Goal: Information Seeking & Learning: Learn about a topic

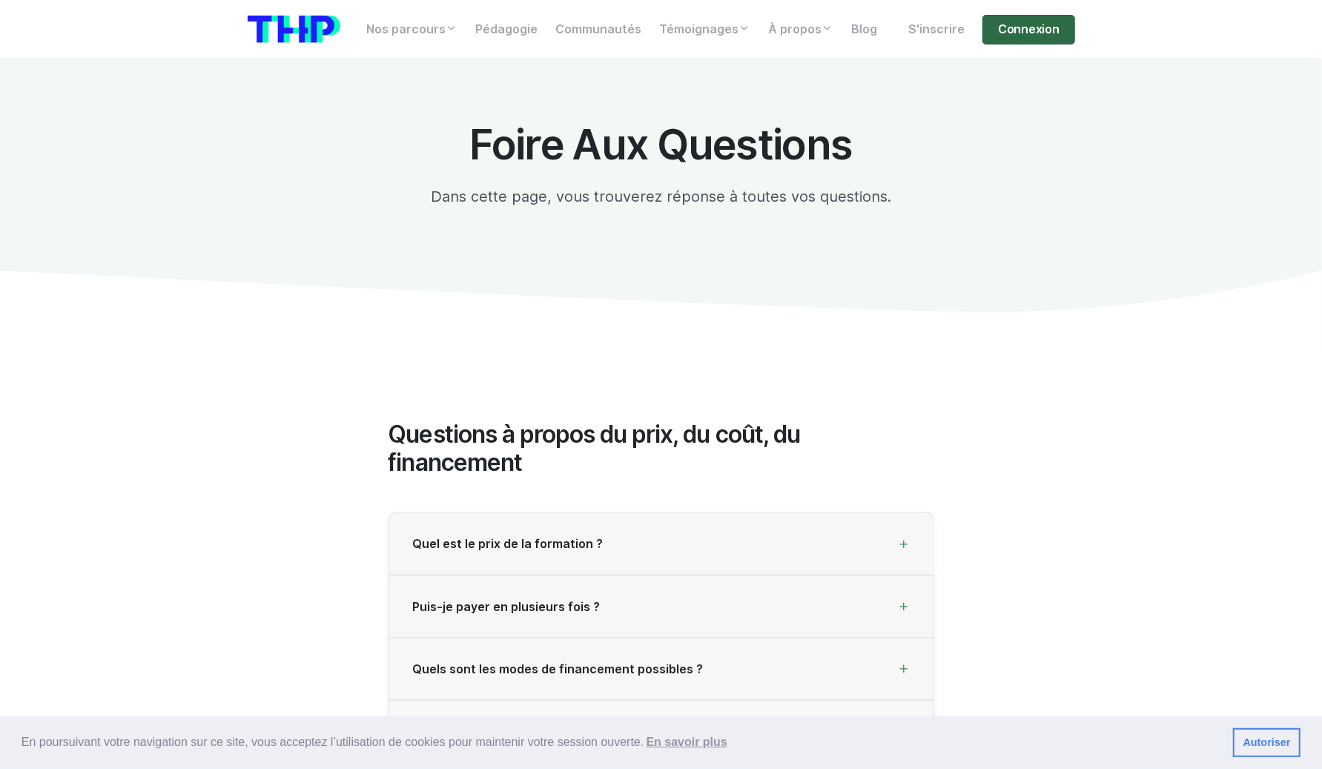
click at [1009, 42] on link "Connexion" at bounding box center [1028, 30] width 92 height 30
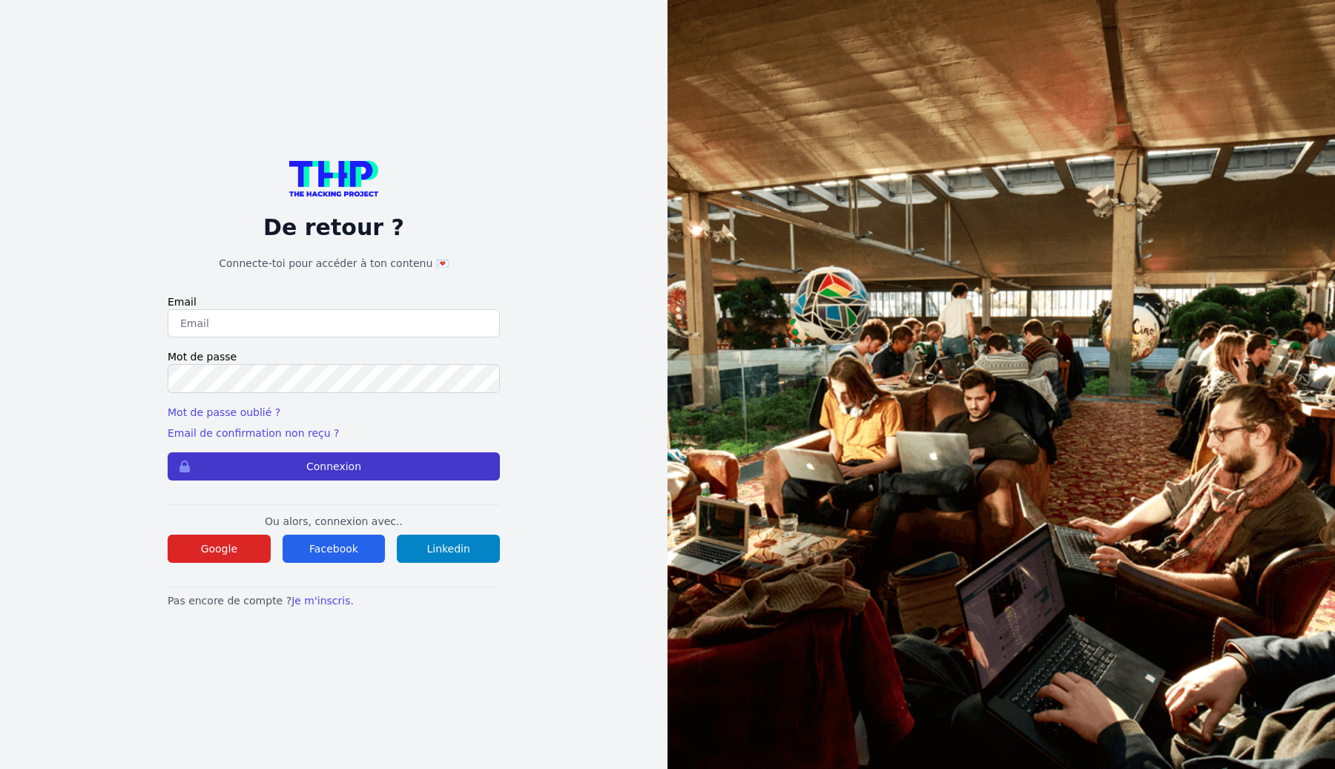
type input "Enzonatali75@gmail.com"
click at [382, 477] on button "Connexion" at bounding box center [334, 466] width 332 height 28
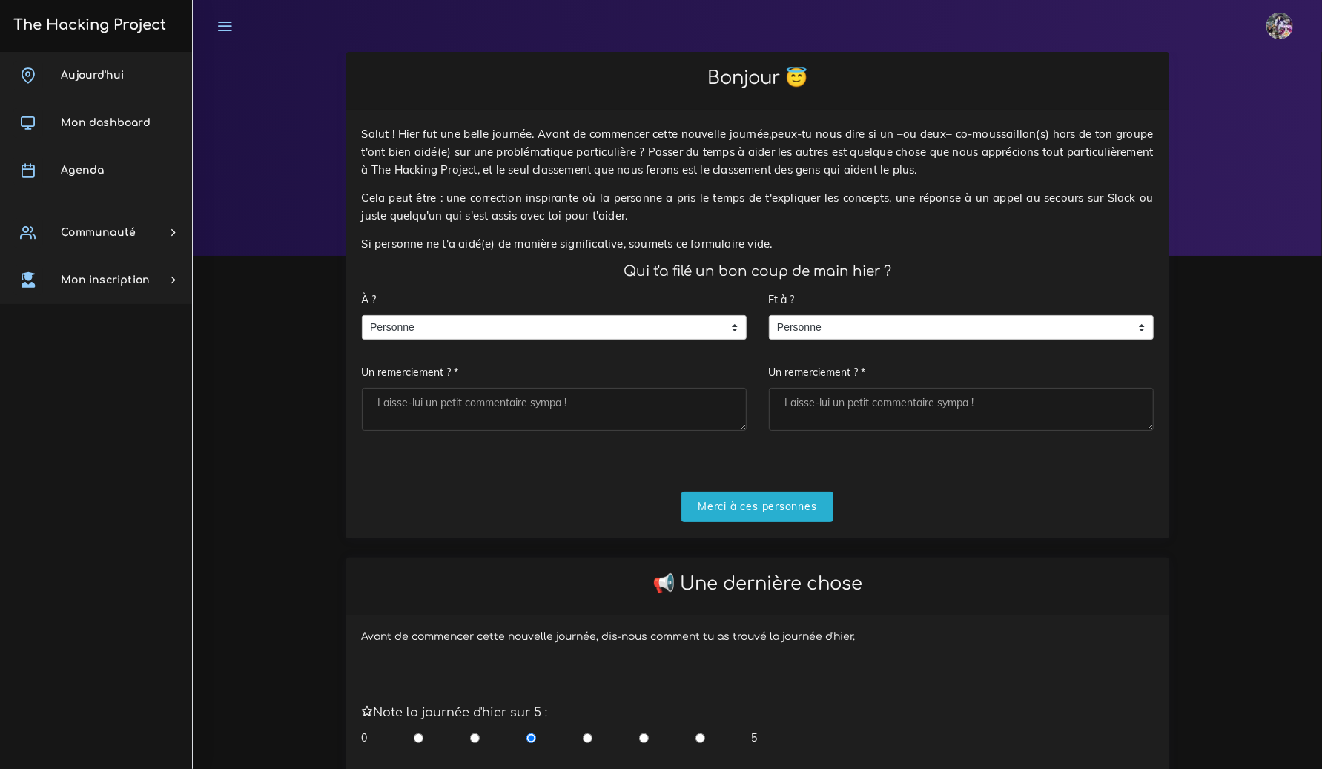
click at [566, 417] on textarea "Un remerciement ? *" at bounding box center [554, 409] width 385 height 43
click at [554, 334] on span "Personne" at bounding box center [543, 328] width 361 height 24
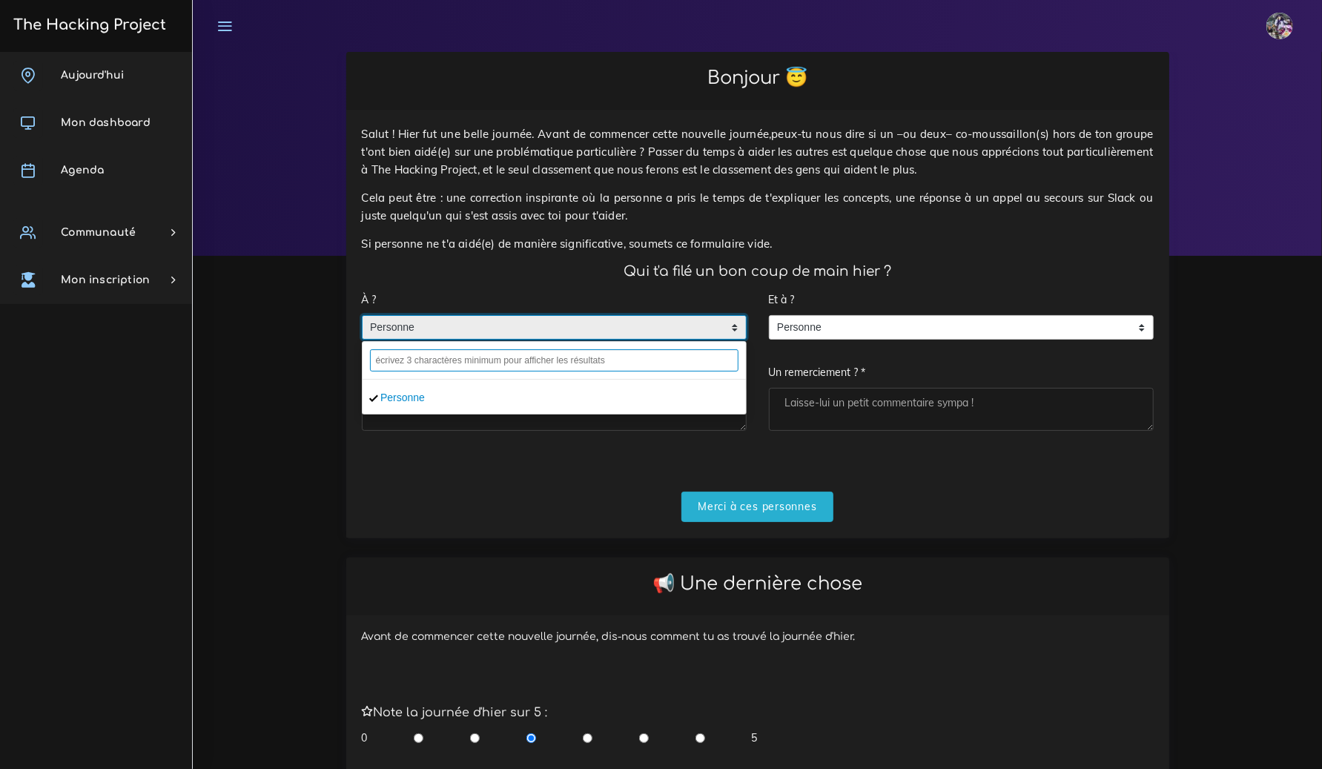
click at [544, 368] on input "text" at bounding box center [554, 360] width 369 height 22
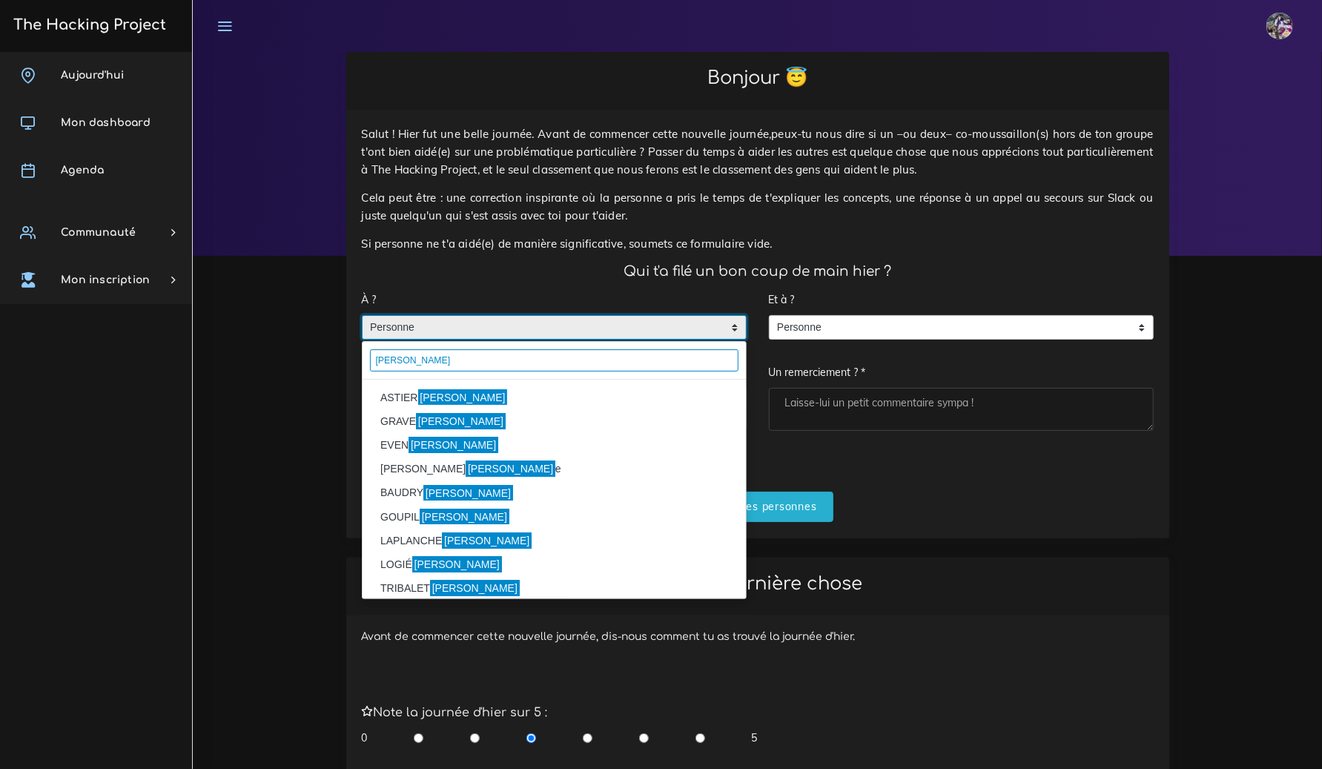
type input "florian"
click at [532, 401] on li "ASTIER Florian" at bounding box center [554, 398] width 383 height 24
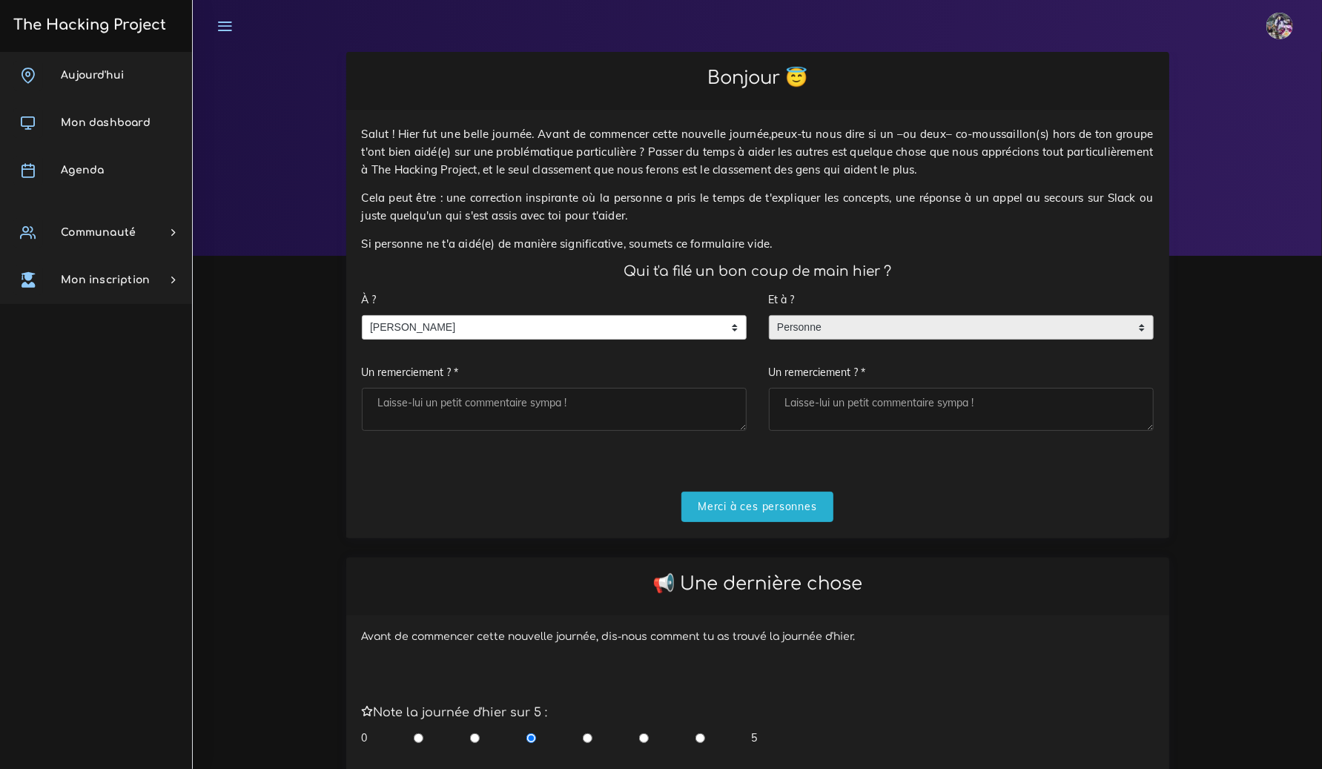
click at [980, 339] on div "Personne" at bounding box center [961, 327] width 385 height 25
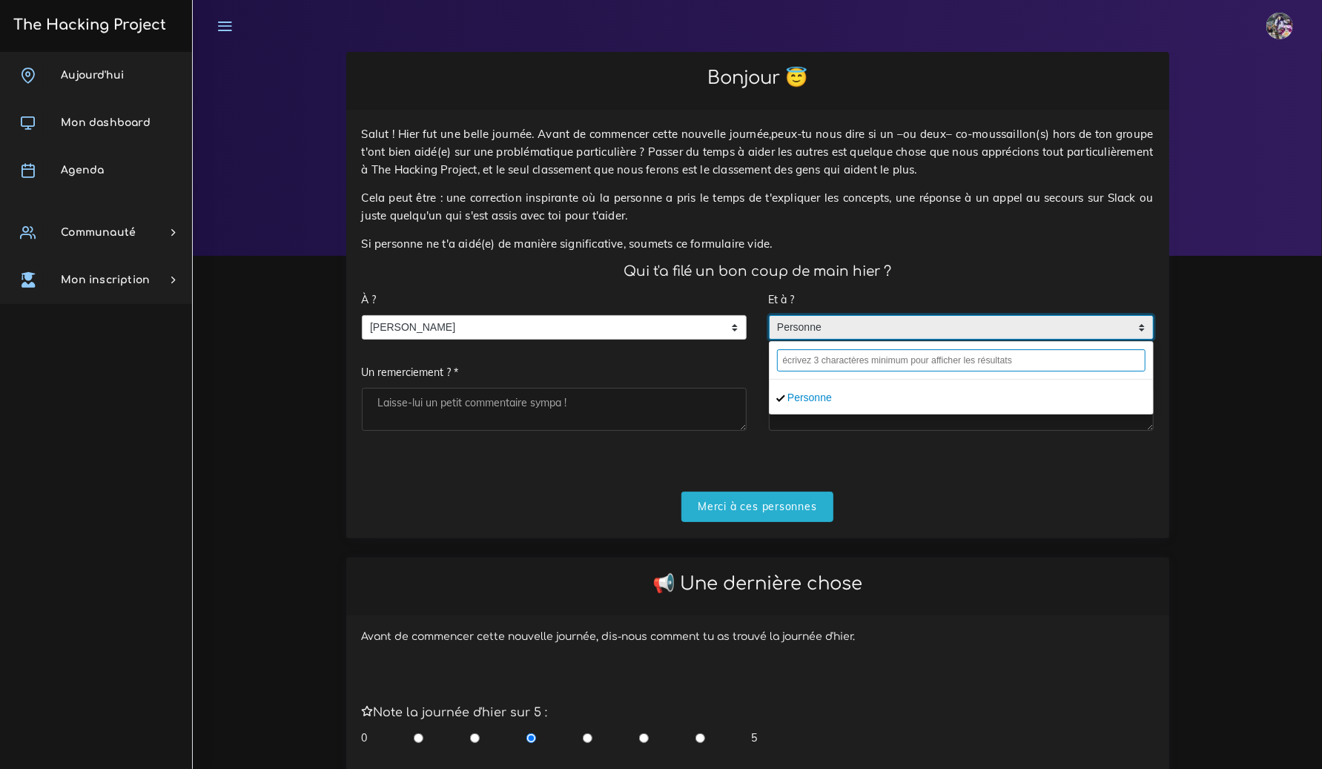
click at [968, 357] on input "text" at bounding box center [961, 360] width 369 height 22
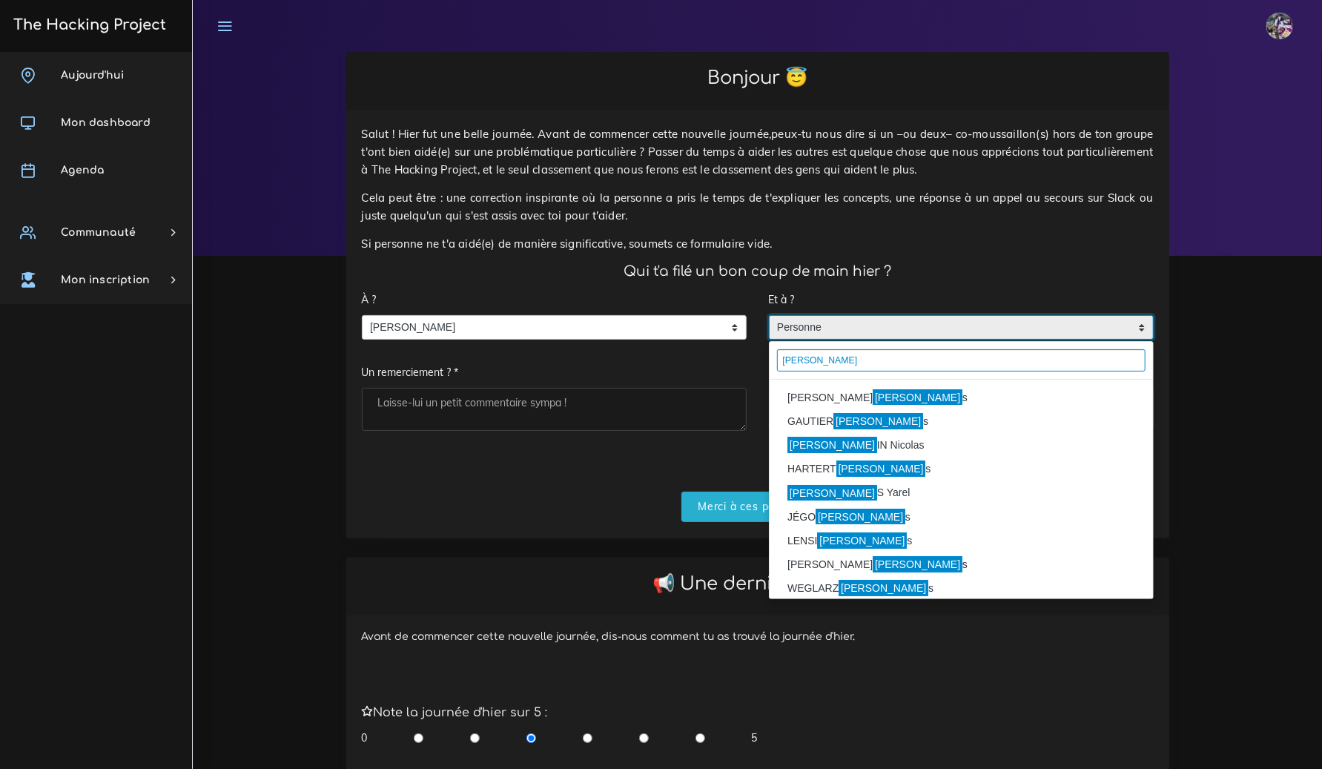
scroll to position [3, 0]
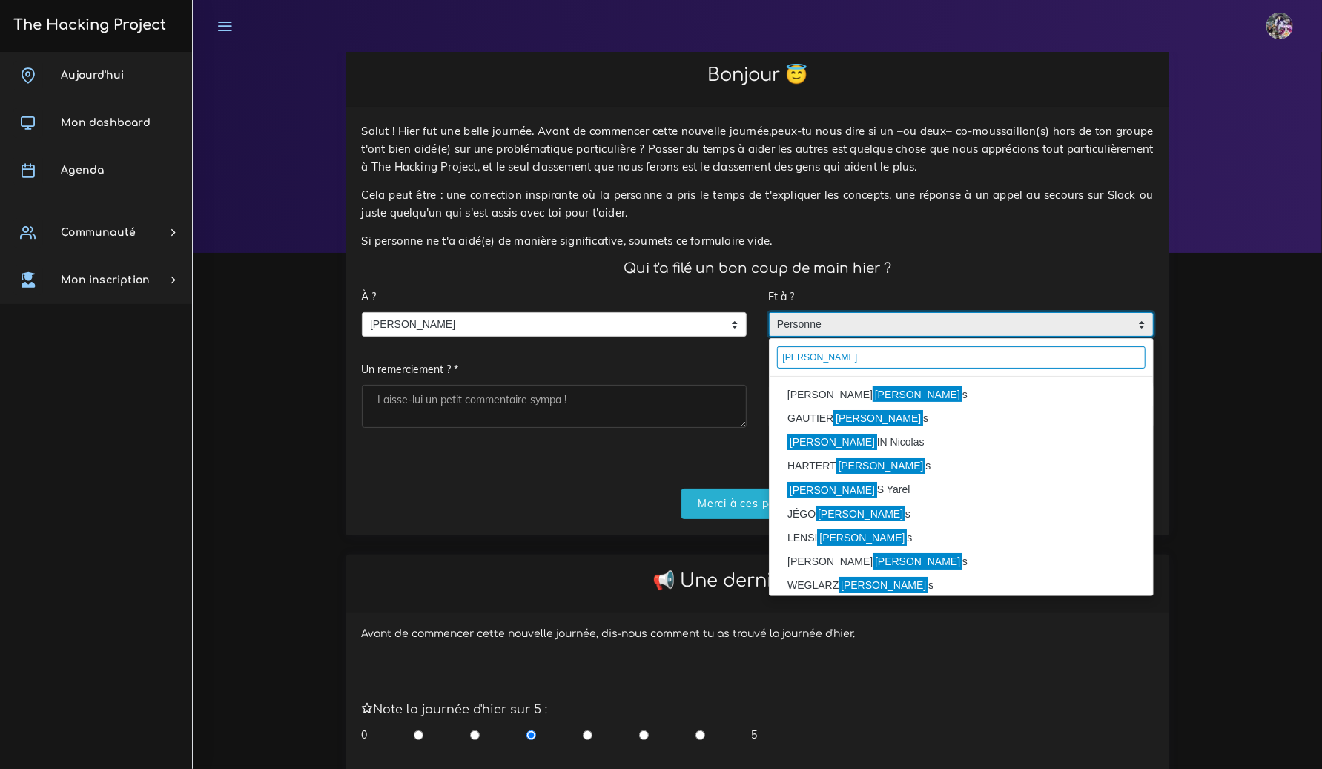
type input "luca"
click at [873, 393] on li "MIRANDA Luca s" at bounding box center [961, 395] width 383 height 24
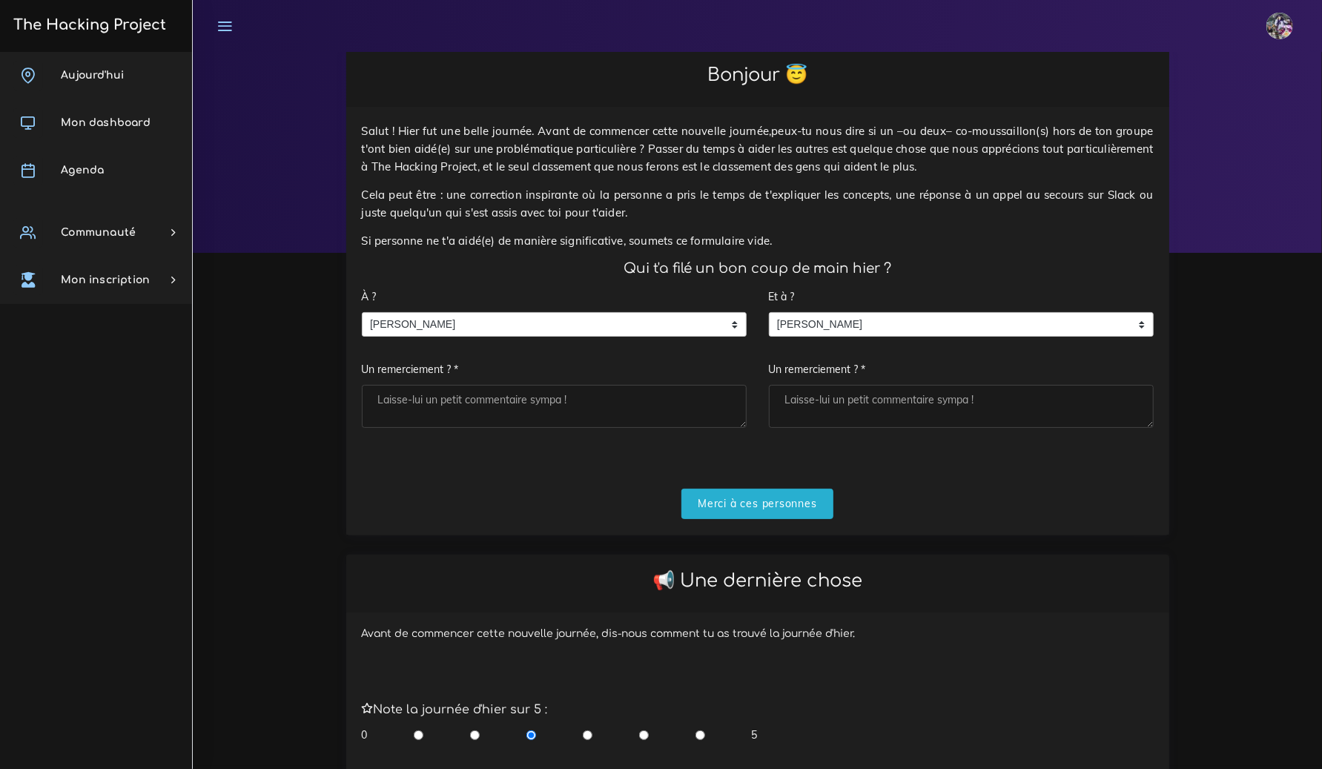
click at [813, 409] on textarea "Un remerciement ? *" at bounding box center [961, 406] width 385 height 43
click at [756, 505] on input "Merci à ces personnes" at bounding box center [757, 504] width 152 height 30
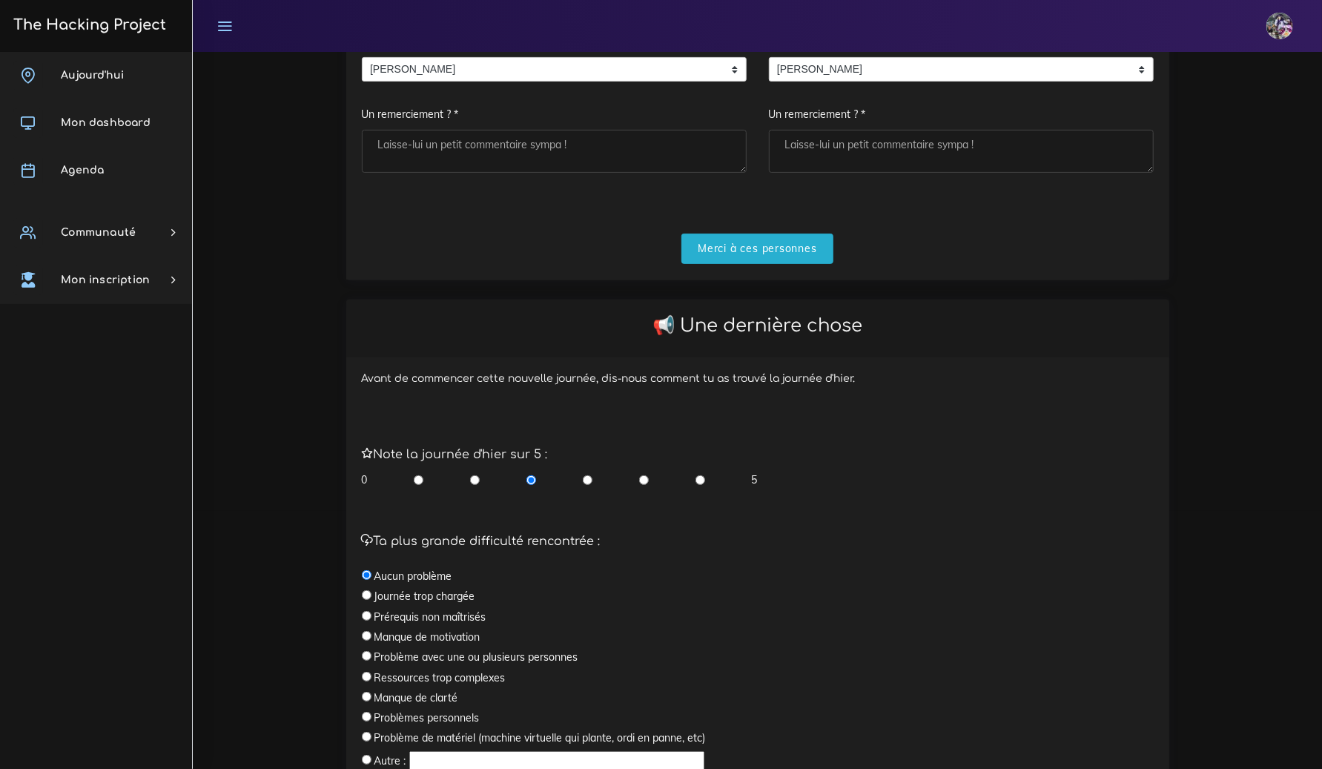
scroll to position [401, 0]
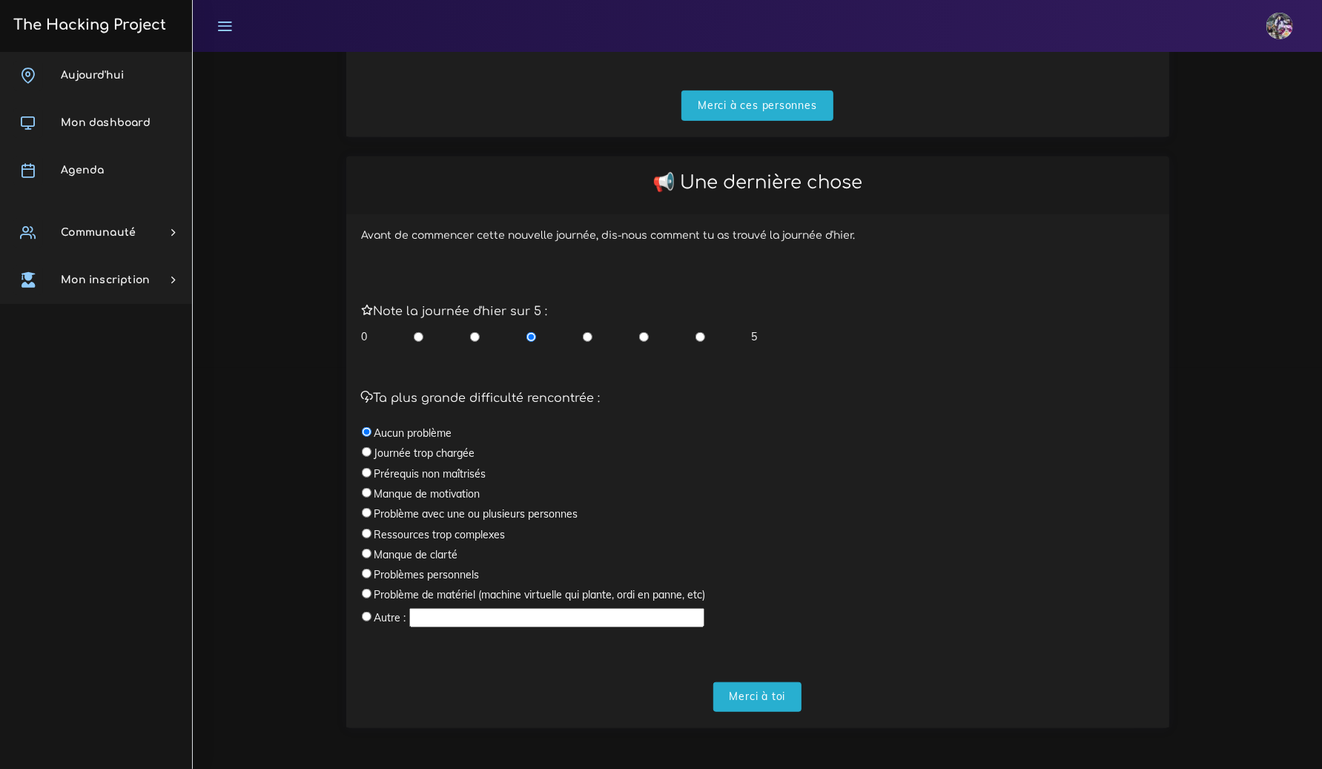
click at [703, 334] on input "radio" at bounding box center [701, 336] width 10 height 15
radio input "true"
click at [455, 478] on label "Prérequis non maîtrisés" at bounding box center [430, 473] width 112 height 15
click at [369, 471] on input "radio" at bounding box center [367, 473] width 10 height 10
radio input "true"
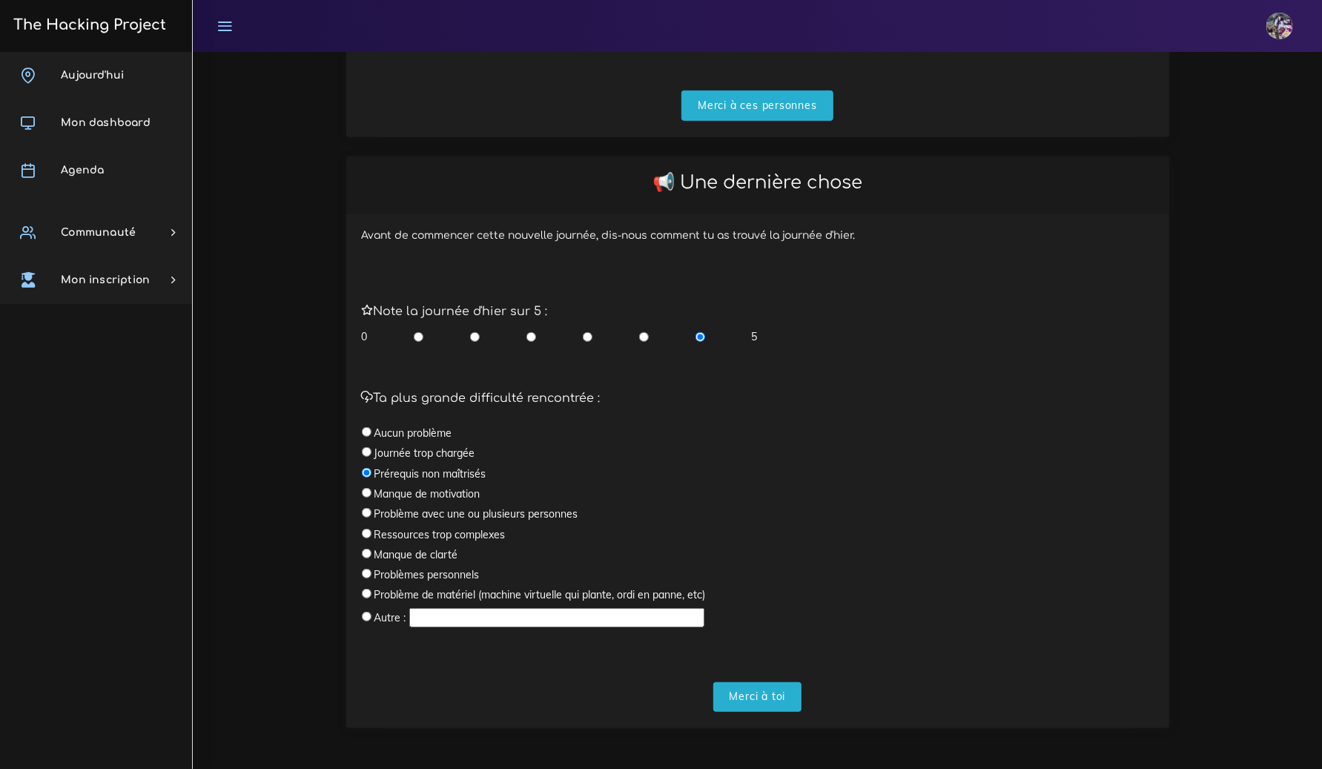
click at [763, 711] on div "Avant de commencer cette nouvelle journée, dis-nous comment tu as trouvé la jou…" at bounding box center [757, 470] width 823 height 513
click at [762, 709] on input "Merci à toi" at bounding box center [757, 697] width 89 height 30
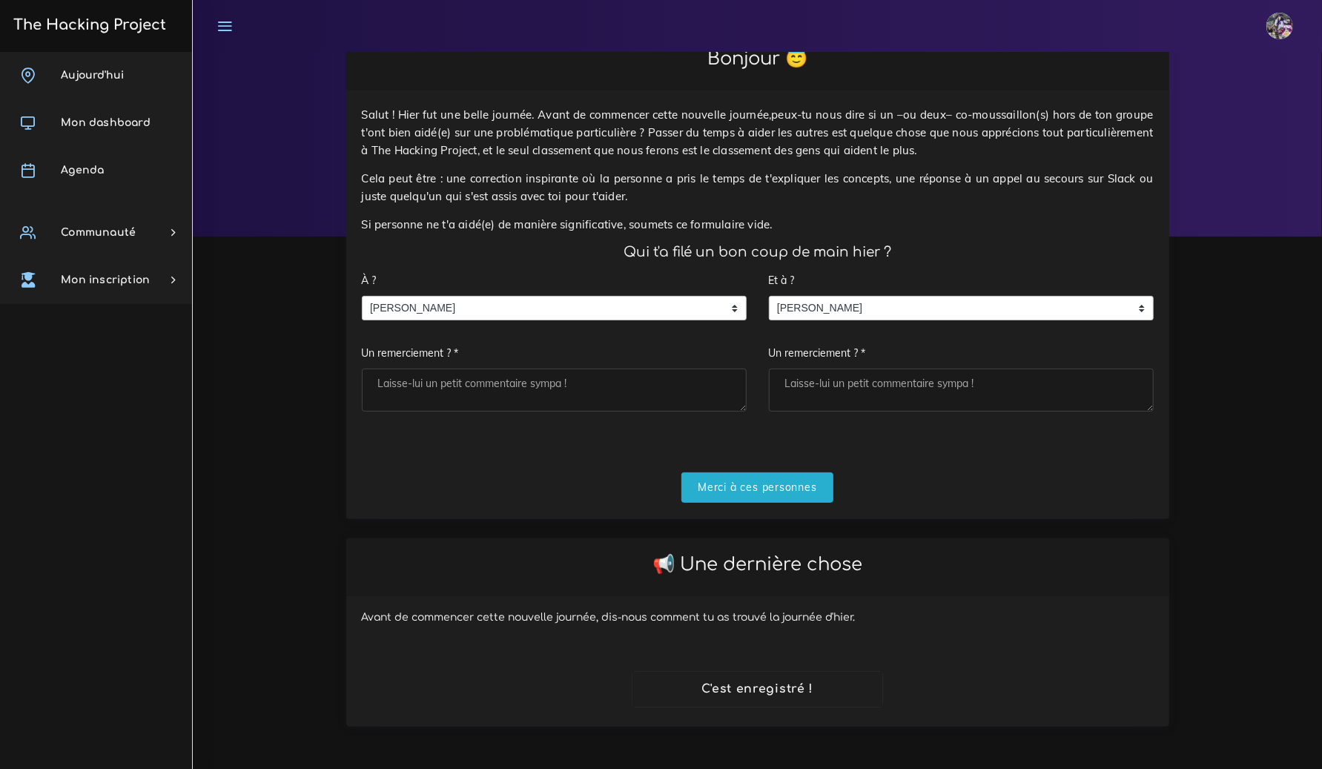
scroll to position [19, 0]
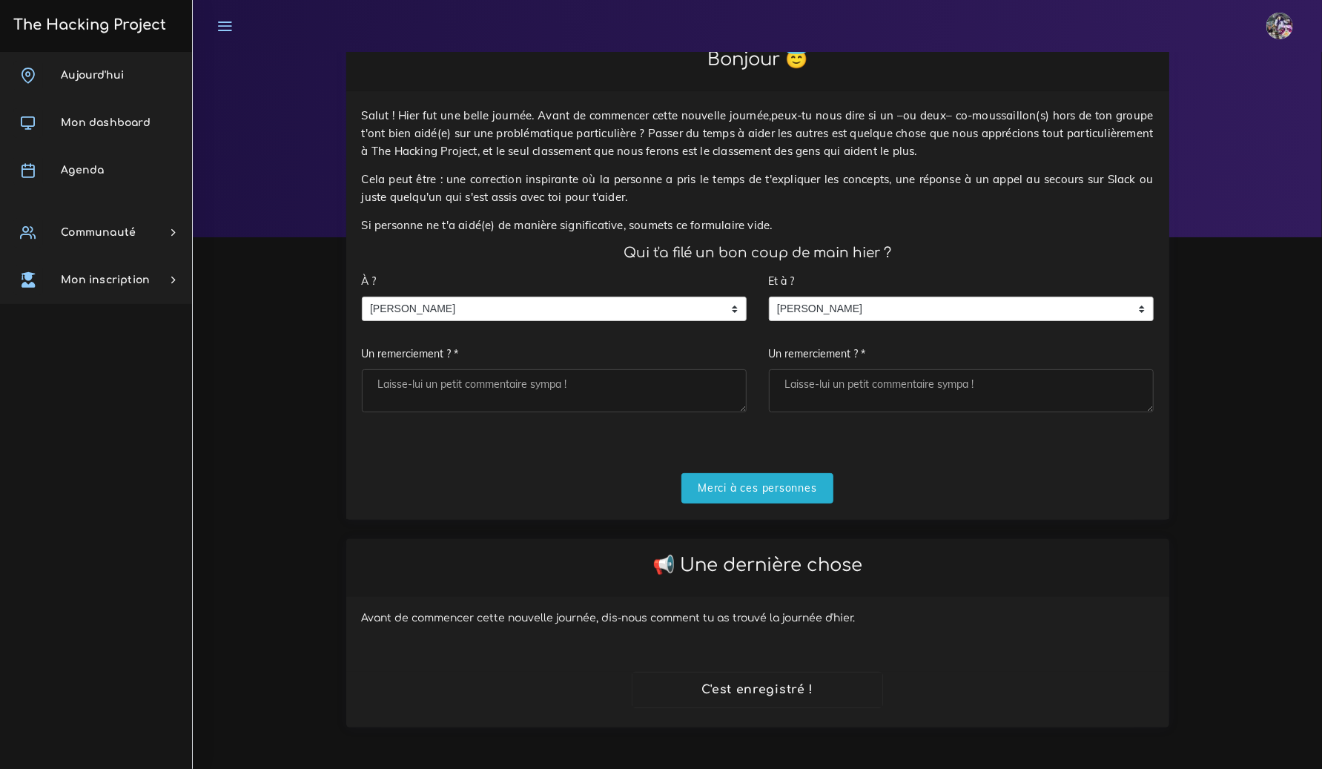
click at [756, 511] on div "Salut ! Hier fut une belle journée. Avant de commencer cette nouvelle journée,p…" at bounding box center [757, 305] width 823 height 428
click at [748, 489] on input "Merci à ces personnes" at bounding box center [757, 488] width 152 height 30
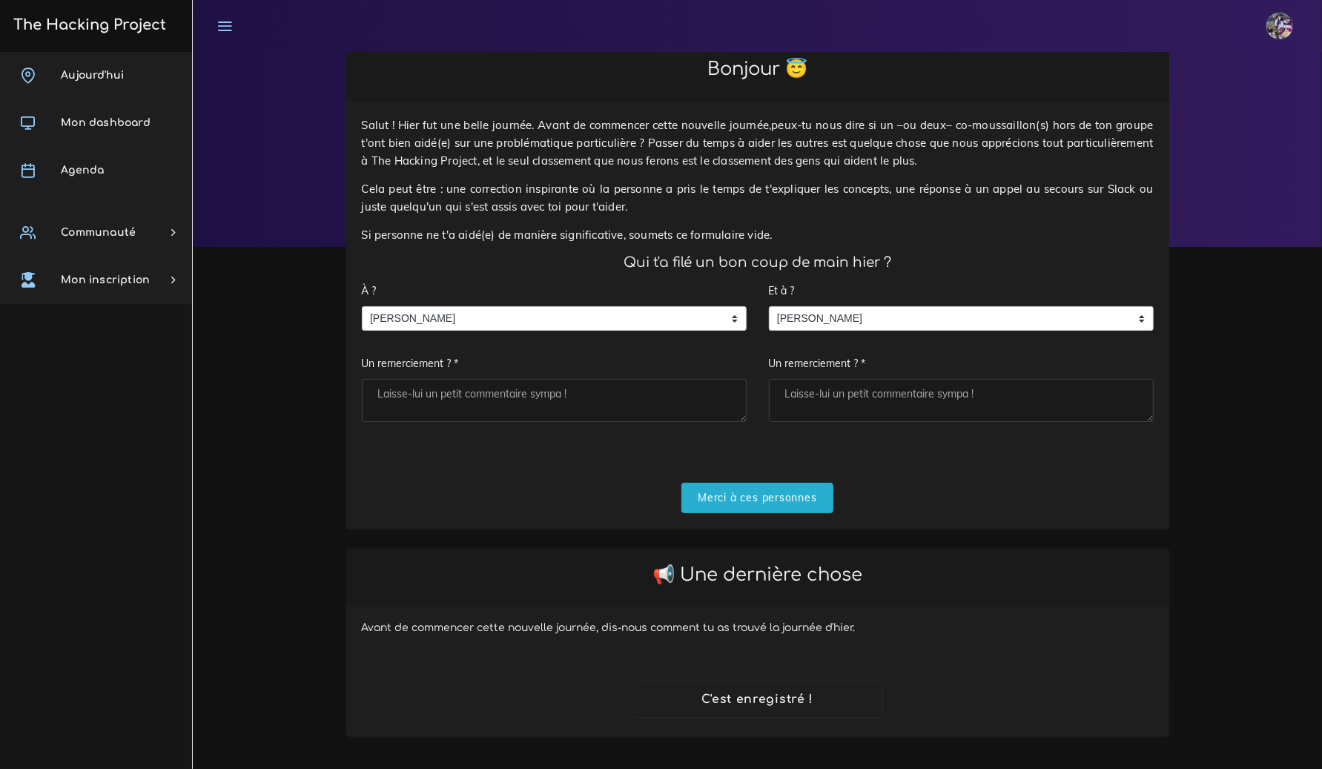
scroll to position [0, 0]
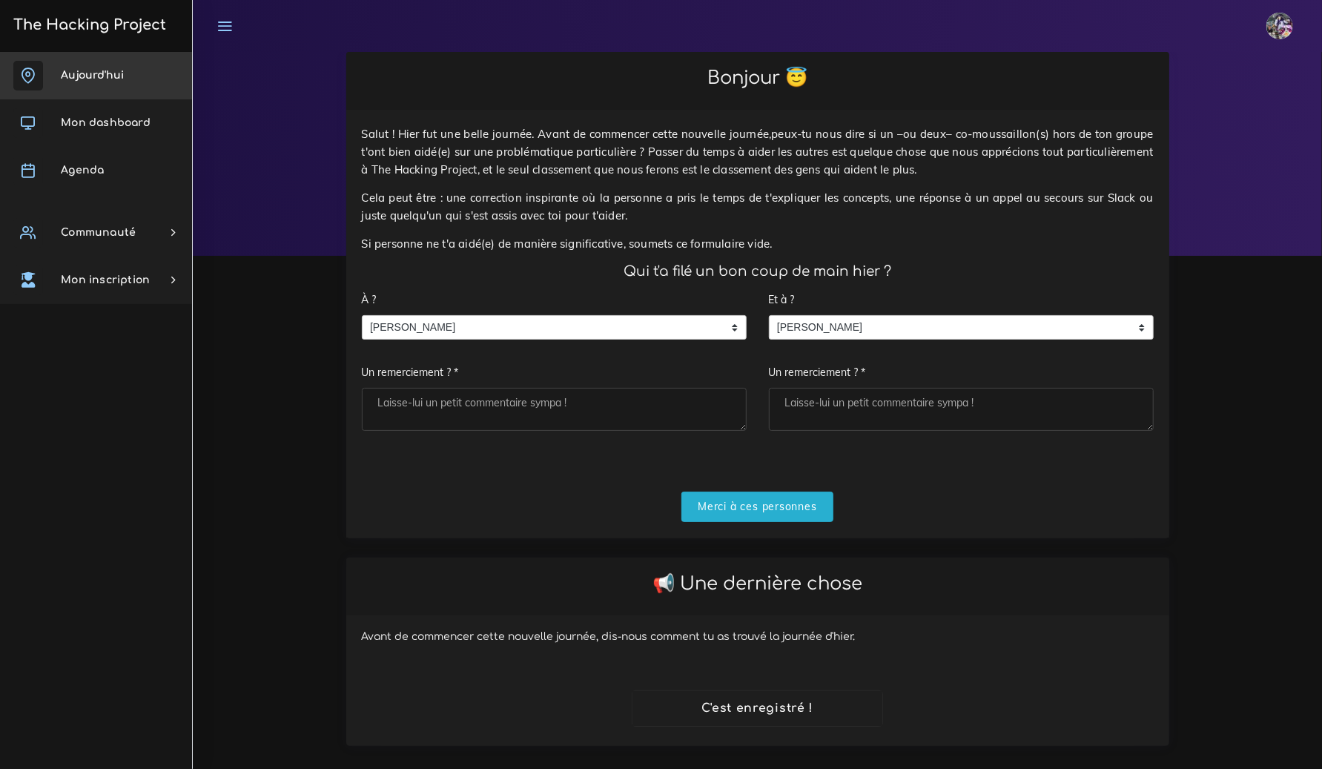
click at [133, 65] on link "Aujourd'hui" at bounding box center [96, 75] width 192 height 47
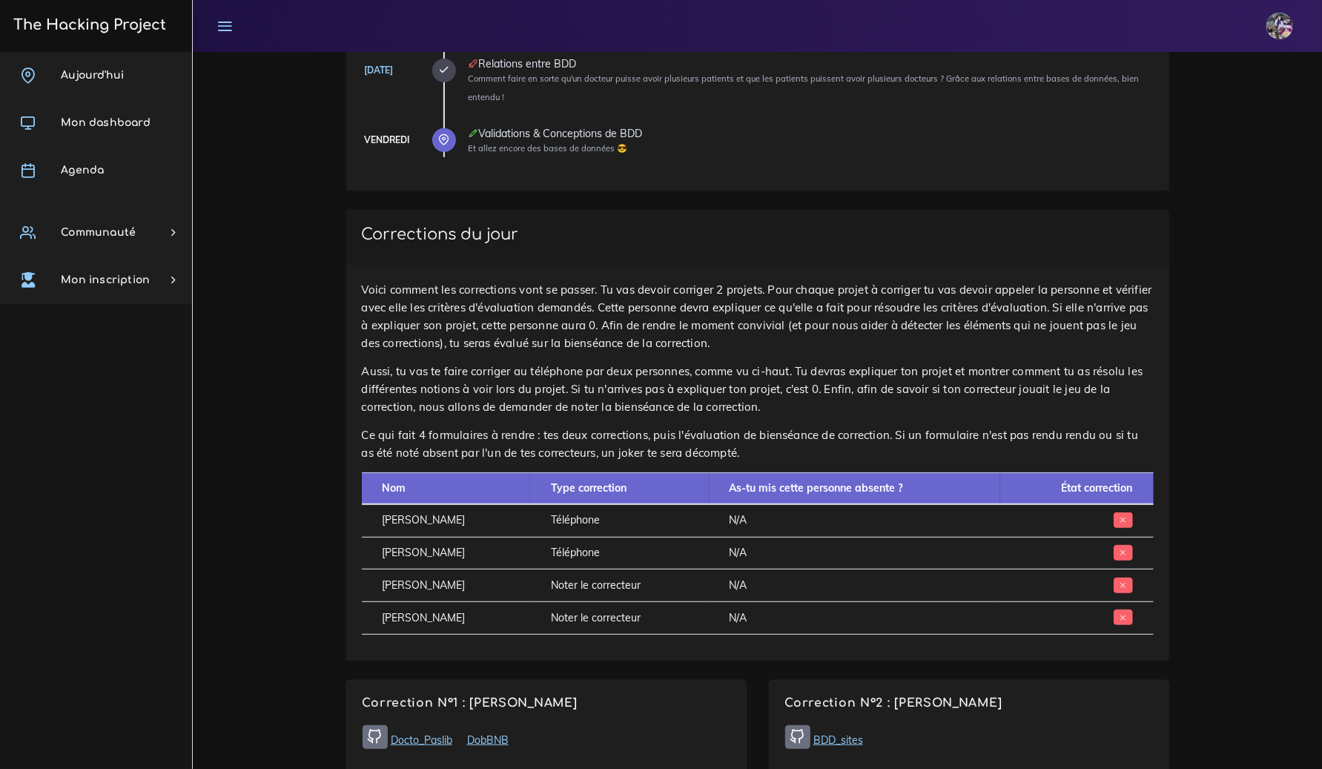
scroll to position [530, 0]
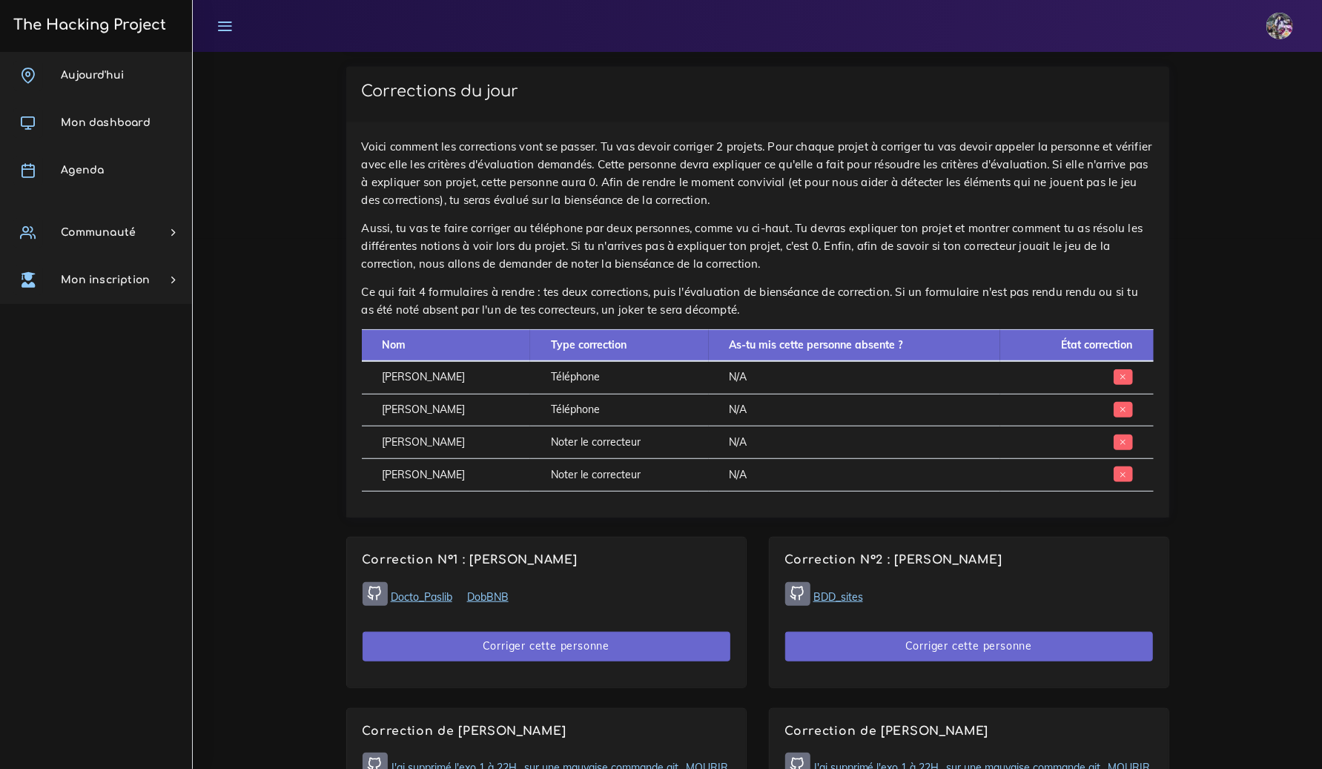
click at [1272, 28] on img at bounding box center [1279, 26] width 27 height 27
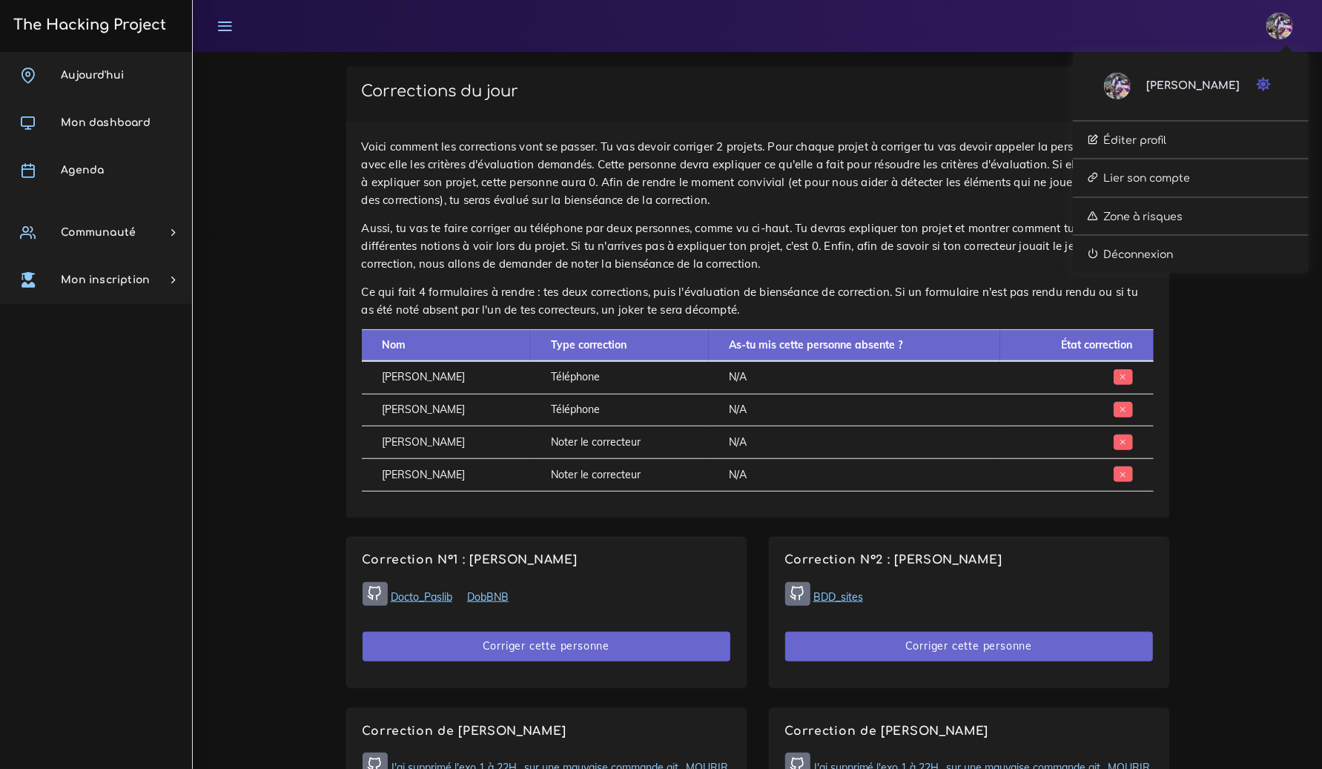
click at [1209, 78] on link "[PERSON_NAME]" at bounding box center [1172, 86] width 136 height 27
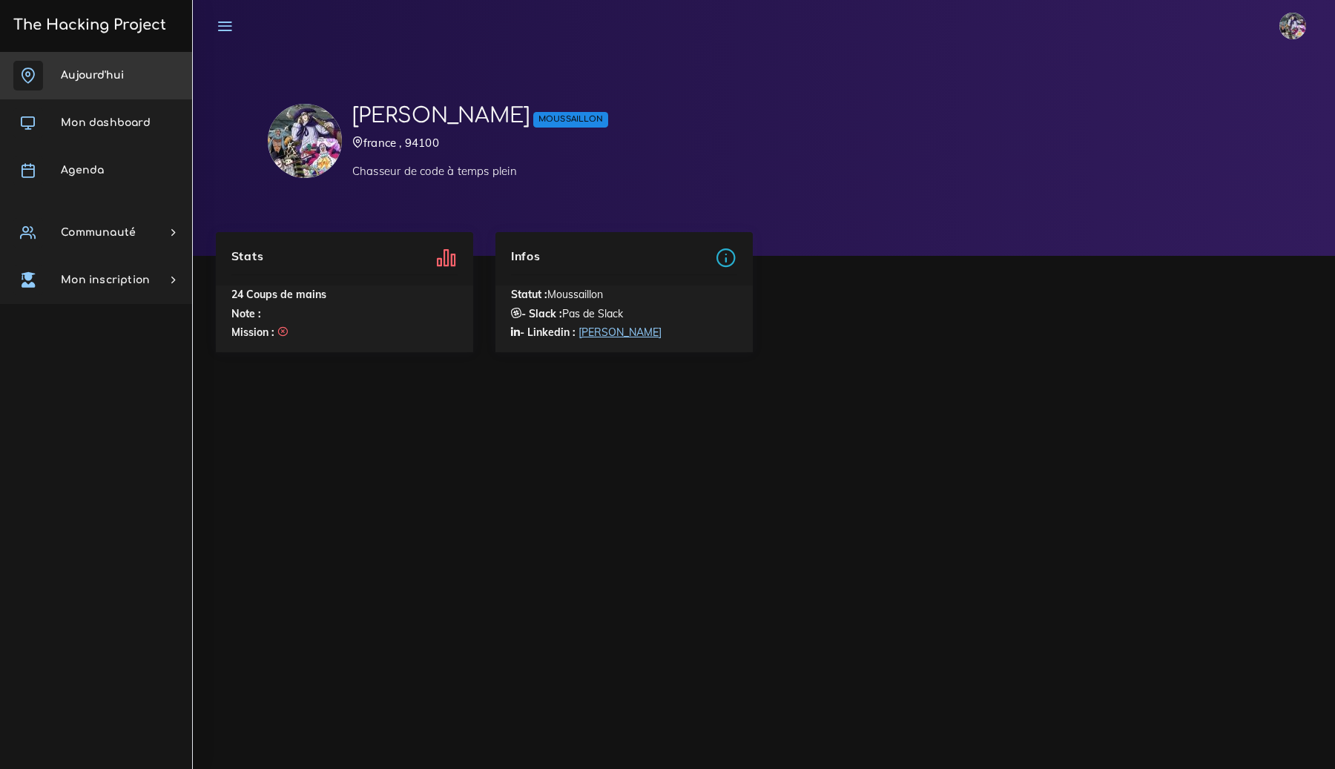
click at [103, 77] on span "Aujourd'hui" at bounding box center [92, 75] width 63 height 11
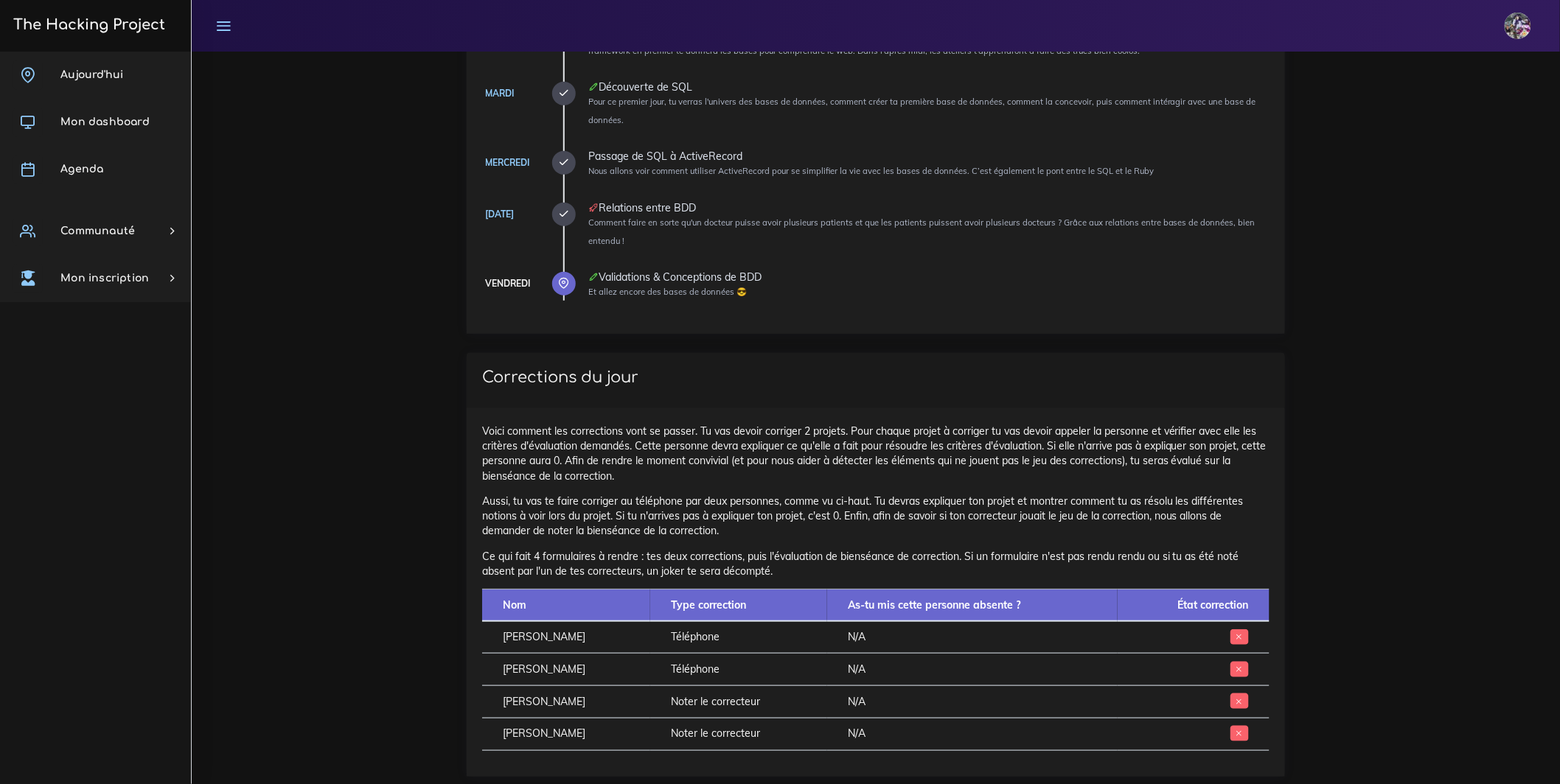
scroll to position [67, 0]
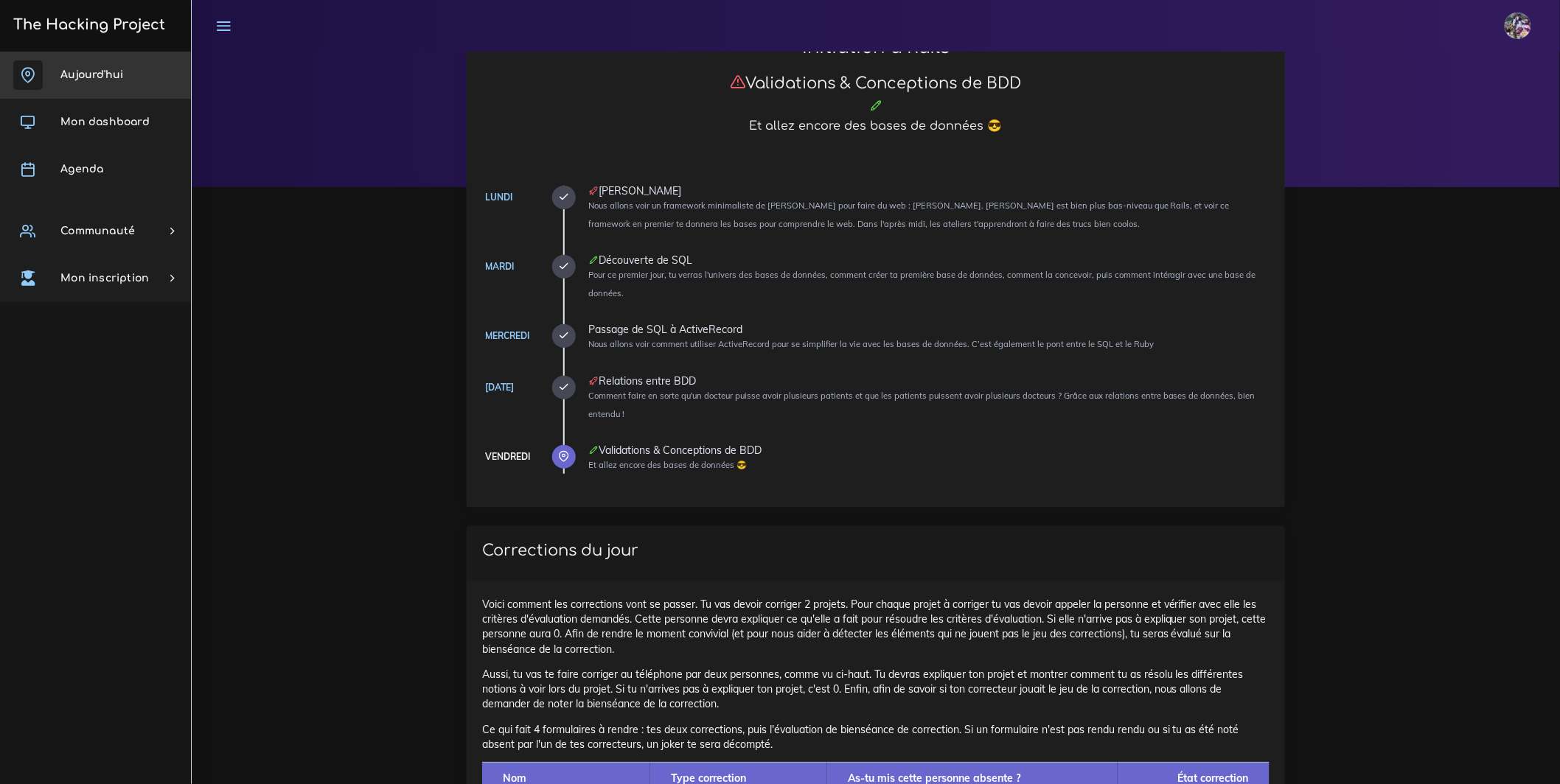
click at [79, 76] on span "Aujourd'hui" at bounding box center [91, 75] width 63 height 11
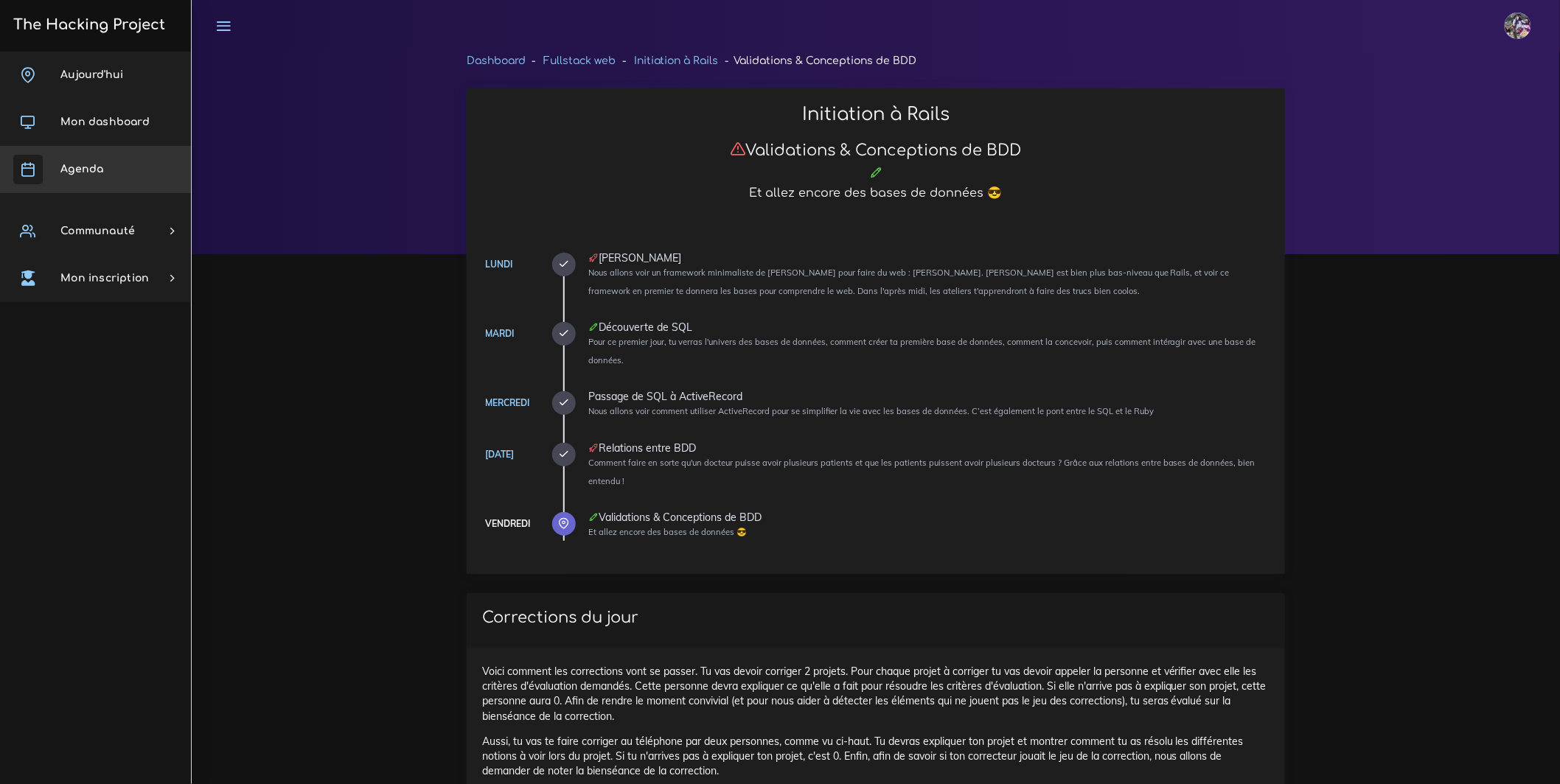
click at [104, 184] on link "Agenda" at bounding box center [95, 169] width 191 height 47
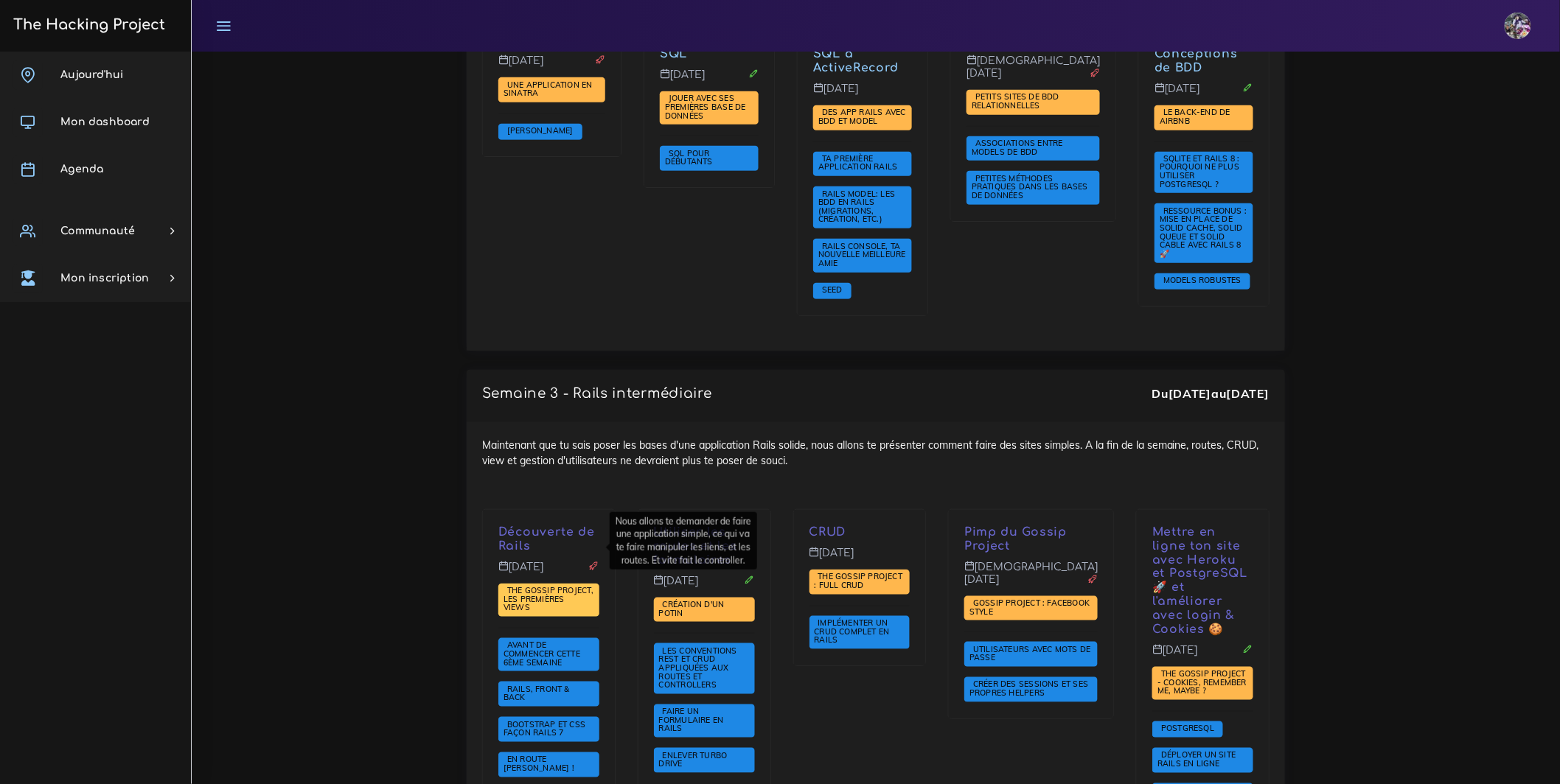
scroll to position [2629, 0]
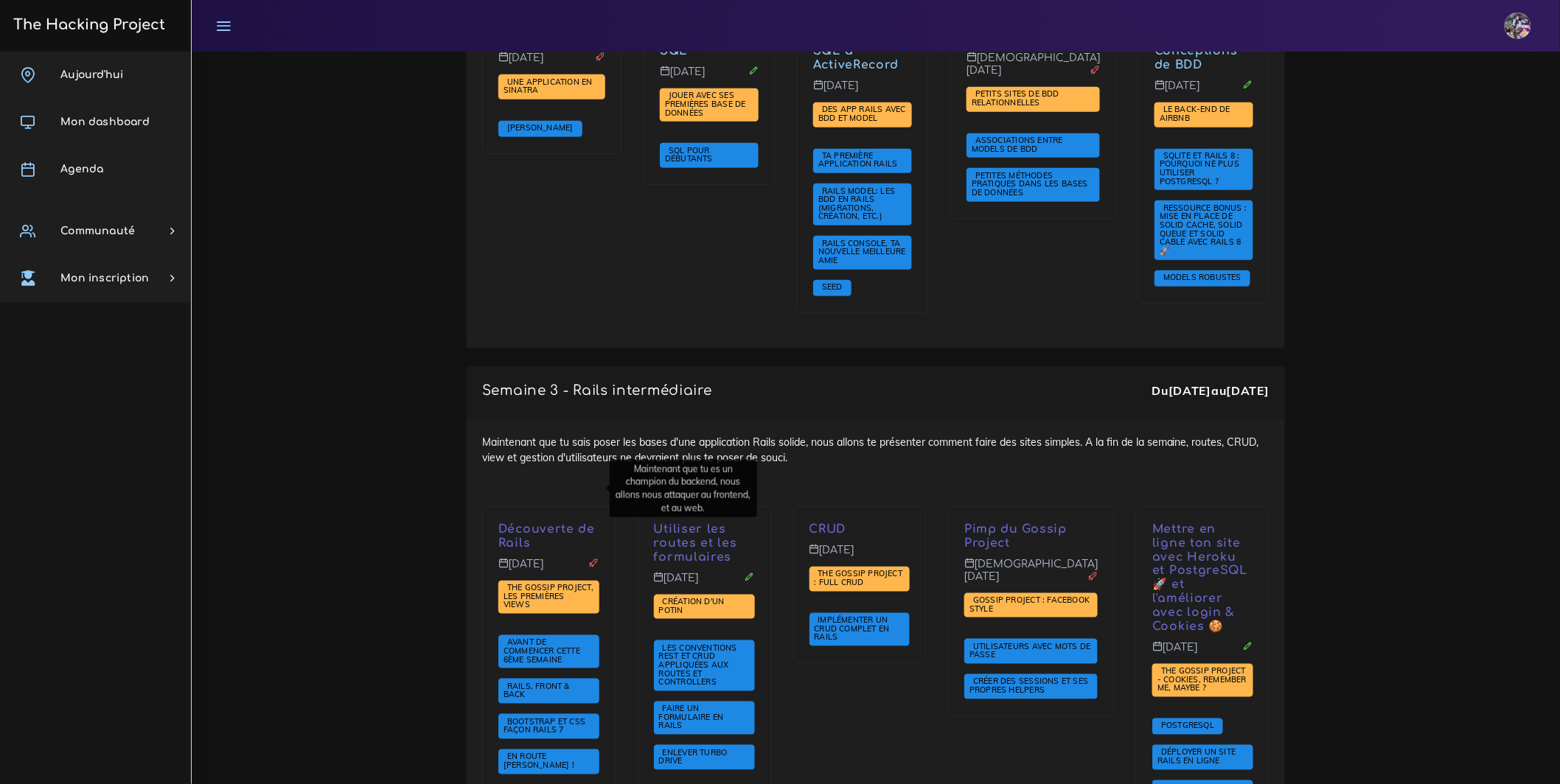
click at [553, 523] on p "Découverte de Rails" at bounding box center [549, 537] width 101 height 28
click at [509, 523] on p "Découverte de Rails" at bounding box center [549, 537] width 101 height 28
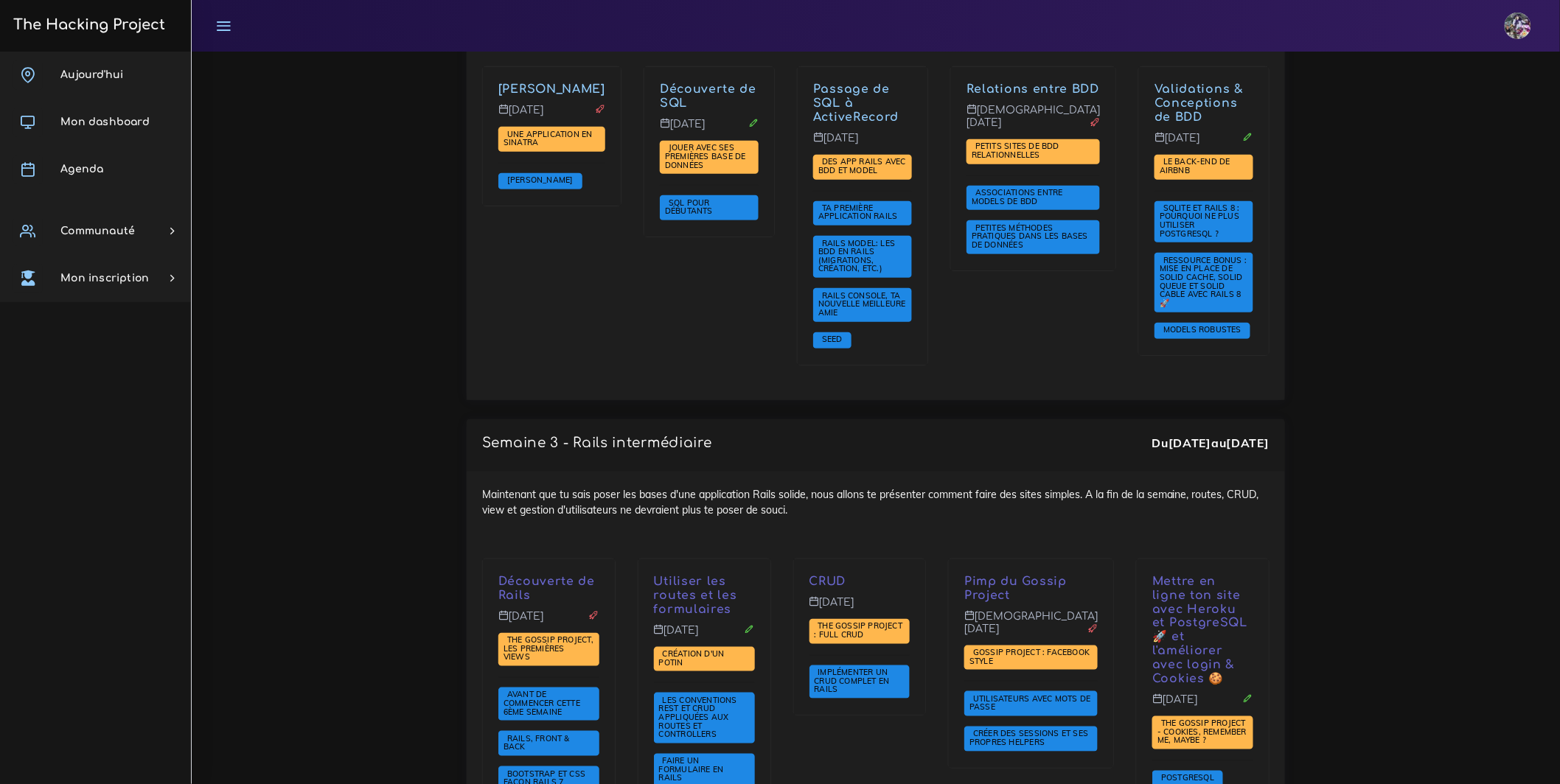
scroll to position [2501, 0]
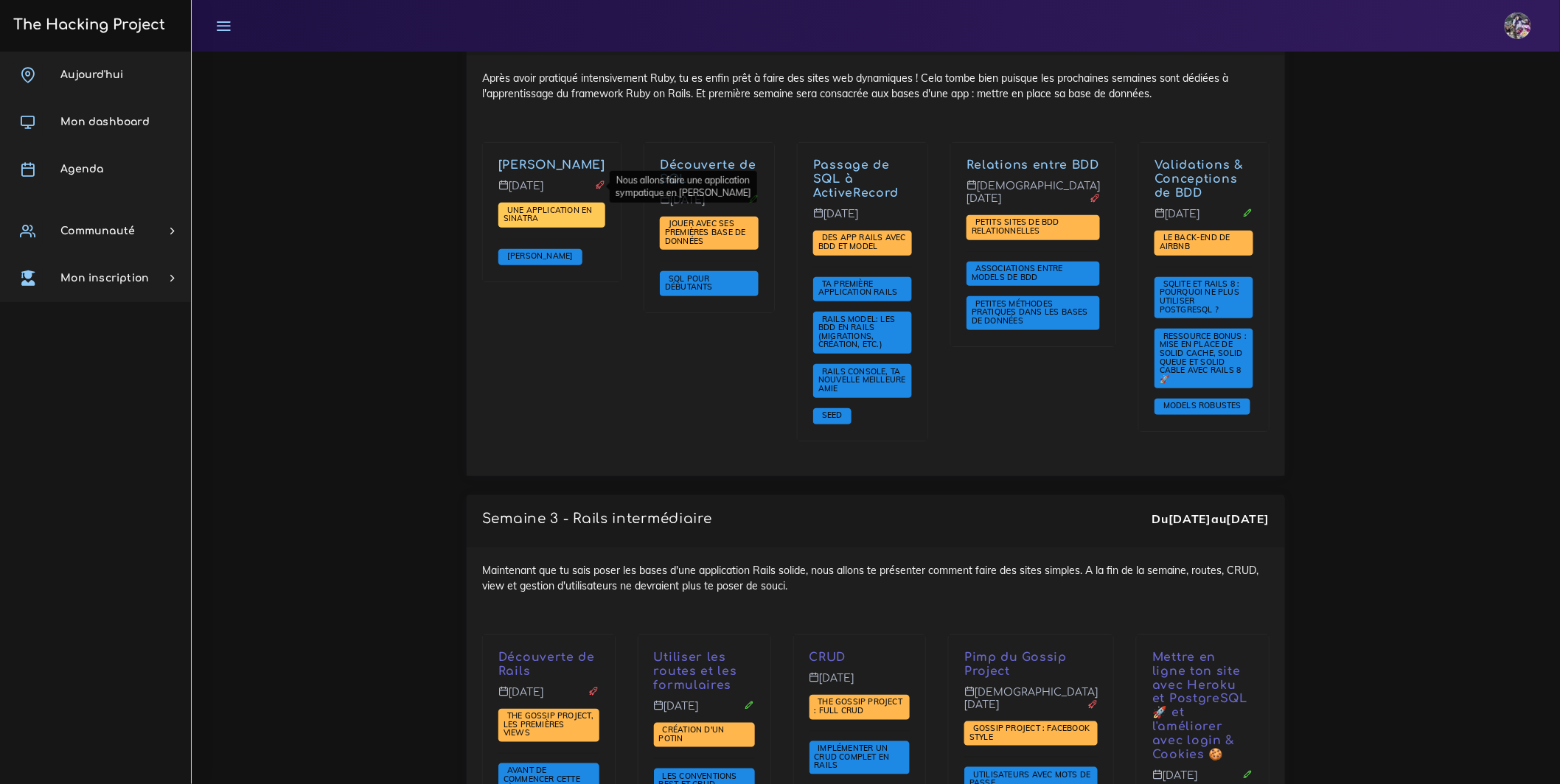
click at [533, 205] on span "Une application en Sinatra" at bounding box center [548, 214] width 89 height 19
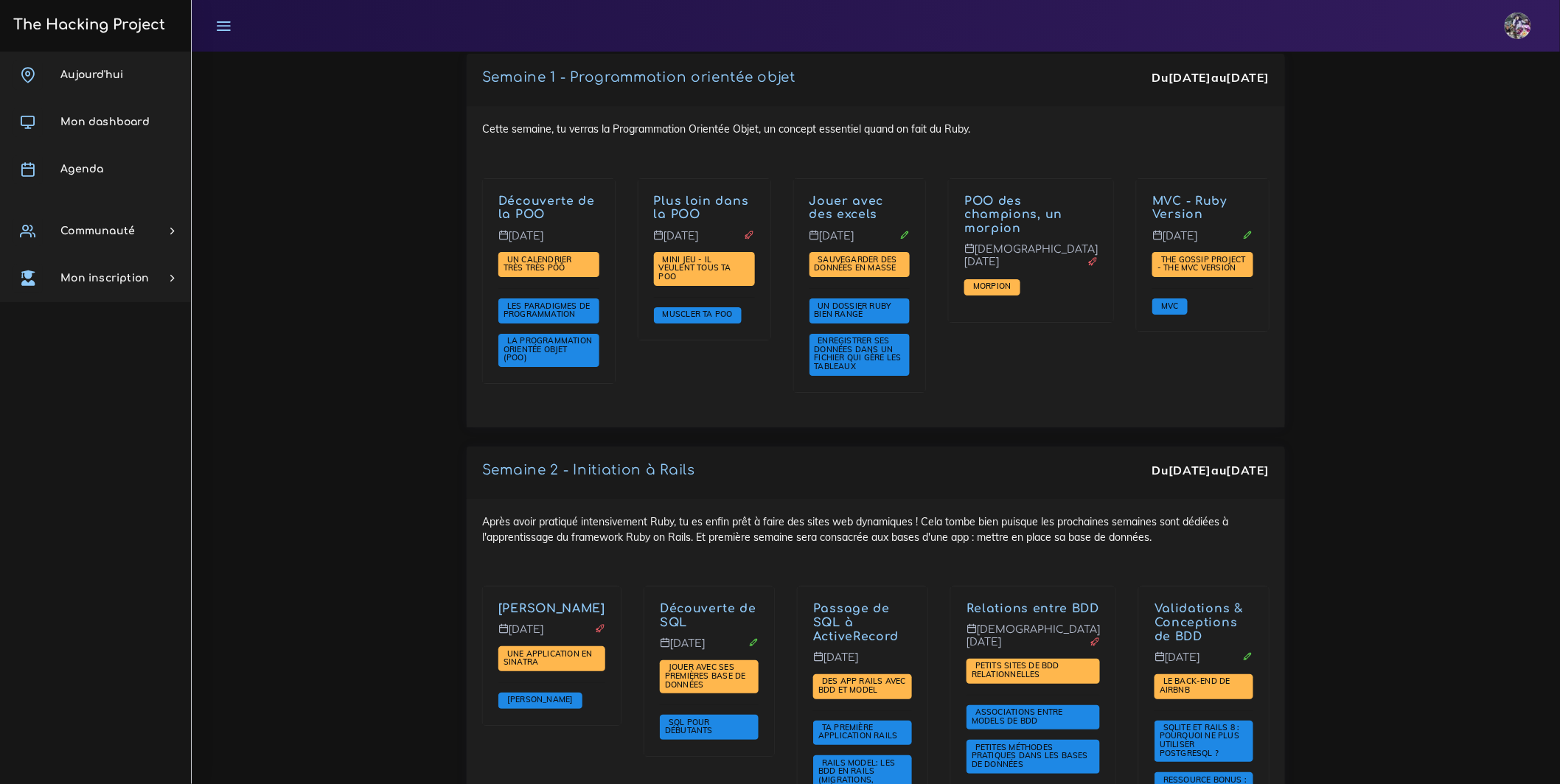
scroll to position [2057, 0]
click at [1190, 195] on link "MVC - Ruby Version" at bounding box center [1189, 208] width 75 height 27
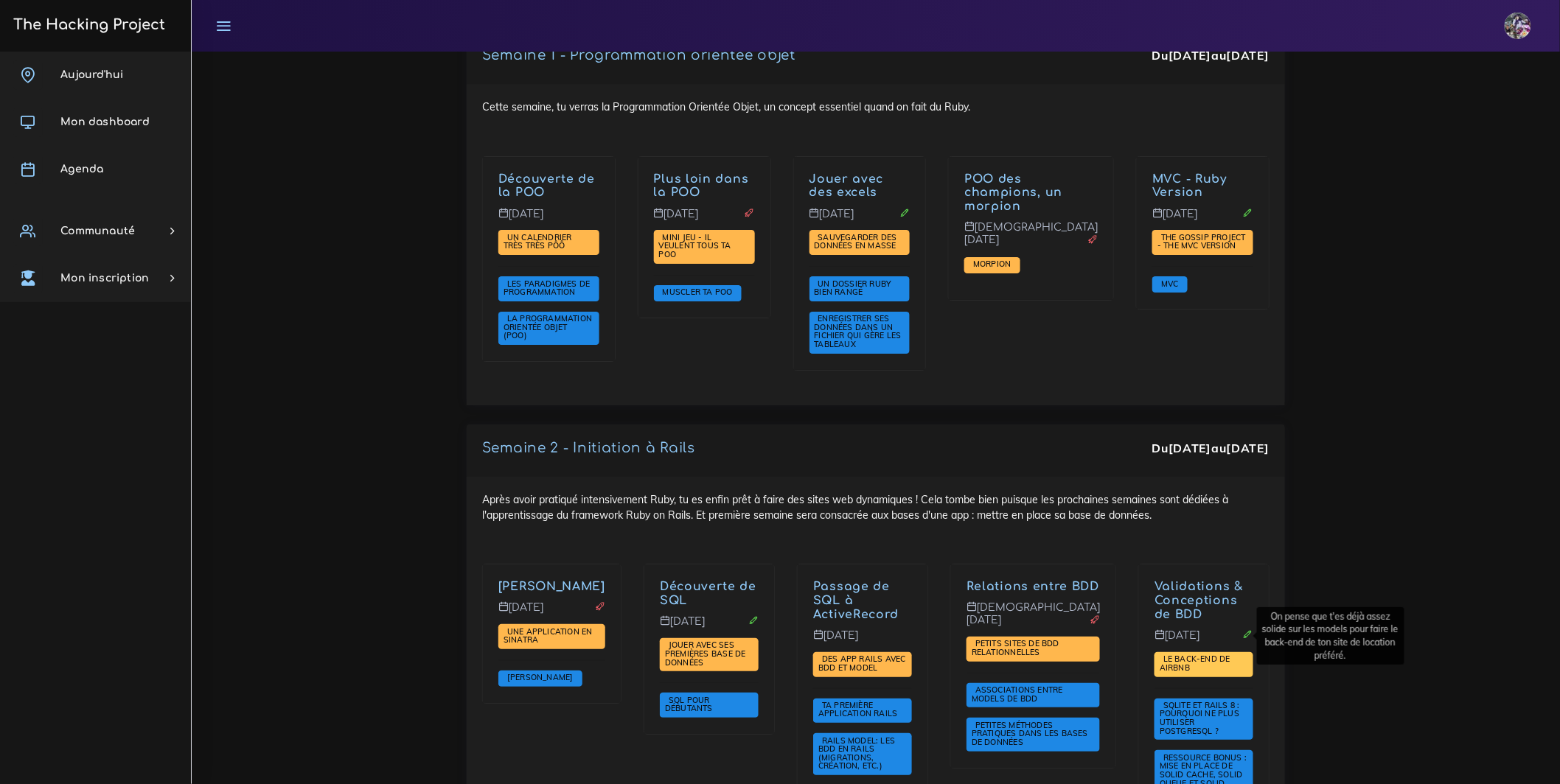
scroll to position [2082, 0]
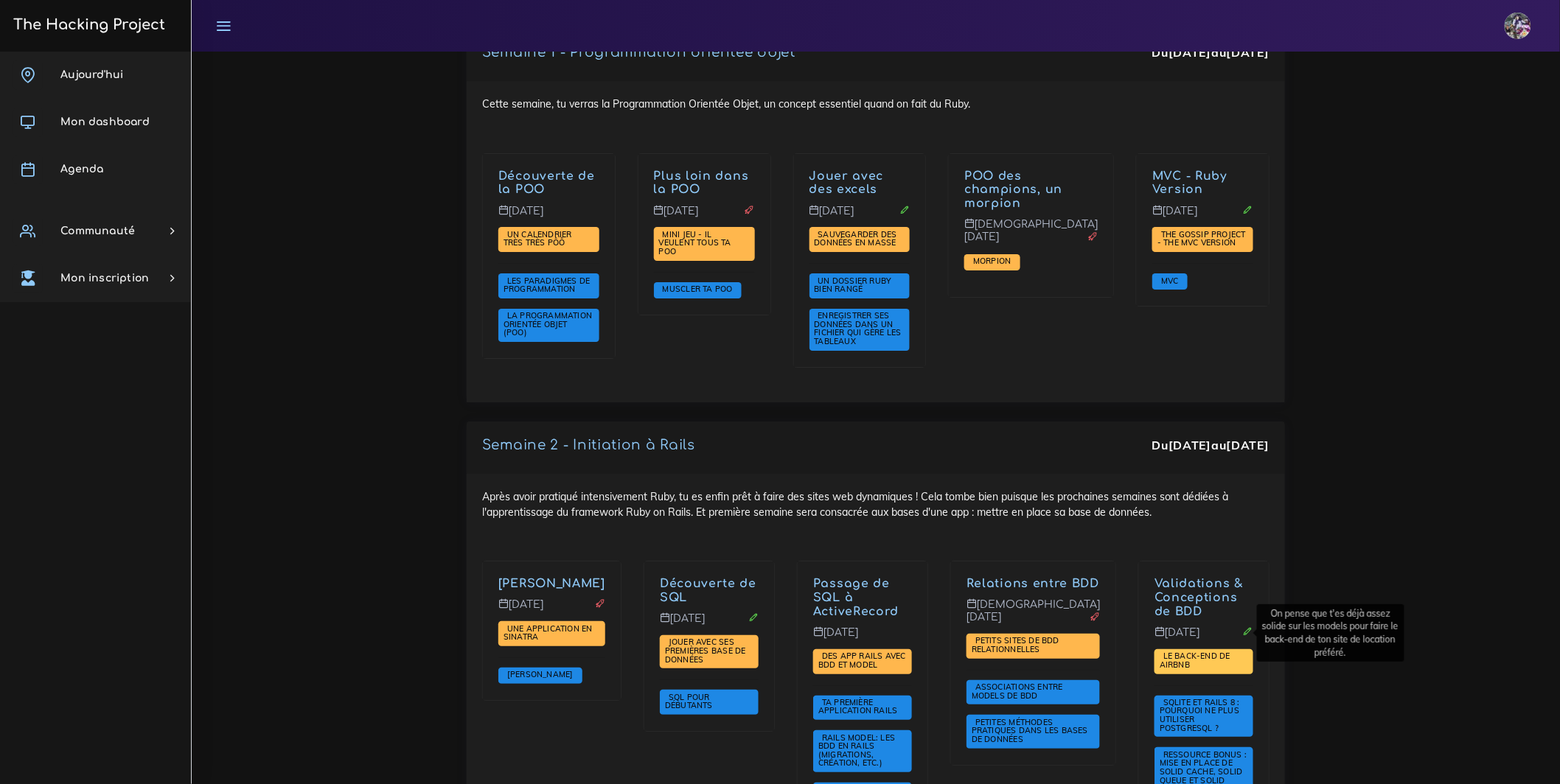
click at [1188, 651] on span "Le Back-end de Airbnb" at bounding box center [1194, 660] width 71 height 19
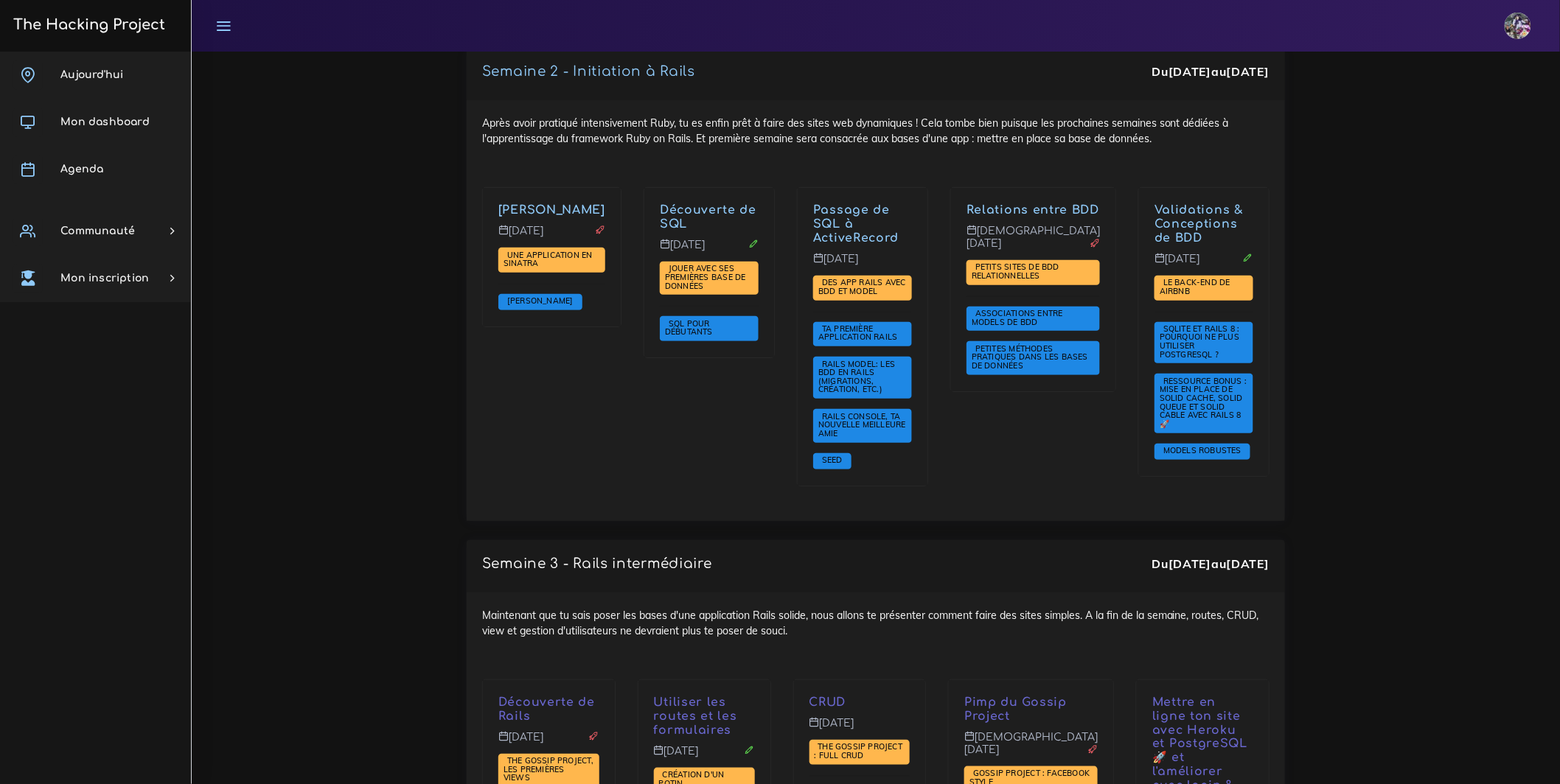
scroll to position [2456, 0]
click at [877, 323] on span "Ta première application Rails" at bounding box center [860, 332] width 84 height 19
click at [863, 203] on link "Passage de SQL à ActiveRecord" at bounding box center [856, 224] width 86 height 42
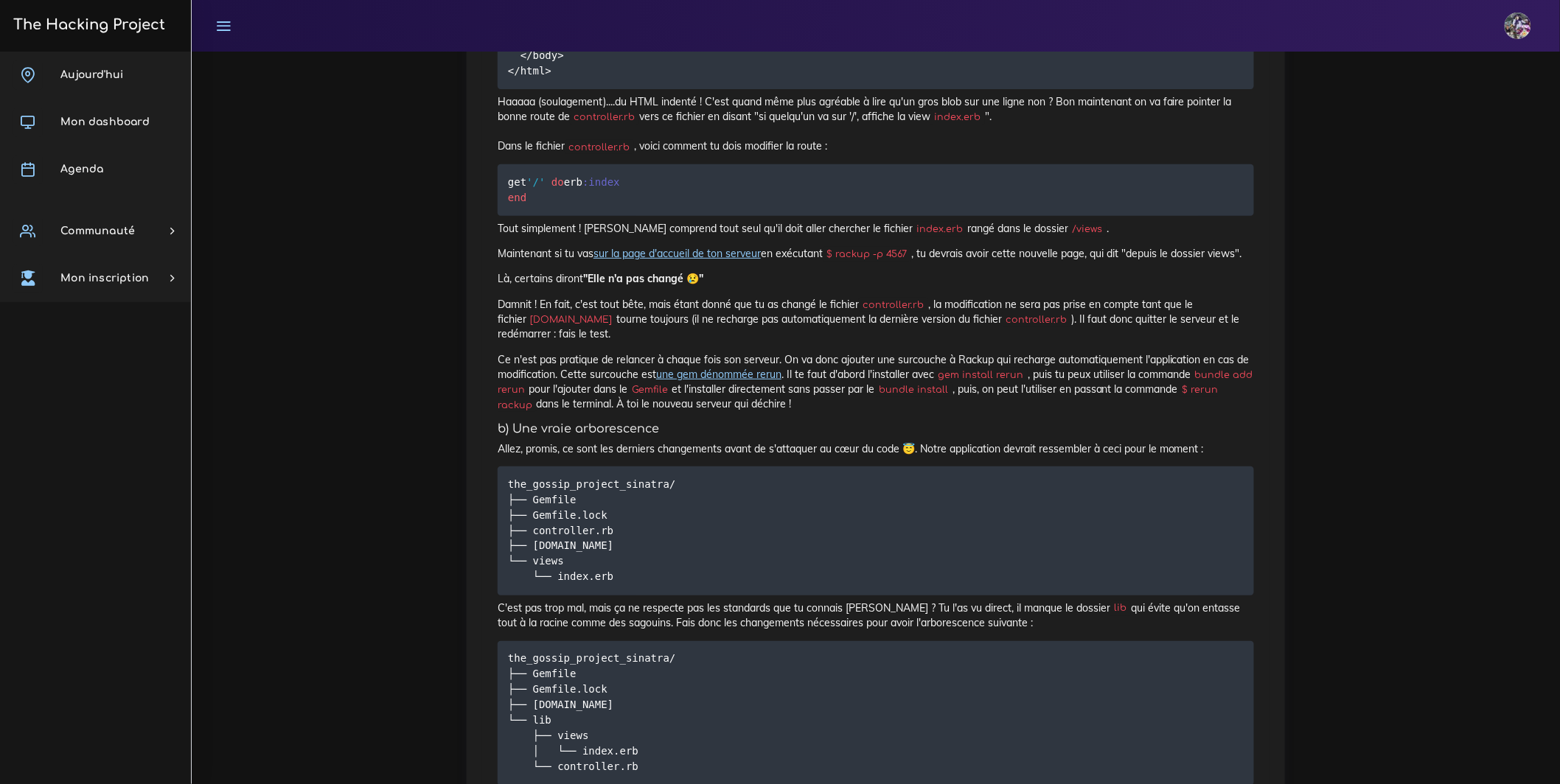
scroll to position [2474, 0]
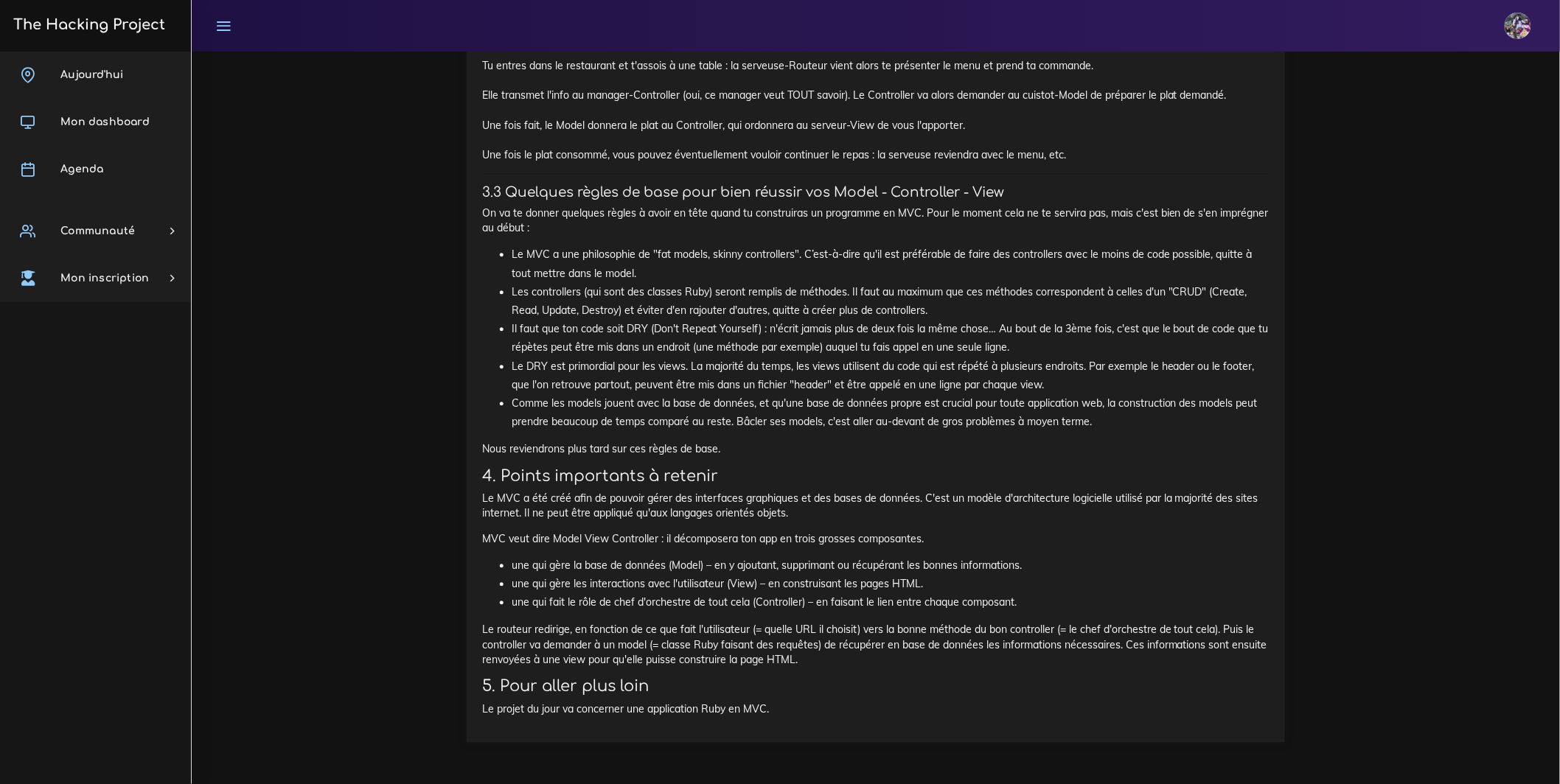
scroll to position [9656, 0]
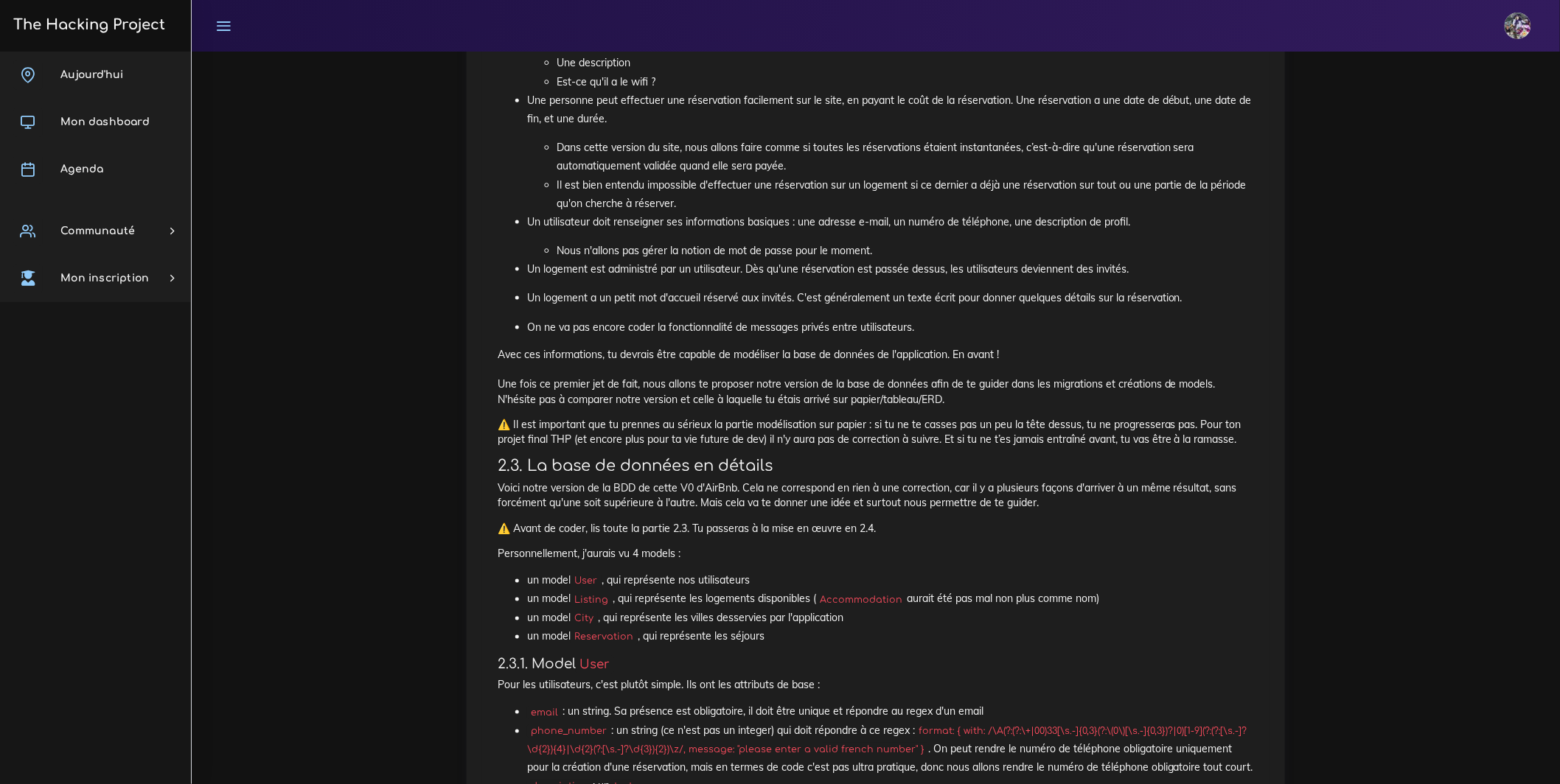
scroll to position [463, 0]
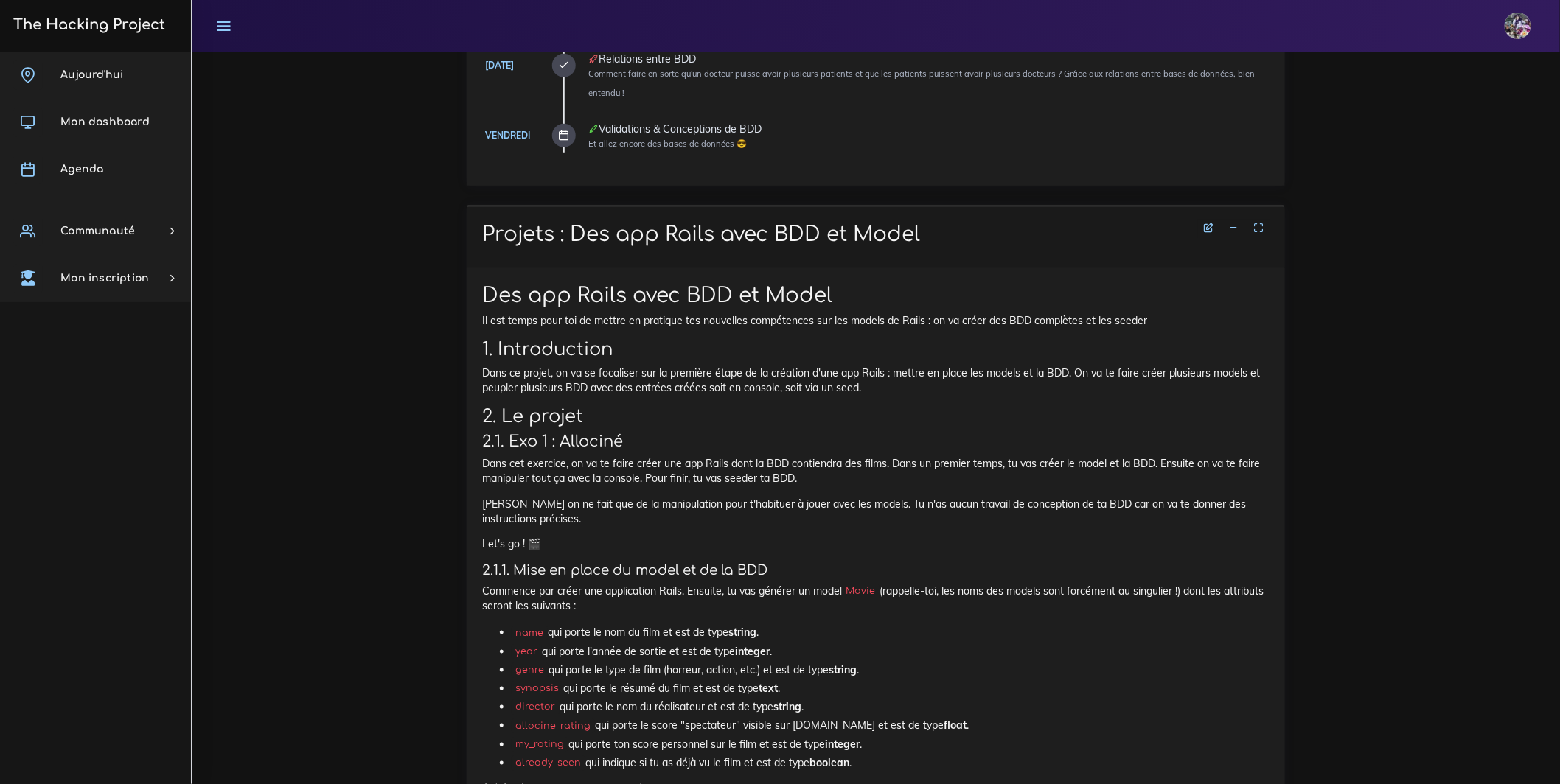
scroll to position [489, 0]
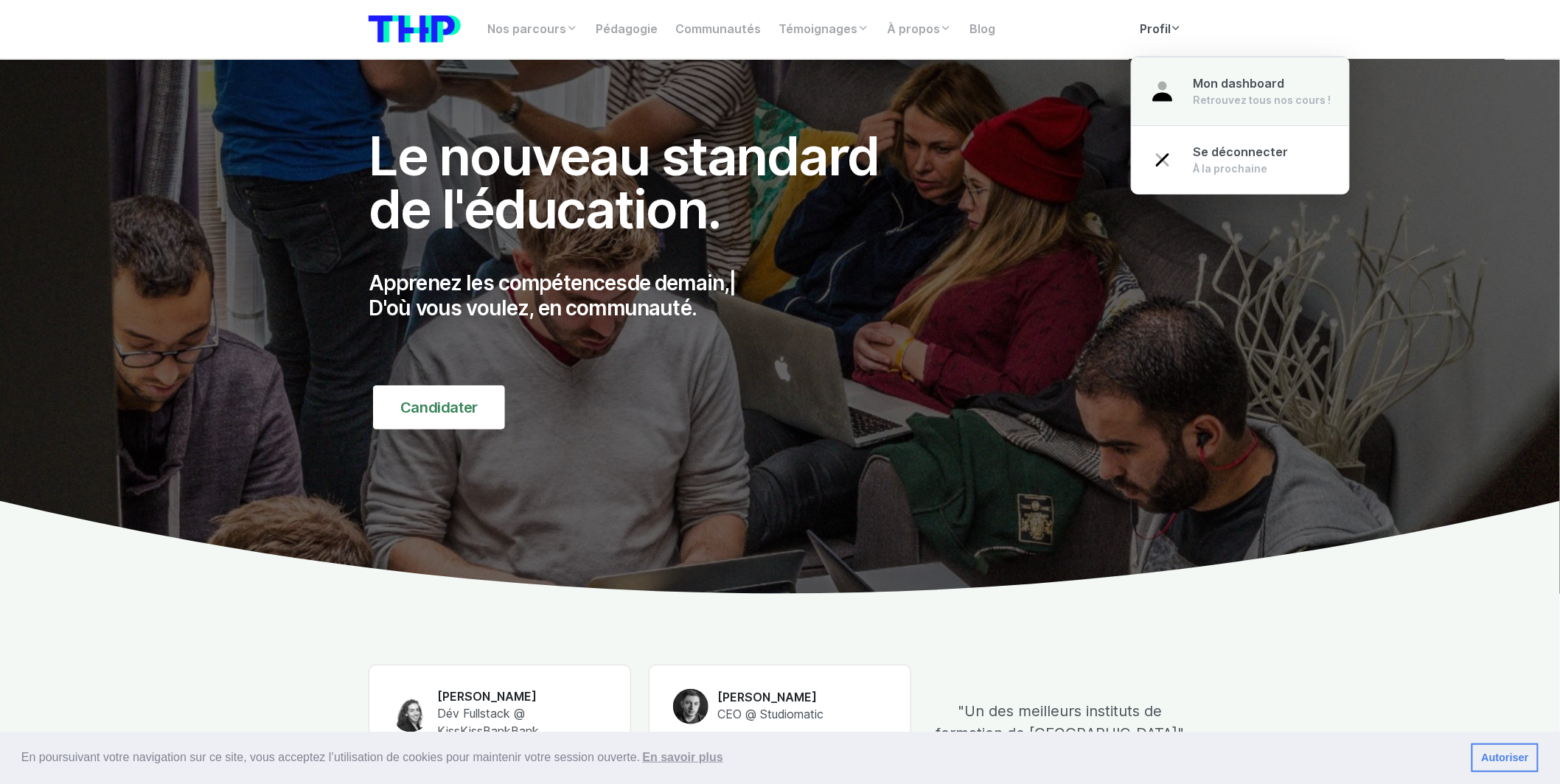
click at [1183, 89] on link "Mon dashboard Retrouvez tous nos cours !" at bounding box center [1240, 91] width 218 height 70
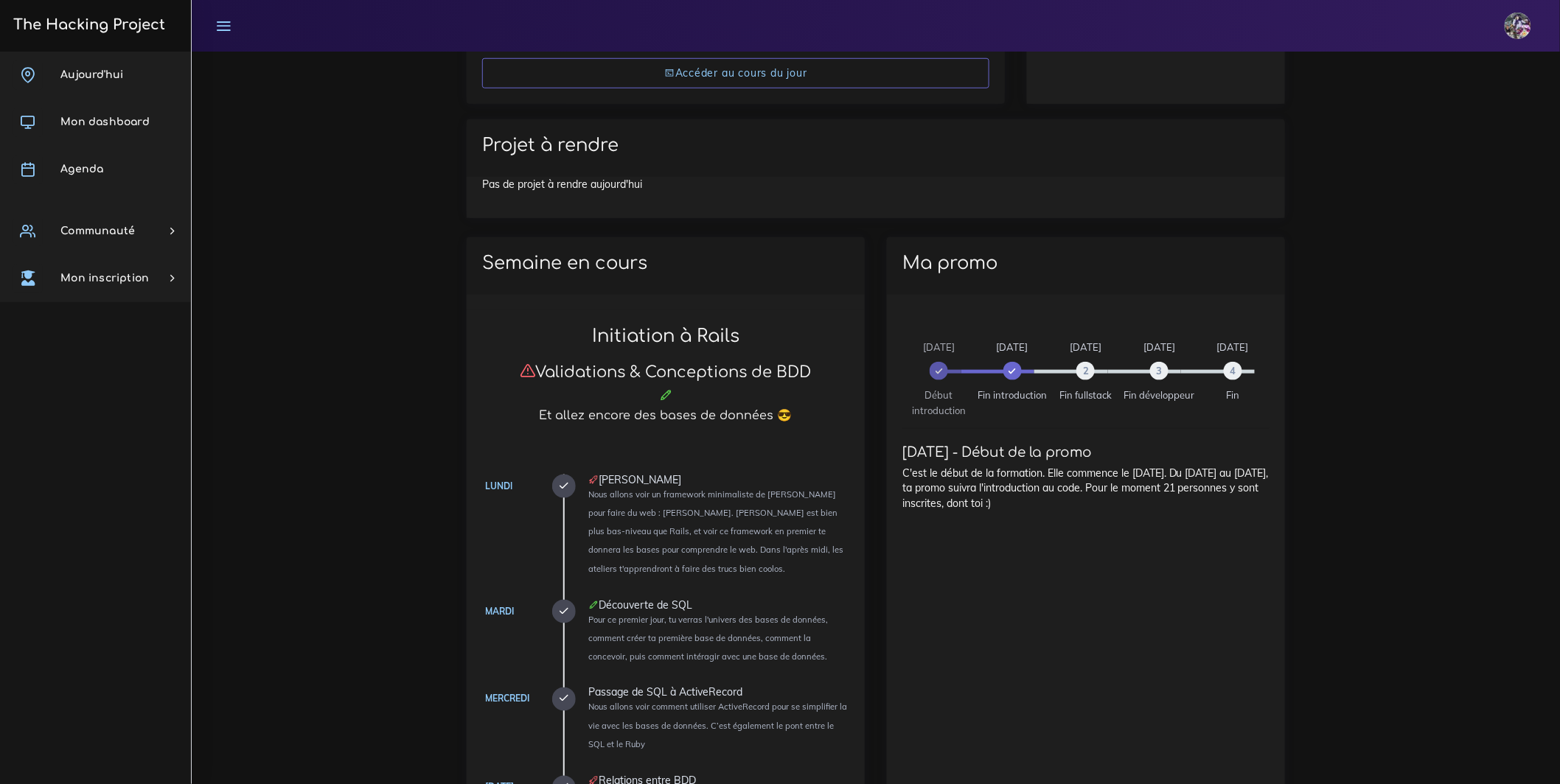
scroll to position [298, 0]
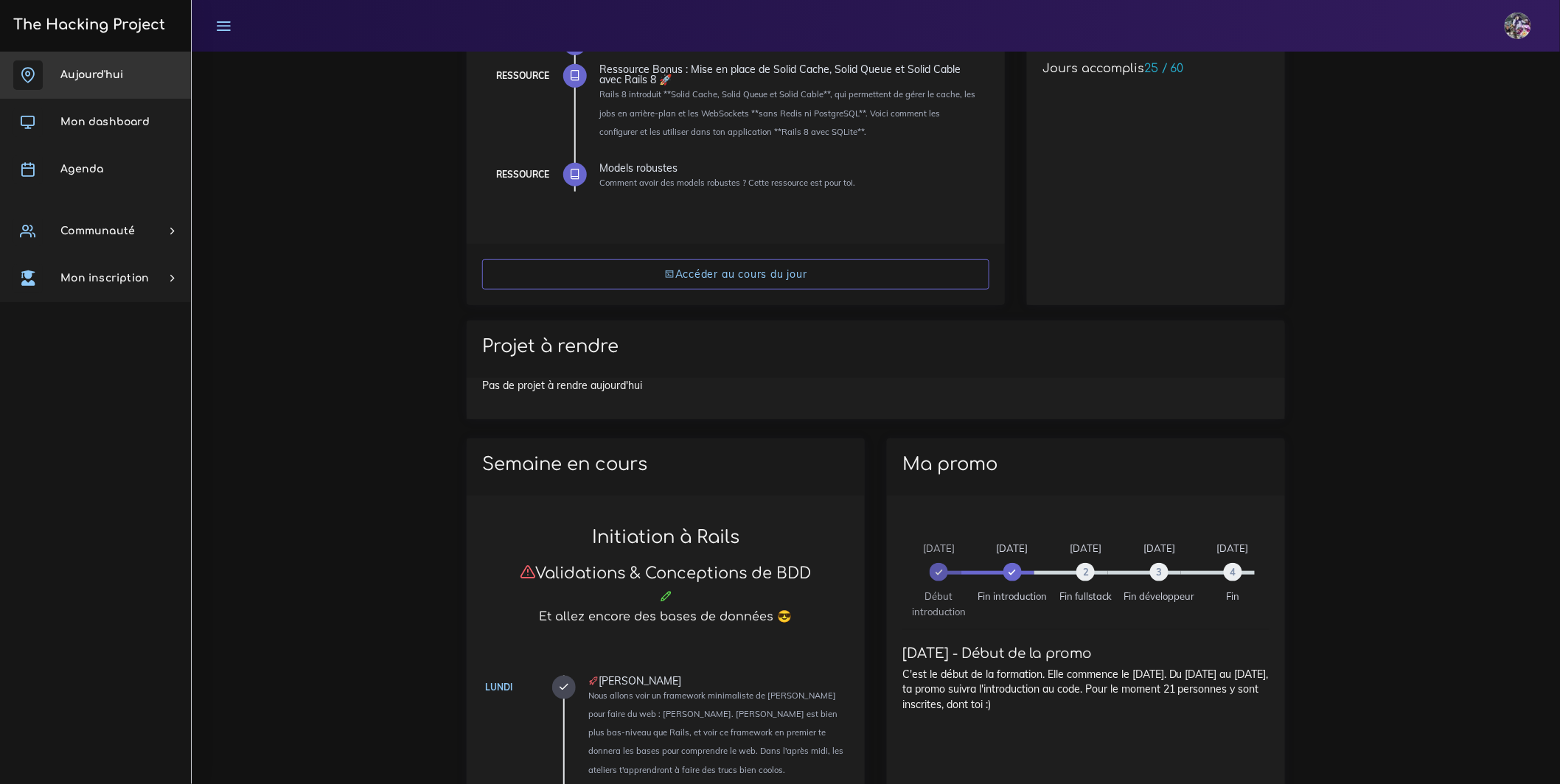
click at [92, 68] on link "Aujourd'hui" at bounding box center [95, 75] width 191 height 47
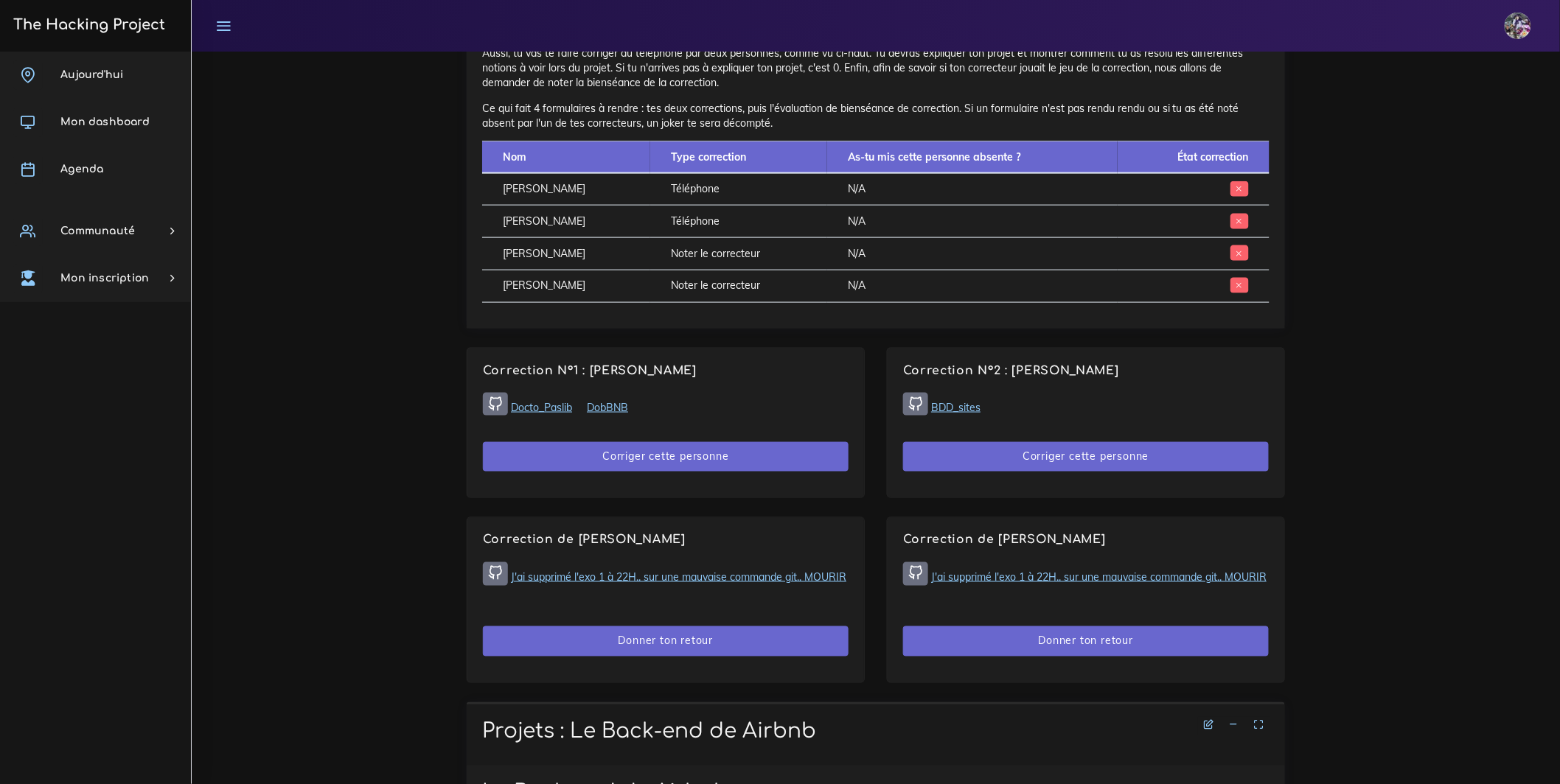
scroll to position [692, 0]
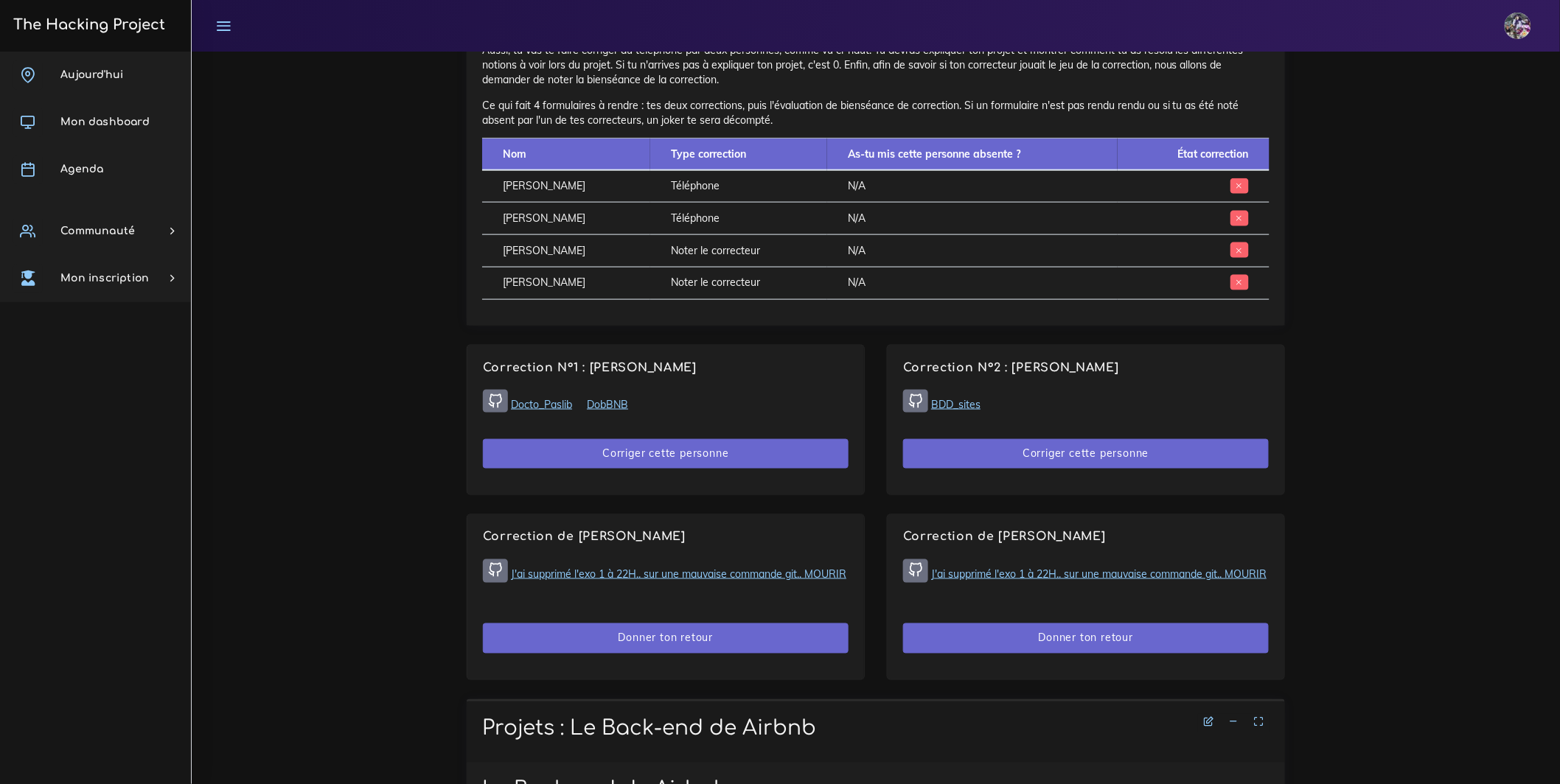
click at [961, 411] on link "BDD_sites" at bounding box center [956, 403] width 50 height 13
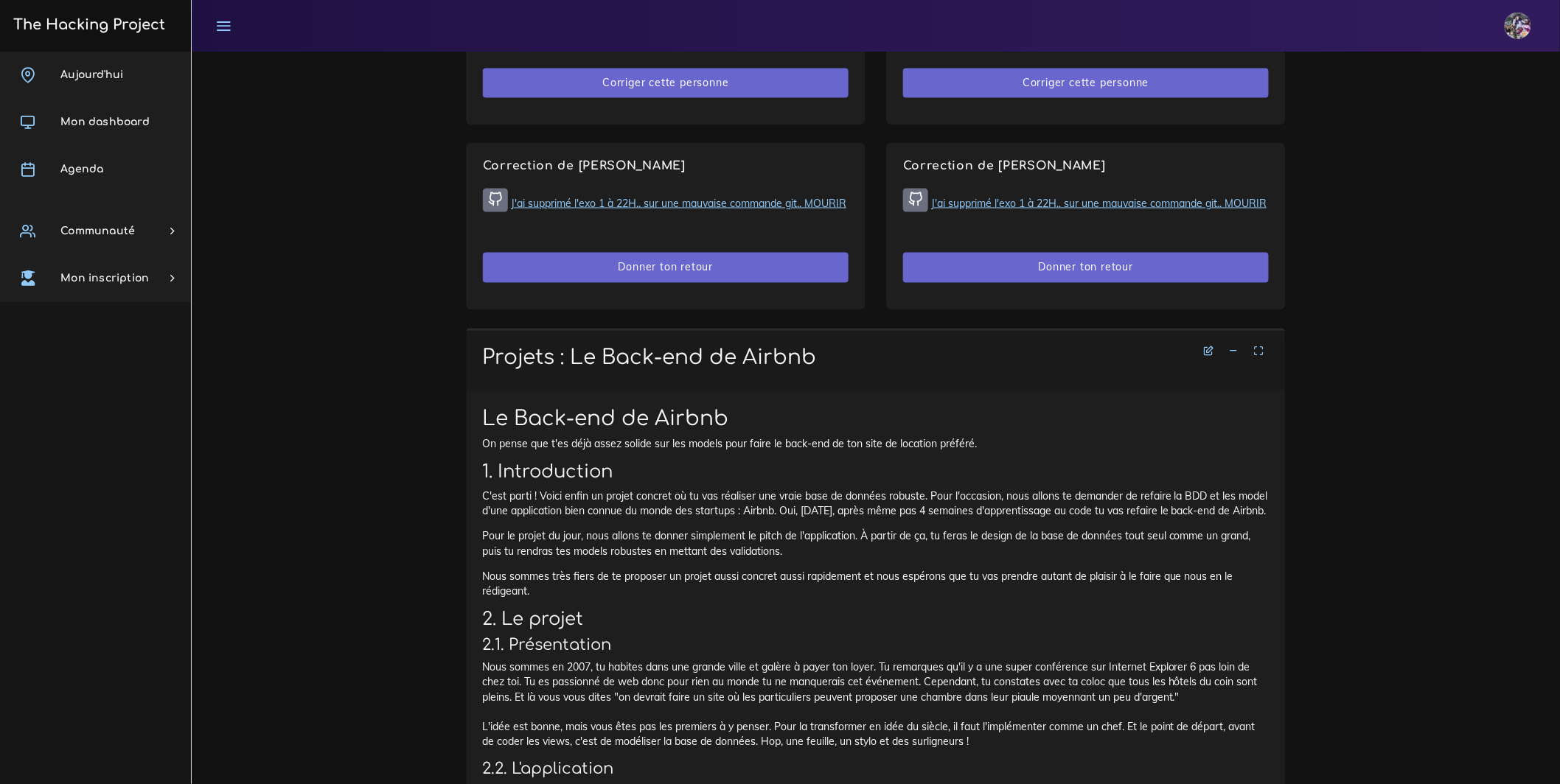
scroll to position [1068, 0]
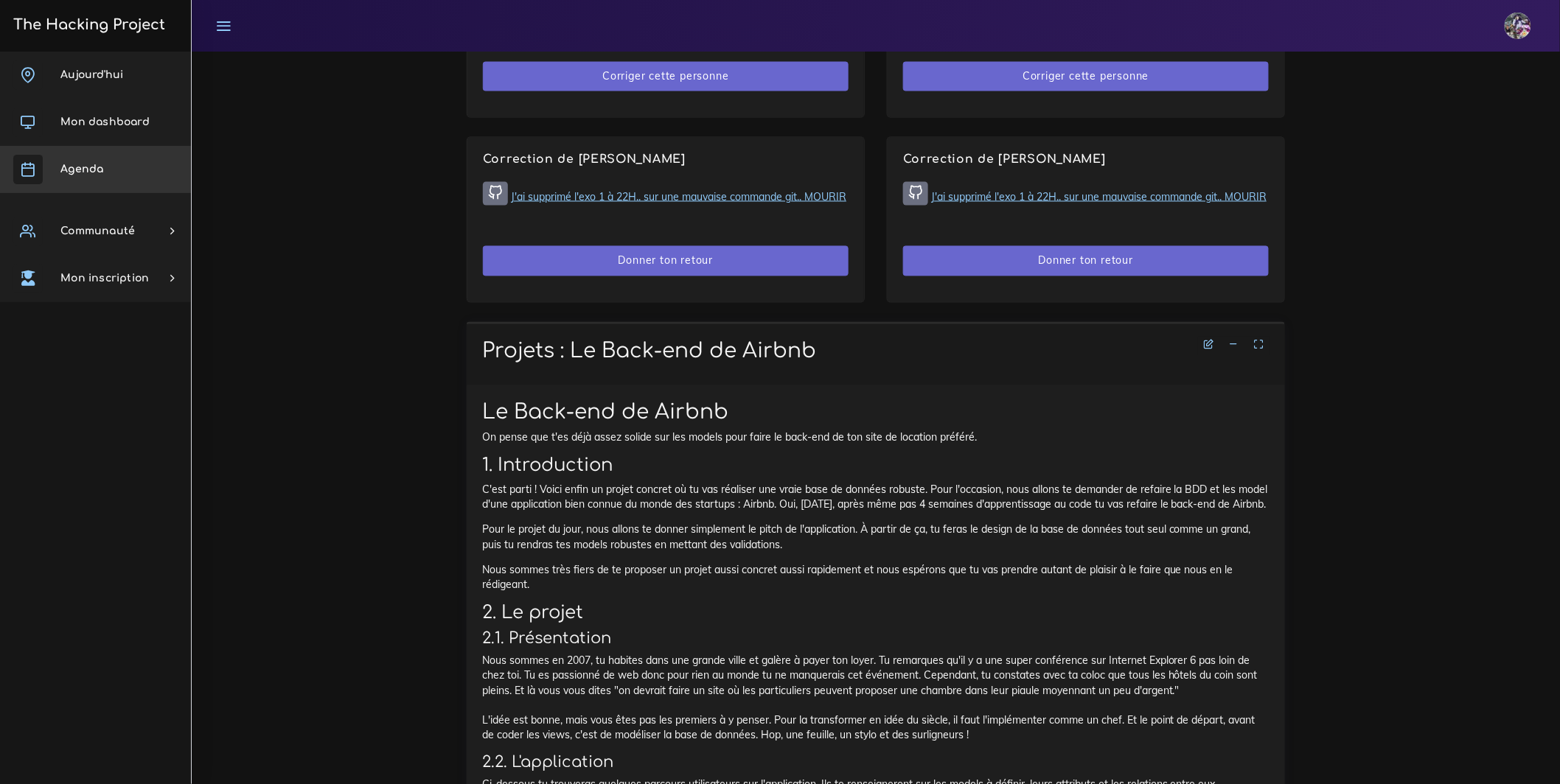
click at [108, 170] on link "Agenda" at bounding box center [95, 169] width 191 height 47
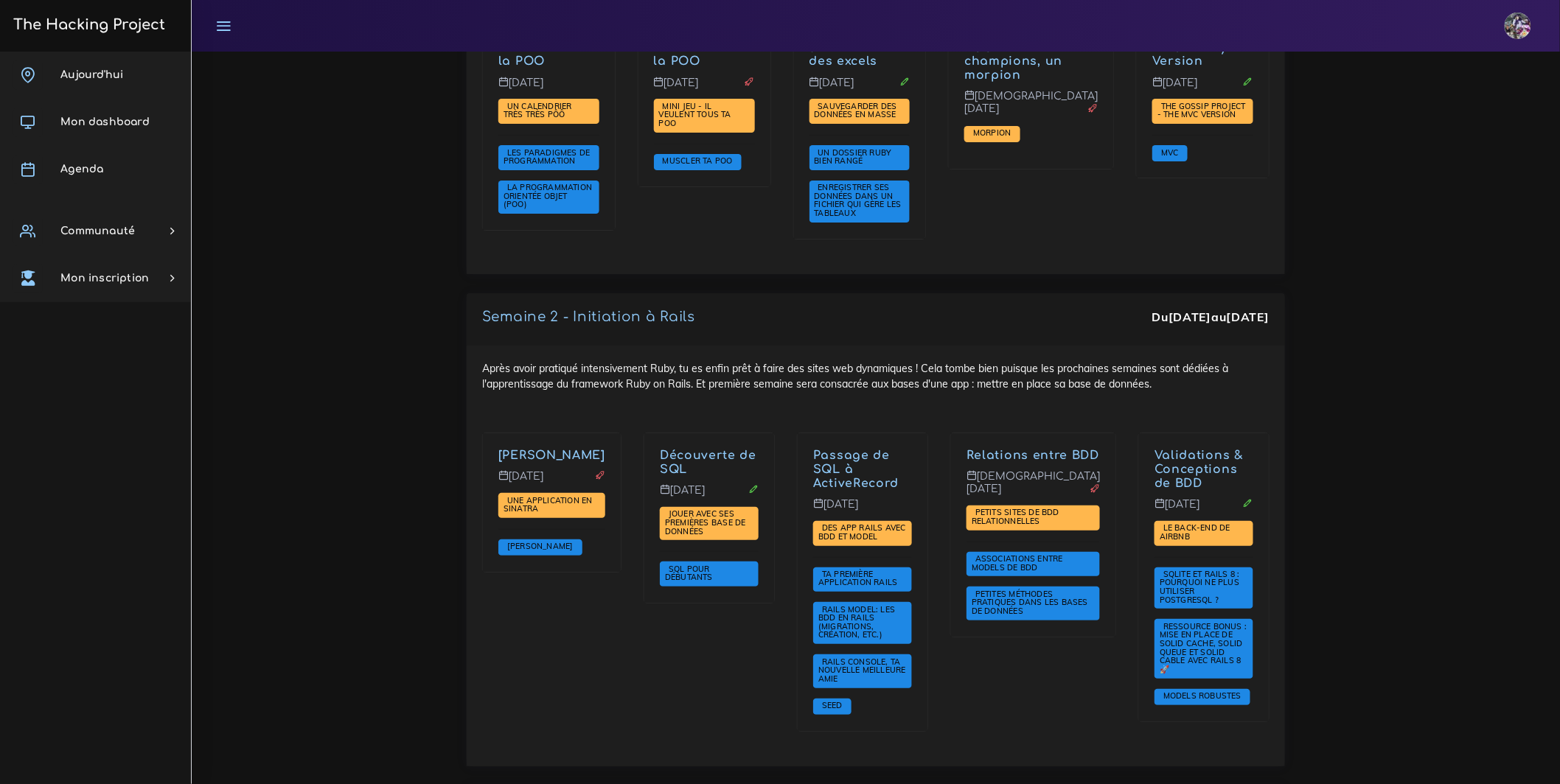
scroll to position [2211, 0]
click at [874, 522] on span "Des app Rails avec BDD et Model" at bounding box center [862, 531] width 87 height 19
click at [857, 448] on link "Passage de SQL à ActiveRecord" at bounding box center [856, 469] width 86 height 42
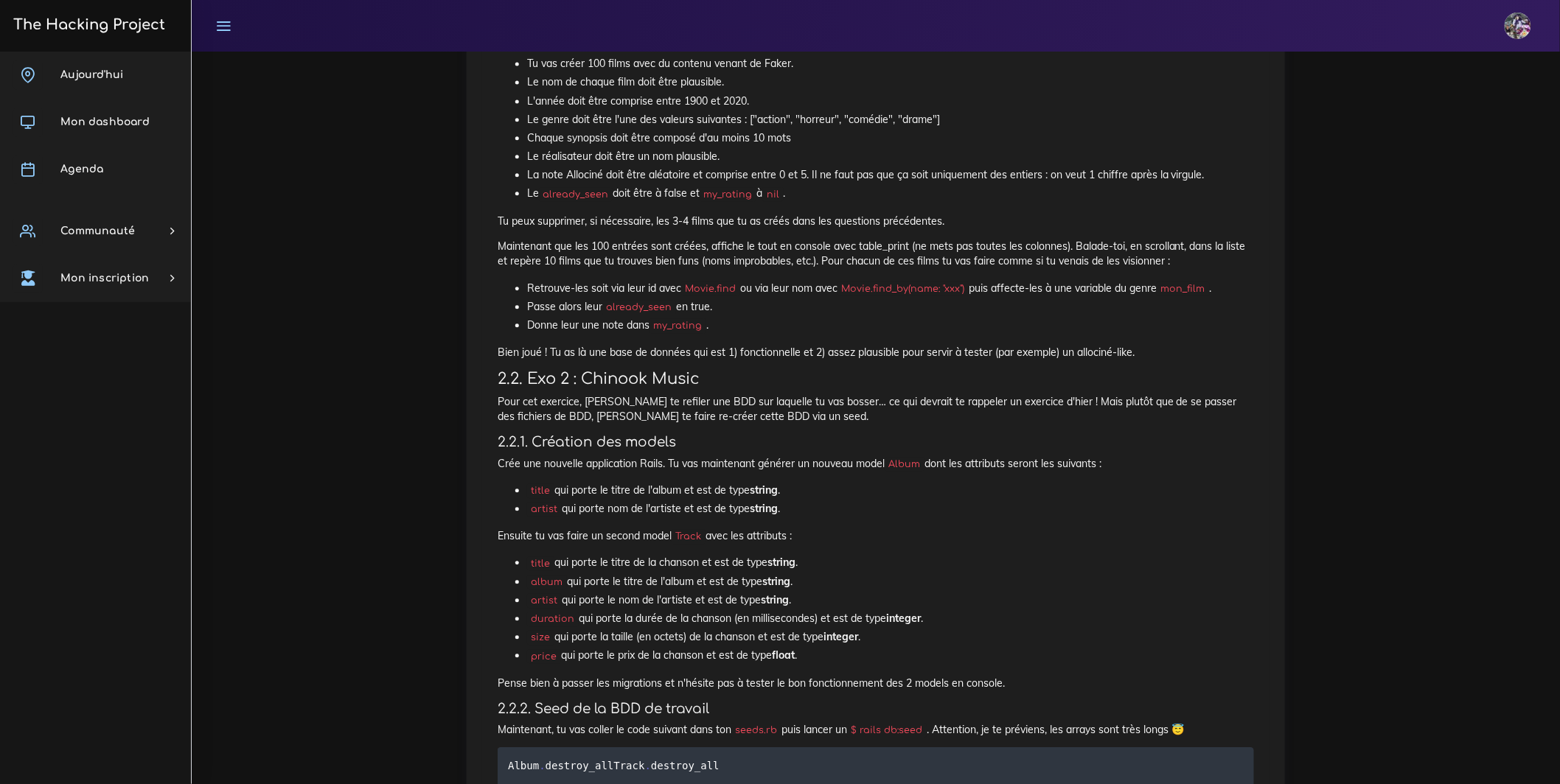
scroll to position [1178, 0]
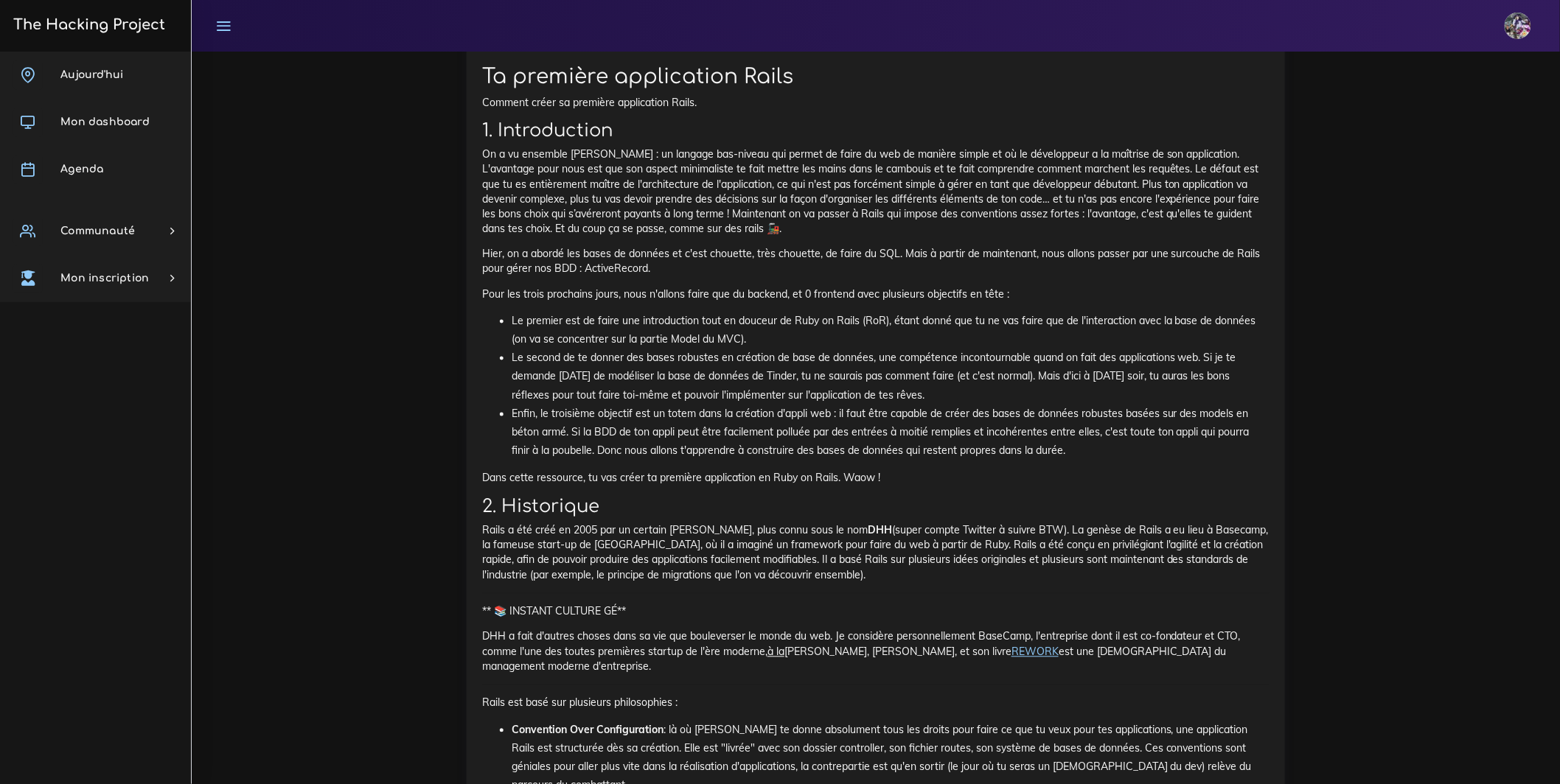
scroll to position [3199, 0]
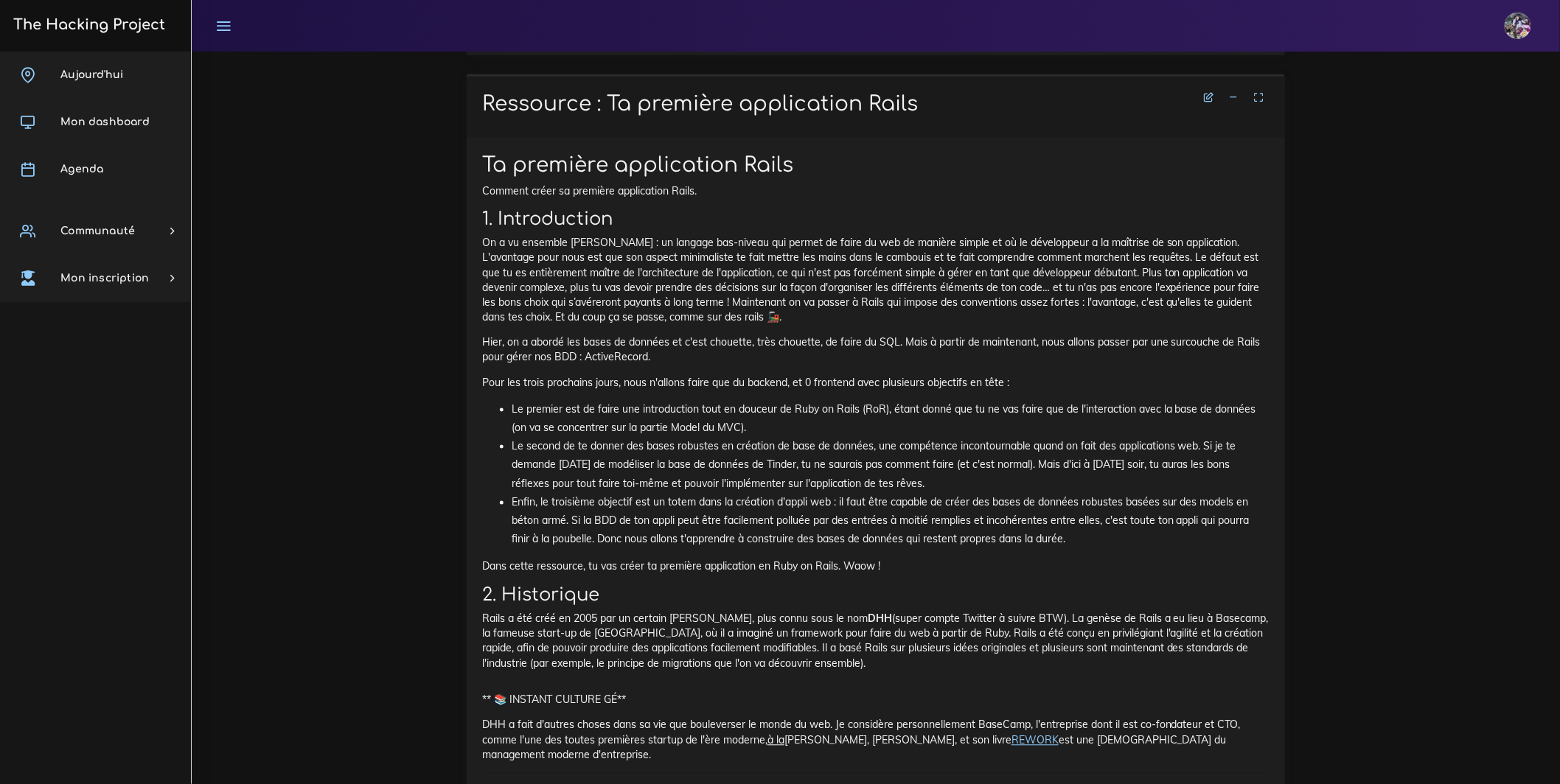
click at [1241, 107] on li at bounding box center [1234, 98] width 22 height 19
click at [1237, 102] on icon at bounding box center [1234, 97] width 10 height 10
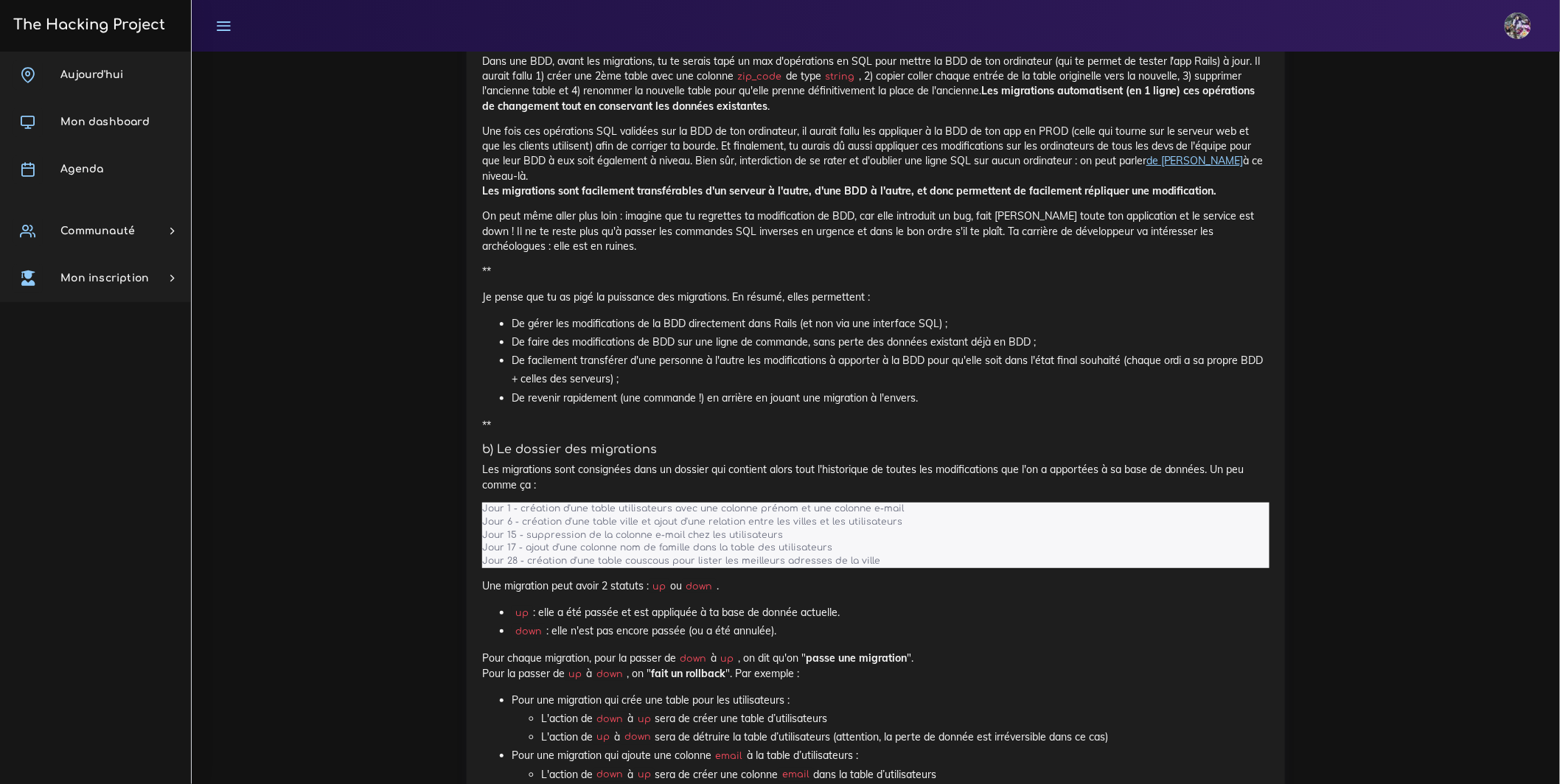
scroll to position [4726, 0]
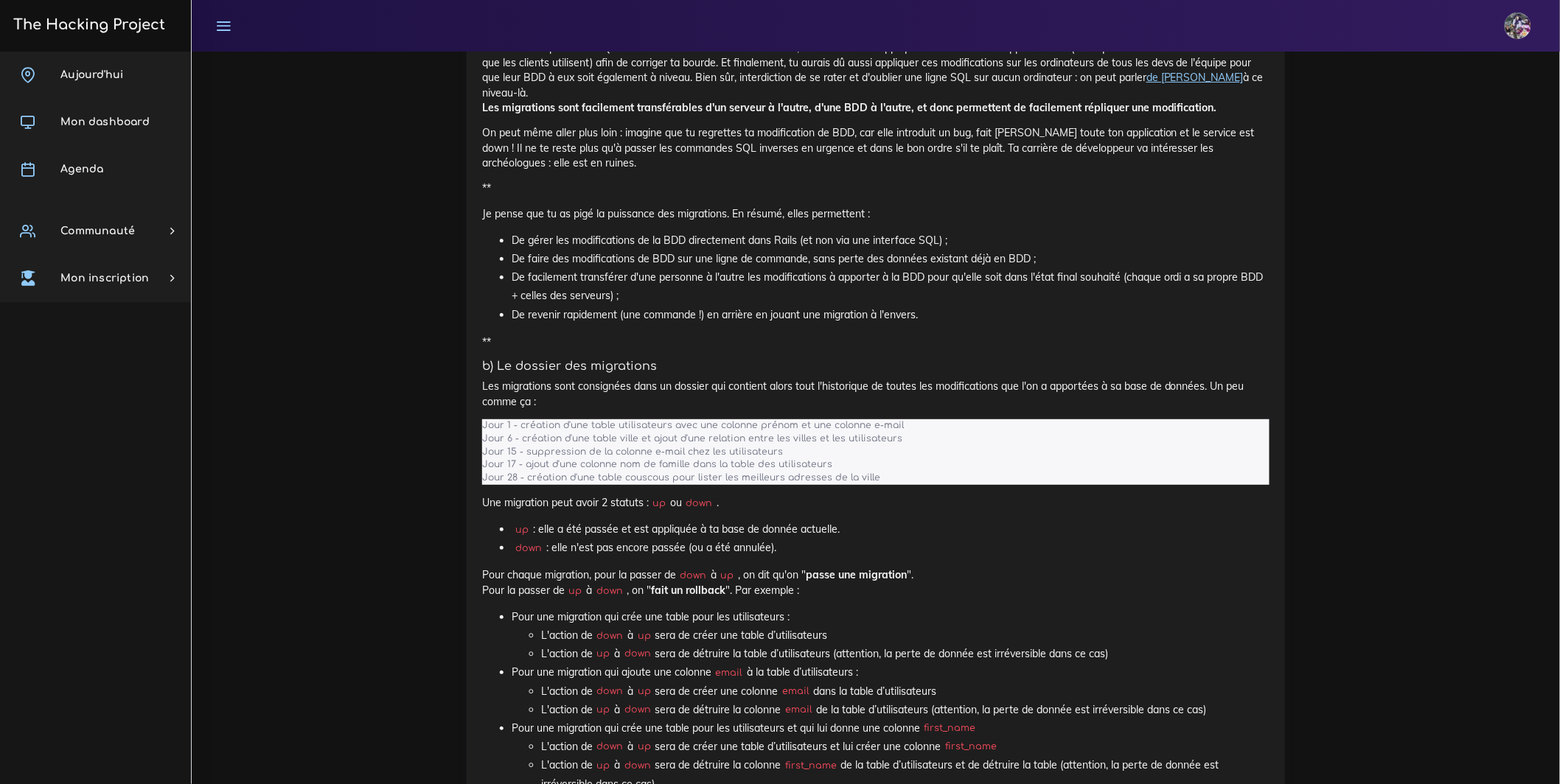
drag, startPoint x: 480, startPoint y: 301, endPoint x: 1209, endPoint y: 483, distance: 751.4
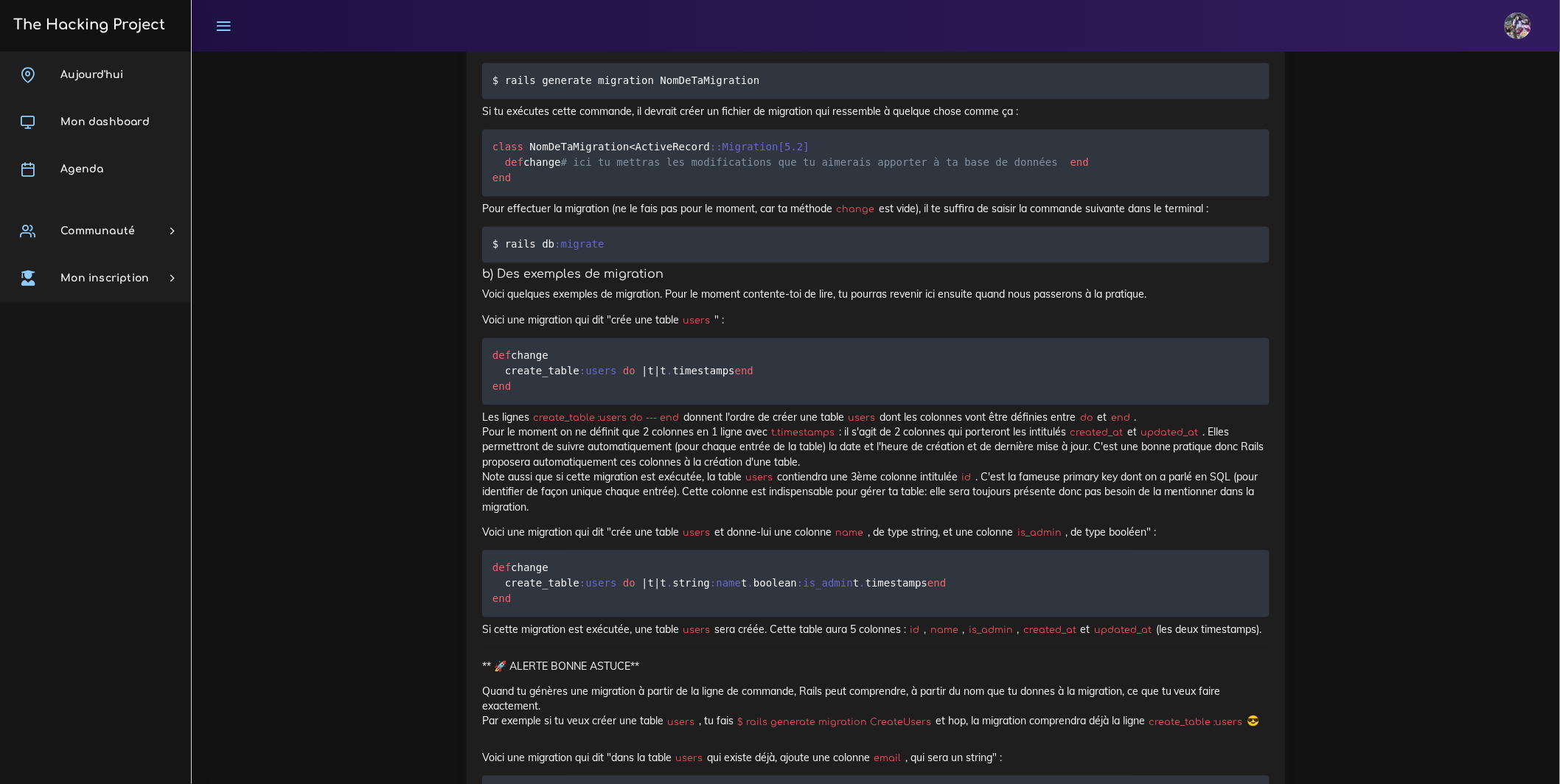
scroll to position [5817, 0]
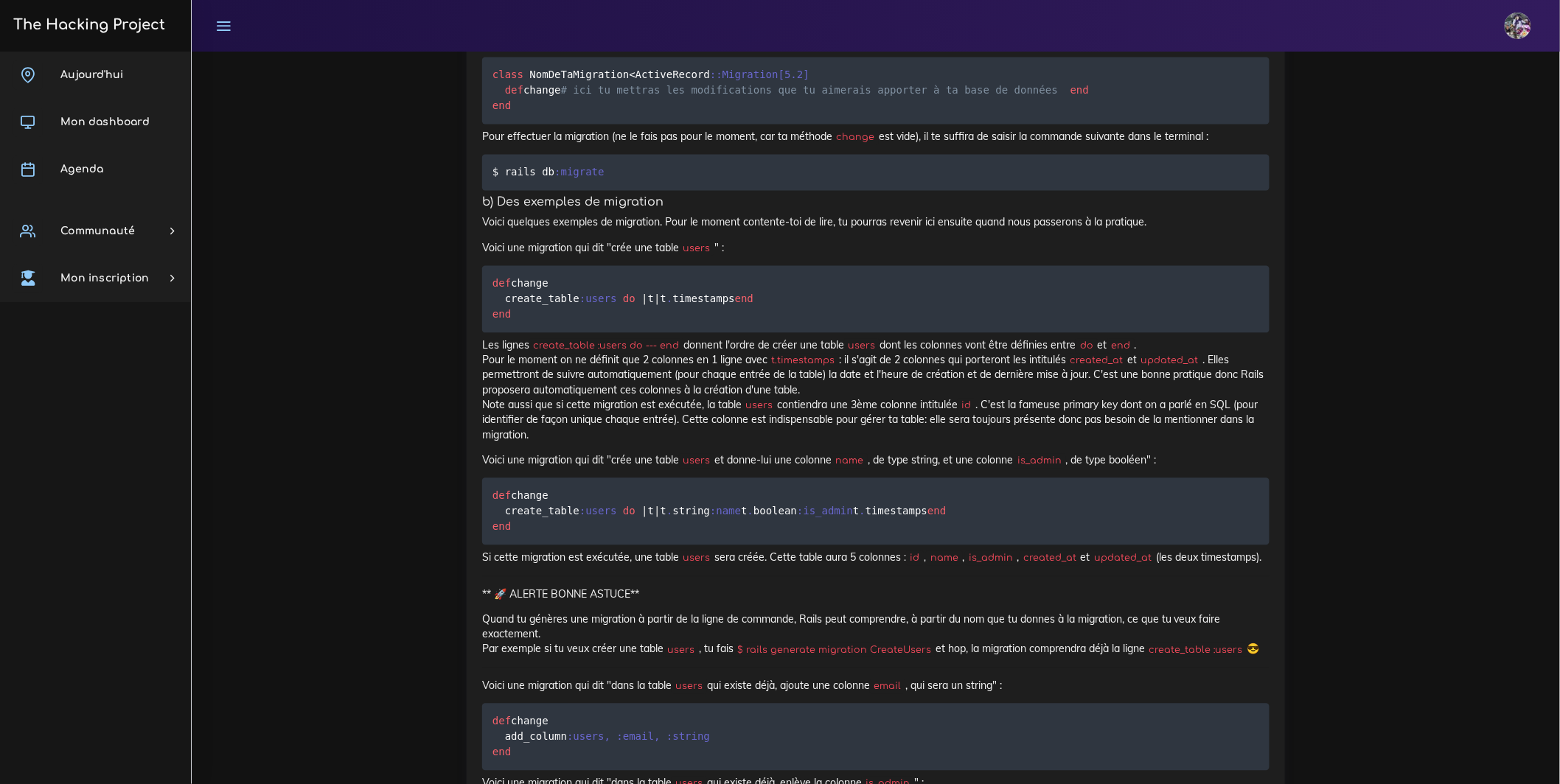
drag, startPoint x: 475, startPoint y: 431, endPoint x: 726, endPoint y: 473, distance: 254.5
click at [726, 473] on div "Rails Model: les BDD en Rails (migrations, création, etc.) Dans cette ressource…" at bounding box center [875, 644] width 818 height 6085
click at [724, 465] on div "Rails Model: les BDD en Rails (migrations, création, etc.) Dans cette ressource…" at bounding box center [876, 639] width 787 height 6044
drag, startPoint x: 724, startPoint y: 457, endPoint x: 454, endPoint y: 429, distance: 271.4
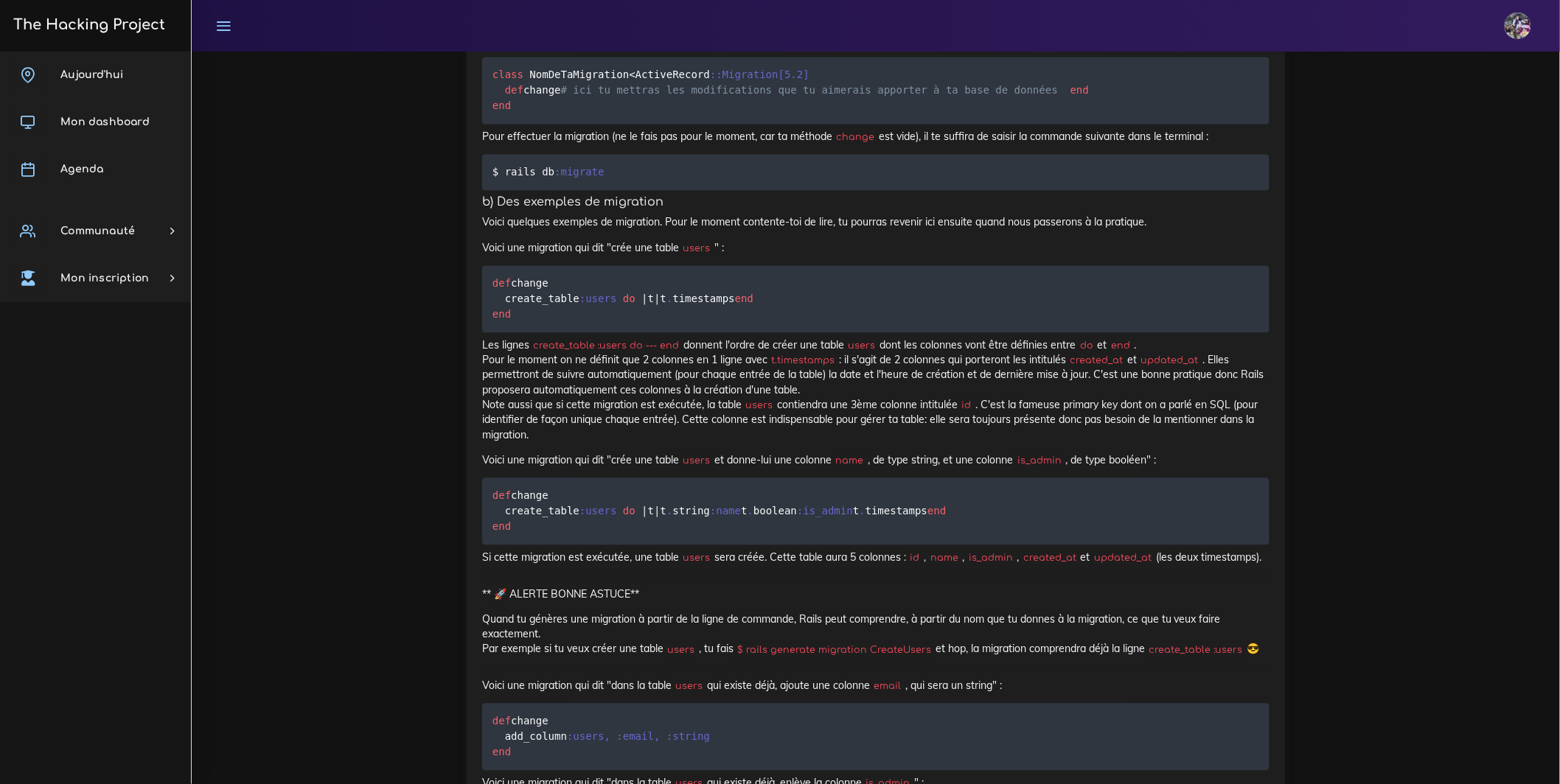
click at [463, 428] on div "Ressource : Rails Model: les BDD en Rails (migrations, création, etc.) Rails Mo…" at bounding box center [875, 622] width 840 height 6168
drag, startPoint x: 493, startPoint y: 442, endPoint x: 604, endPoint y: 444, distance: 111.0
drag, startPoint x: 741, startPoint y: 446, endPoint x: 507, endPoint y: 435, distance: 234.3
click at [507, 435] on div "Rails Model: les BDD en Rails (migrations, création, etc.) Dans cette ressource…" at bounding box center [876, 639] width 787 height 6044
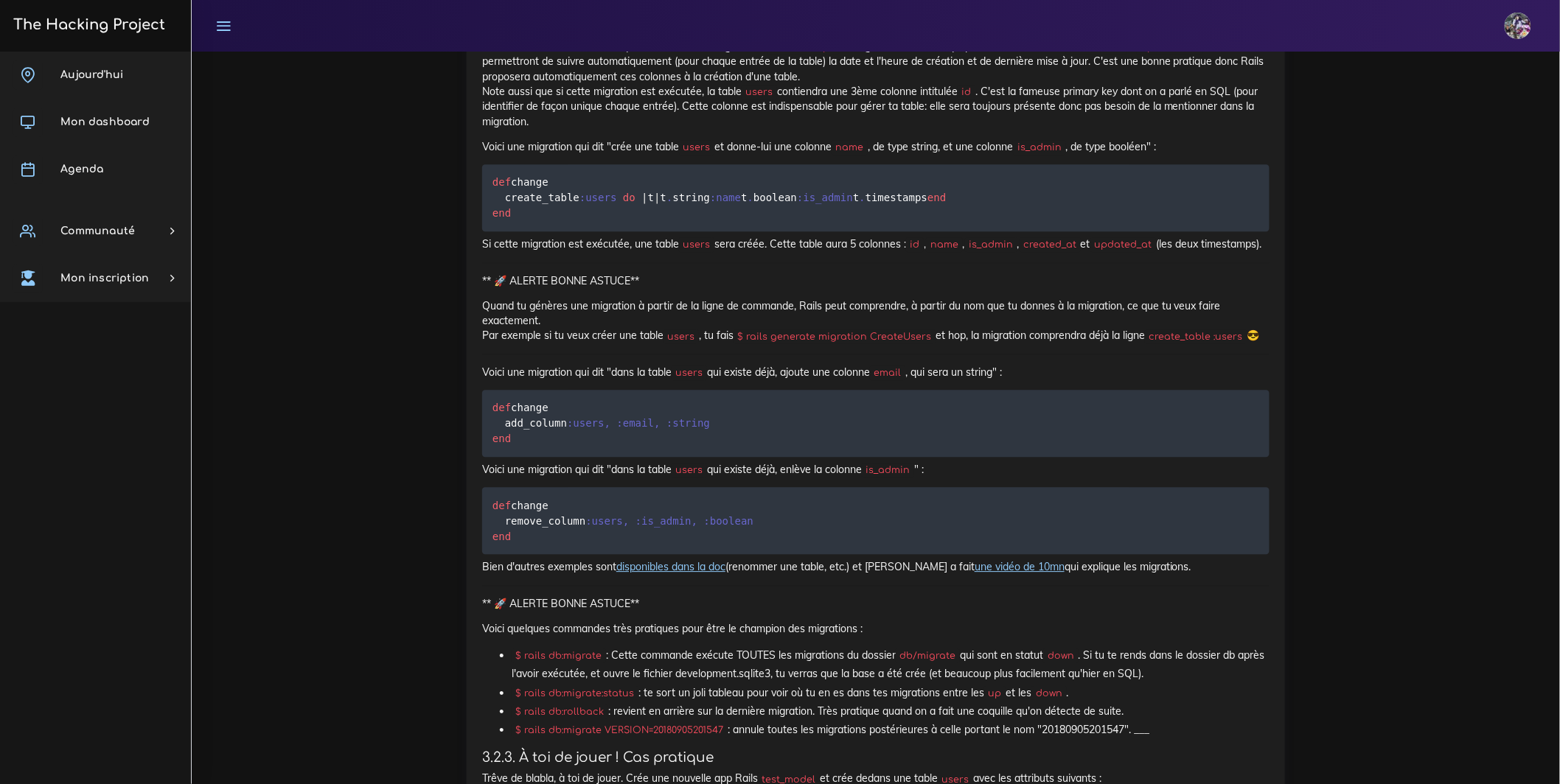
scroll to position [6214, 0]
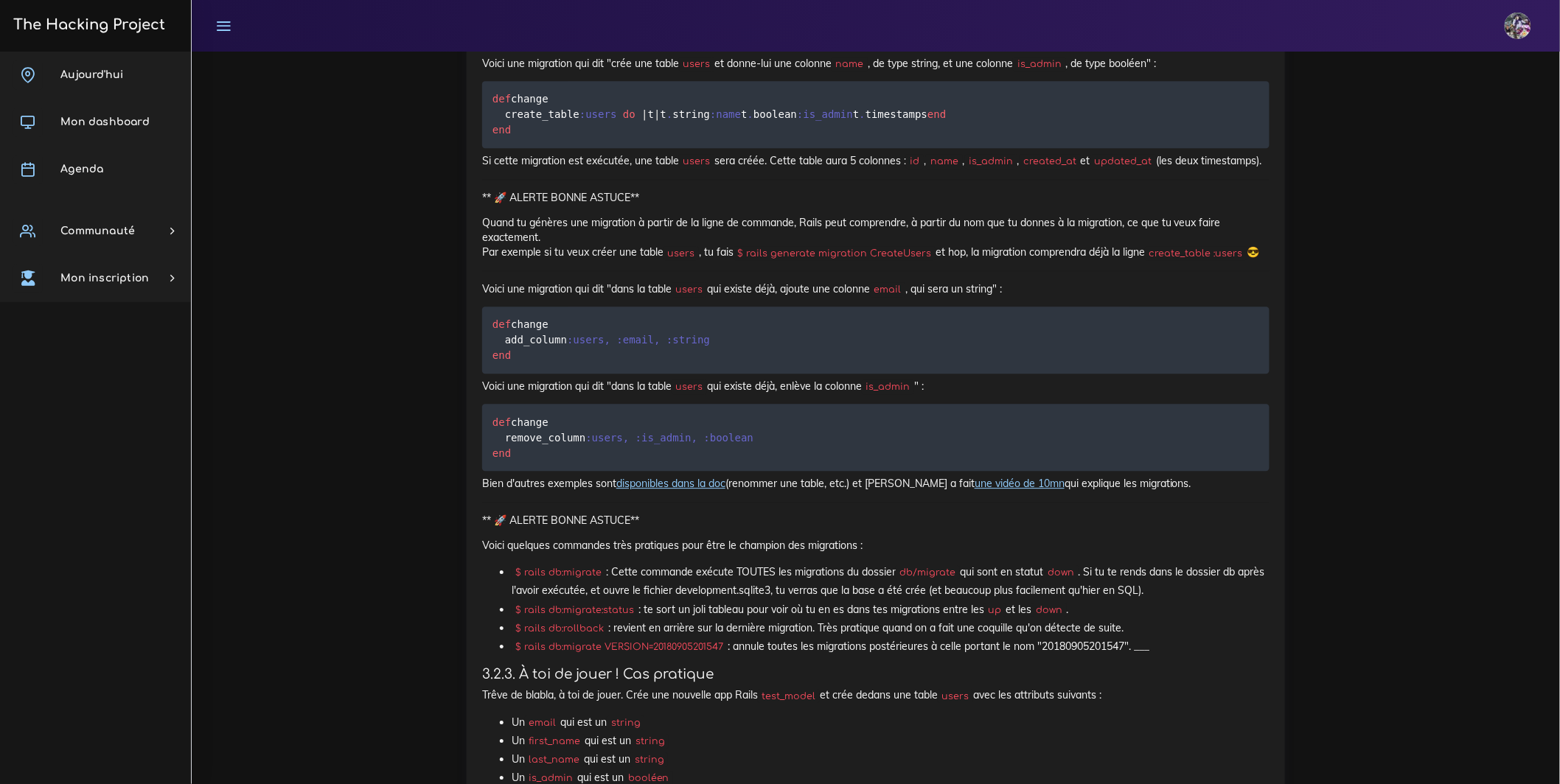
drag, startPoint x: 481, startPoint y: 161, endPoint x: 1140, endPoint y: 161, distance: 659.0
click at [1140, 161] on div "Rails Model: les BDD en Rails (migrations, création, etc.) Dans cette ressource…" at bounding box center [875, 247] width 818 height 6085
drag, startPoint x: 510, startPoint y: 435, endPoint x: 1370, endPoint y: 429, distance: 860.0
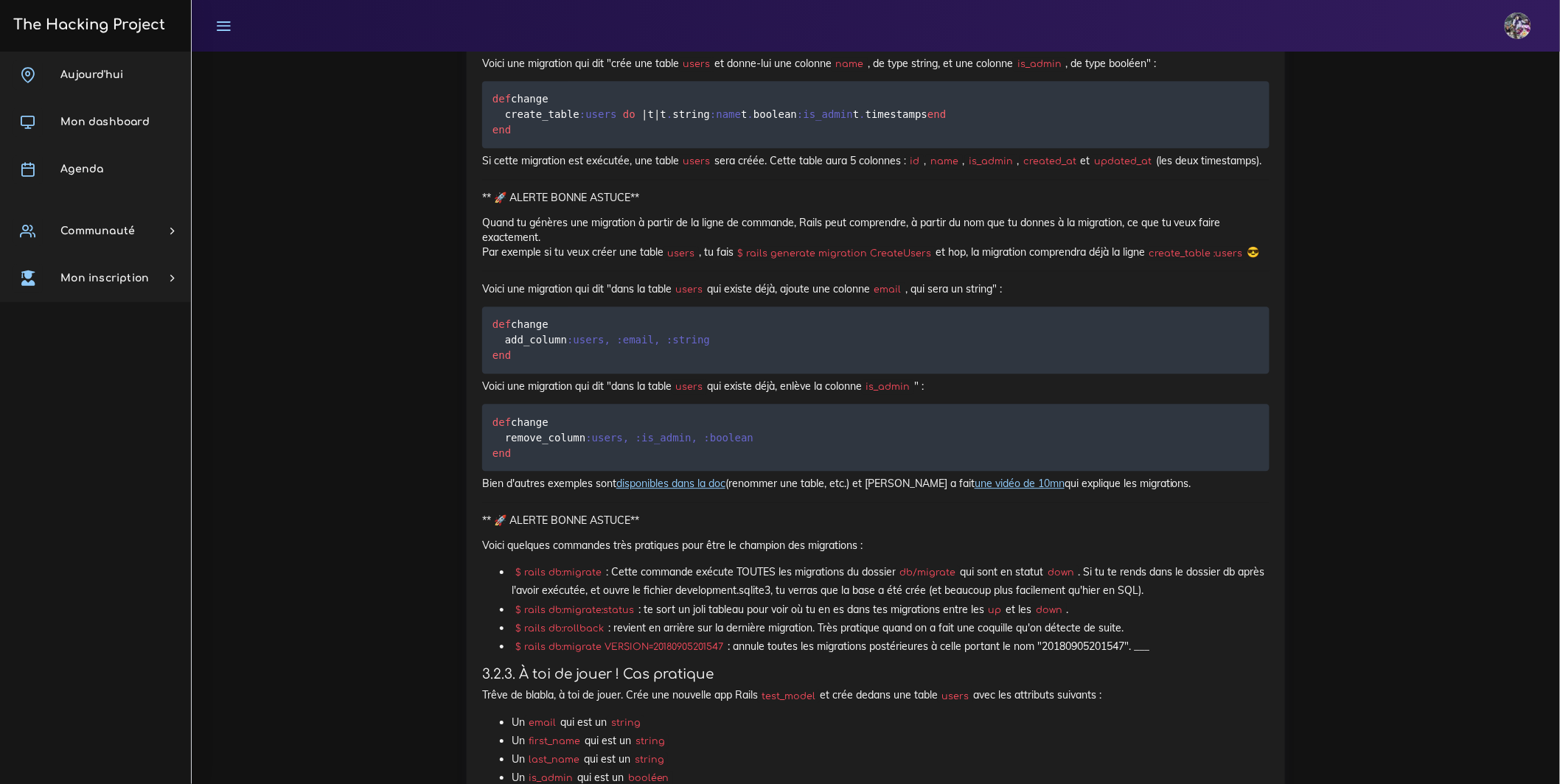
drag, startPoint x: 470, startPoint y: 476, endPoint x: 1185, endPoint y: 480, distance: 715.0
click at [1185, 480] on div "Rails Model: les BDD en Rails (migrations, création, etc.) Dans cette ressource…" at bounding box center [875, 247] width 818 height 6085
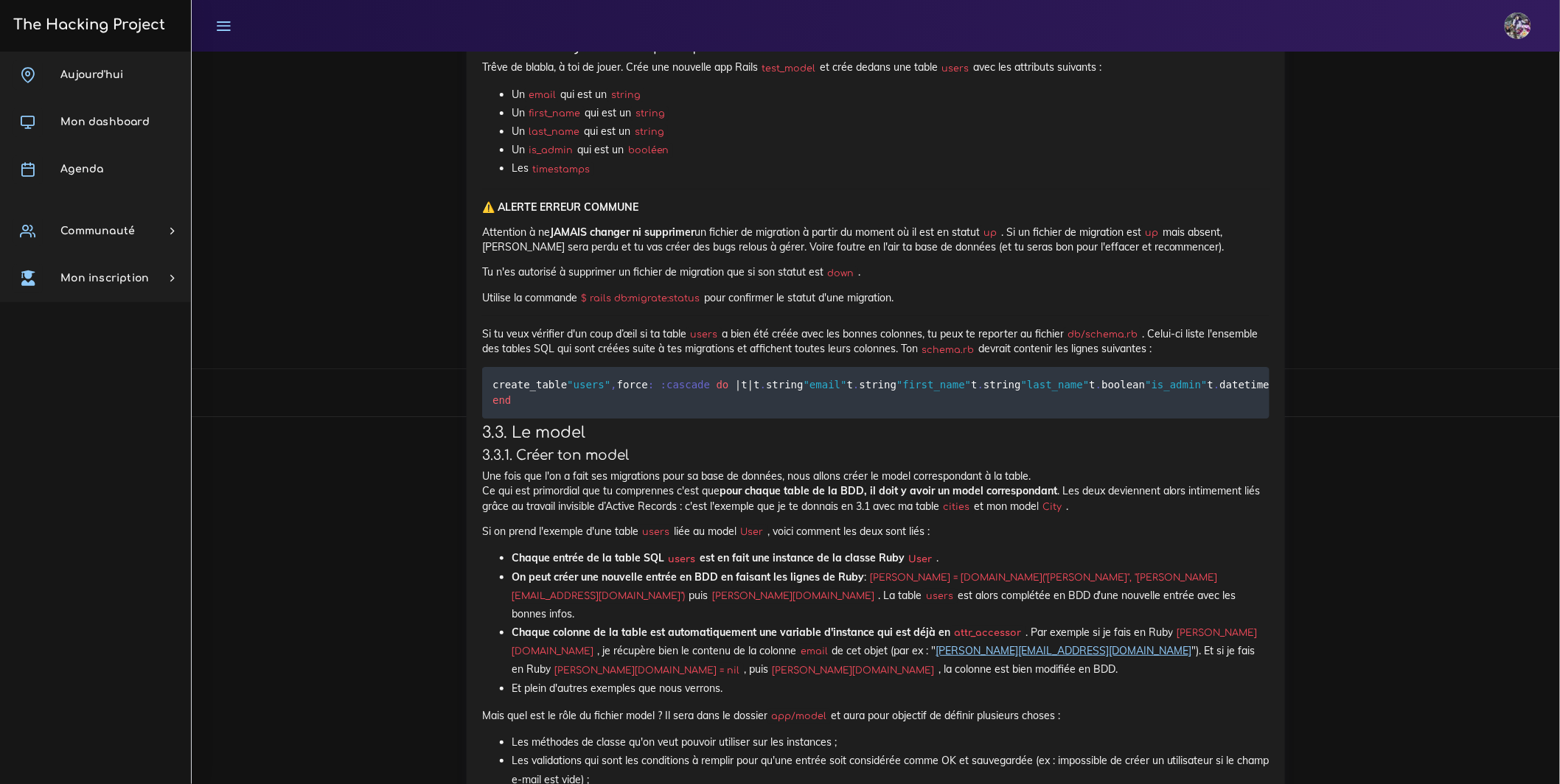
scroll to position [7112, 0]
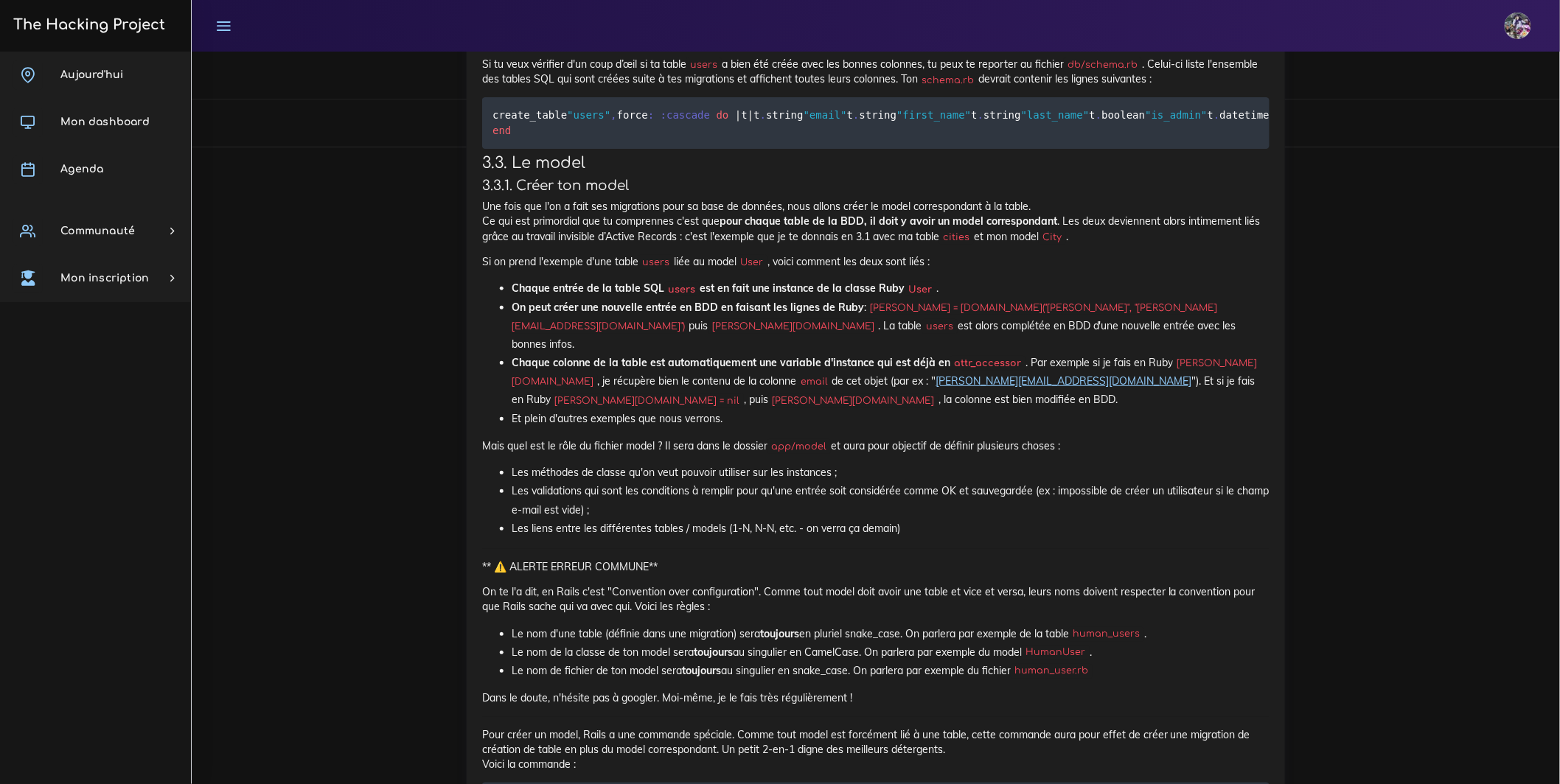
drag, startPoint x: 1150, startPoint y: 554, endPoint x: 494, endPoint y: 553, distance: 656.0
drag, startPoint x: 1185, startPoint y: 539, endPoint x: 434, endPoint y: 516, distance: 751.4
click at [434, 516] on div "Dashboard Fullstack web Initiation à Rails Passage de SQL à ActiveRecord Initia…" at bounding box center [876, 14] width 1368 height 14148
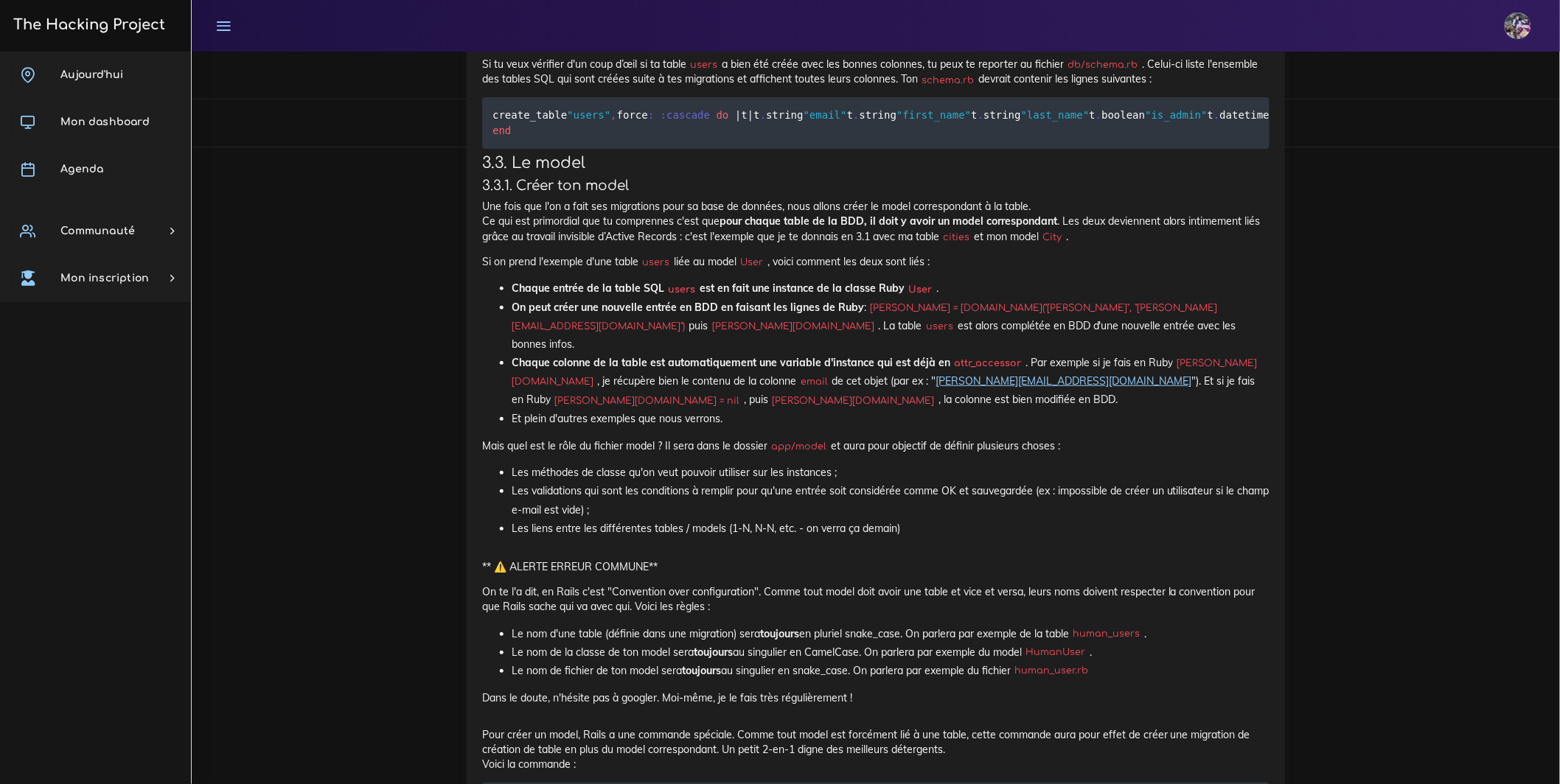
drag, startPoint x: 1185, startPoint y: 532, endPoint x: 438, endPoint y: 503, distance: 747.6
click at [438, 503] on div "Dashboard Fullstack web Initiation à Rails Passage de SQL à ActiveRecord Initia…" at bounding box center [876, 14] width 1368 height 14148
click at [437, 500] on div "Dashboard Fullstack web Initiation à Rails Passage de SQL à ActiveRecord Initia…" at bounding box center [876, 14] width 1368 height 14148
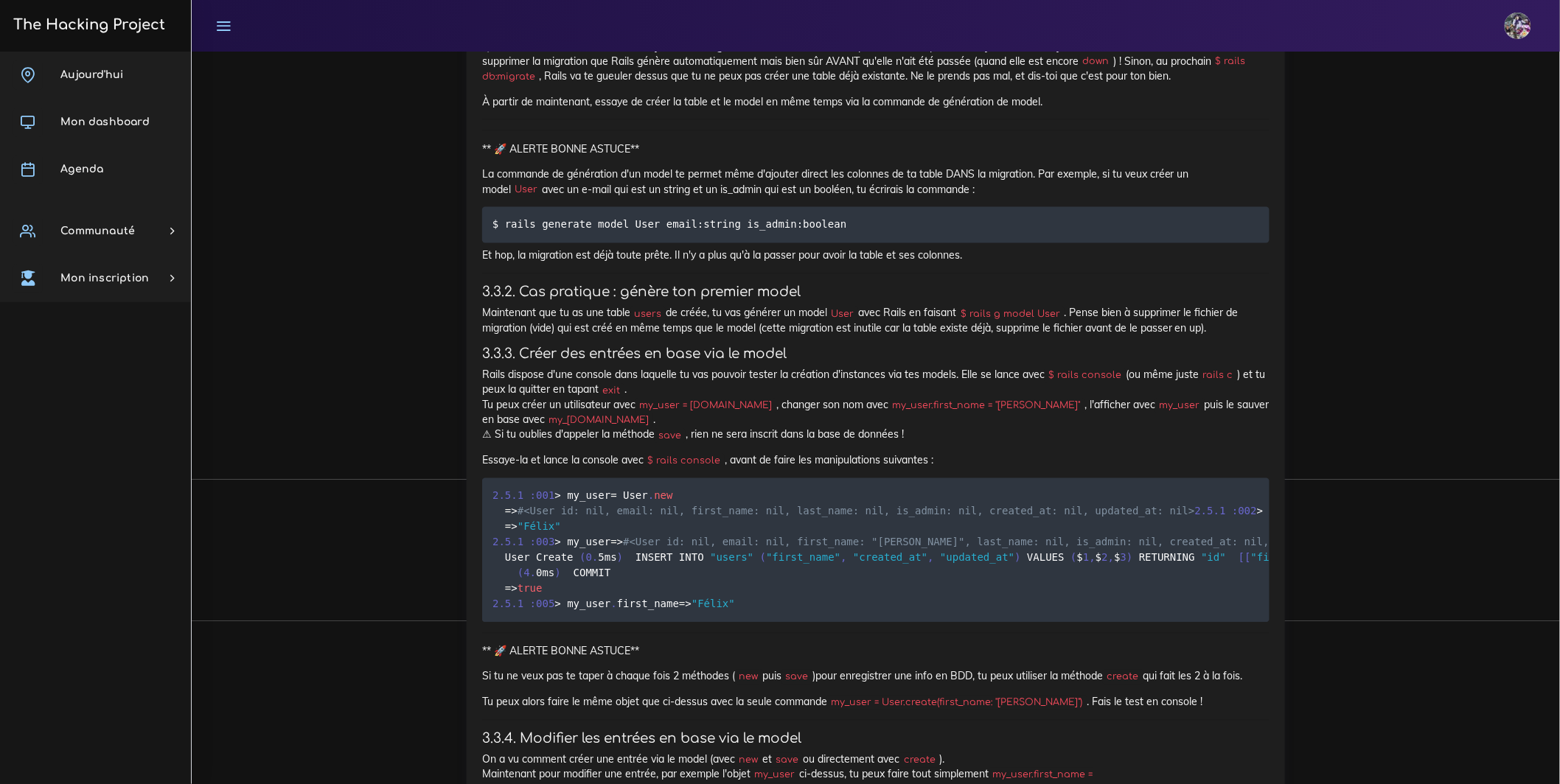
scroll to position [7948, 0]
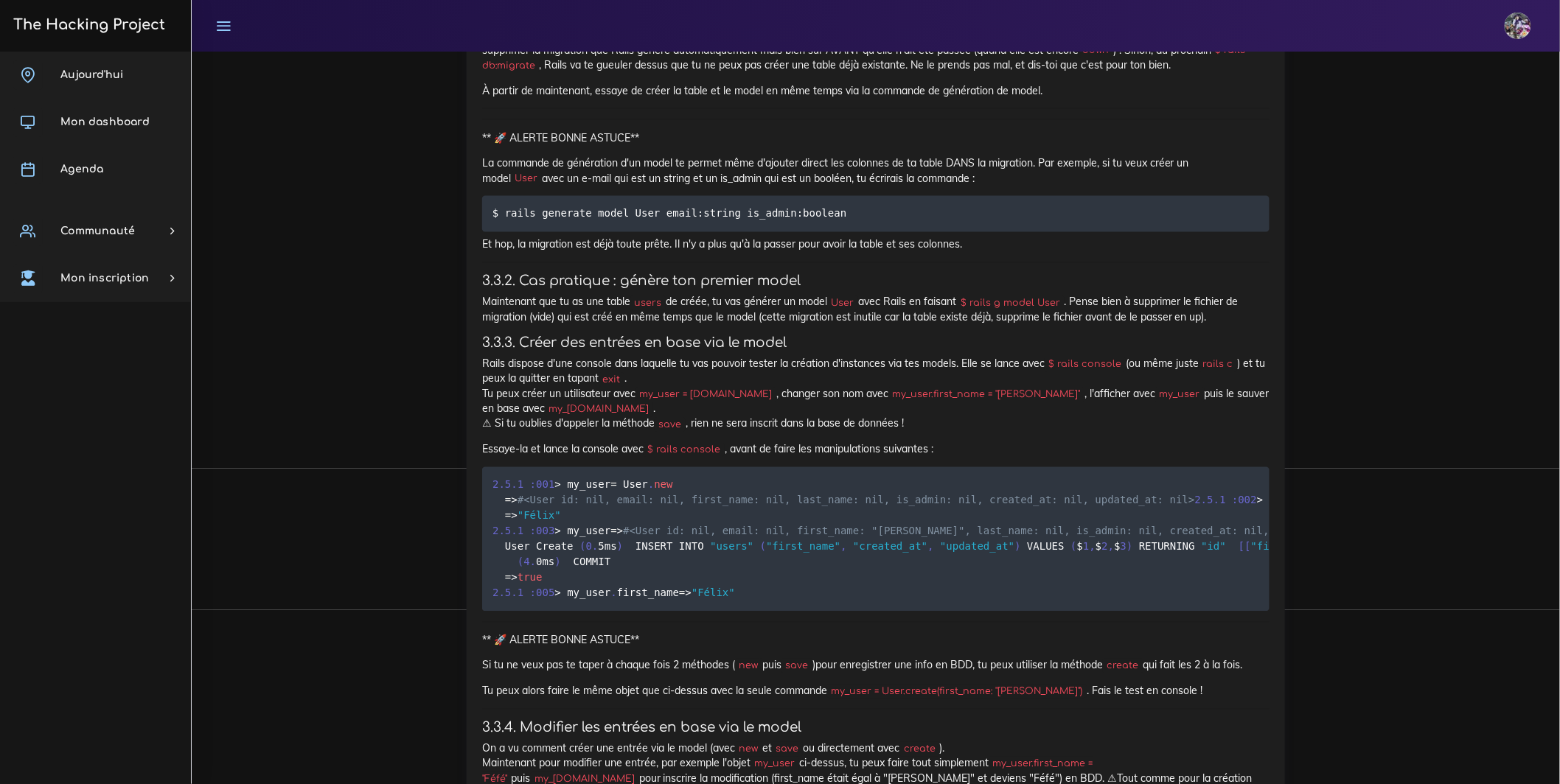
drag, startPoint x: 477, startPoint y: 568, endPoint x: 1202, endPoint y: 574, distance: 725.0
drag, startPoint x: 1107, startPoint y: 577, endPoint x: 367, endPoint y: 583, distance: 740.0
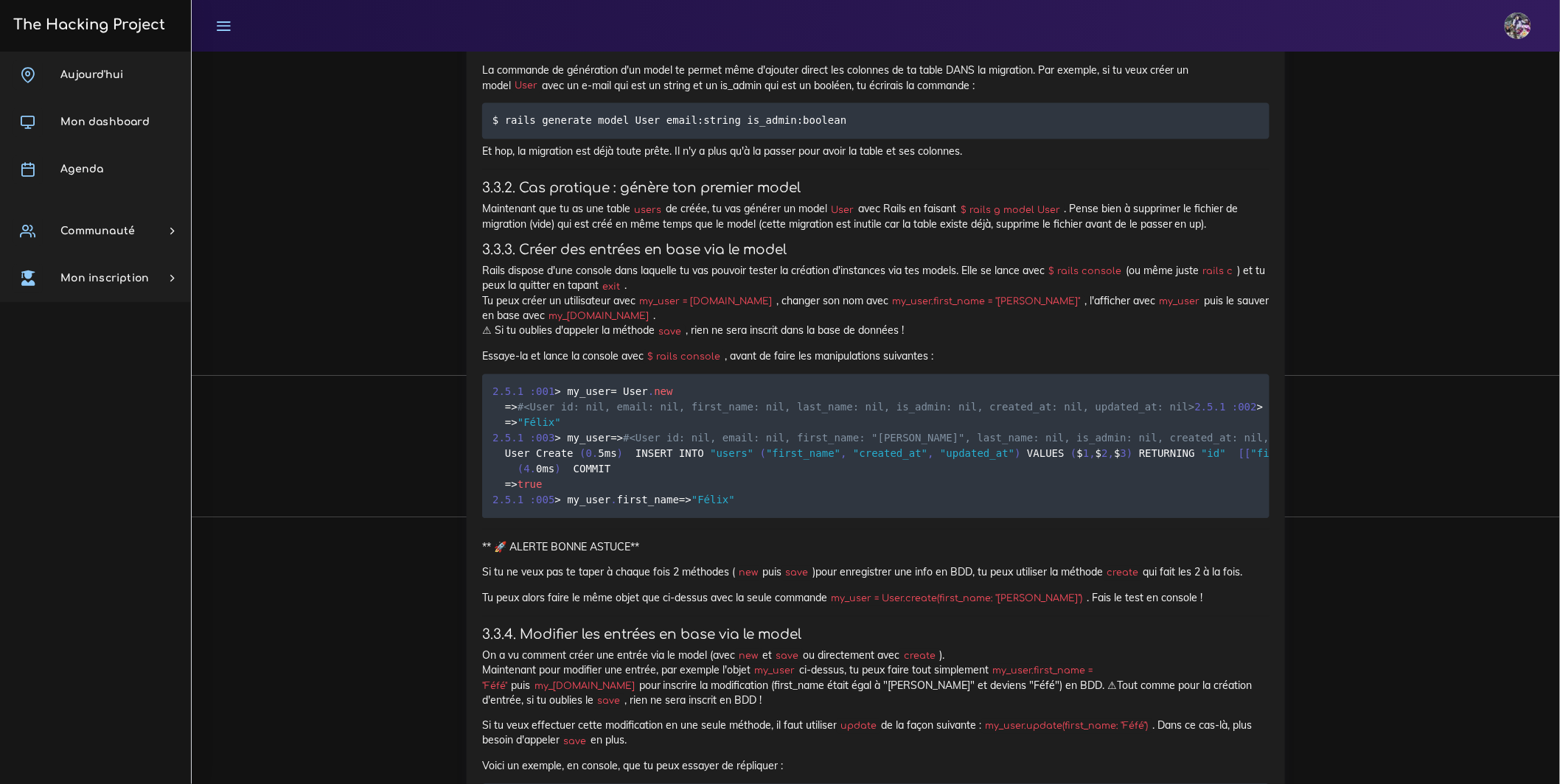
scroll to position [8101, 0]
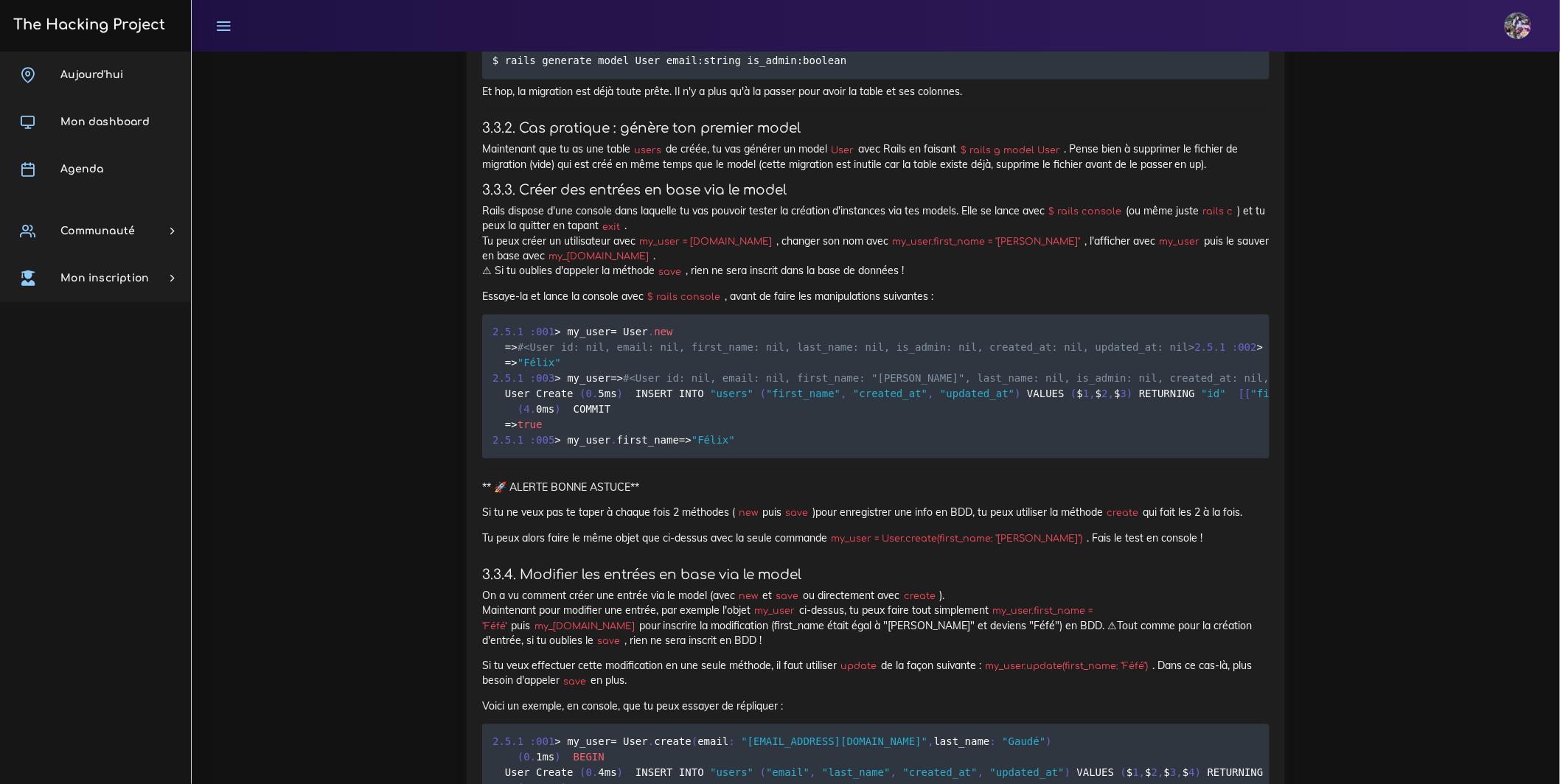
drag, startPoint x: 469, startPoint y: 560, endPoint x: 917, endPoint y: 564, distance: 448.0
drag, startPoint x: 886, startPoint y: 578, endPoint x: 687, endPoint y: 595, distance: 199.7
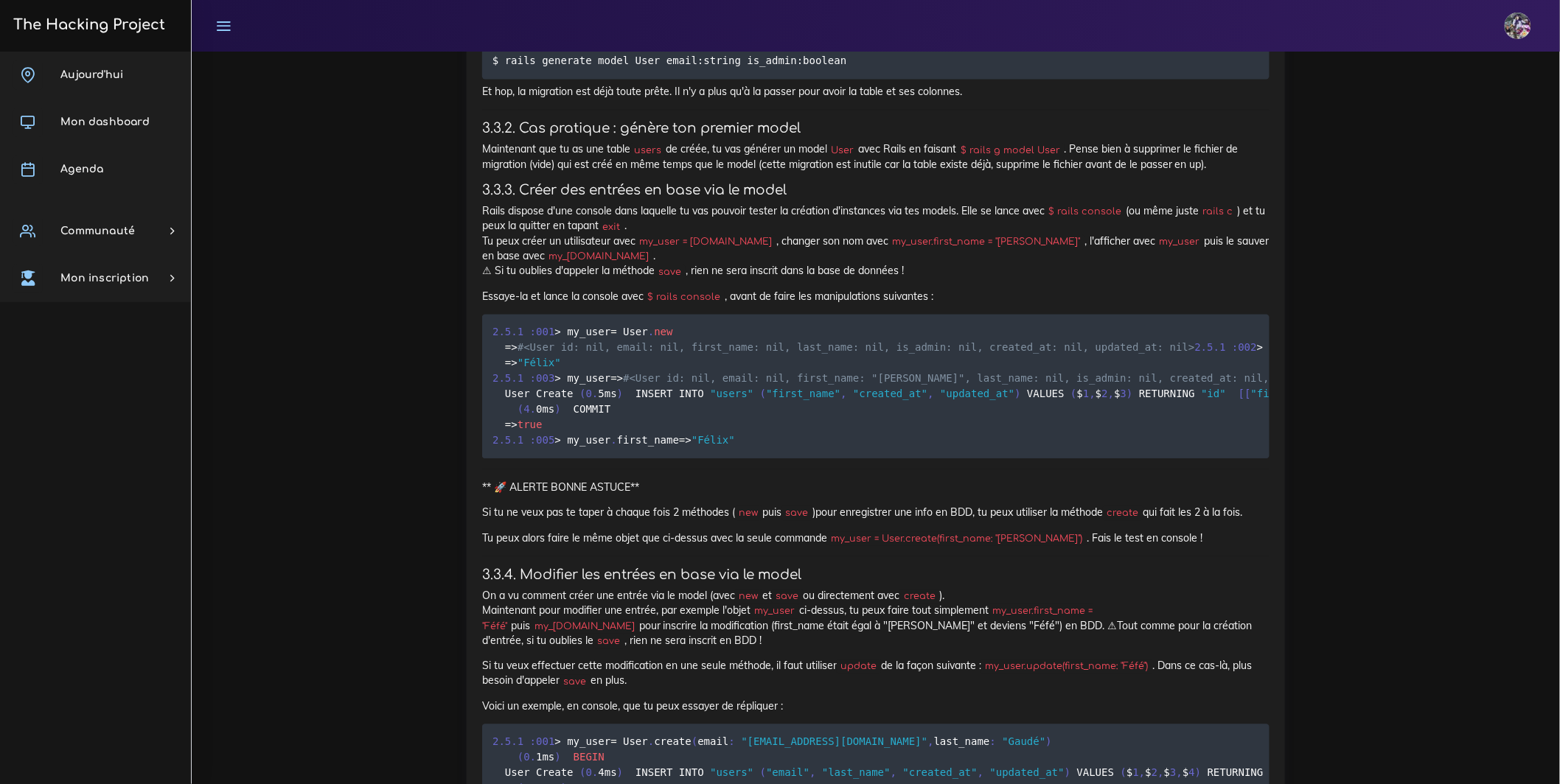
drag, startPoint x: 528, startPoint y: 603, endPoint x: 512, endPoint y: 605, distance: 16.1
drag, startPoint x: 517, startPoint y: 464, endPoint x: 1048, endPoint y: 475, distance: 531.1
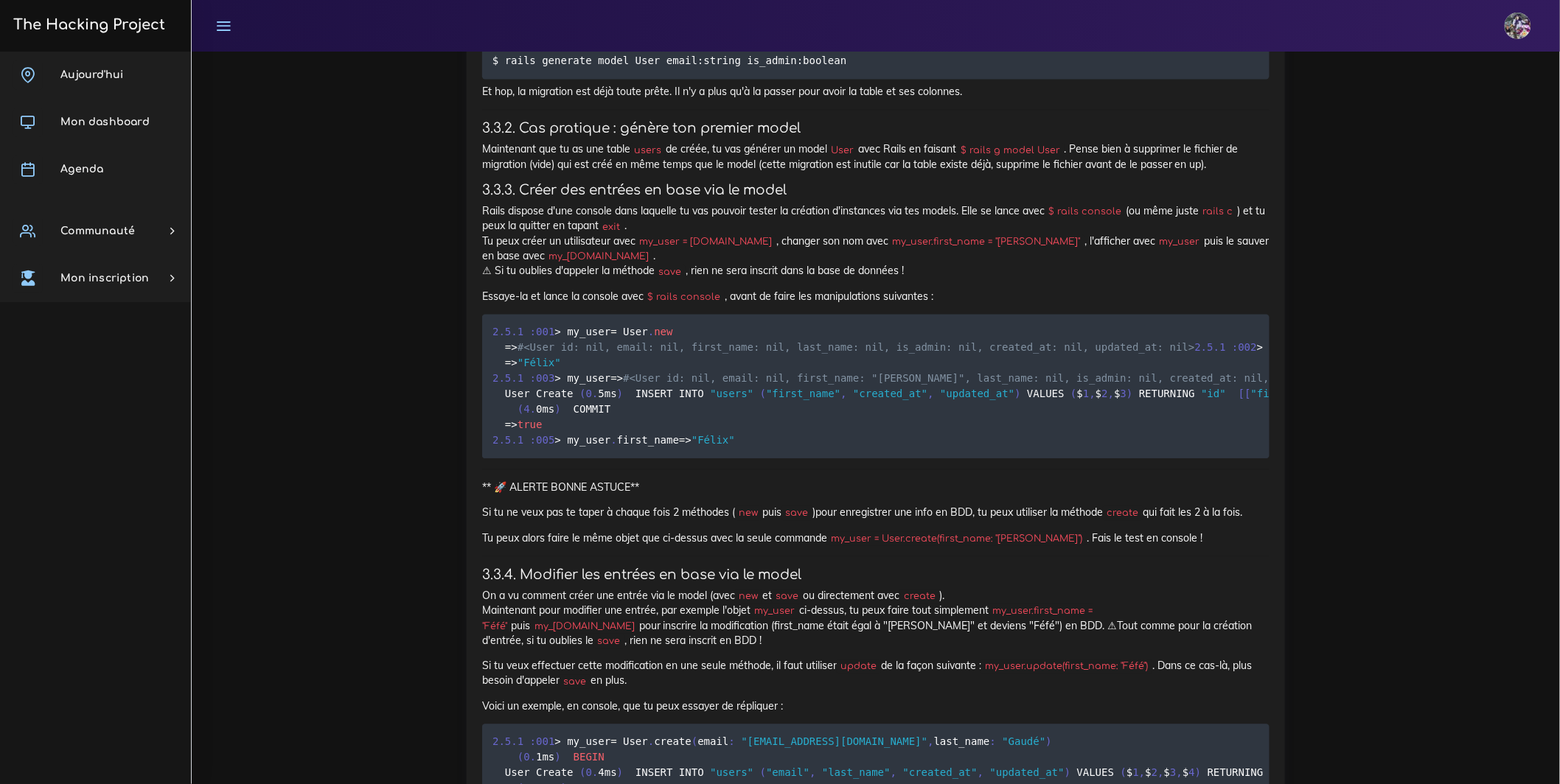
drag, startPoint x: 535, startPoint y: 617, endPoint x: 908, endPoint y: 625, distance: 373.1
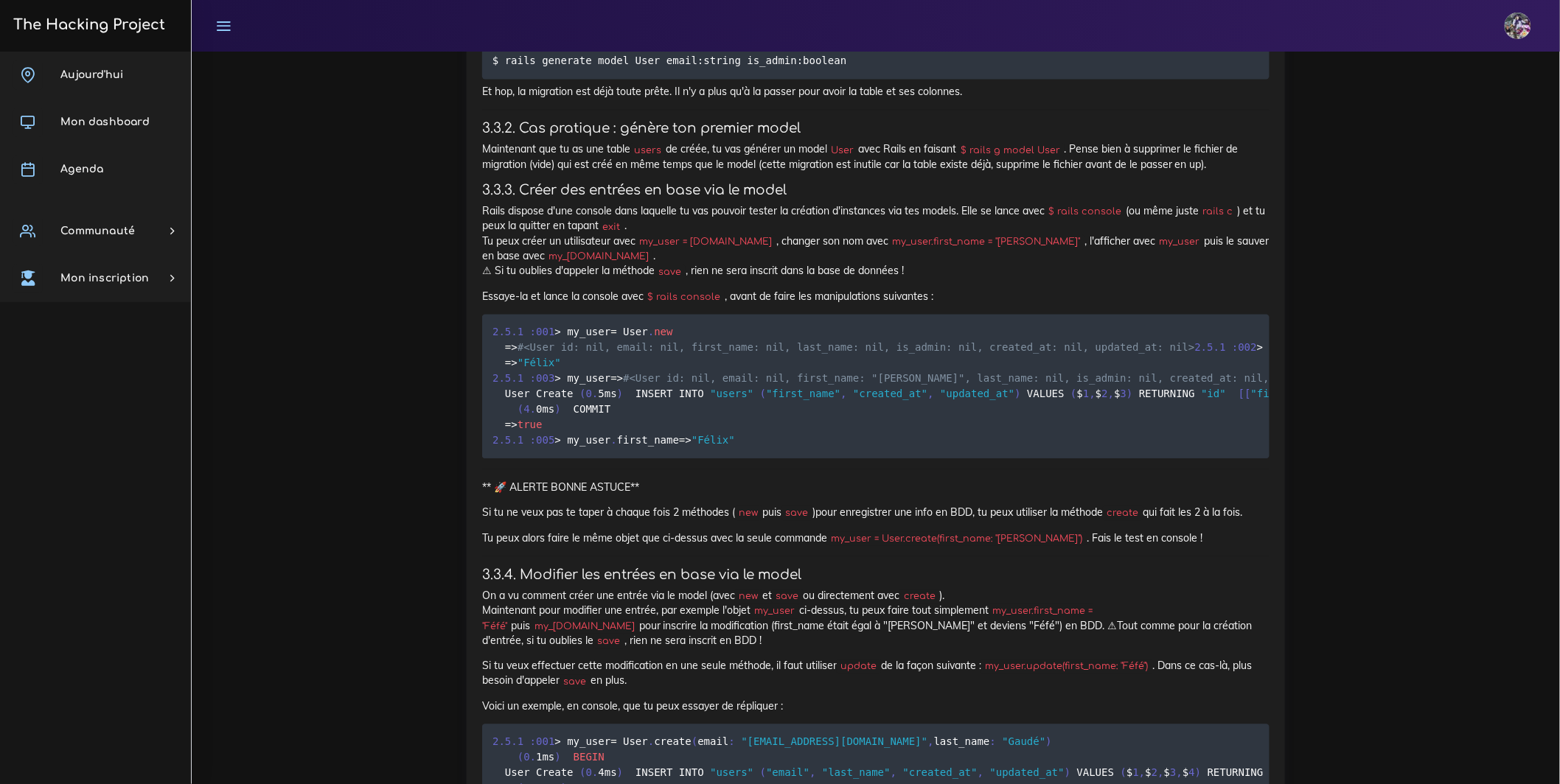
drag, startPoint x: 1126, startPoint y: 651, endPoint x: 1133, endPoint y: 666, distance: 16.6
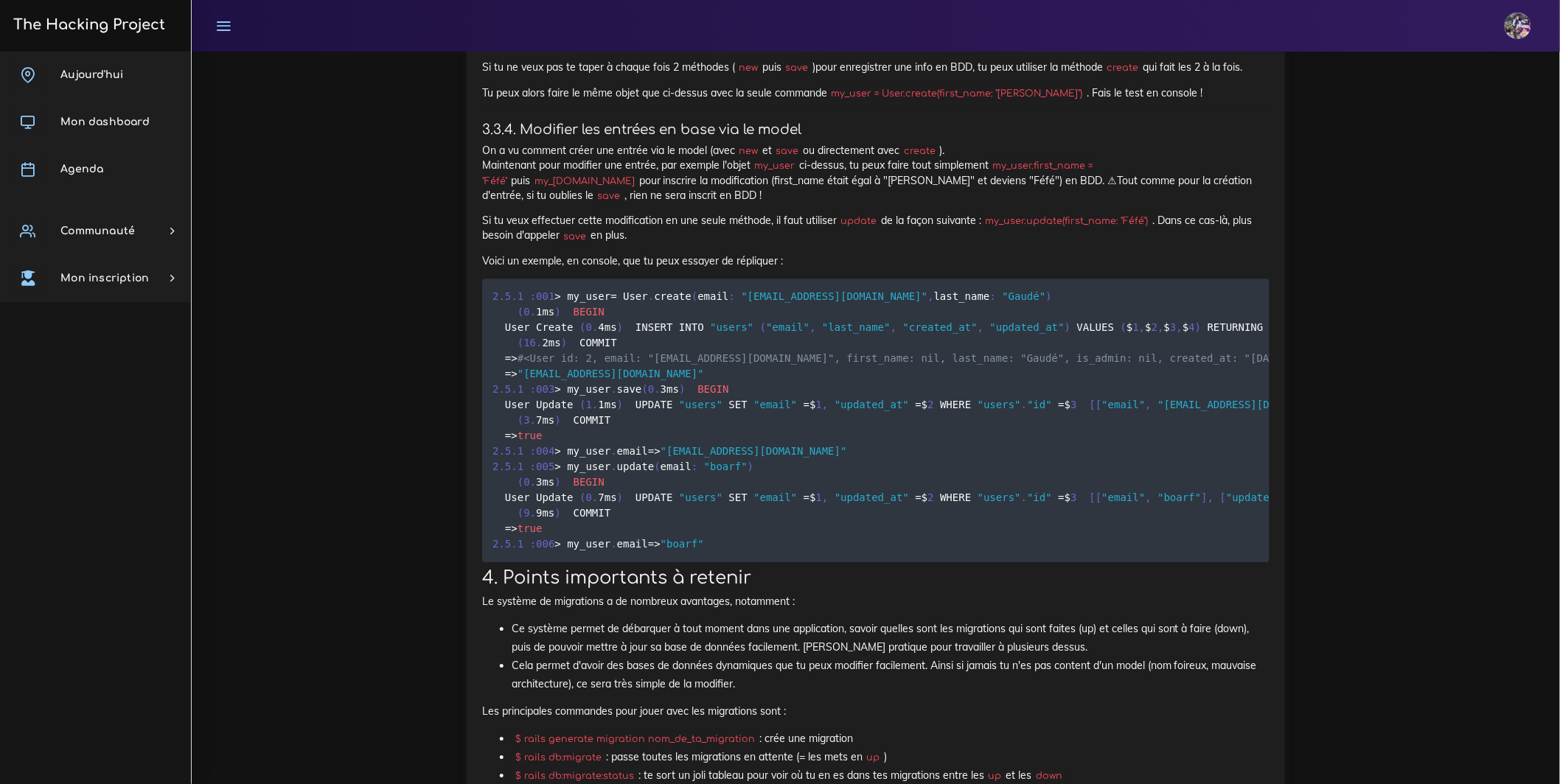
scroll to position [8698, 0]
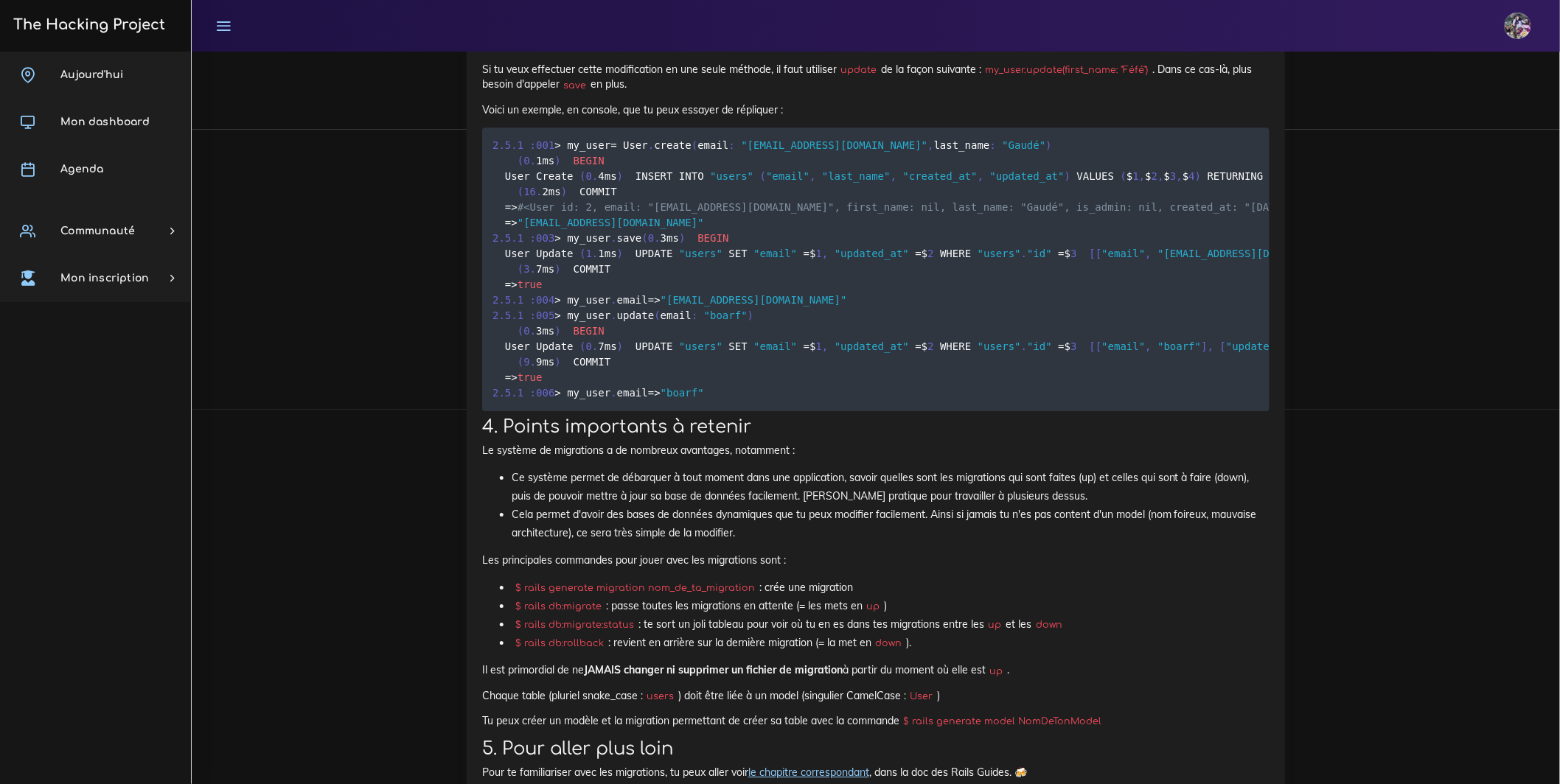
drag, startPoint x: 894, startPoint y: 539, endPoint x: 399, endPoint y: 524, distance: 495.2
drag, startPoint x: 1003, startPoint y: 527, endPoint x: 433, endPoint y: 522, distance: 570.0
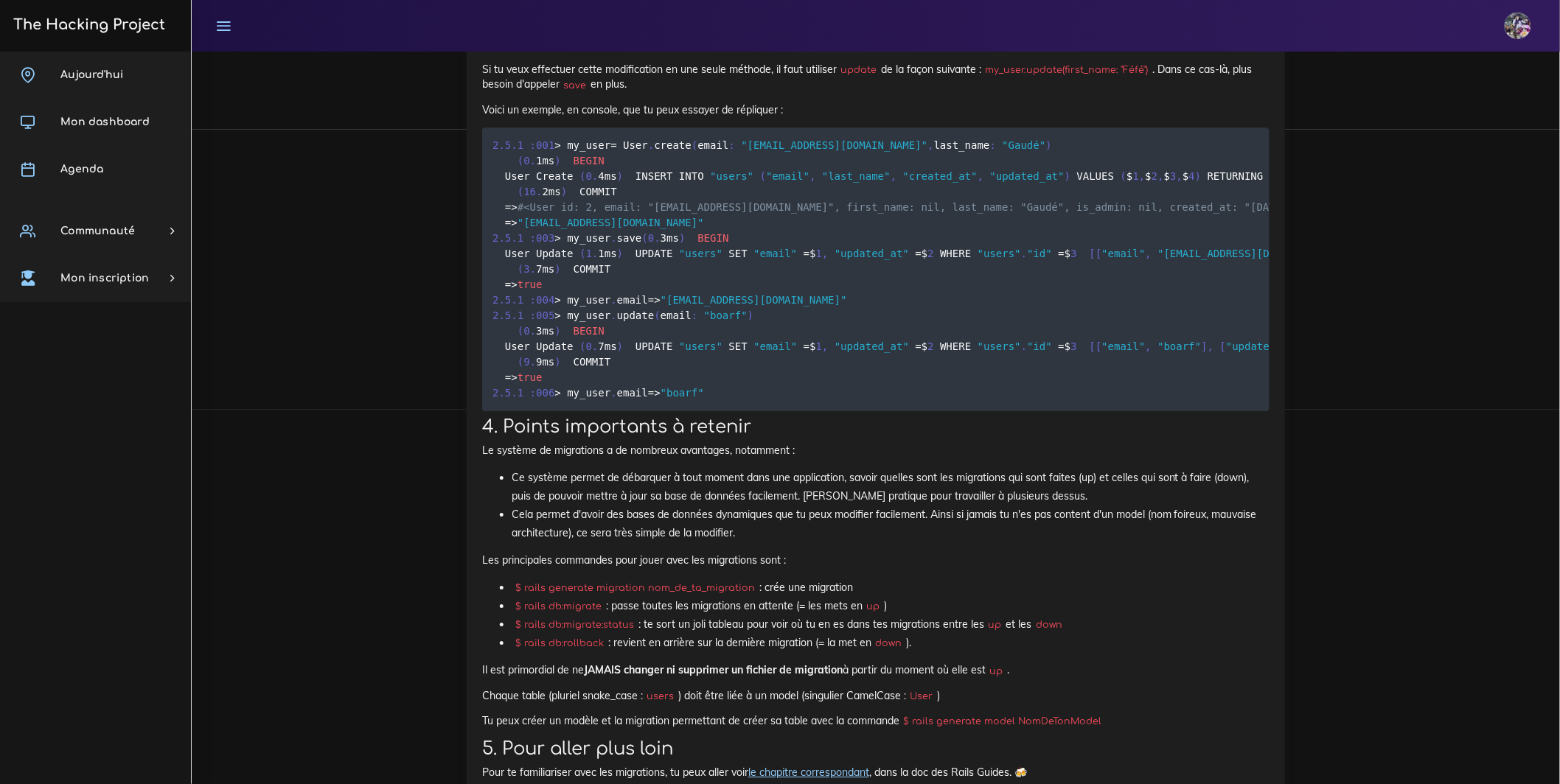
drag, startPoint x: 977, startPoint y: 565, endPoint x: 432, endPoint y: 463, distance: 554.5
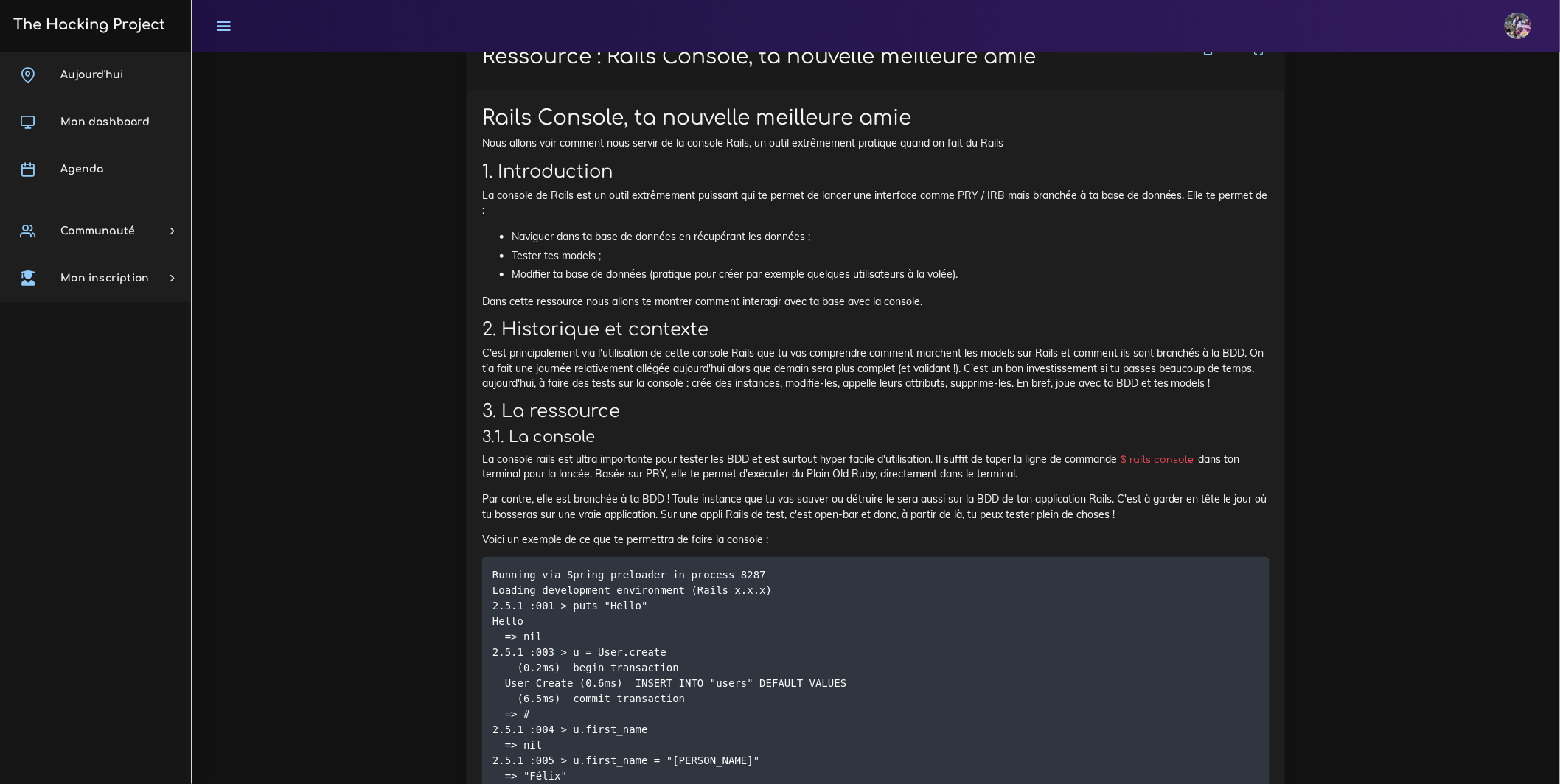
scroll to position [9498, 0]
drag, startPoint x: 1032, startPoint y: 300, endPoint x: 1255, endPoint y: 294, distance: 223.1
drag, startPoint x: 1255, startPoint y: 294, endPoint x: 259, endPoint y: 272, distance: 996.2
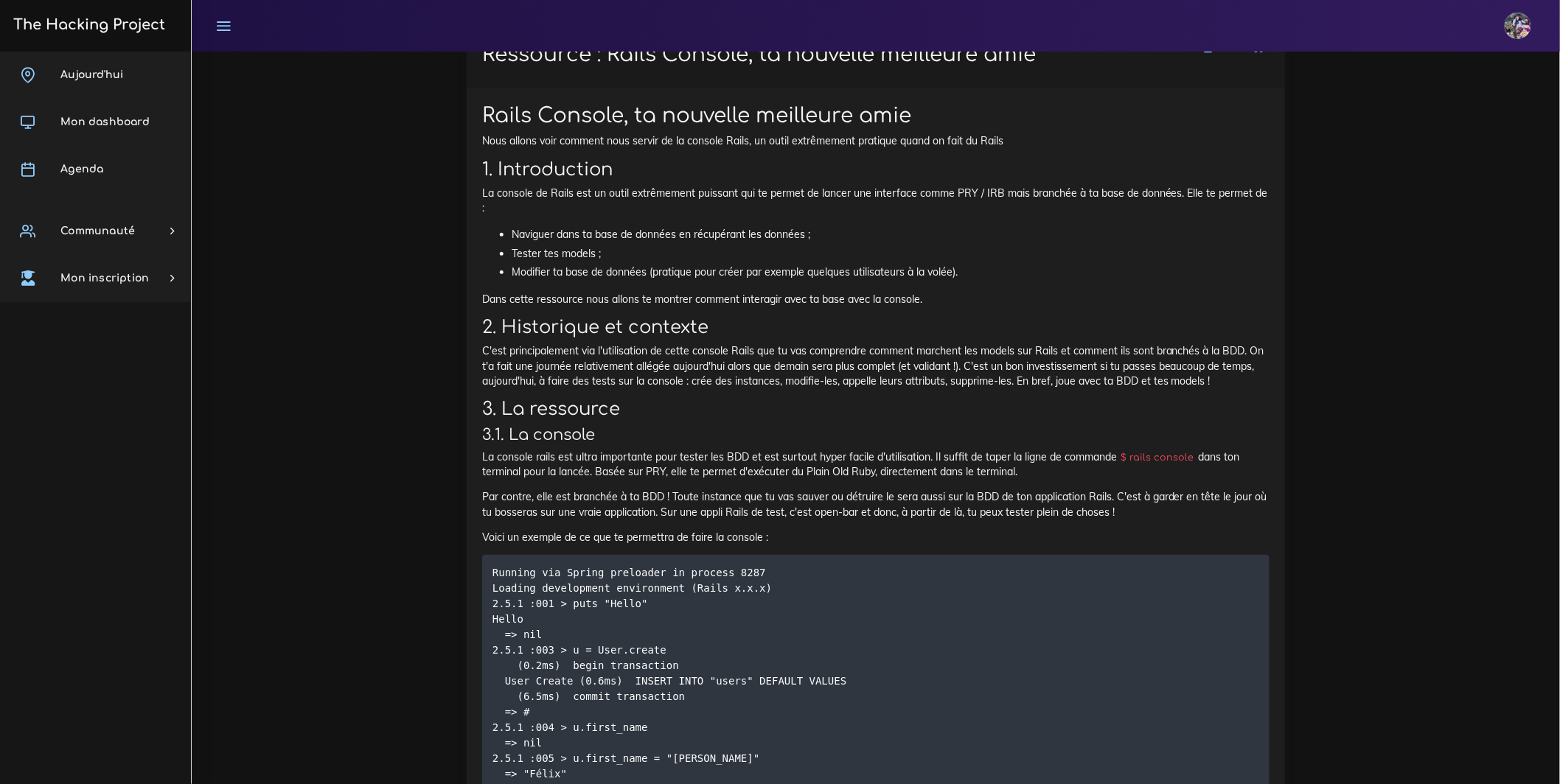
drag, startPoint x: 1188, startPoint y: 305, endPoint x: 184, endPoint y: 305, distance: 1004.0
click at [186, 305] on div "Aujourd'hui Mon dashboard Agenda Communauté Ambassade Certifications Marketplac…" at bounding box center [95, 417] width 191 height 732
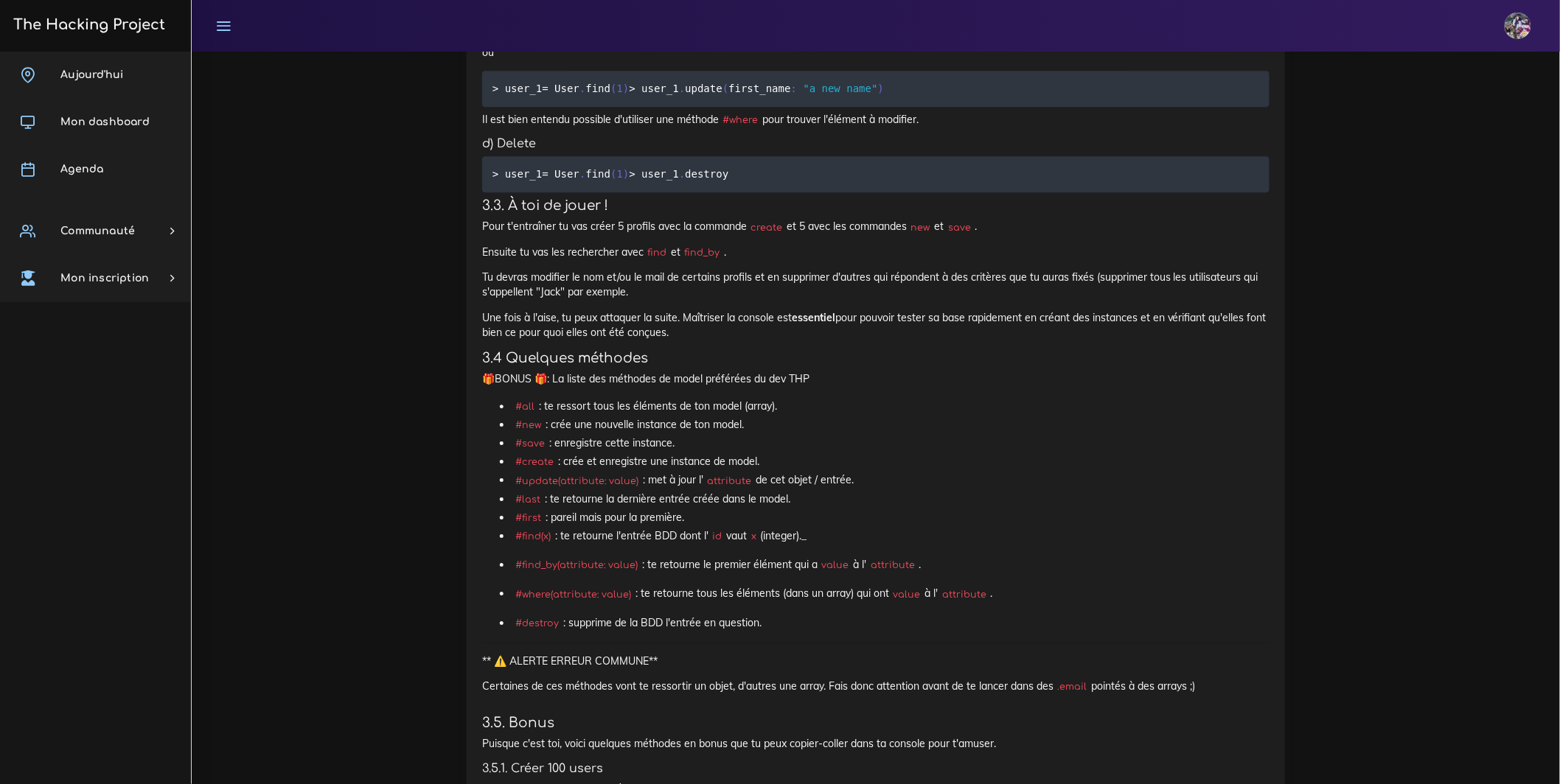
scroll to position [11012, 0]
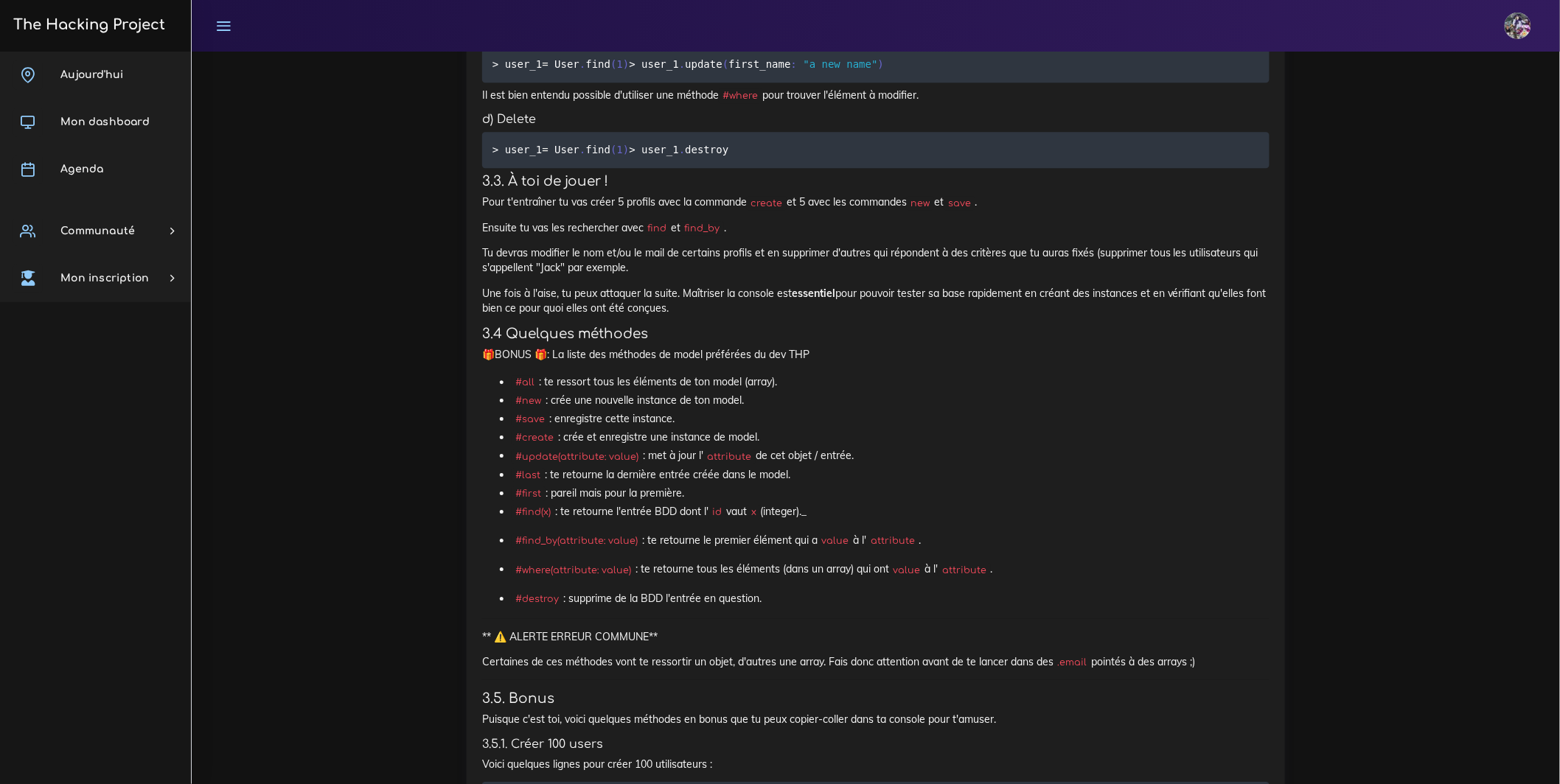
drag, startPoint x: 485, startPoint y: 289, endPoint x: 1103, endPoint y: 292, distance: 618.0
drag, startPoint x: 480, startPoint y: 290, endPoint x: 1234, endPoint y: 301, distance: 754.1
click at [1240, 303] on div "Rails Console, ta nouvelle meilleure amie Nous allons voir comment nous servir …" at bounding box center [875, 78] width 818 height 3006
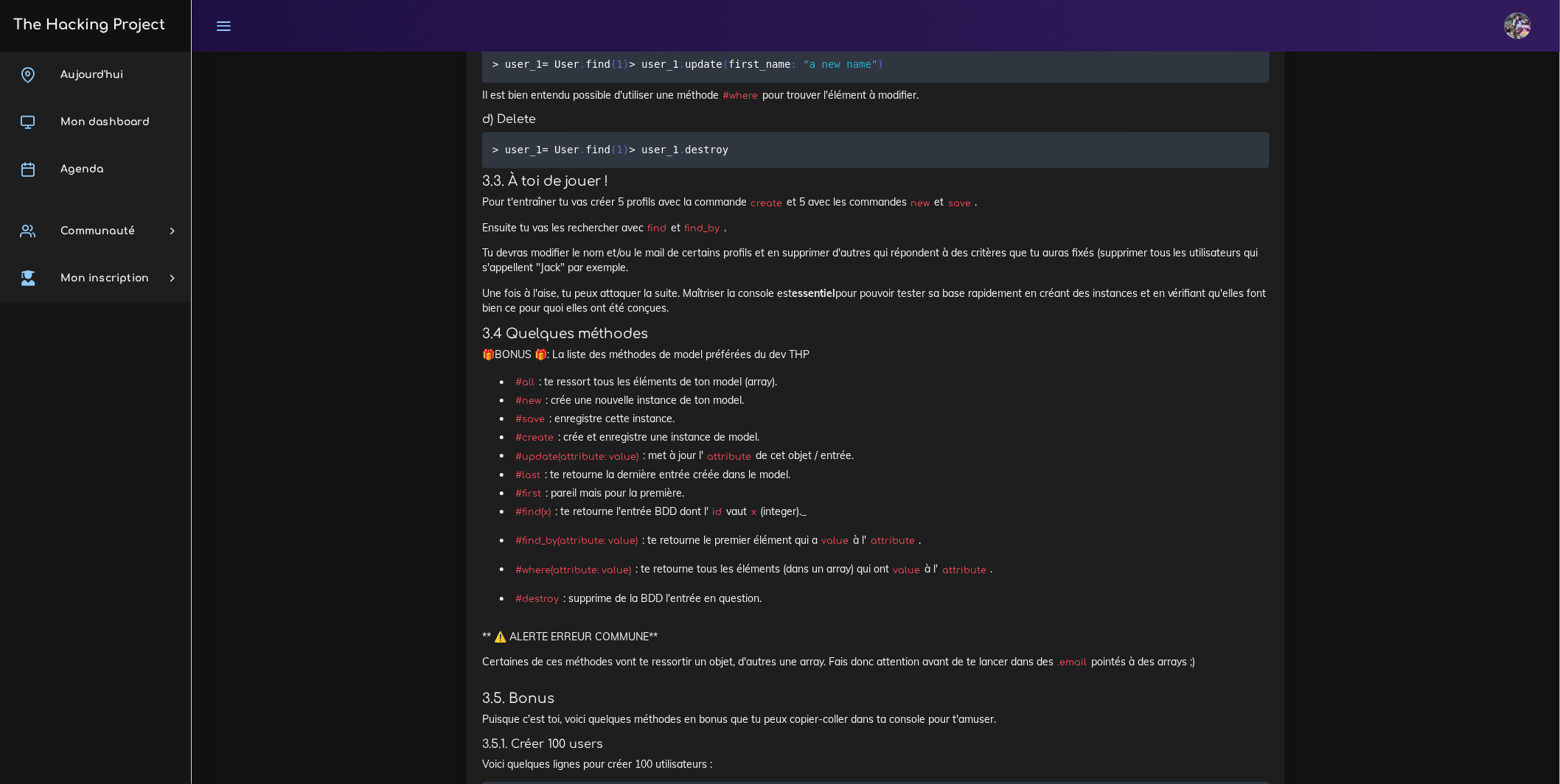
drag, startPoint x: 480, startPoint y: 332, endPoint x: 552, endPoint y: 367, distance: 80.1
click at [554, 367] on div "Rails Console, ta nouvelle meilleure amie Nous allons voir comment nous servir …" at bounding box center [875, 78] width 818 height 3006
drag, startPoint x: 536, startPoint y: 367, endPoint x: 439, endPoint y: 327, distance: 104.9
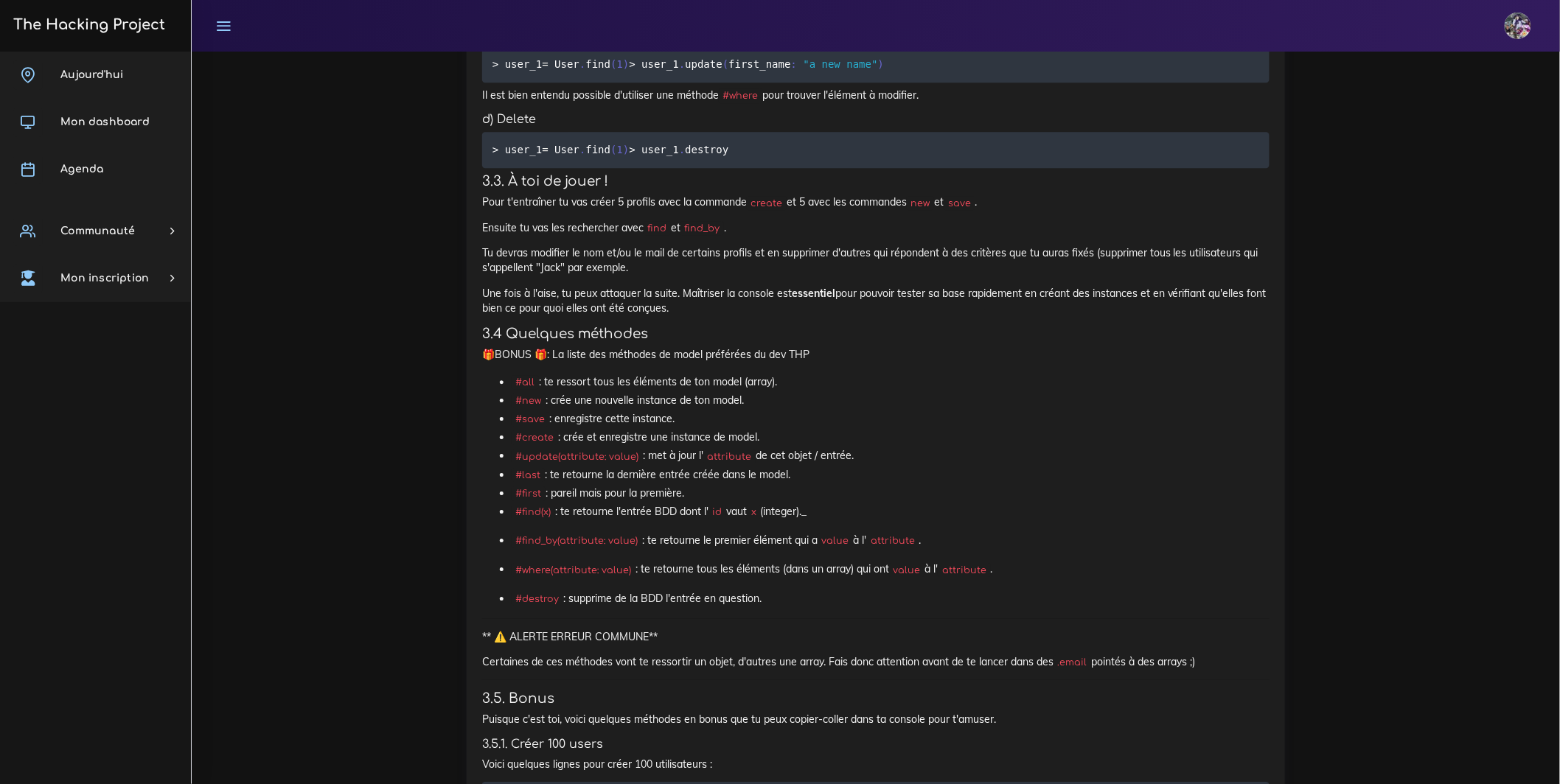
drag, startPoint x: 569, startPoint y: 364, endPoint x: 469, endPoint y: 330, distance: 105.6
click at [464, 323] on div "Ressource : Rails Console, ta nouvelle meilleure amie Rails Console, ta nouvell…" at bounding box center [875, 56] width 840 height 3088
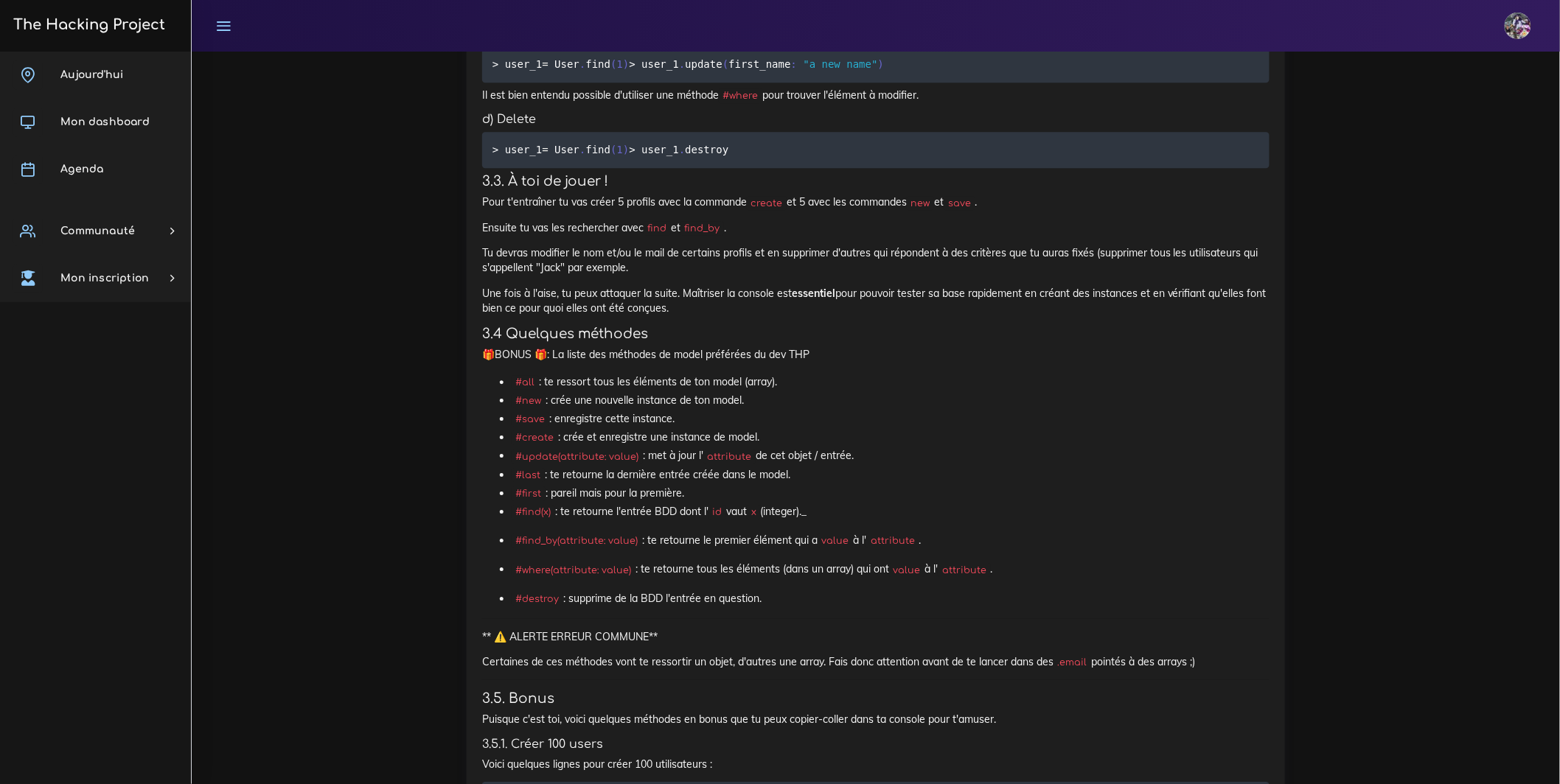
scroll to position [11045, 0]
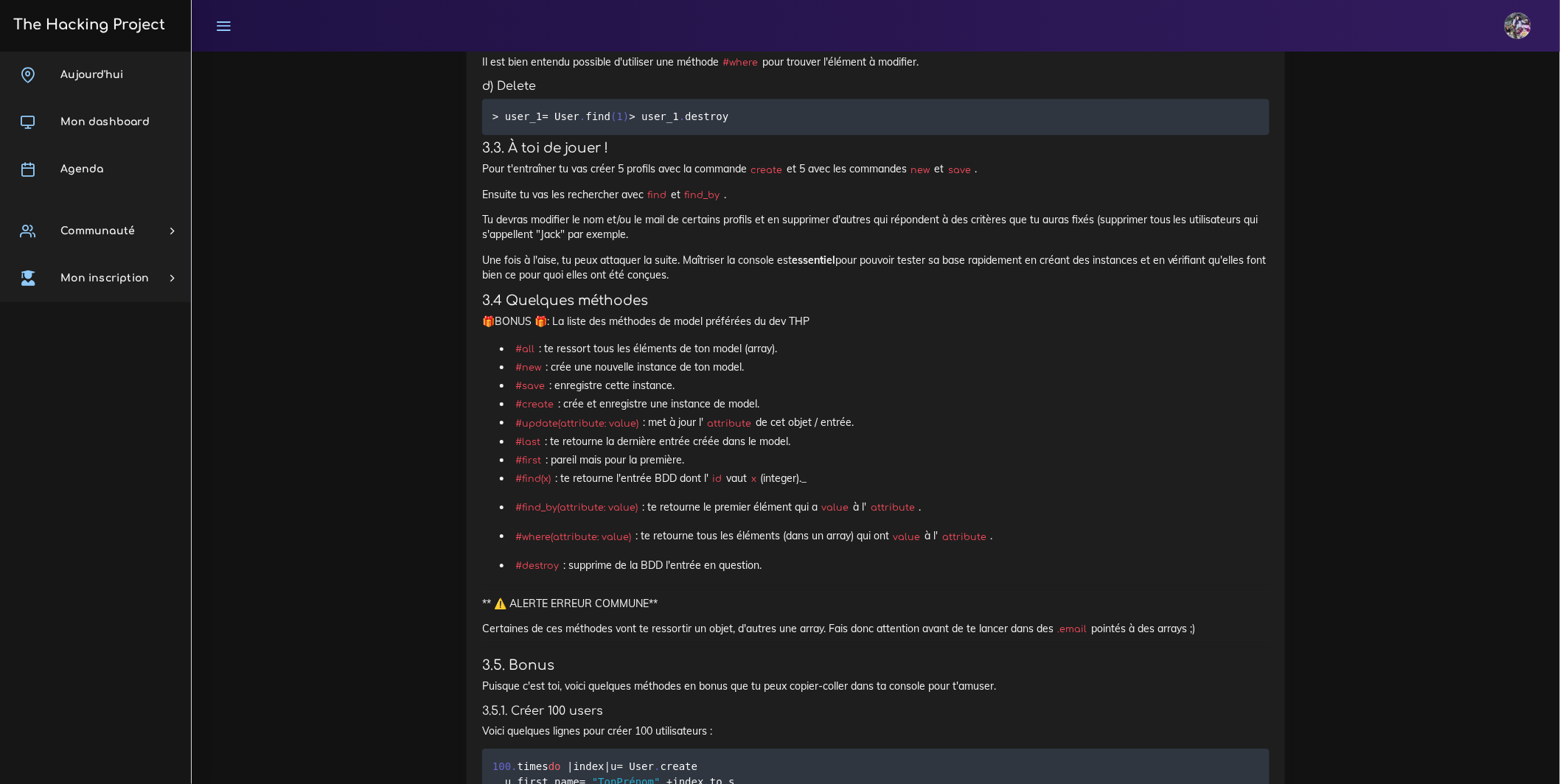
drag, startPoint x: 483, startPoint y: 359, endPoint x: 809, endPoint y: 363, distance: 326.0
click at [809, 363] on div "Rails Console, ta nouvelle meilleure amie Nous allons voir comment nous servir …" at bounding box center [875, 45] width 818 height 3006
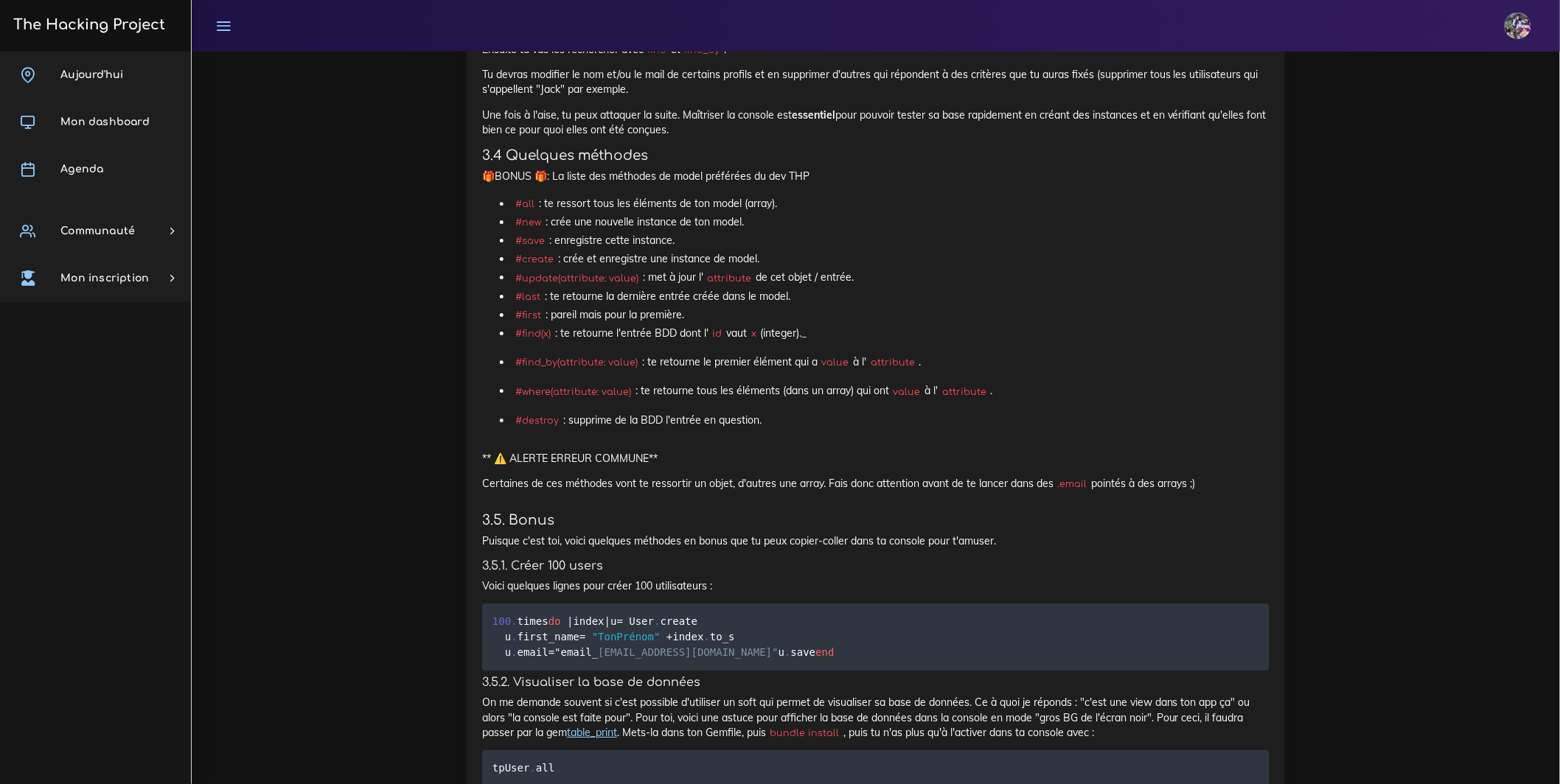
scroll to position [11192, 0]
drag, startPoint x: 1054, startPoint y: 573, endPoint x: 467, endPoint y: 563, distance: 587.1
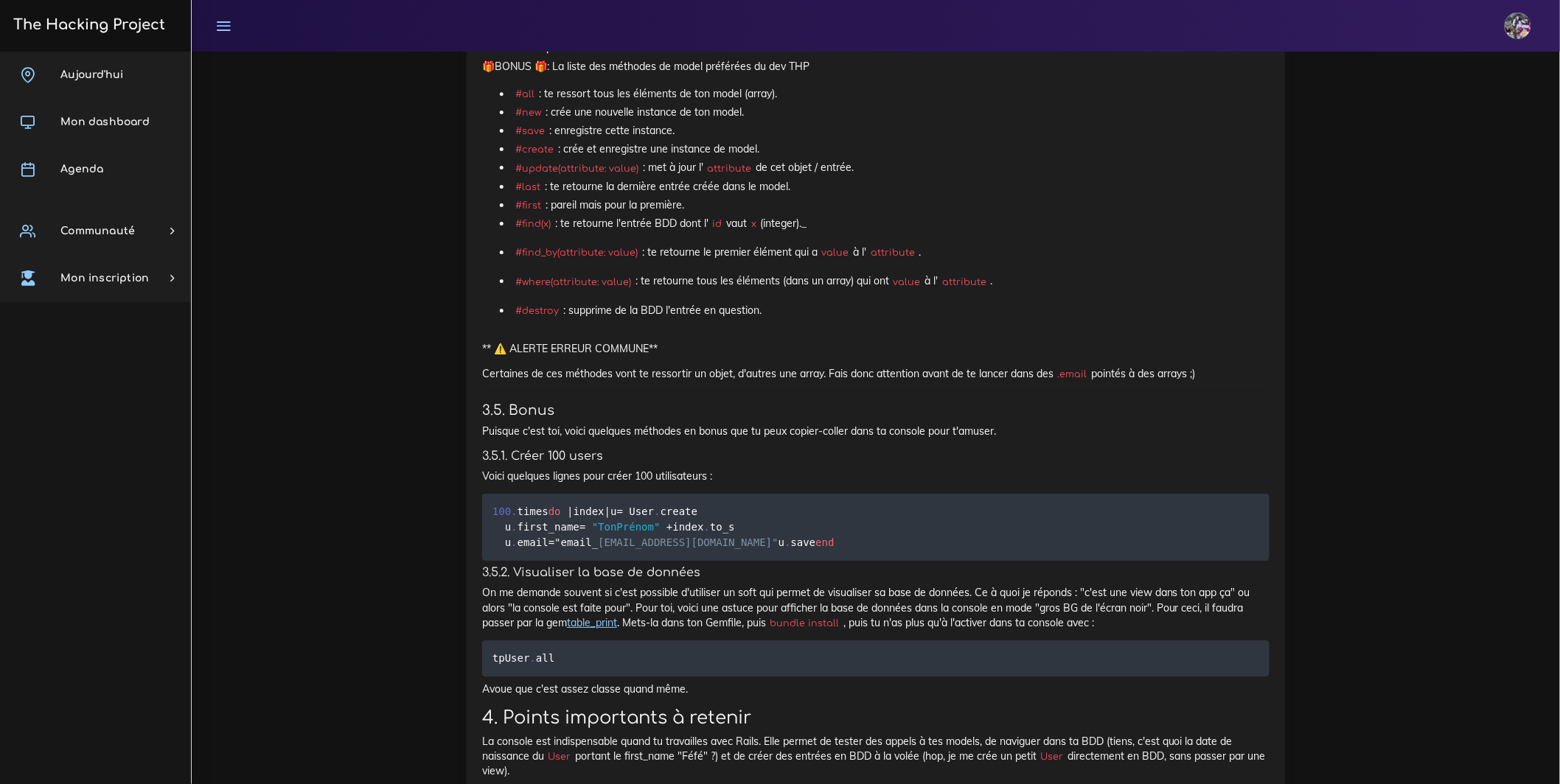
scroll to position [11313, 0]
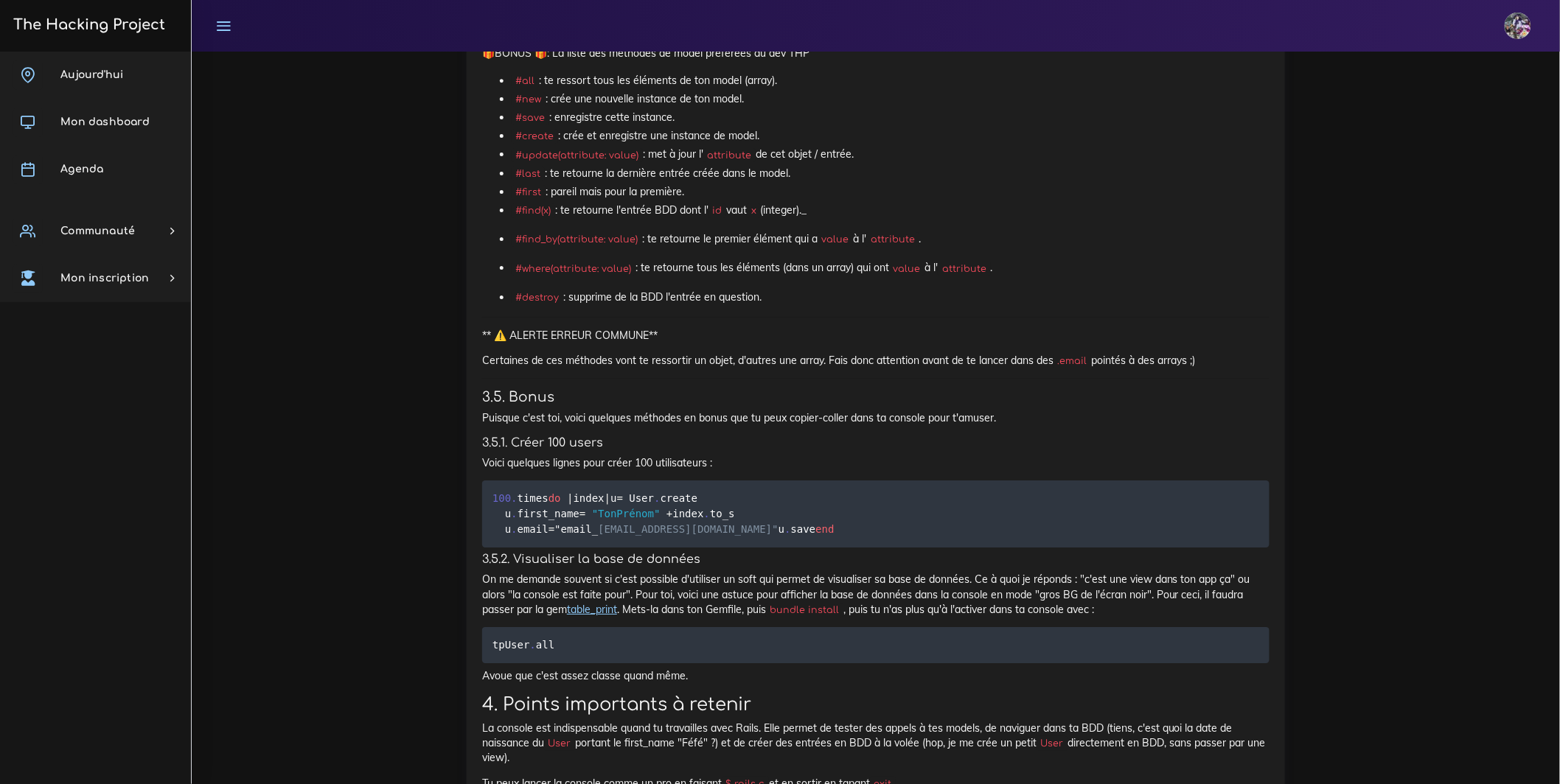
drag, startPoint x: 485, startPoint y: 512, endPoint x: 1119, endPoint y: 560, distance: 635.8
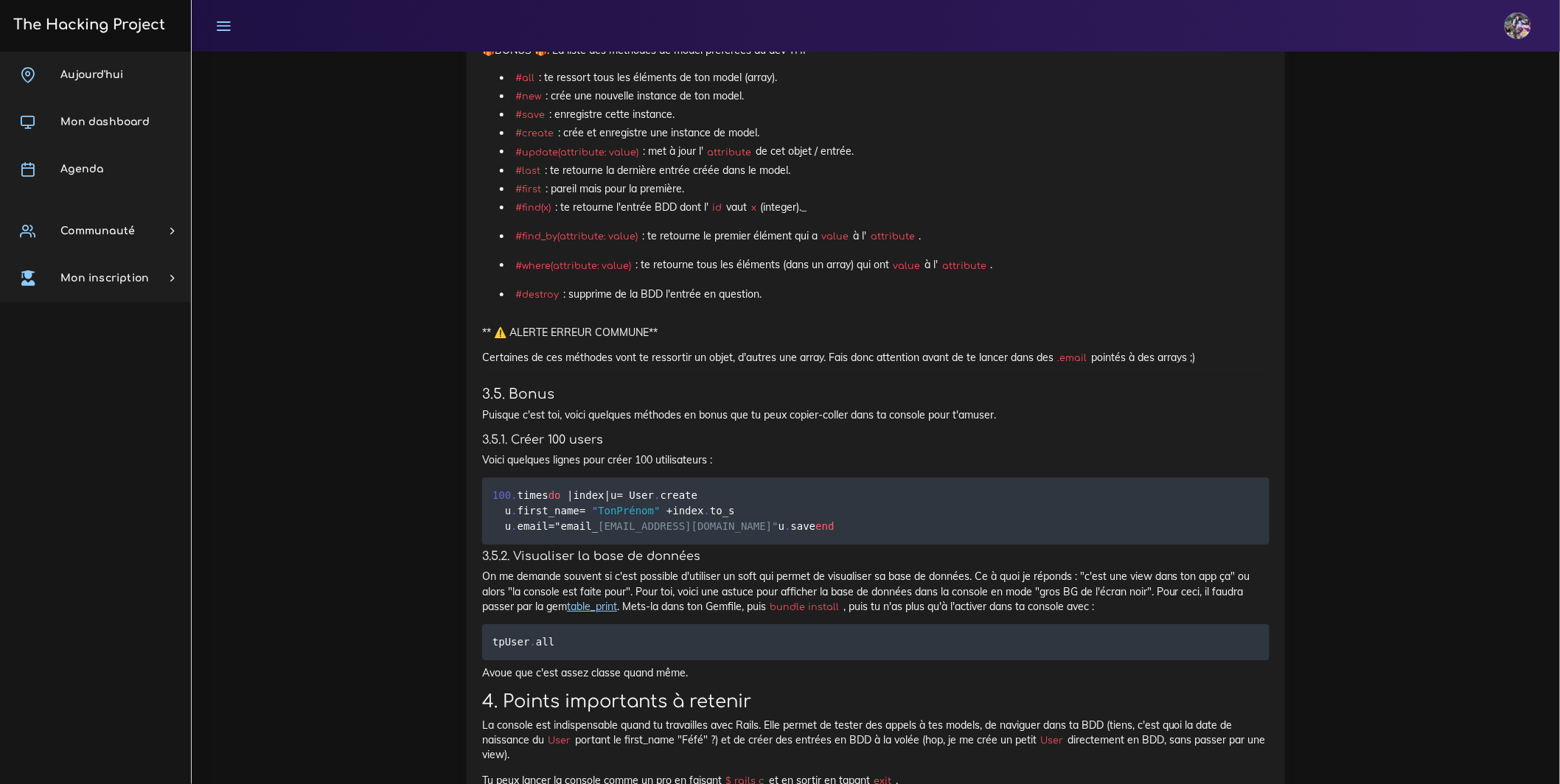
drag, startPoint x: 482, startPoint y: 483, endPoint x: 733, endPoint y: 486, distance: 251.0
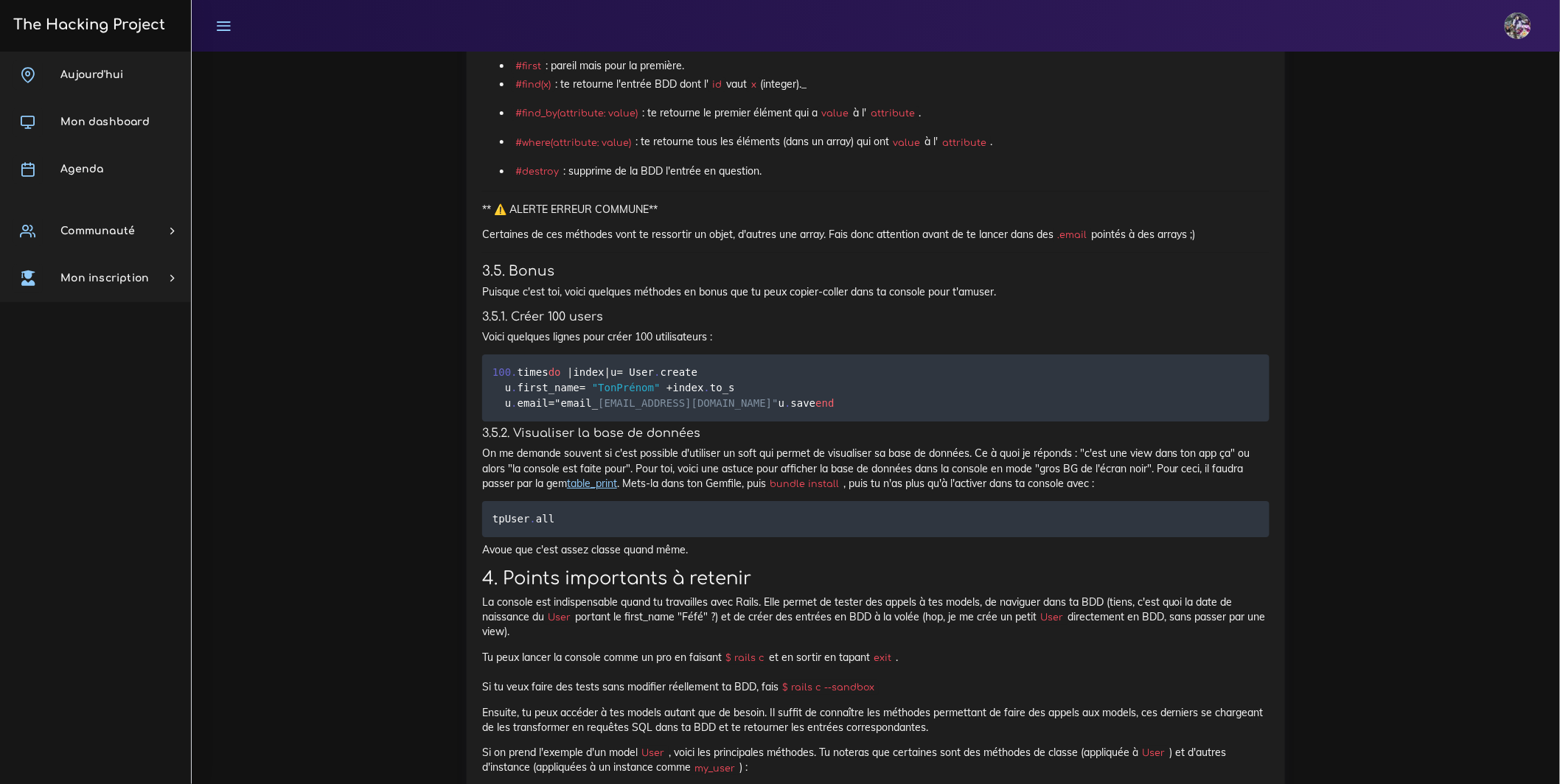
scroll to position [11444, 0]
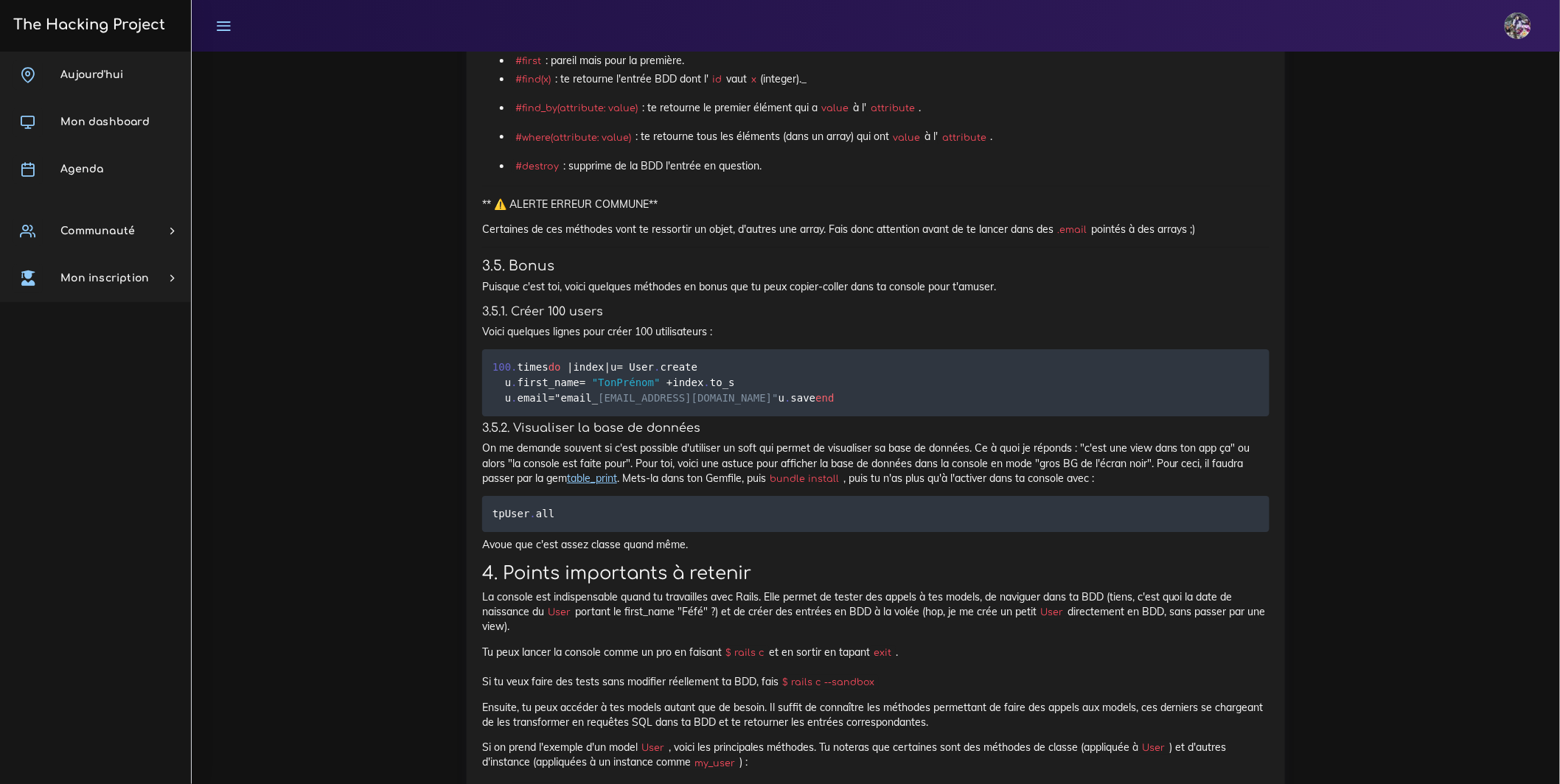
drag, startPoint x: 965, startPoint y: 378, endPoint x: 1202, endPoint y: 394, distance: 237.5
drag, startPoint x: 1117, startPoint y: 440, endPoint x: 457, endPoint y: 384, distance: 662.4
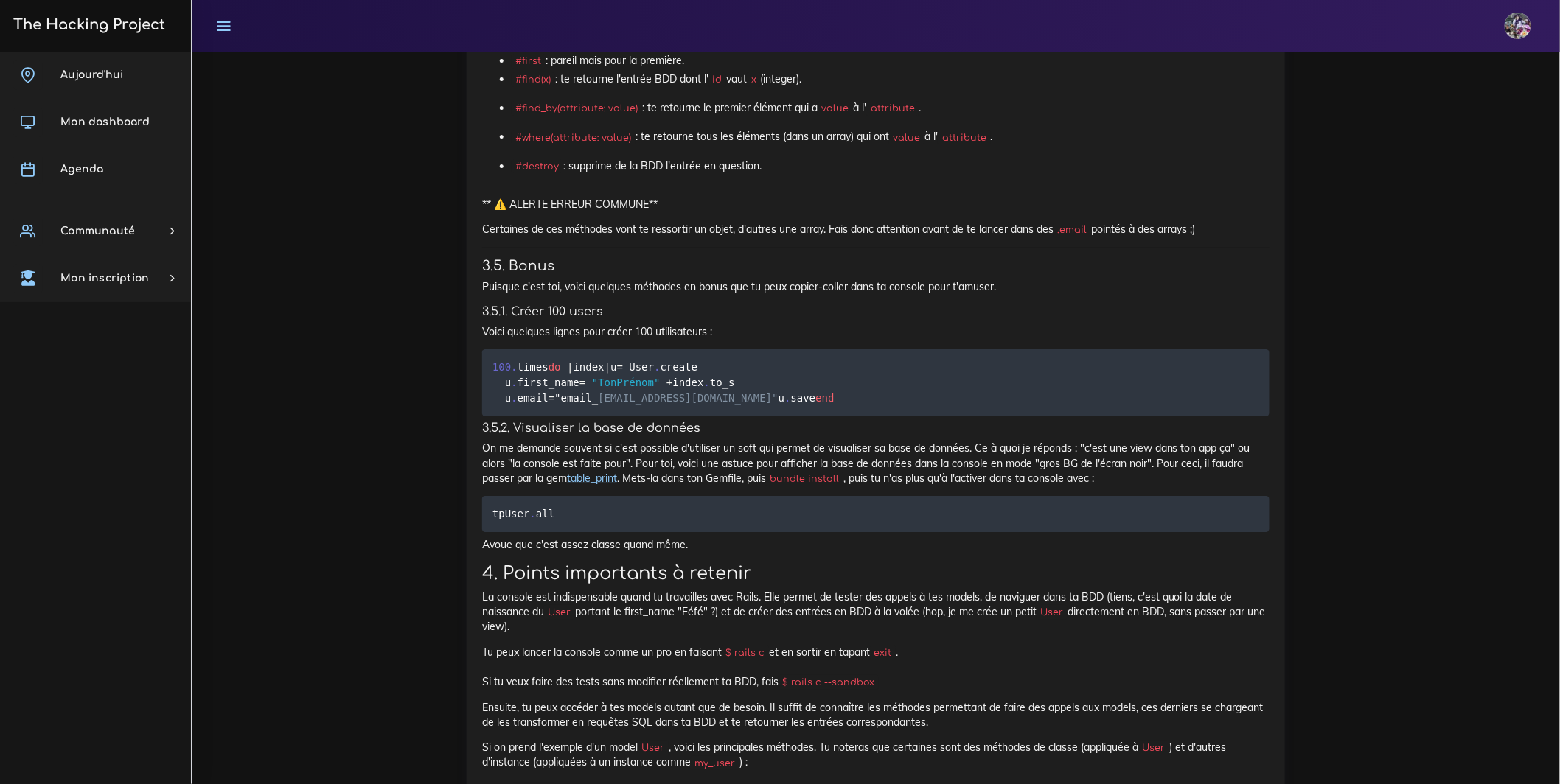
drag, startPoint x: 488, startPoint y: 375, endPoint x: 1178, endPoint y: 412, distance: 691.0
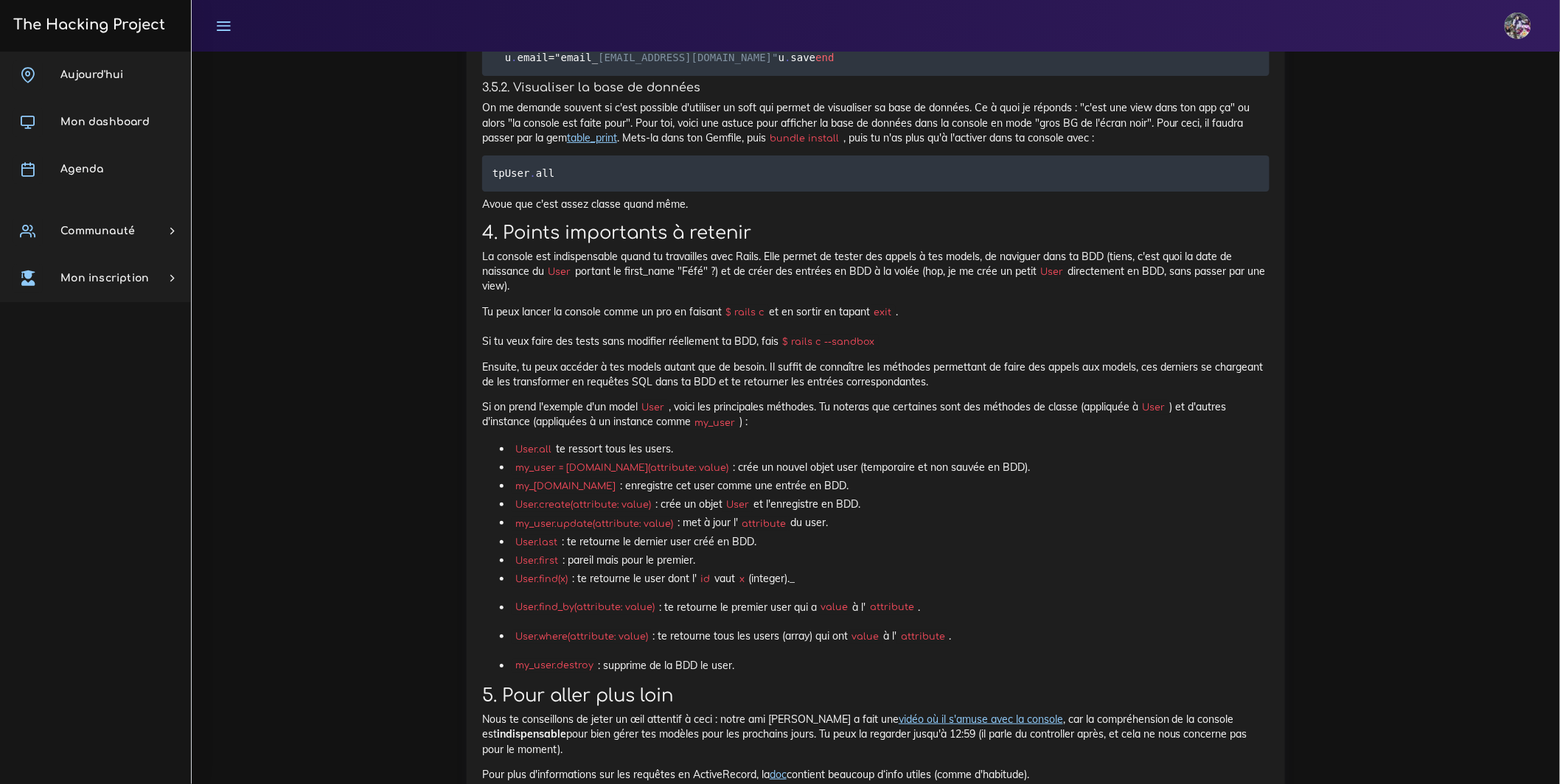
scroll to position [11802, 0]
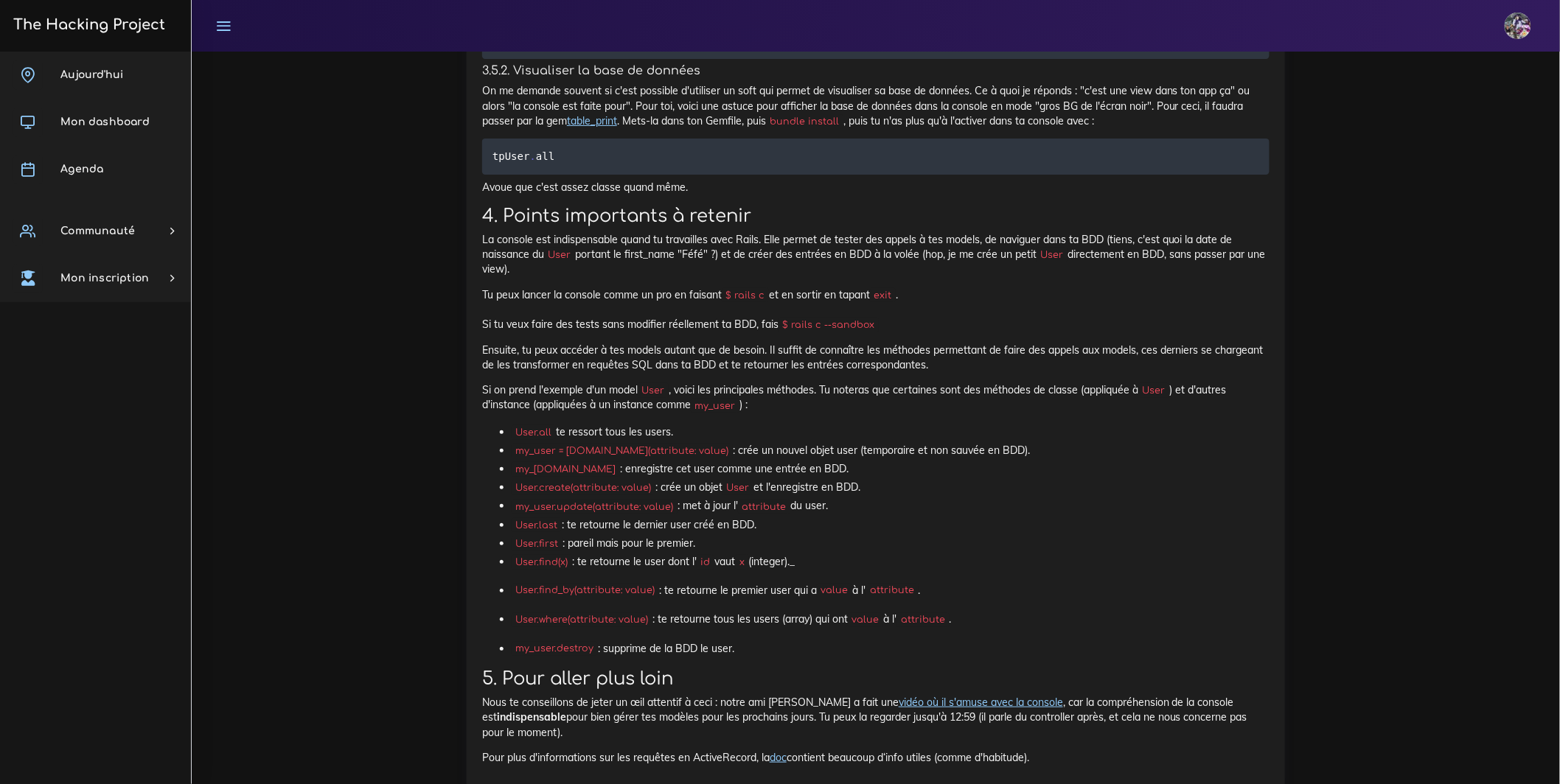
drag, startPoint x: 495, startPoint y: 472, endPoint x: 626, endPoint y: 474, distance: 131.0
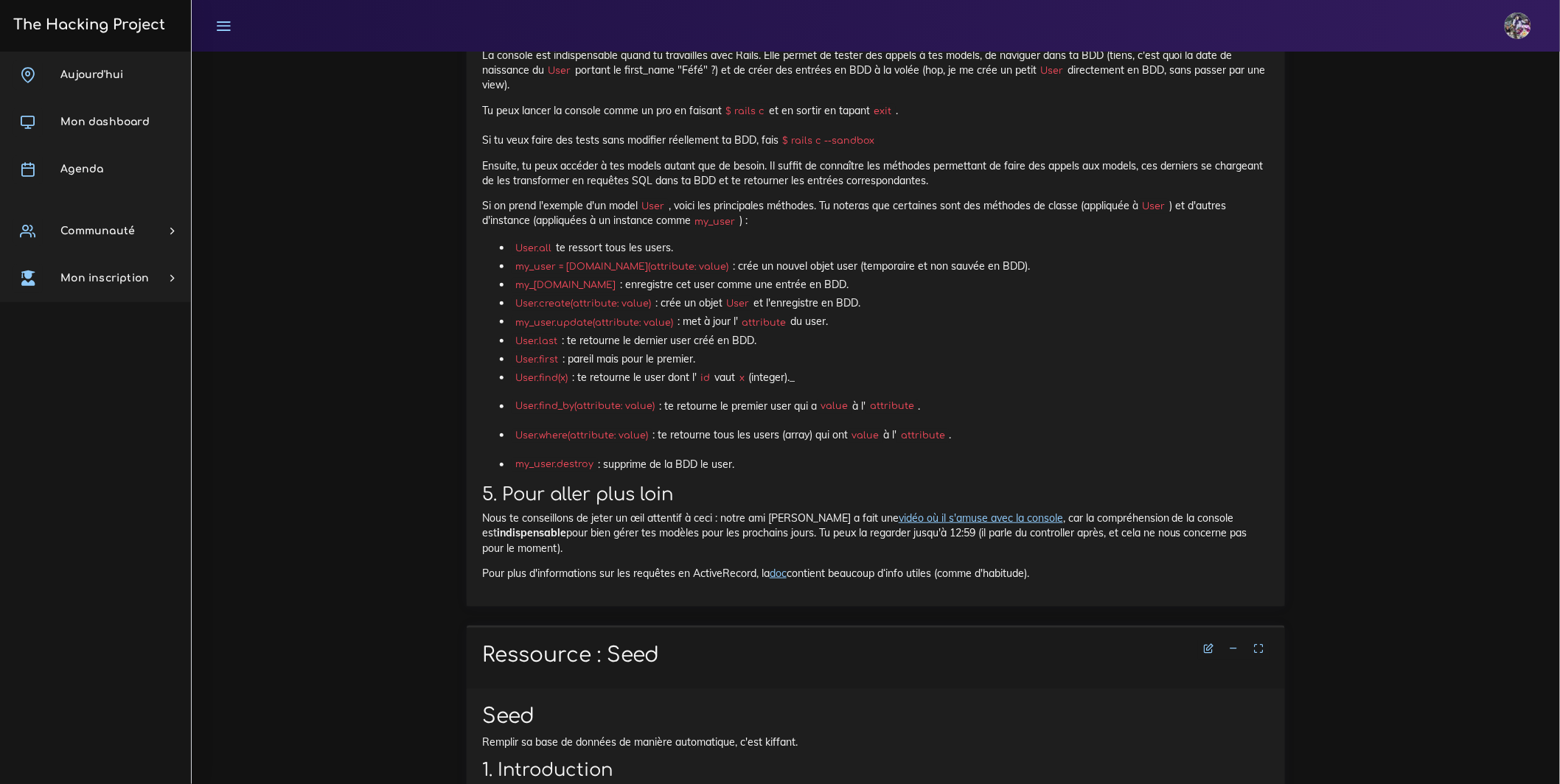
scroll to position [12169, 0]
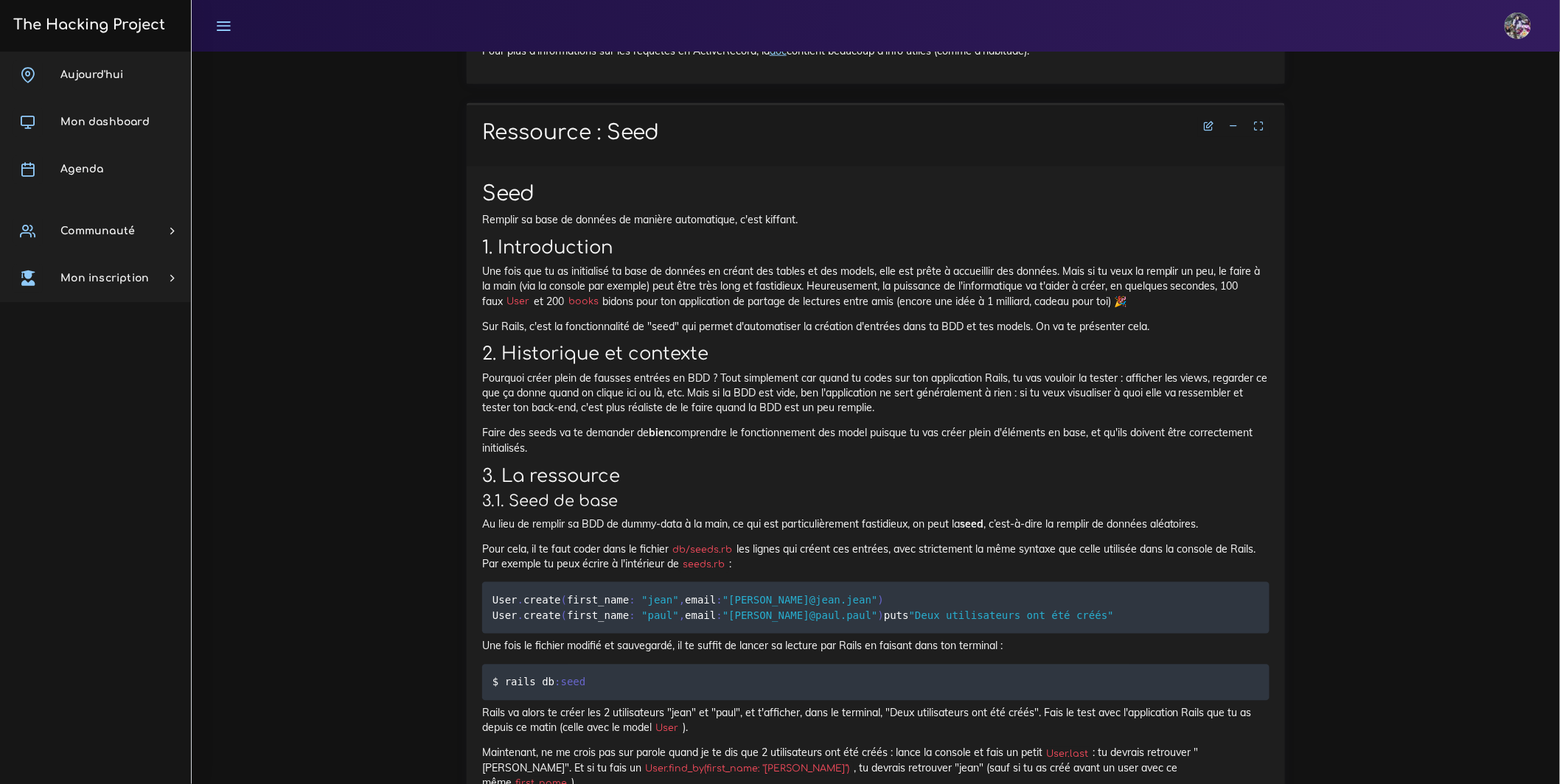
scroll to position [12586, 0]
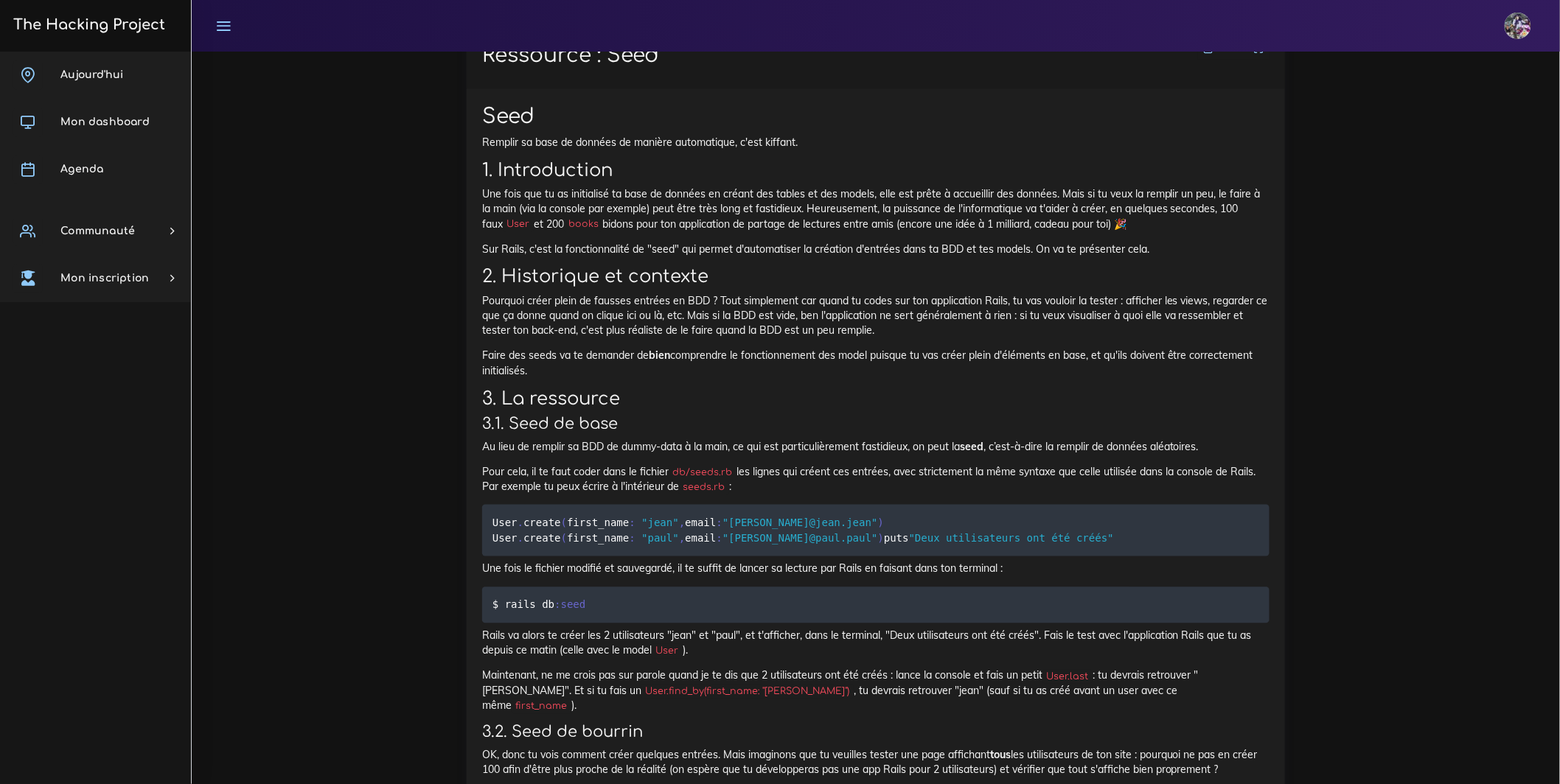
drag, startPoint x: 518, startPoint y: 561, endPoint x: 956, endPoint y: 563, distance: 438.0
drag, startPoint x: 504, startPoint y: 582, endPoint x: 1054, endPoint y: 606, distance: 550.5
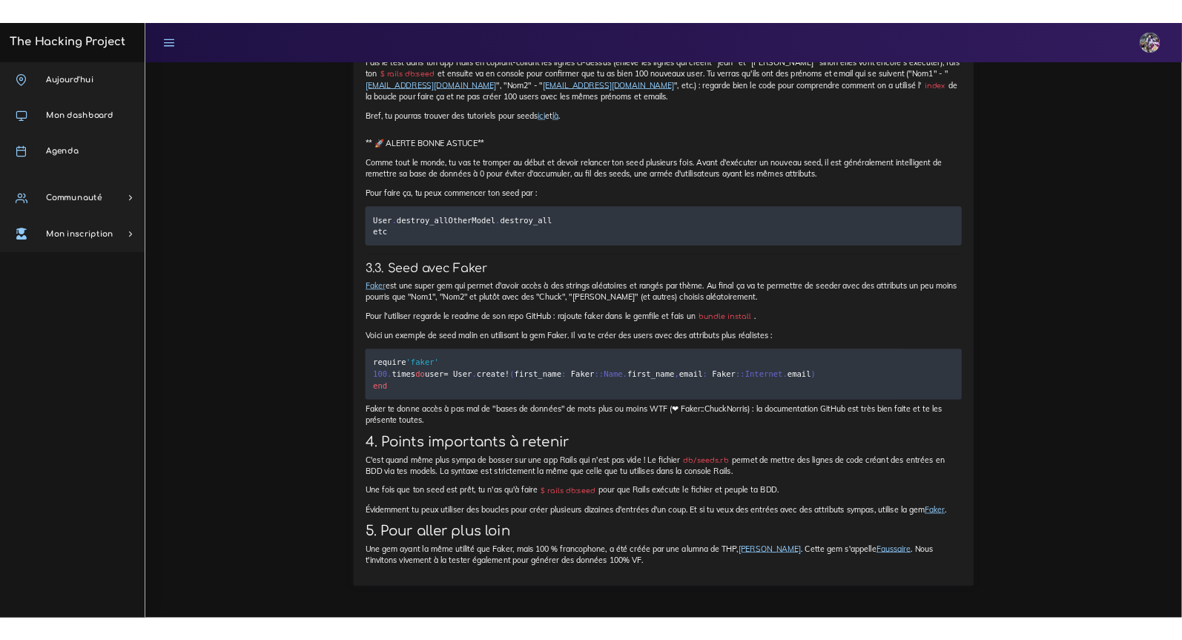
scroll to position [14252, 0]
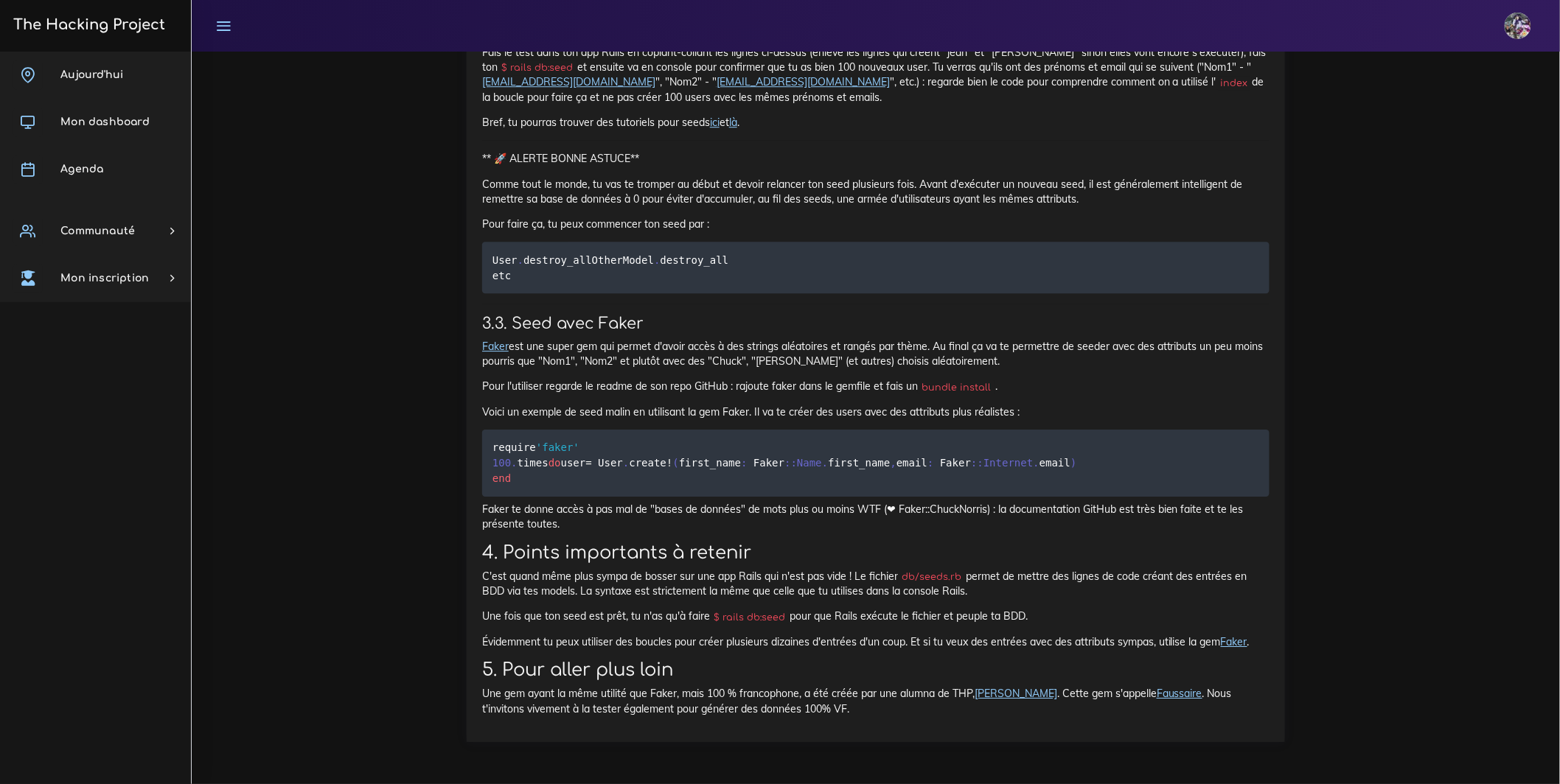
drag, startPoint x: 484, startPoint y: 321, endPoint x: 1093, endPoint y: 141, distance: 635.0
copy div "Rails Console, ta nouvelle meilleure amie Nous allons voir comment nous servir …"
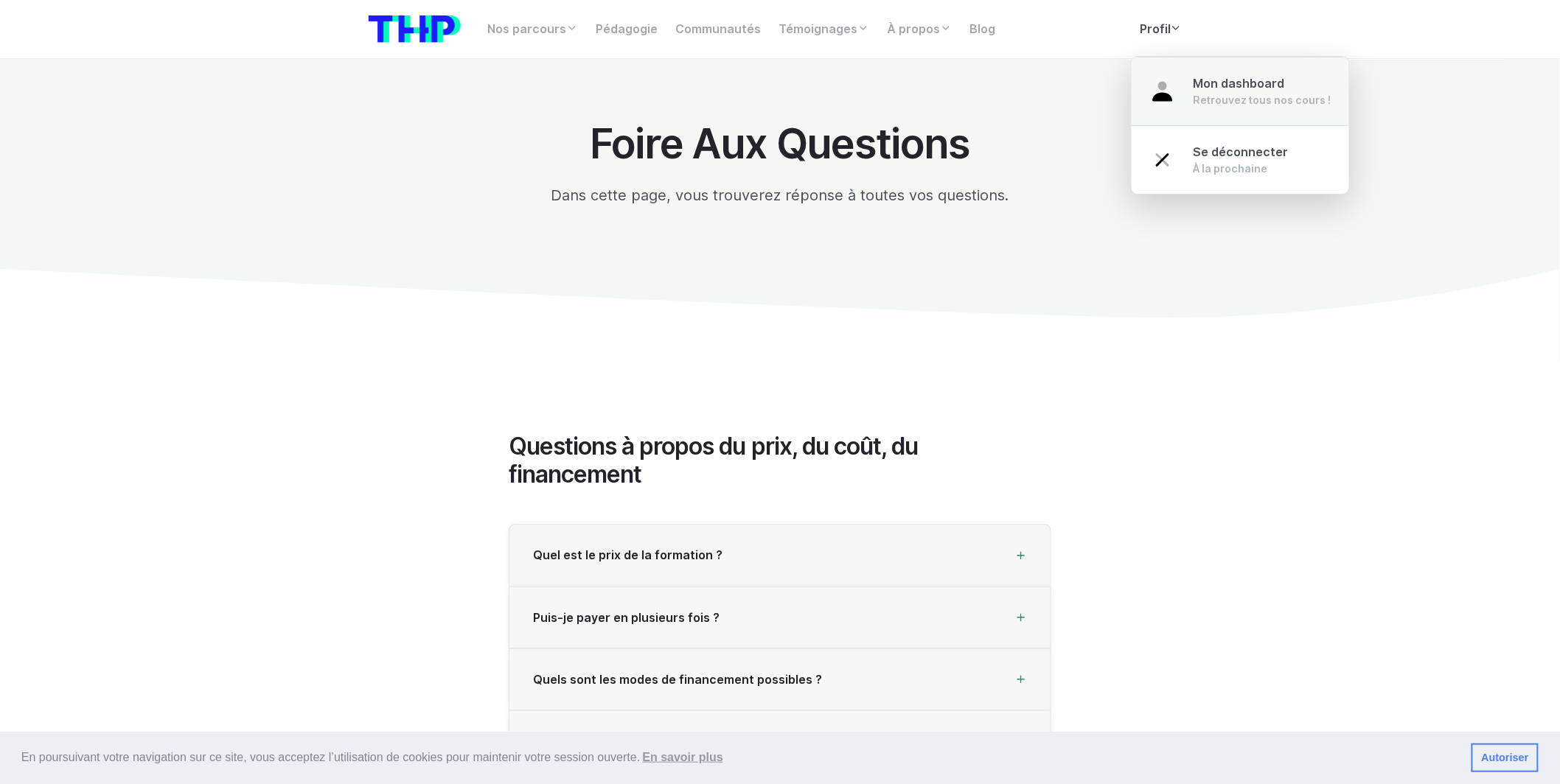
click at [1207, 92] on div "Retrouvez tous nos cours !" at bounding box center [1262, 99] width 138 height 15
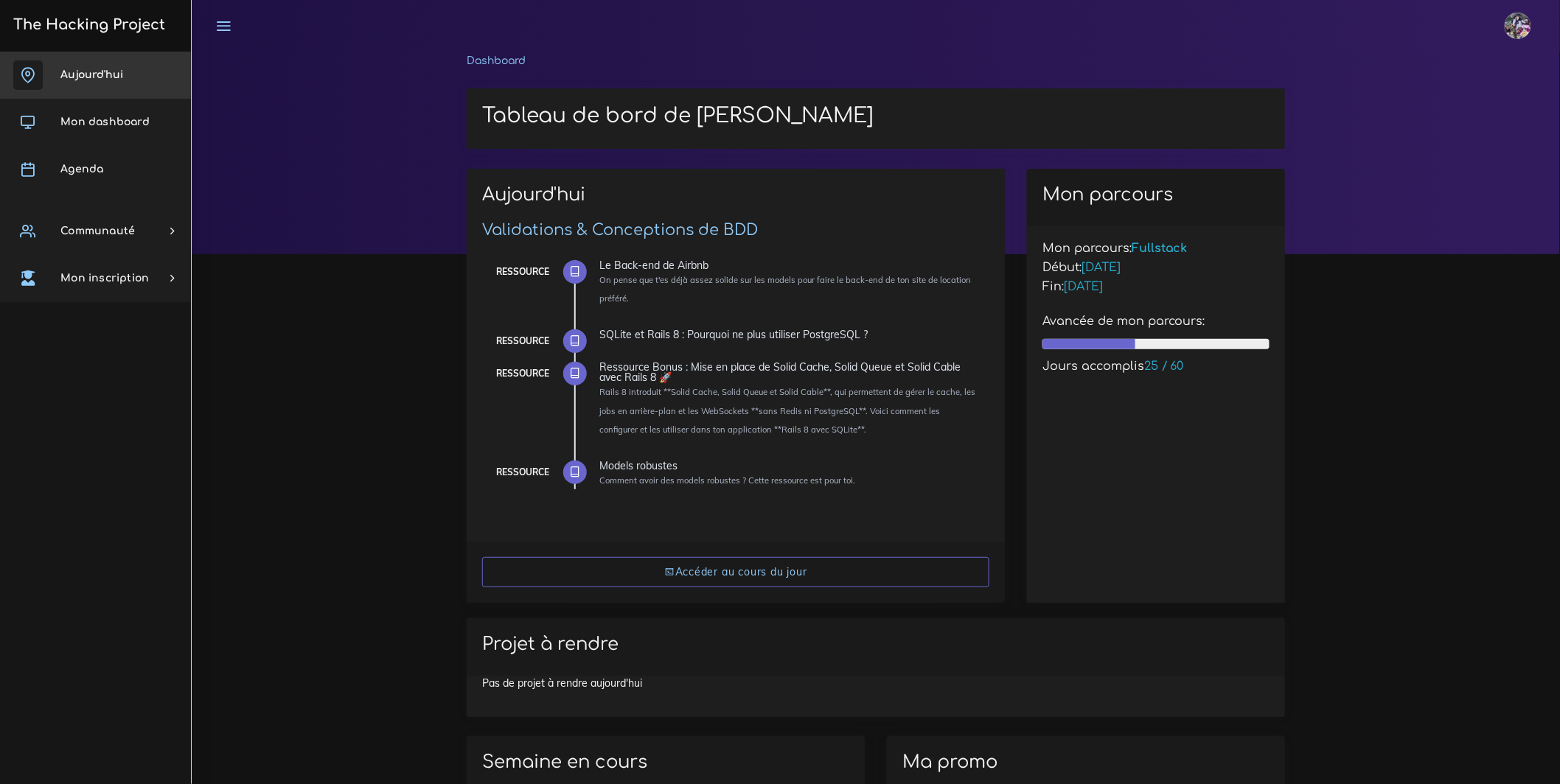
click at [156, 78] on link "Aujourd'hui" at bounding box center [95, 75] width 191 height 47
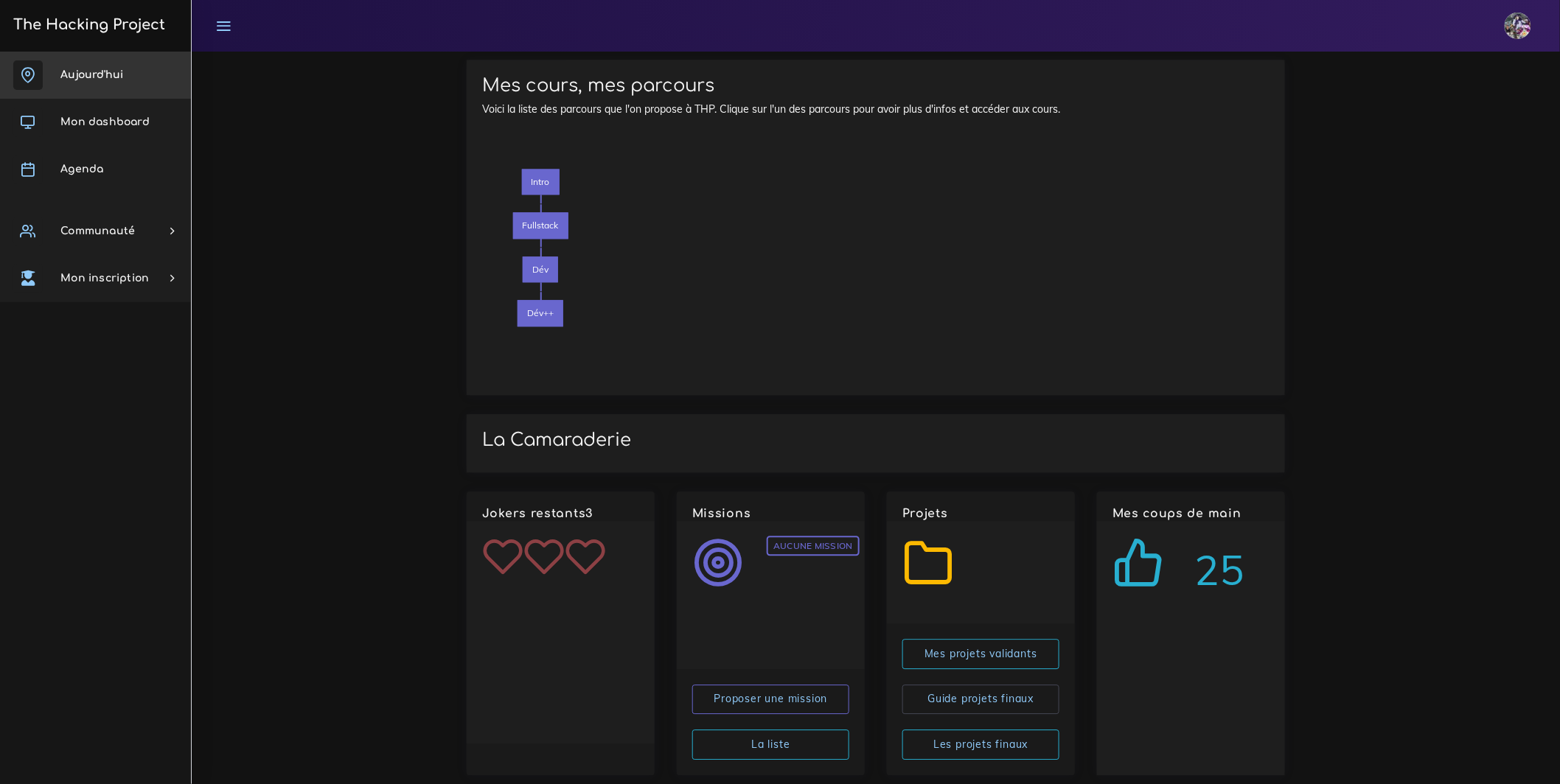
scroll to position [1438, 0]
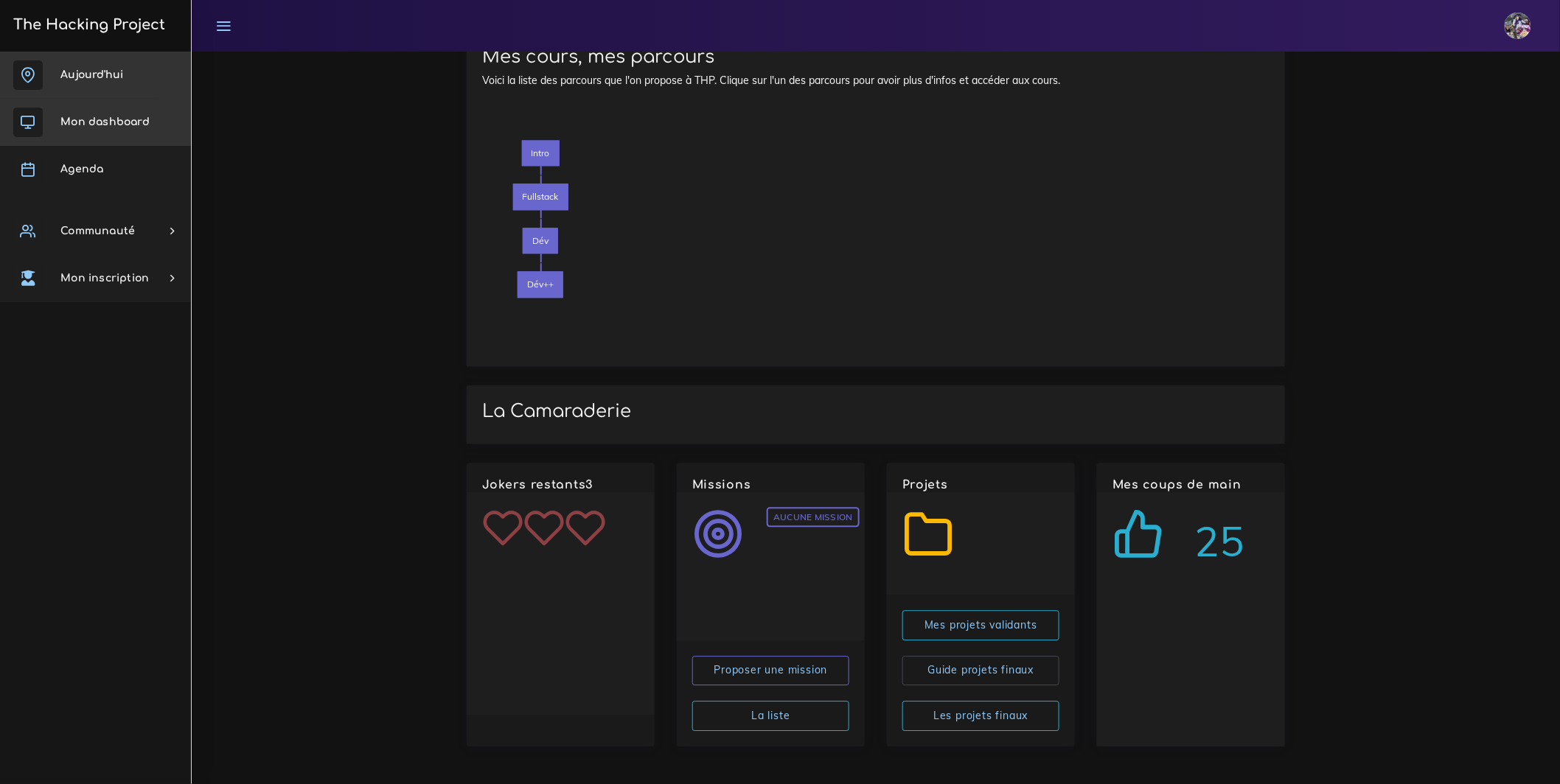
click at [113, 123] on span "Mon dashboard" at bounding box center [105, 121] width 89 height 11
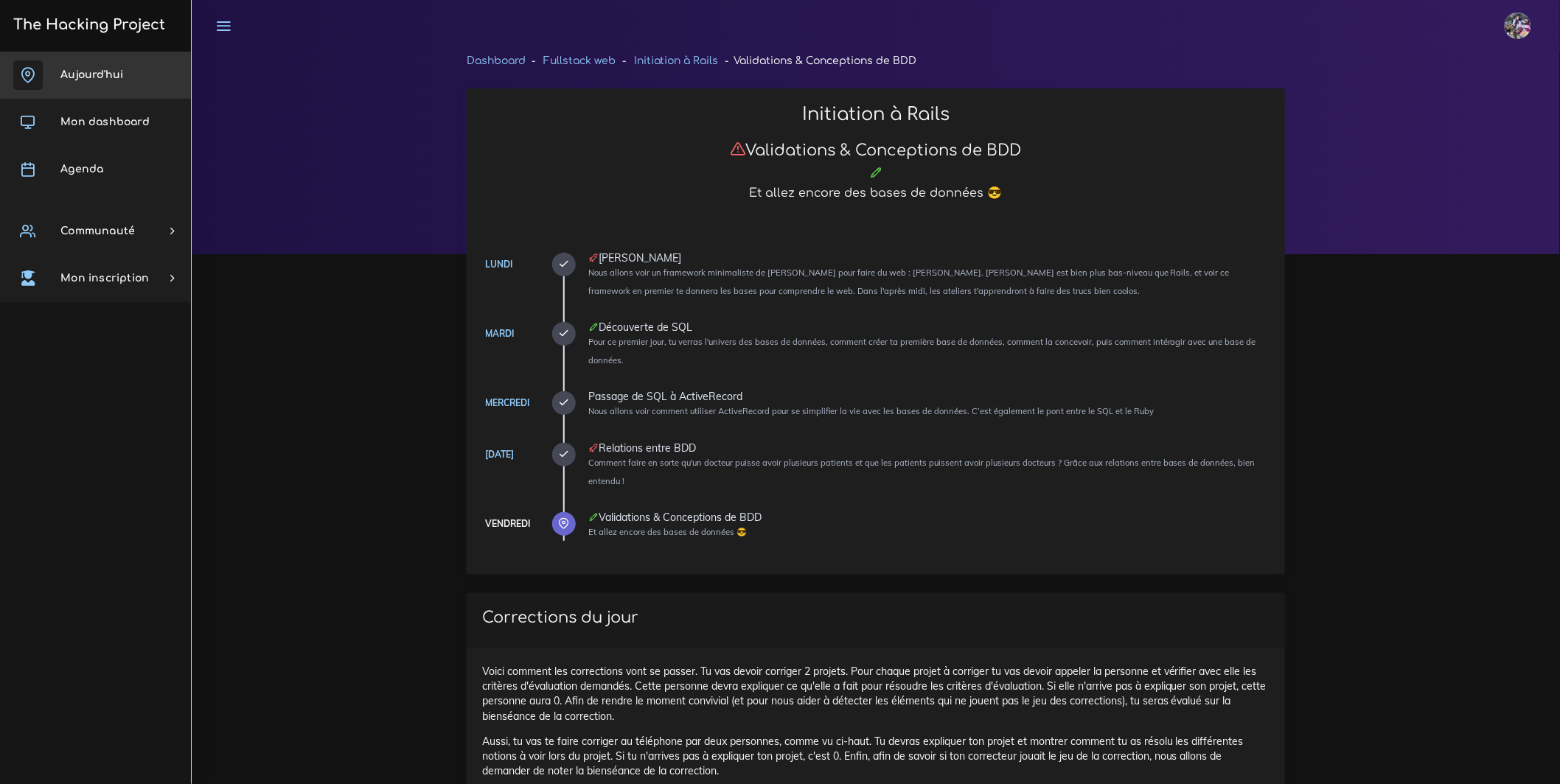
click at [134, 68] on link "Aujourd'hui" at bounding box center [95, 75] width 191 height 47
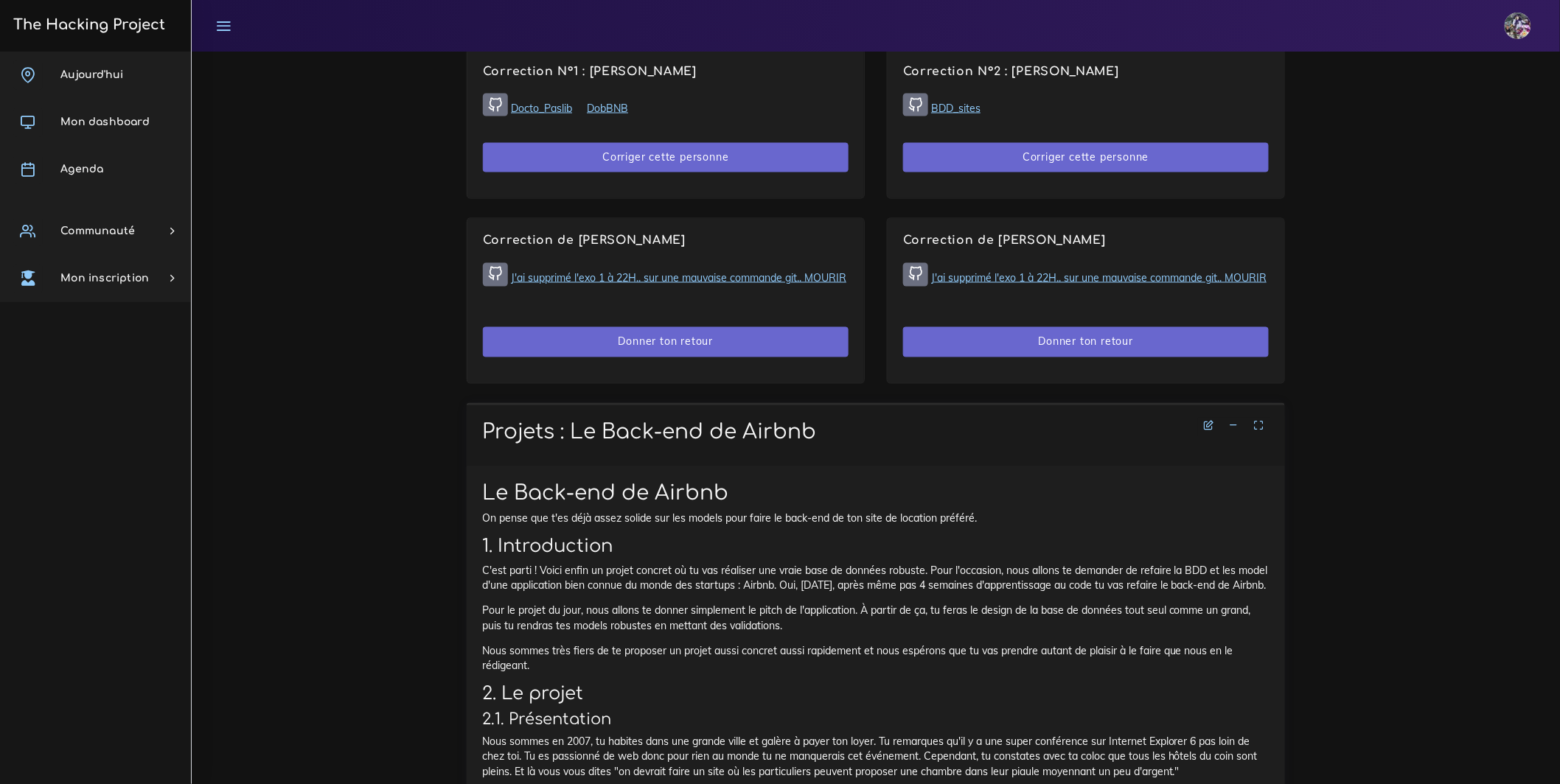
scroll to position [1165, 0]
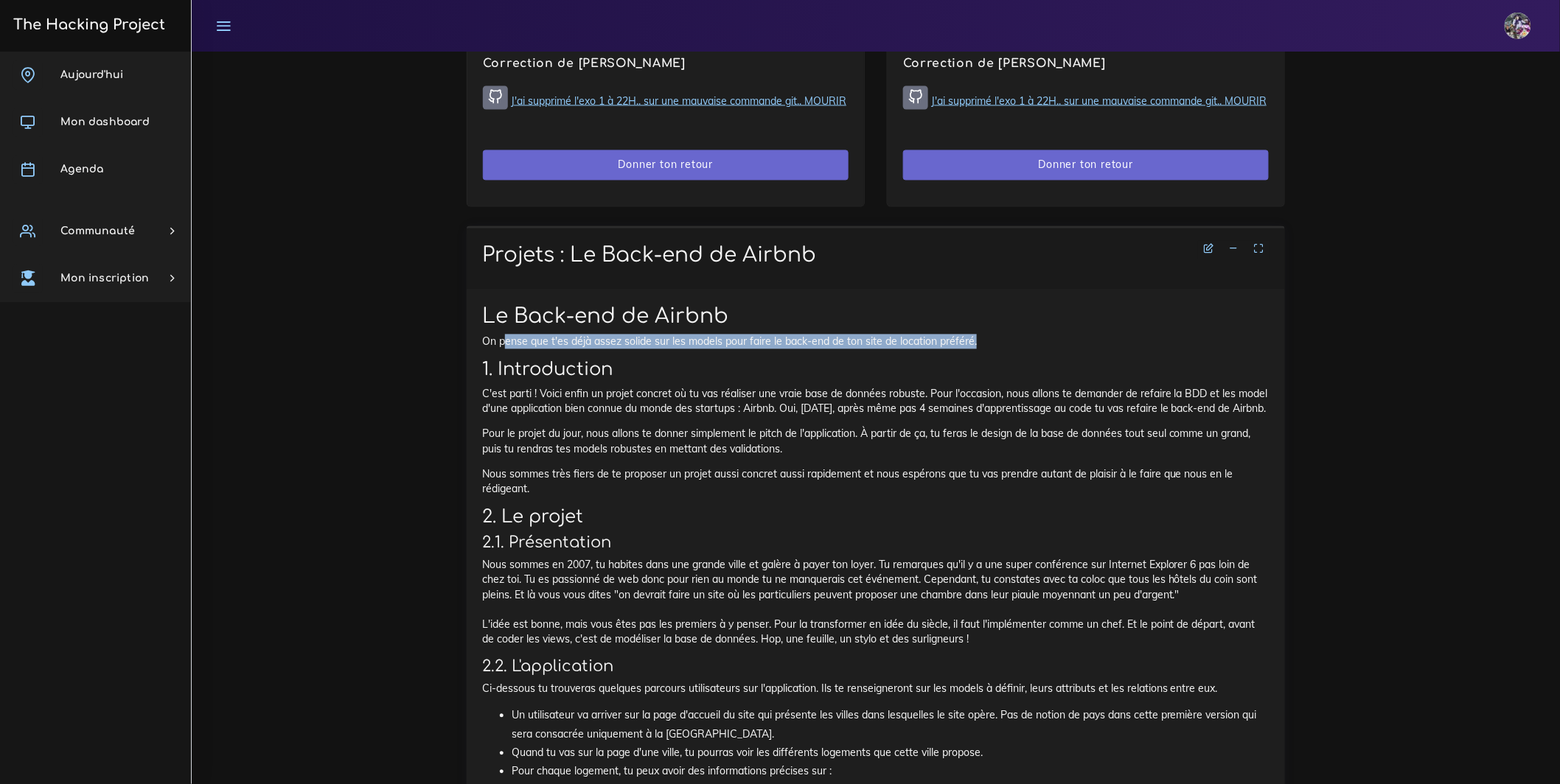
drag, startPoint x: 697, startPoint y: 369, endPoint x: 1106, endPoint y: 373, distance: 409.0
click at [1106, 349] on p "On pense que t'es déjà assez solide sur les models pour faire le back-end de to…" at bounding box center [876, 342] width 787 height 15
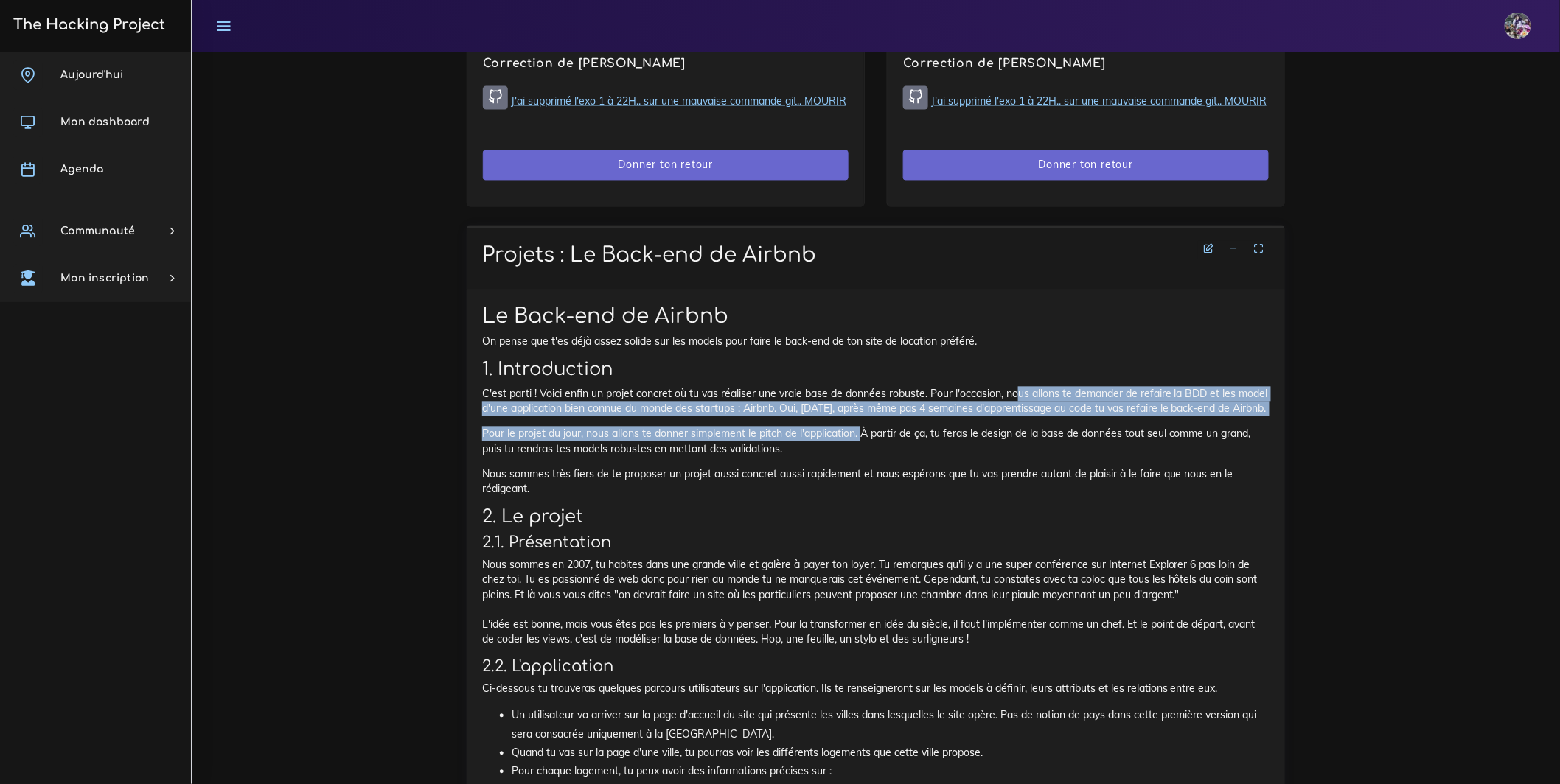
drag, startPoint x: 1071, startPoint y: 420, endPoint x: 906, endPoint y: 479, distance: 175.2
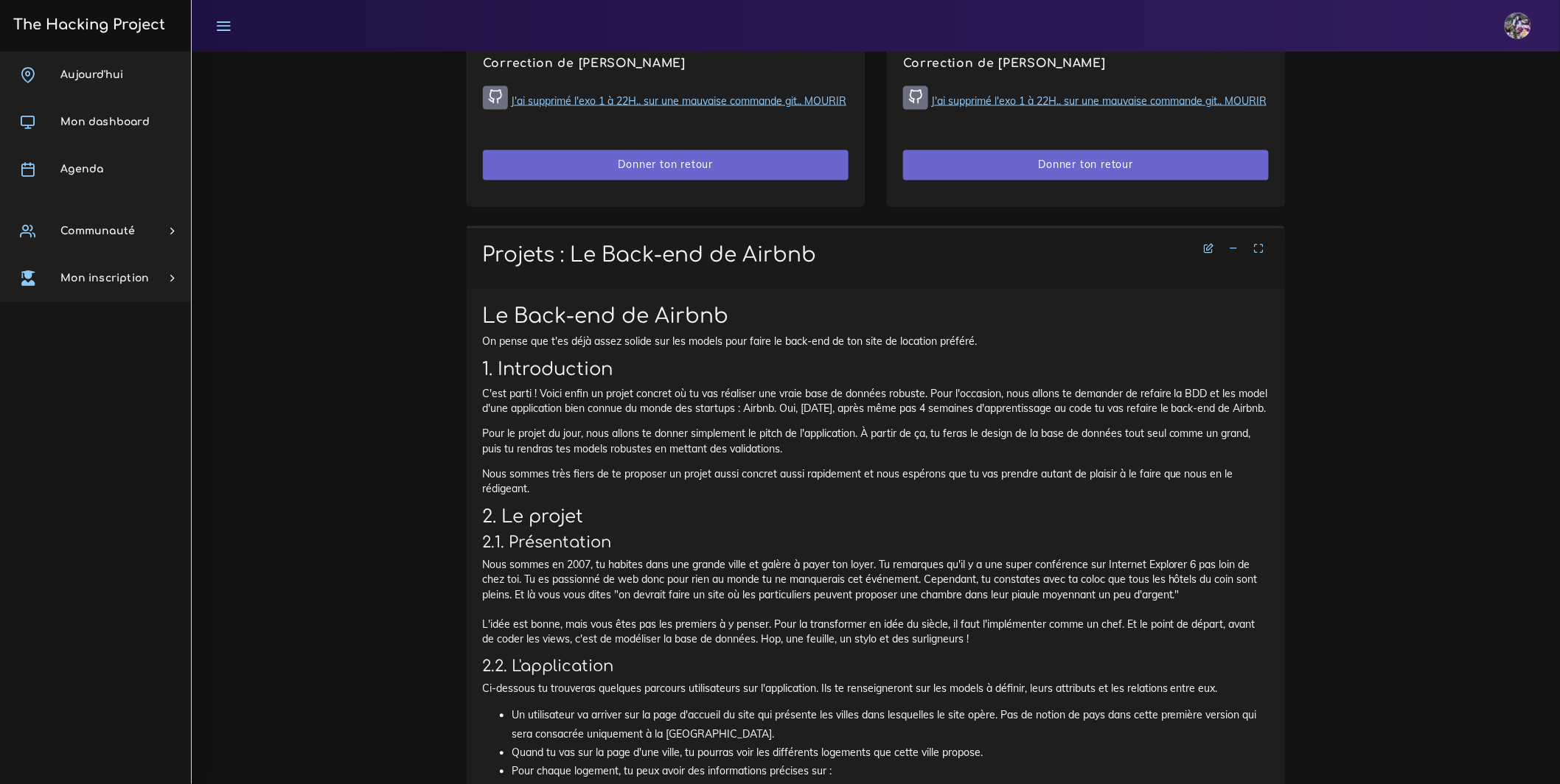
click at [840, 417] on p "C'est parti ! Voici enfin un projet concret où tu vas réaliser une vraie base d…" at bounding box center [876, 401] width 787 height 30
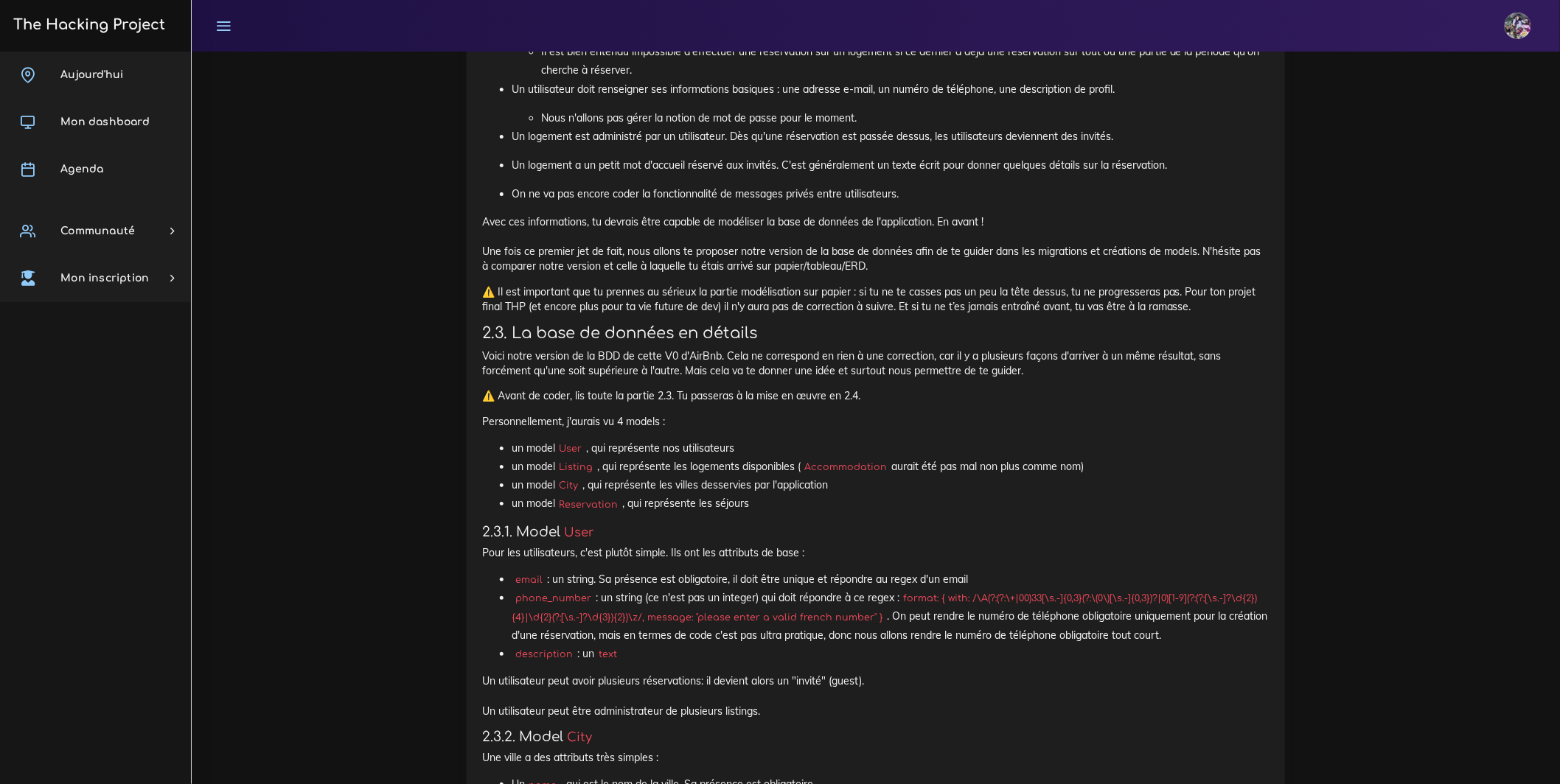
scroll to position [2130, 0]
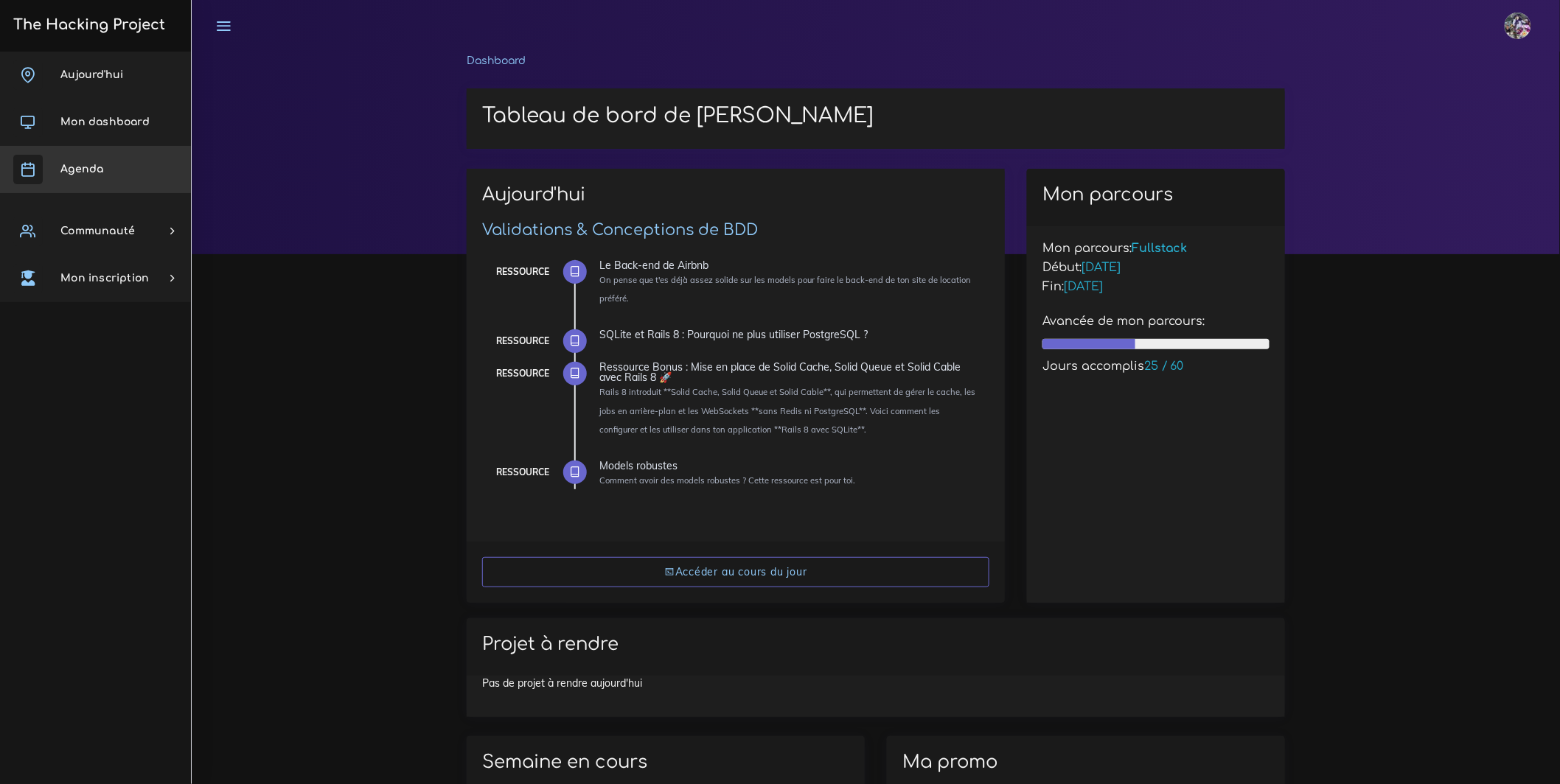
click at [111, 158] on link "Agenda" at bounding box center [95, 169] width 191 height 47
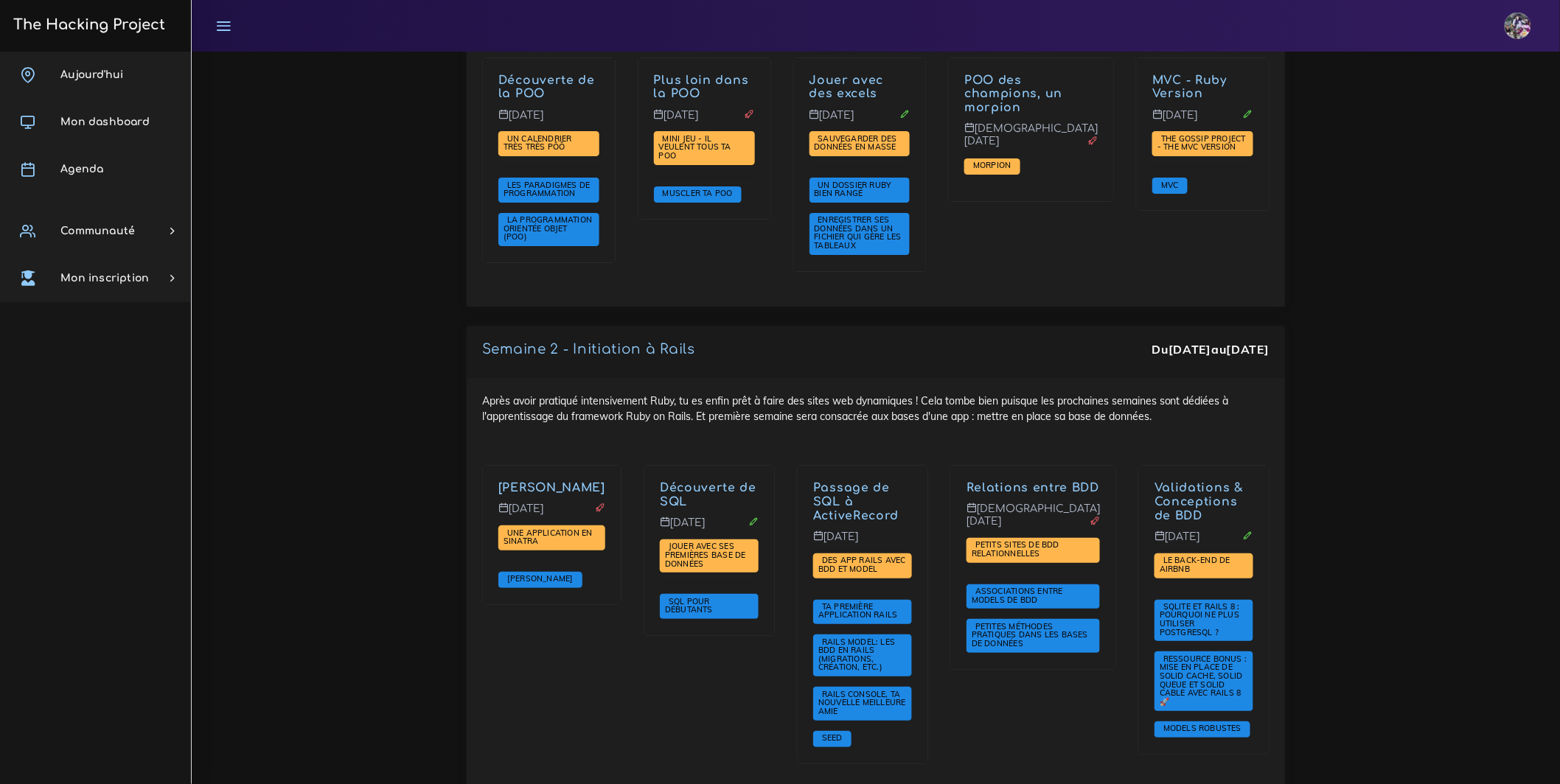
scroll to position [2279, 0]
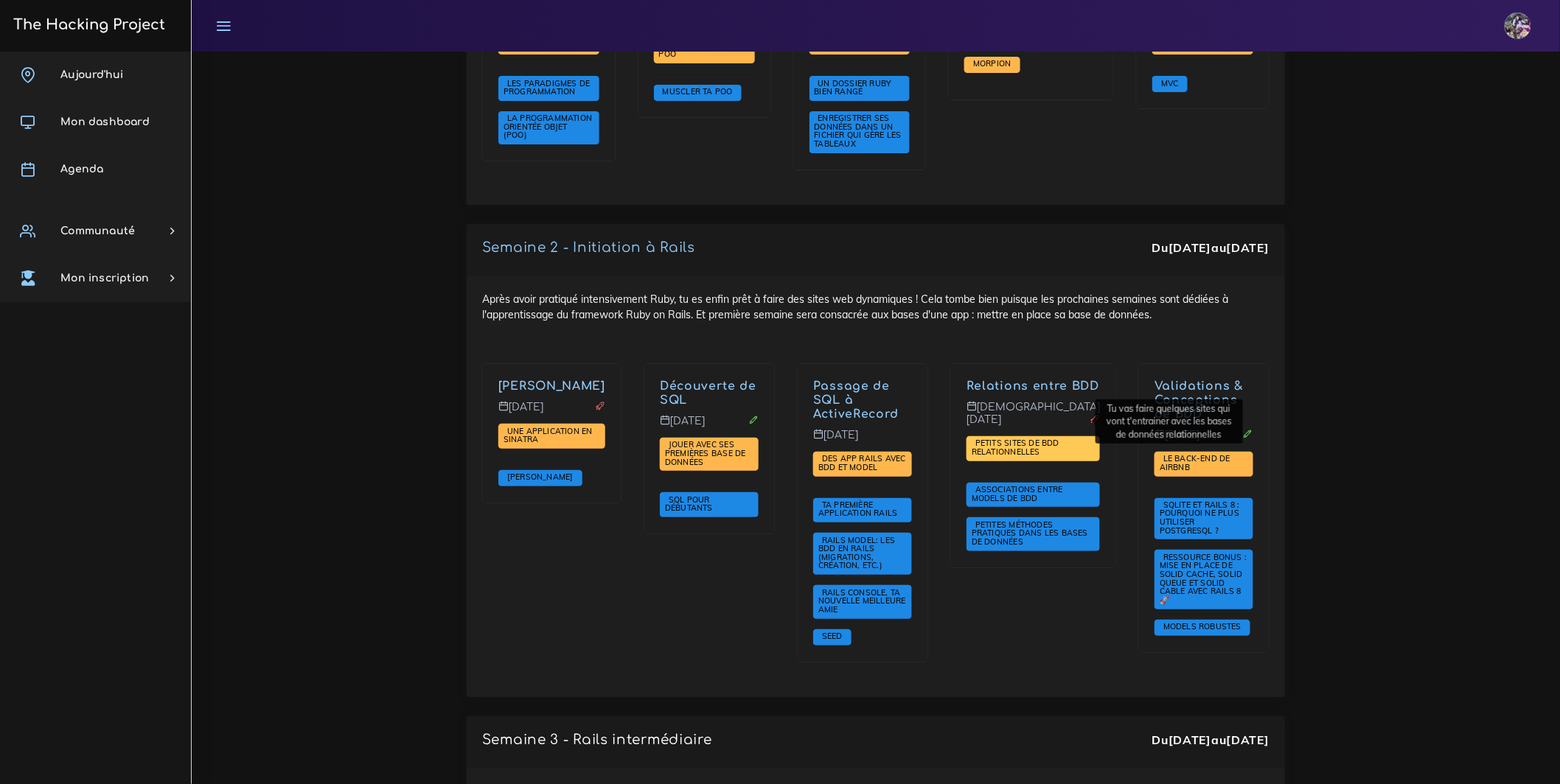
click at [1033, 437] on span "Petits sites de BDD relationnelles" at bounding box center [1015, 446] width 87 height 19
click at [1028, 380] on p "Relations entre BDD" at bounding box center [1033, 387] width 133 height 14
click at [1024, 380] on link "Relations entre BDD" at bounding box center [1032, 386] width 132 height 13
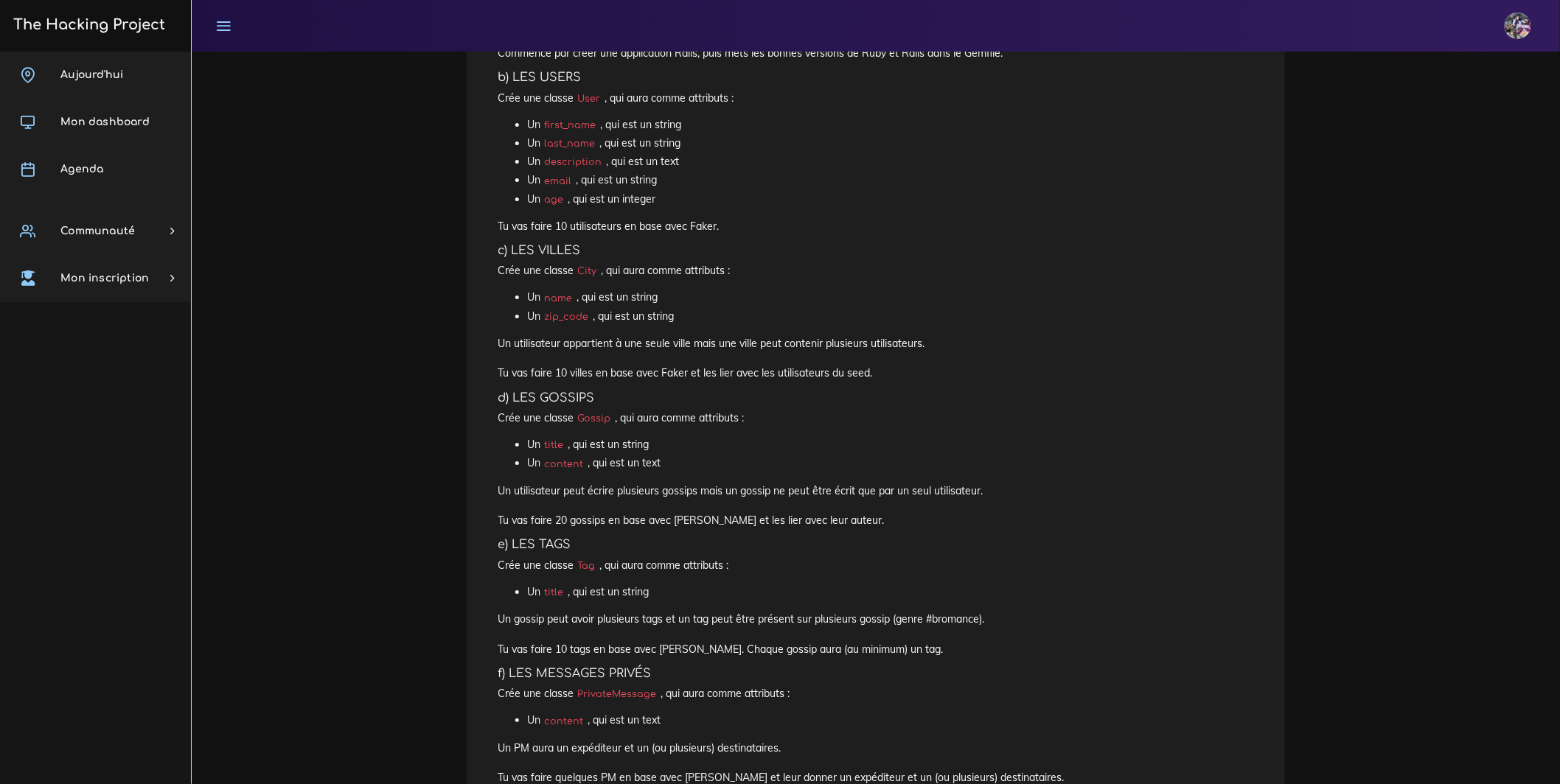
scroll to position [1917, 0]
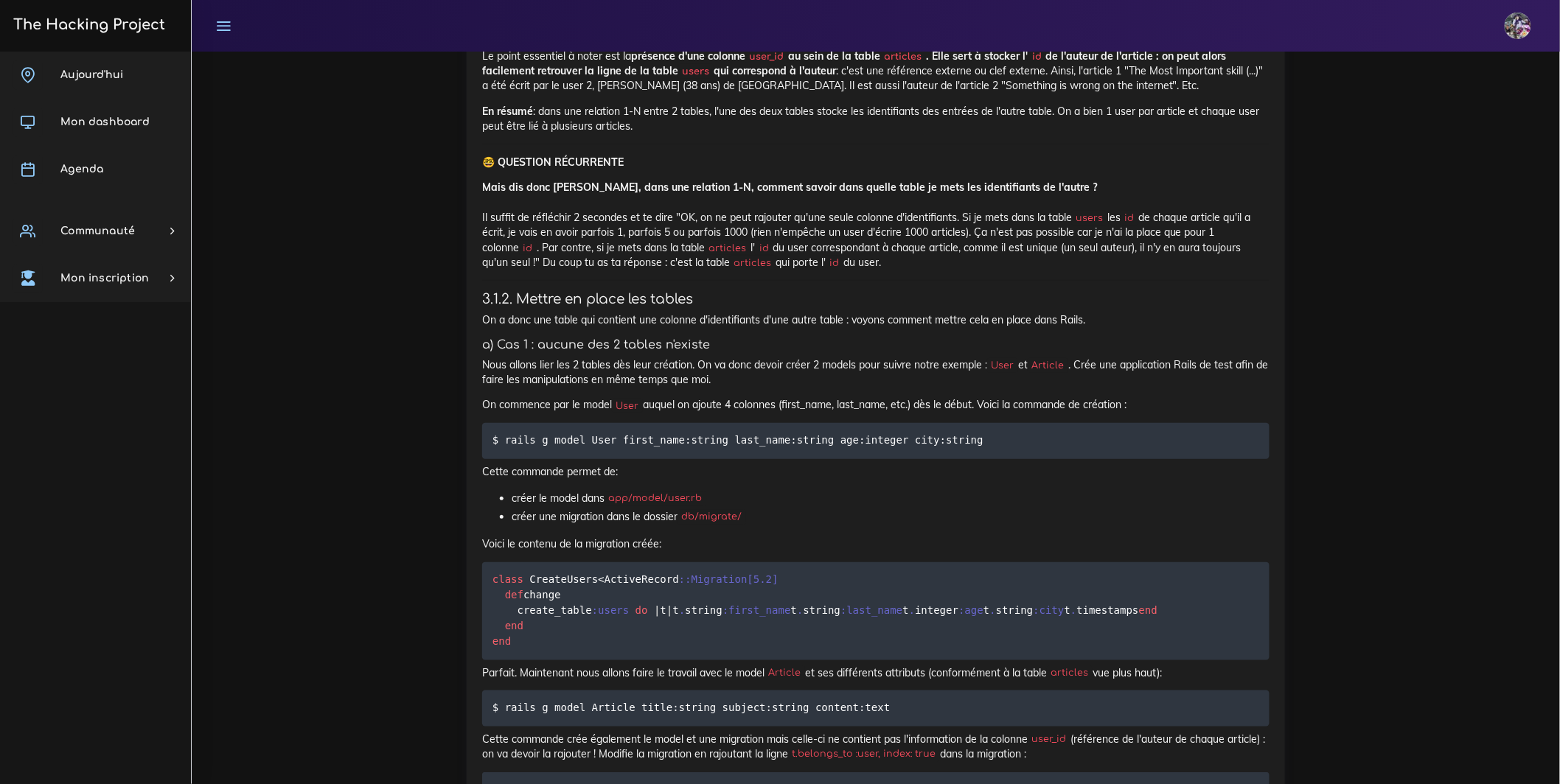
scroll to position [4961, 0]
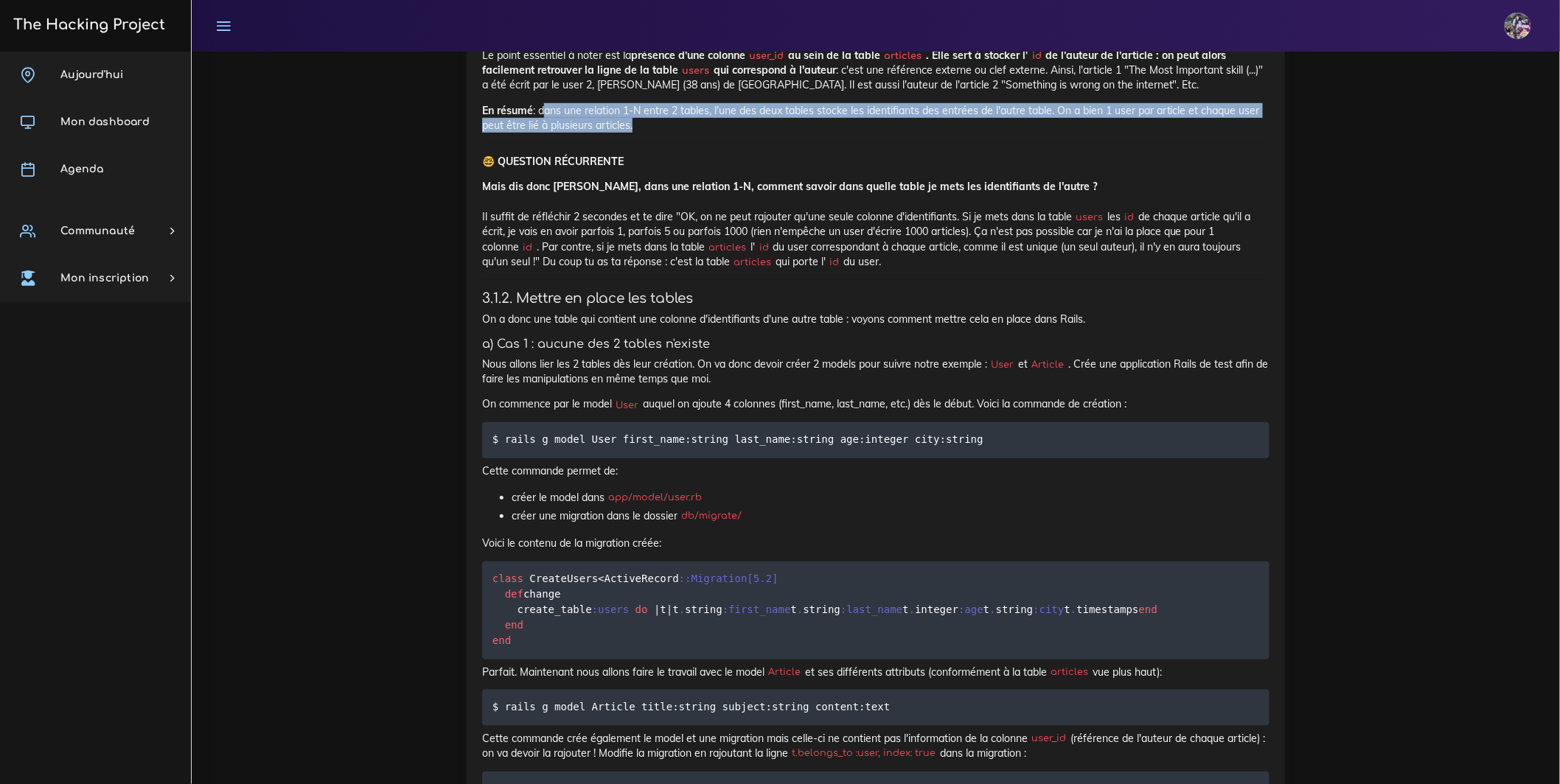
drag, startPoint x: 548, startPoint y: 540, endPoint x: 755, endPoint y: 579, distance: 210.6
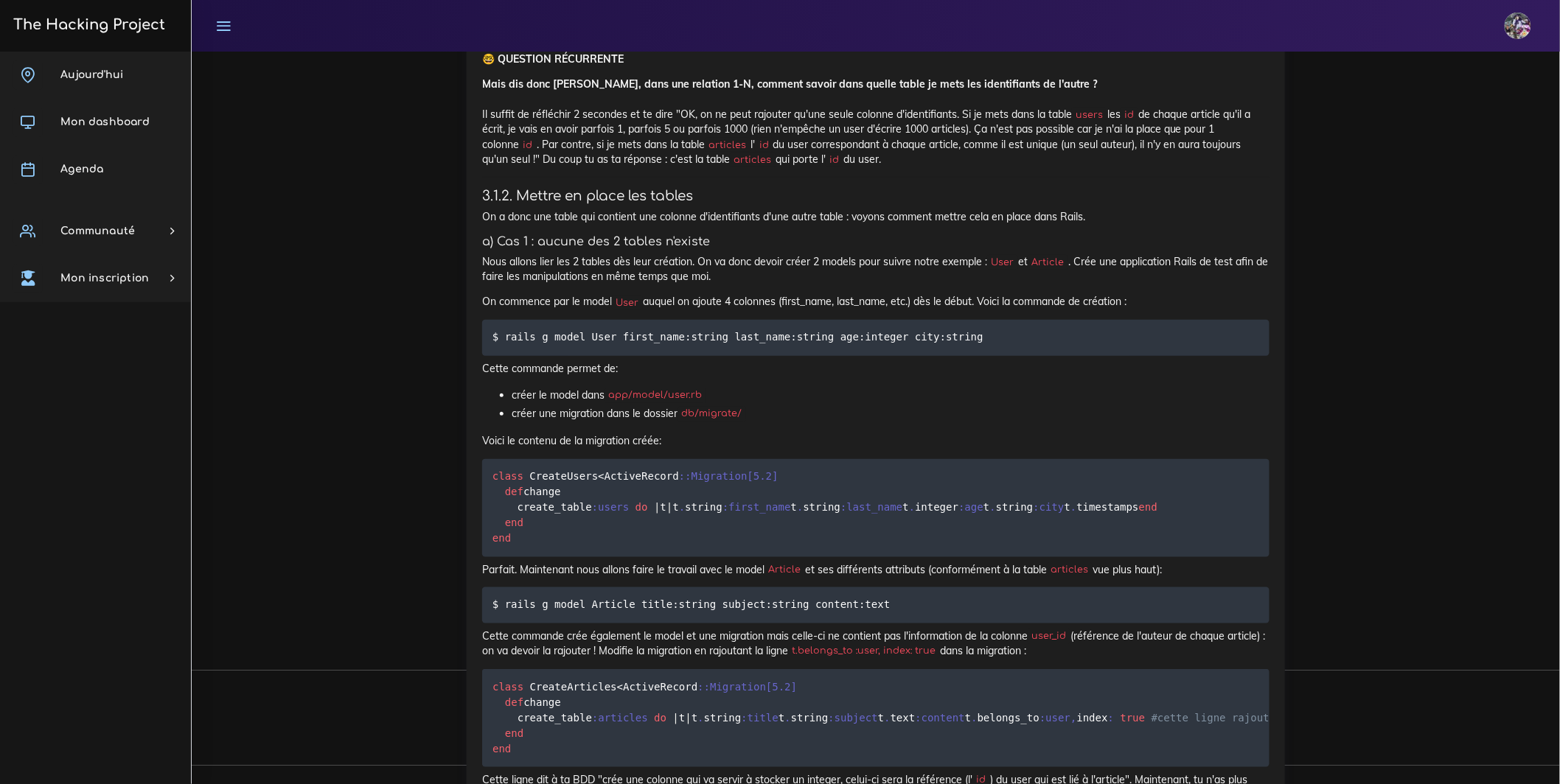
scroll to position [5078, 0]
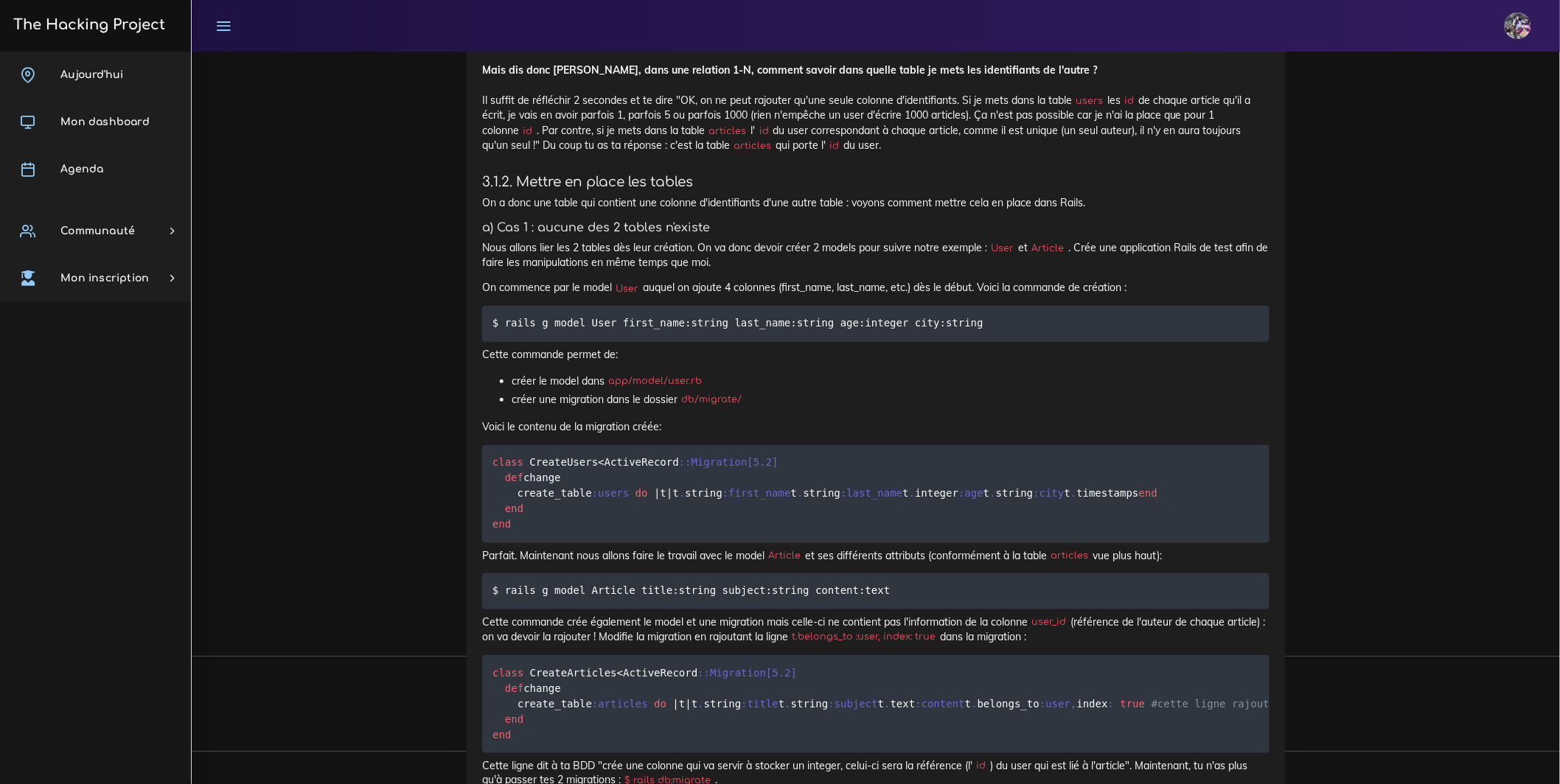
click at [677, 152] on p "Mais dis donc Jamy, dans une relation 1-N, comment savoir dans quelle table je …" at bounding box center [876, 107] width 787 height 89
click at [755, 53] on p "🤓 QUESTION RÉCURRENTE" at bounding box center [876, 45] width 787 height 15
drag, startPoint x: 752, startPoint y: 441, endPoint x: 250, endPoint y: 451, distance: 502.1
drag, startPoint x: 720, startPoint y: 442, endPoint x: 338, endPoint y: 400, distance: 384.3
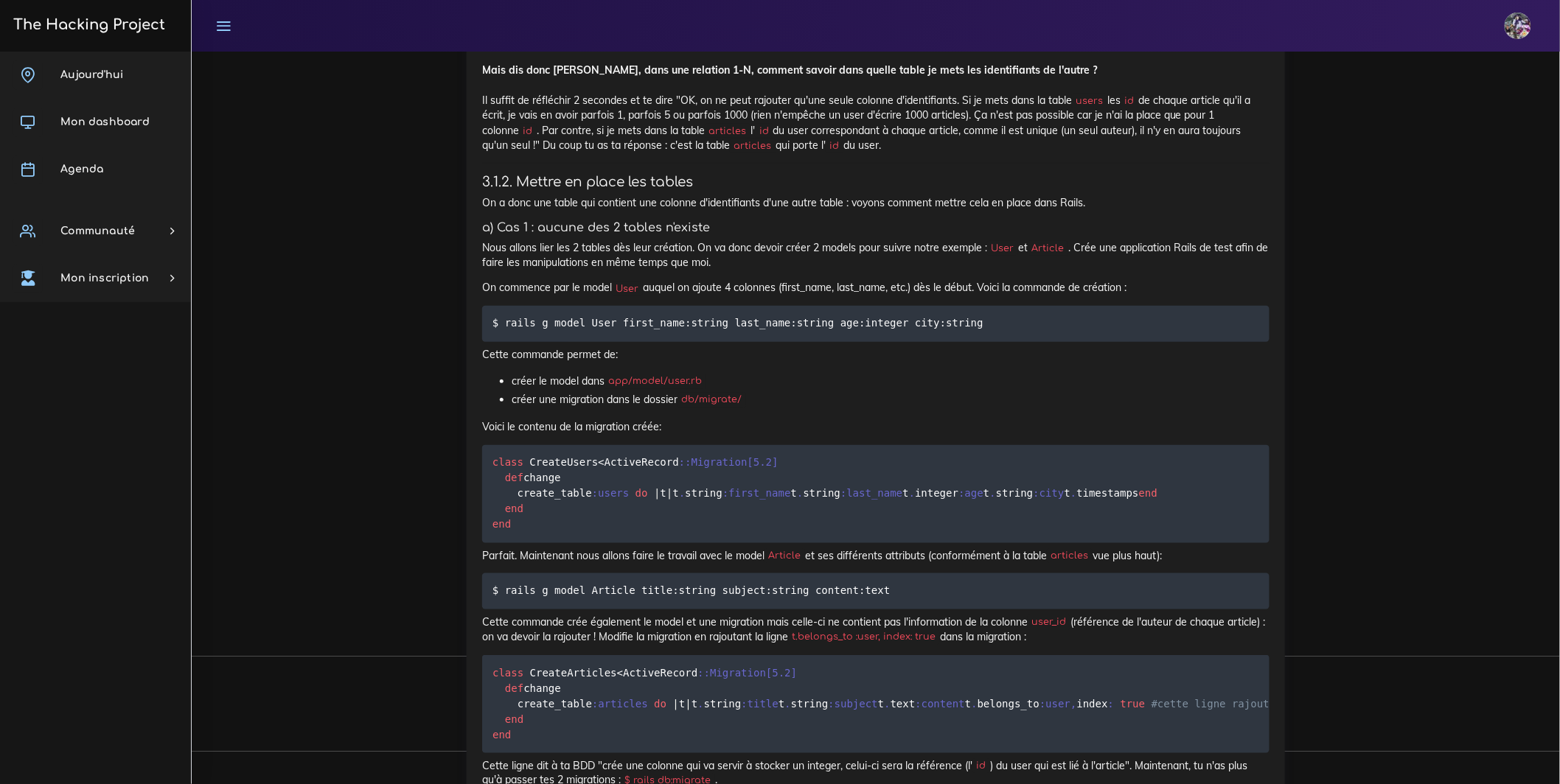
click at [685, 17] on p "En résumé : dans une relation 1-N entre 2 tables, l'une des deux tables stocke …" at bounding box center [876, 2] width 787 height 30
drag, startPoint x: 782, startPoint y: 439, endPoint x: 318, endPoint y: 417, distance: 464.5
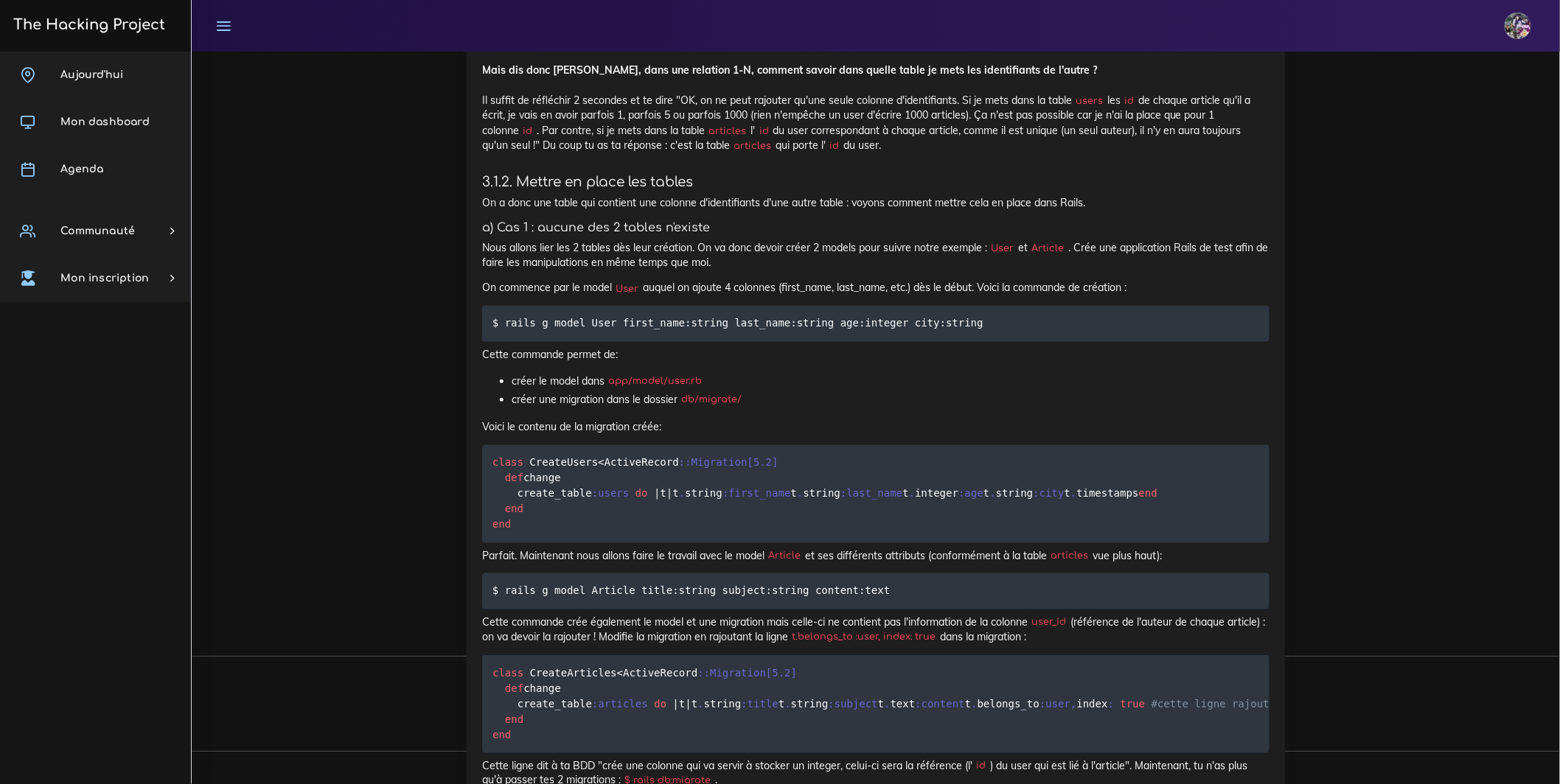
click at [889, 53] on p "🤓 QUESTION RÉCURRENTE" at bounding box center [876, 45] width 787 height 15
drag, startPoint x: 793, startPoint y: 481, endPoint x: 1, endPoint y: 462, distance: 792.2
drag, startPoint x: 1259, startPoint y: 499, endPoint x: 71, endPoint y: 494, distance: 1188.0
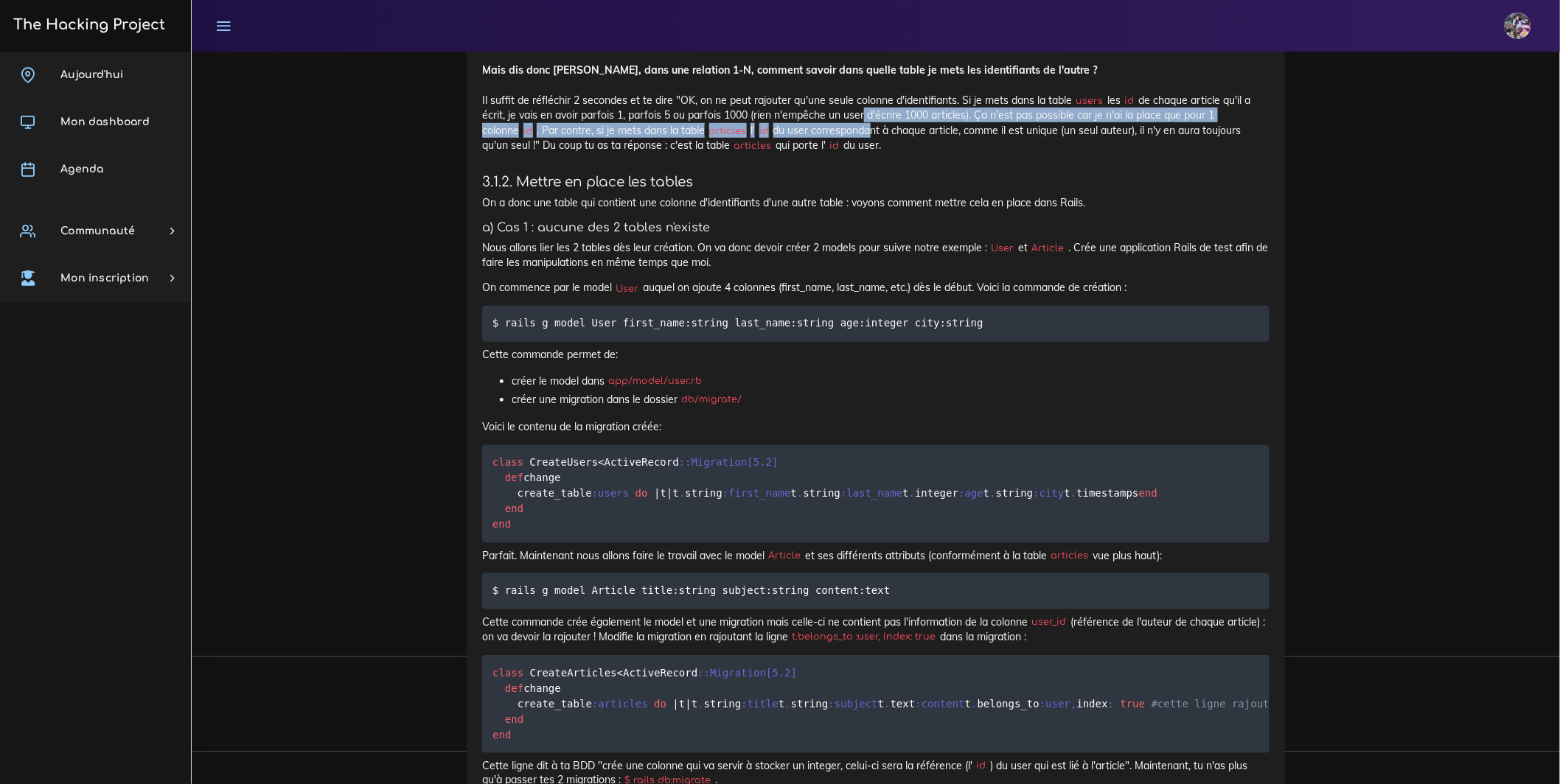
drag, startPoint x: 971, startPoint y: 555, endPoint x: 1020, endPoint y: 570, distance: 51.2
click at [1019, 152] on p "Mais dis donc Jamy, dans une relation 1-N, comment savoir dans quelle table je …" at bounding box center [876, 107] width 787 height 89
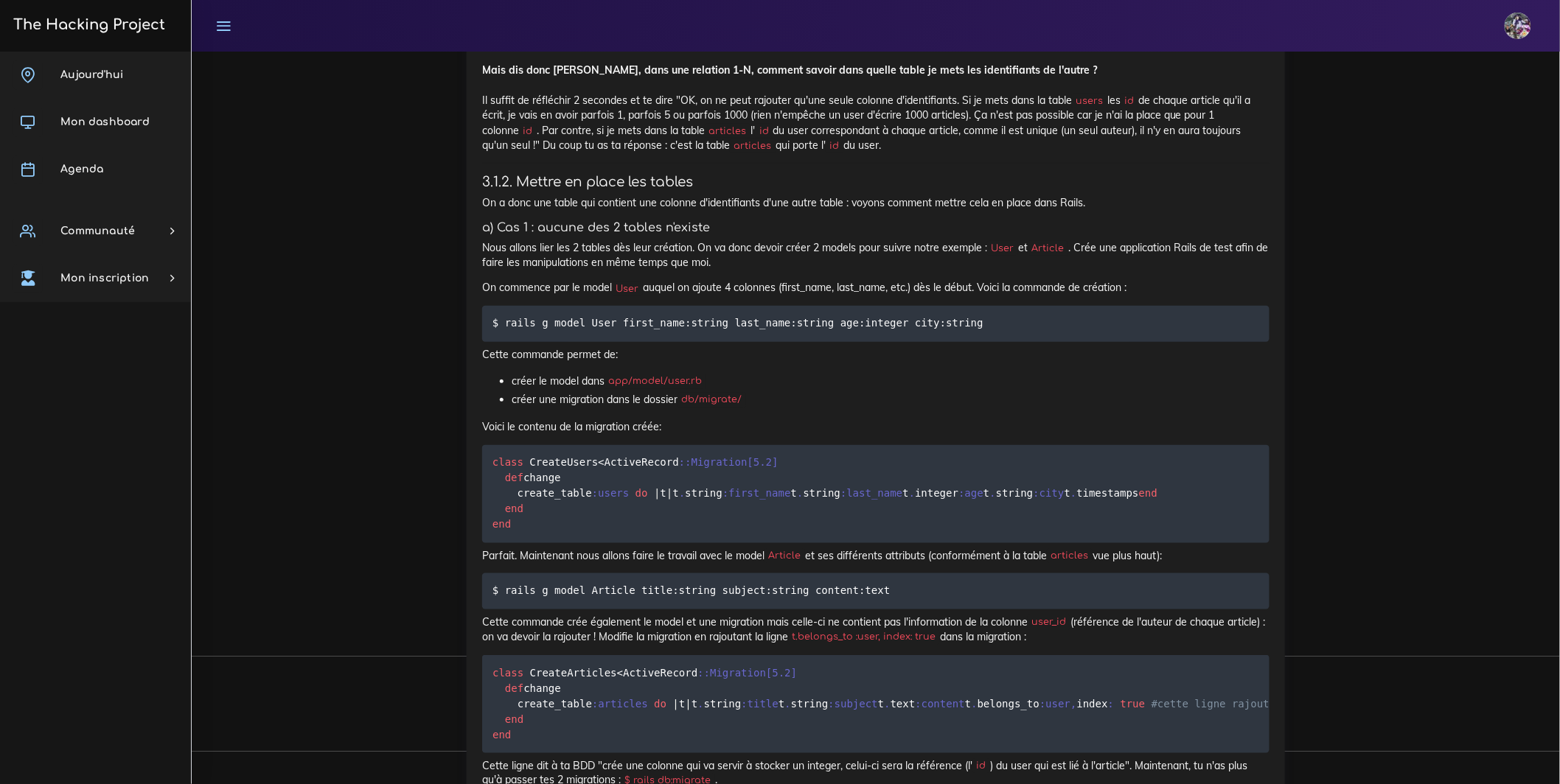
drag, startPoint x: 1231, startPoint y: 551, endPoint x: 800, endPoint y: 547, distance: 431.0
click at [997, 152] on p "Mais dis donc Jamy, dans une relation 1-N, comment savoir dans quelle table je …" at bounding box center [876, 107] width 787 height 89
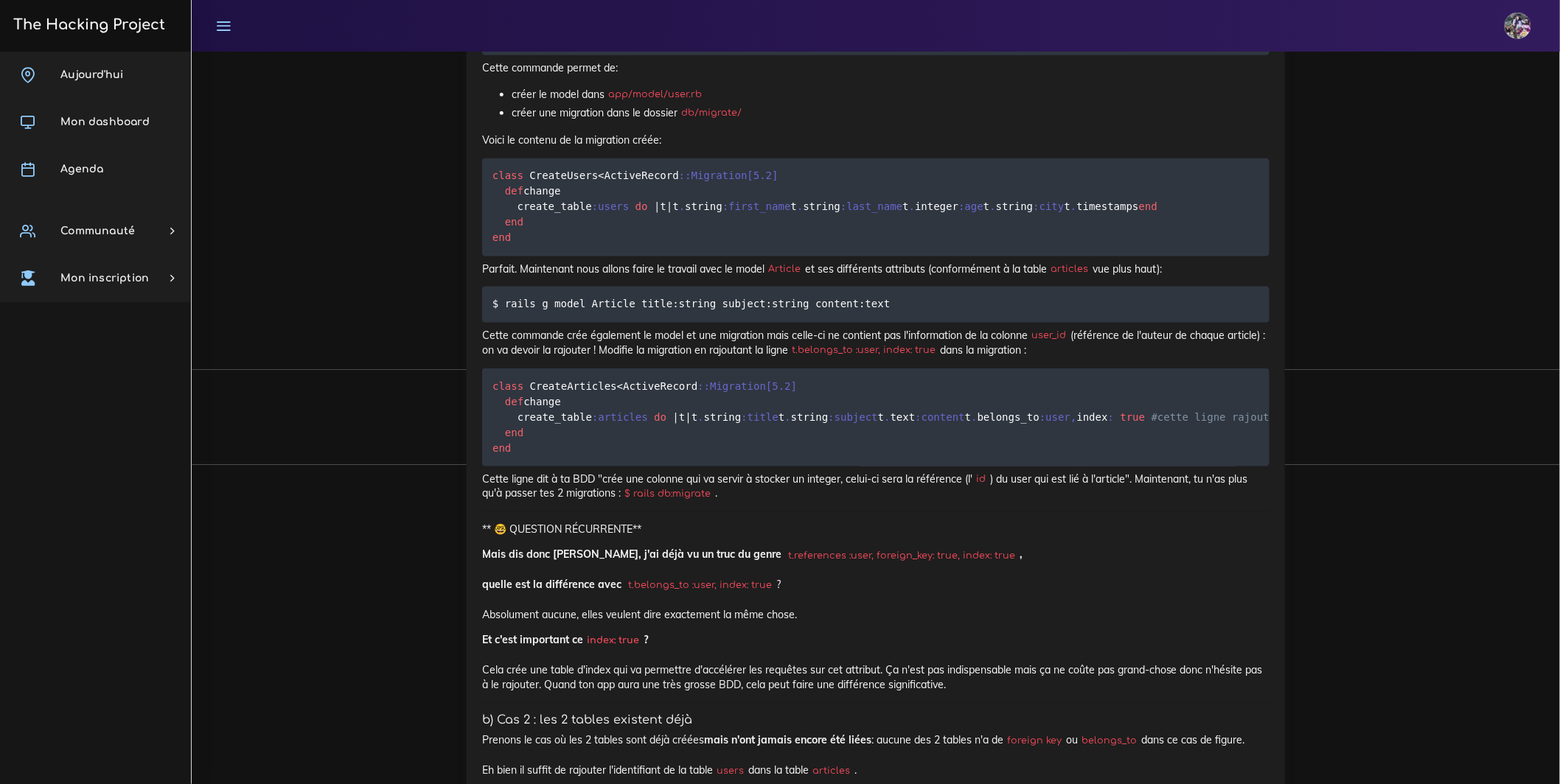
scroll to position [5450, 0]
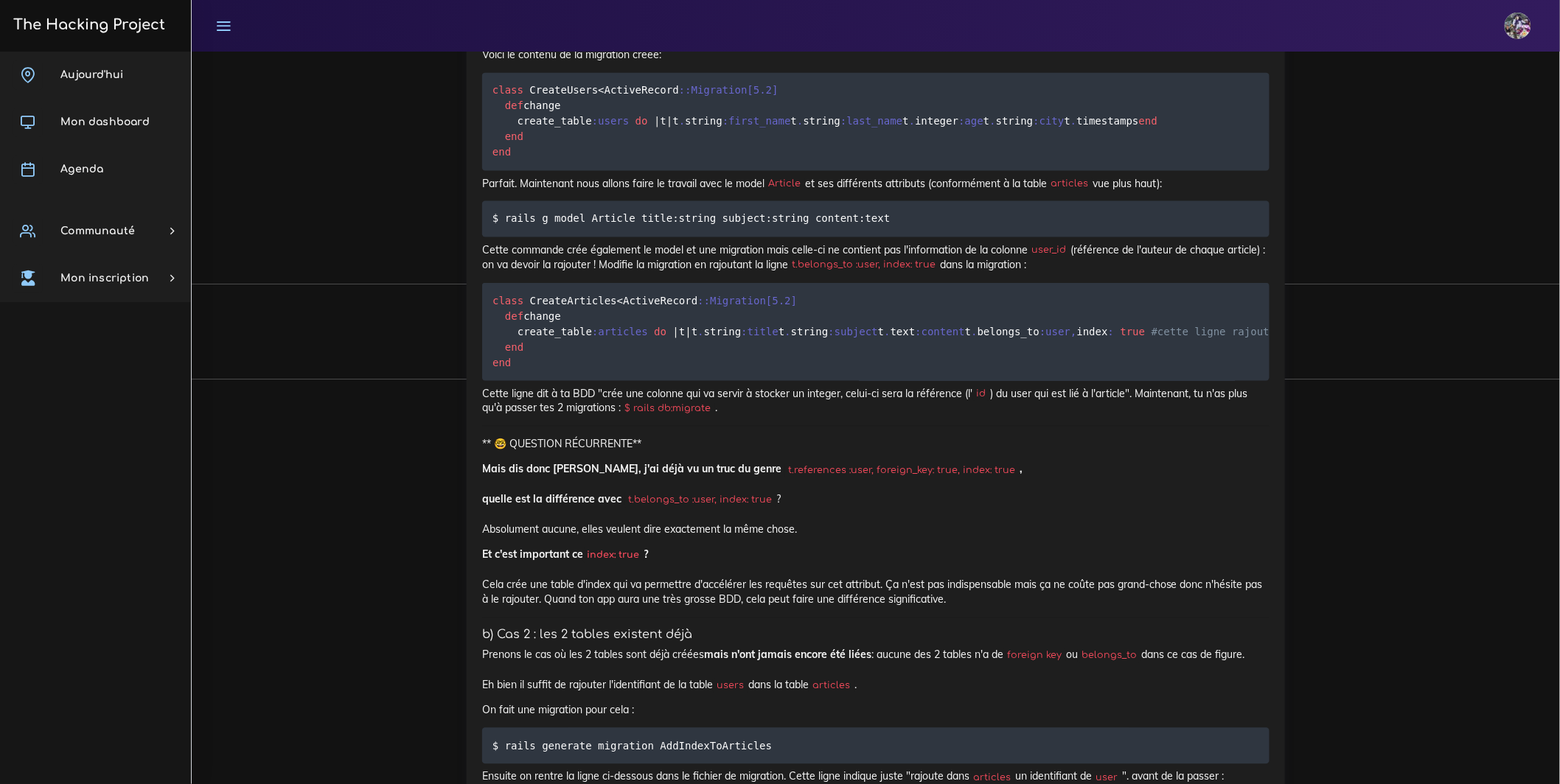
drag, startPoint x: 527, startPoint y: 421, endPoint x: 995, endPoint y: 429, distance: 468.1
drag, startPoint x: 965, startPoint y: 414, endPoint x: 439, endPoint y: 409, distance: 526.0
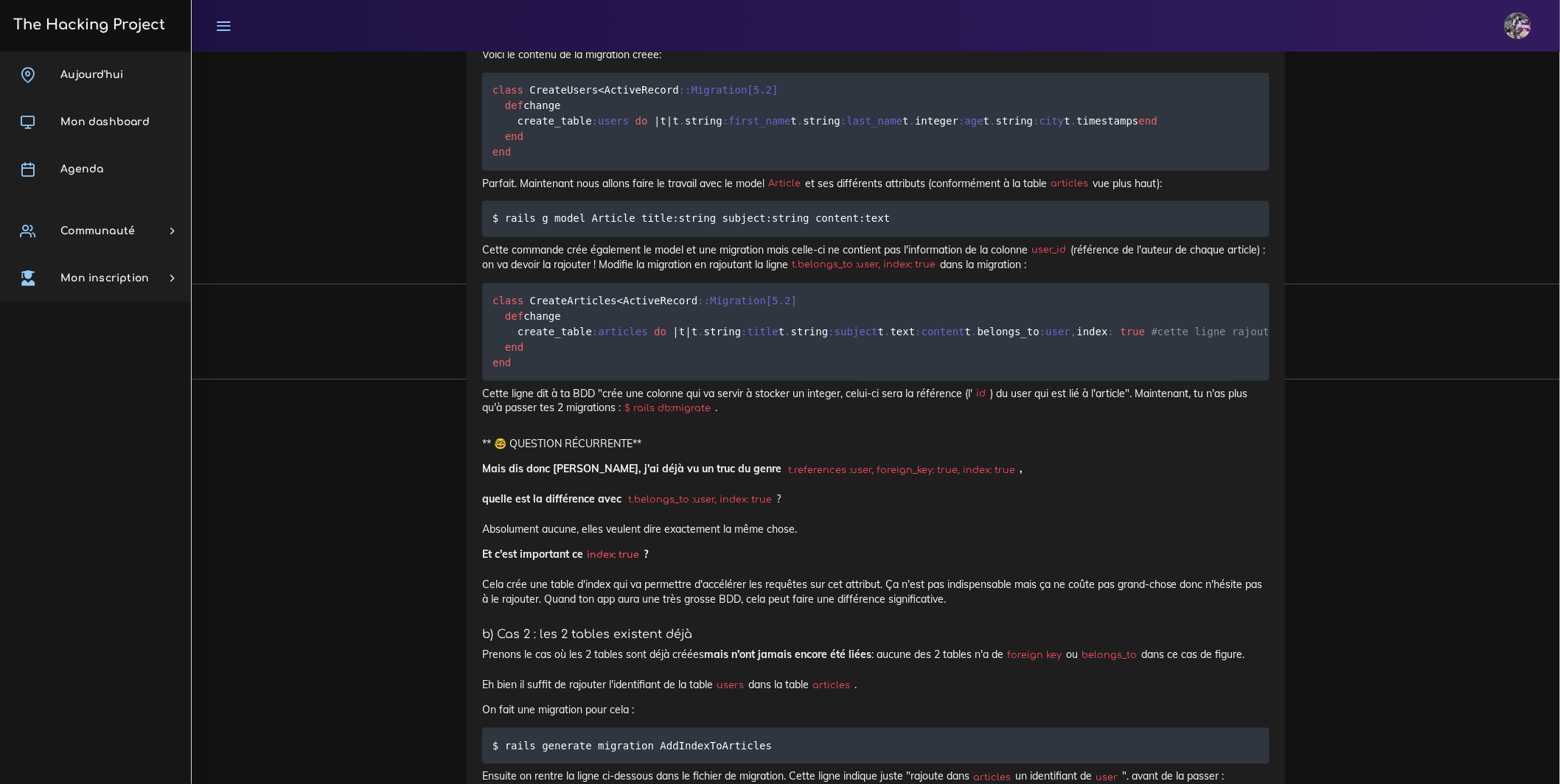
drag, startPoint x: 1277, startPoint y: 373, endPoint x: 253, endPoint y: 381, distance: 1024.0
drag, startPoint x: 764, startPoint y: 347, endPoint x: 423, endPoint y: 321, distance: 342.0
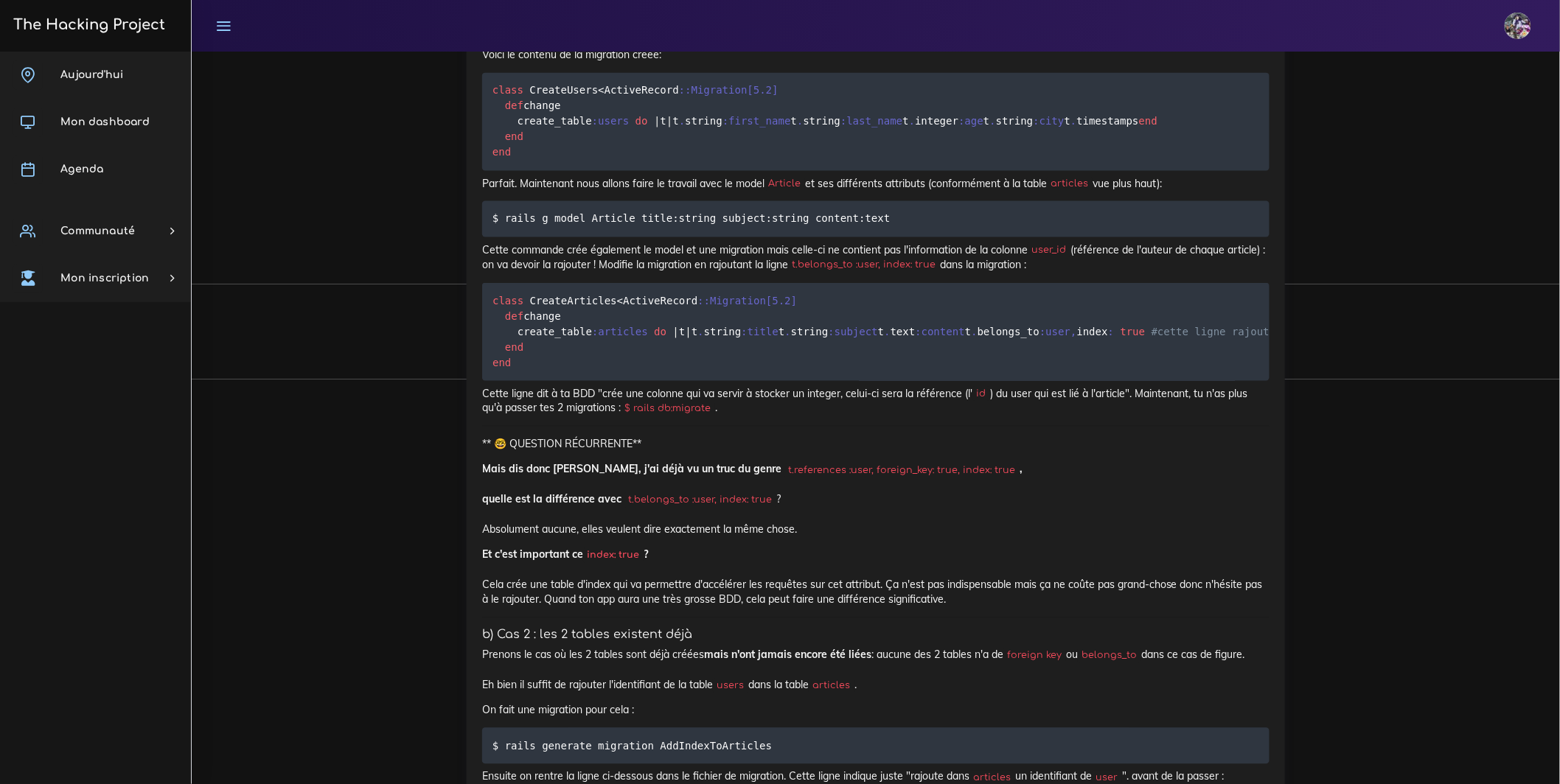
drag, startPoint x: 858, startPoint y: 304, endPoint x: 240, endPoint y: 306, distance: 618.0
drag, startPoint x: 479, startPoint y: 311, endPoint x: 911, endPoint y: 345, distance: 433.3
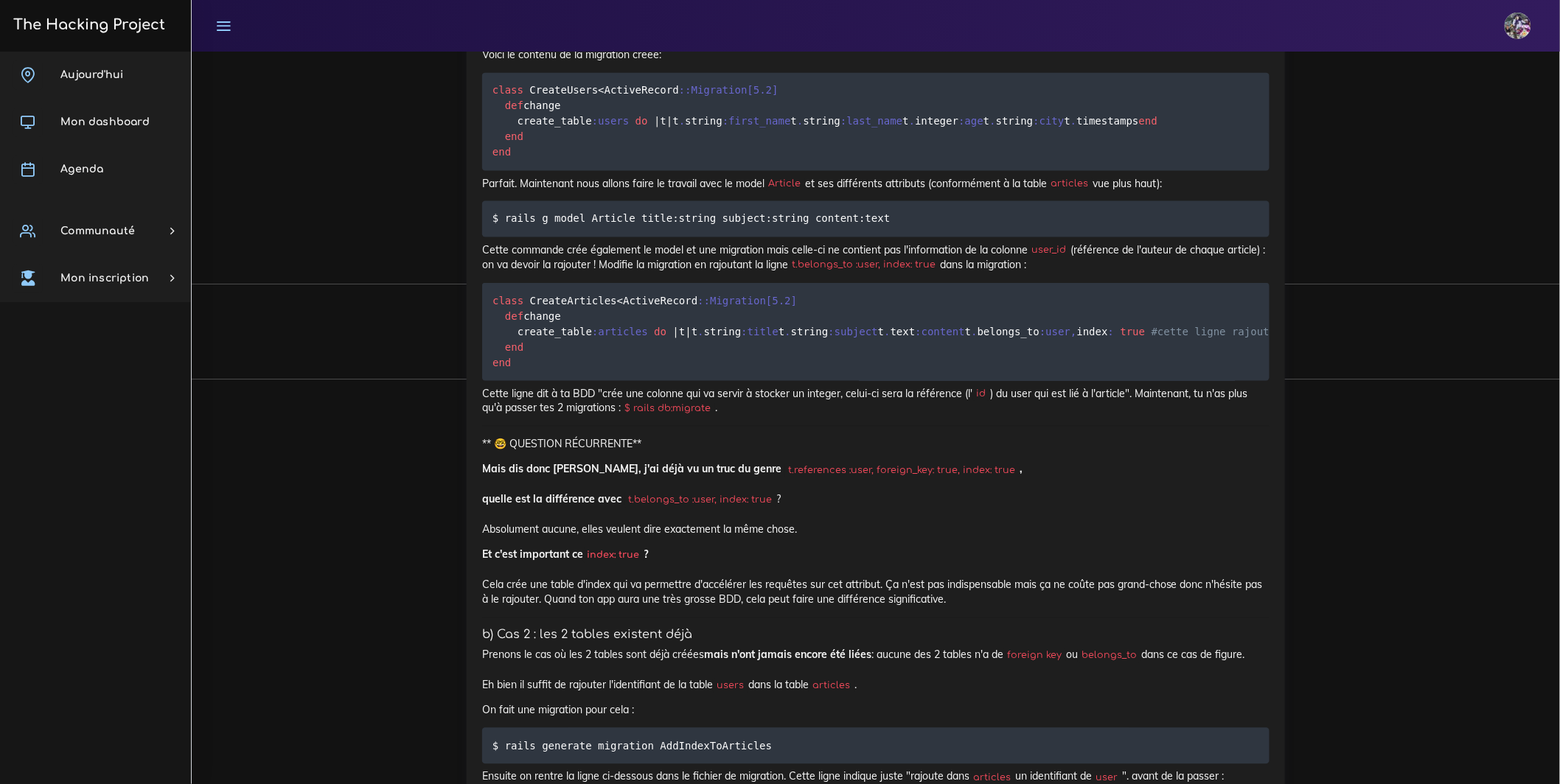
drag, startPoint x: 484, startPoint y: 308, endPoint x: 808, endPoint y: 319, distance: 324.2
drag, startPoint x: 808, startPoint y: 319, endPoint x: 778, endPoint y: 321, distance: 30.1
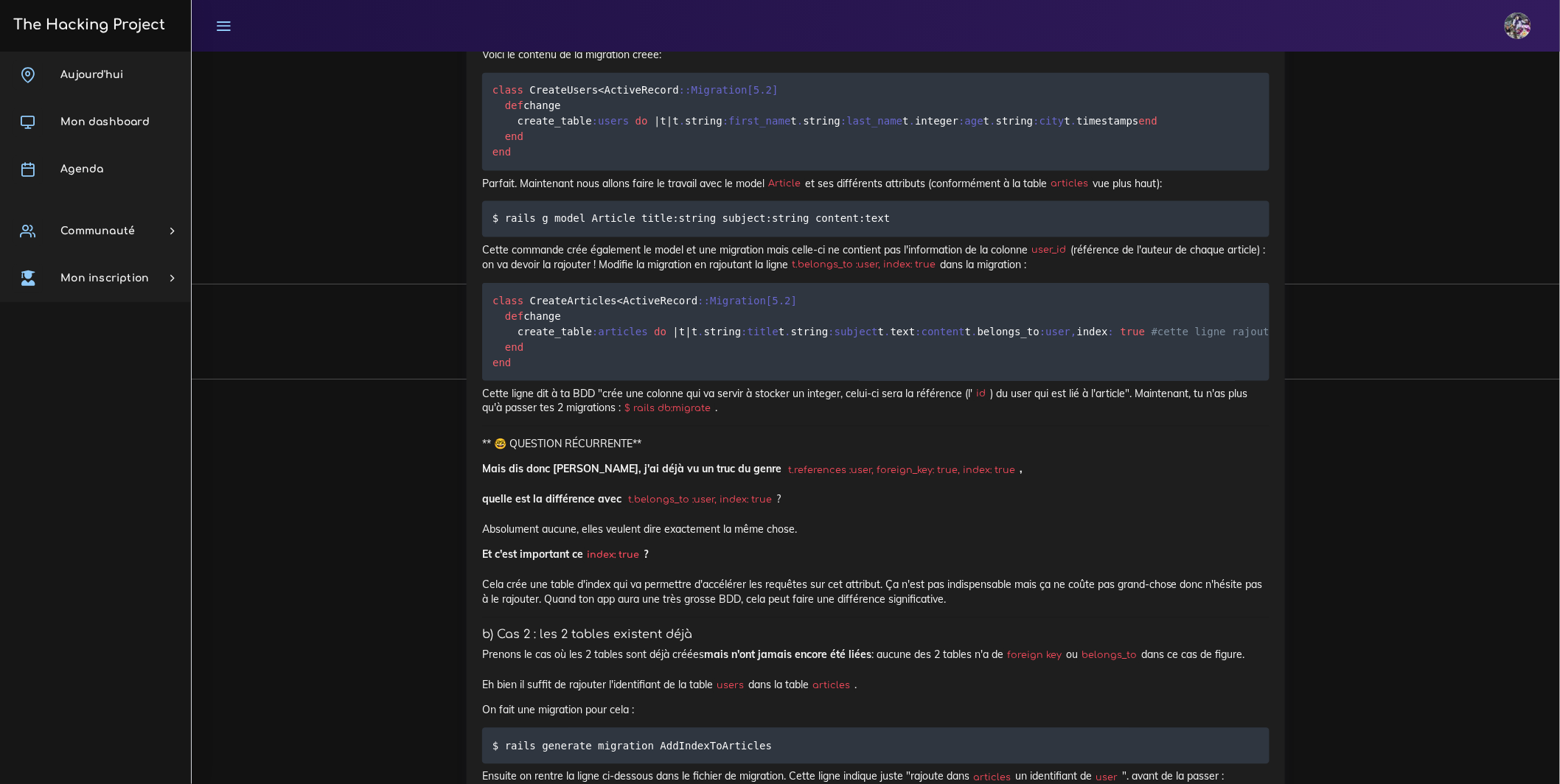
drag, startPoint x: 483, startPoint y: 309, endPoint x: 764, endPoint y: 303, distance: 281.1
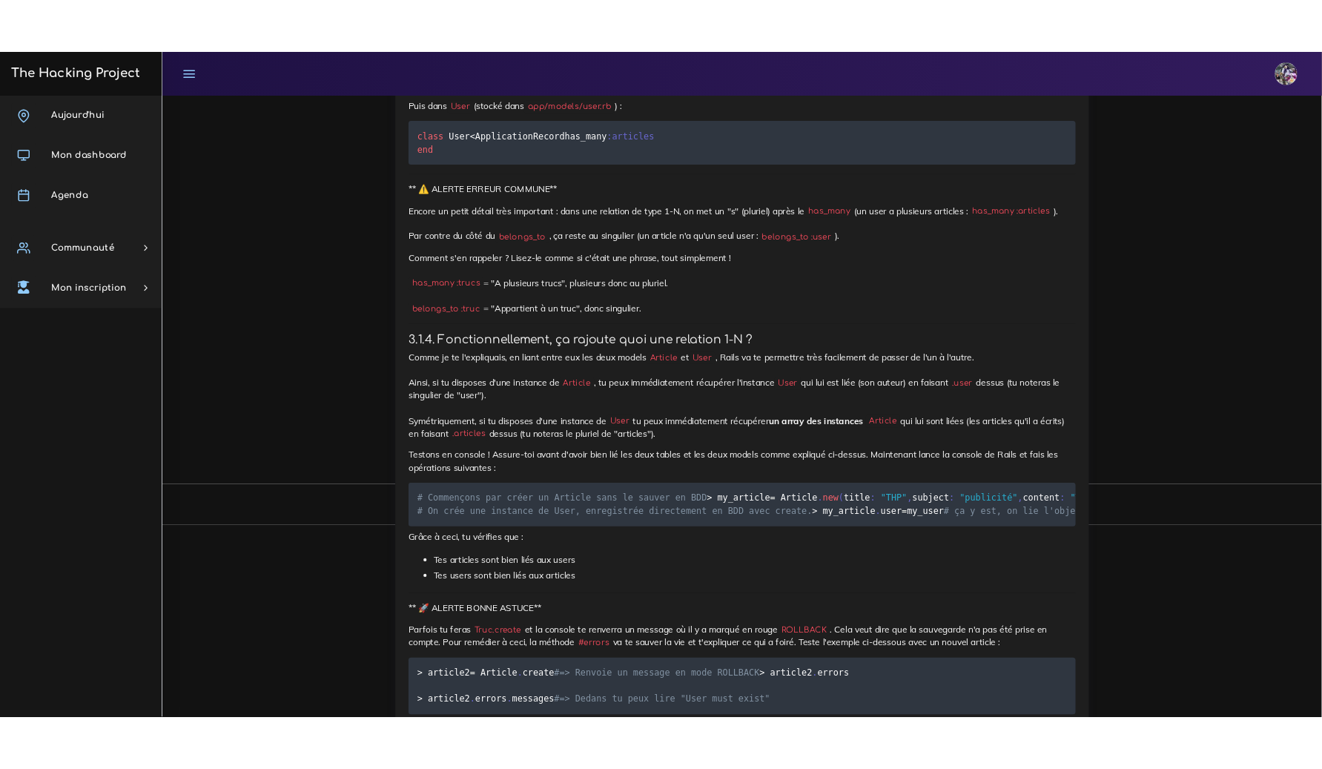
scroll to position [6638, 0]
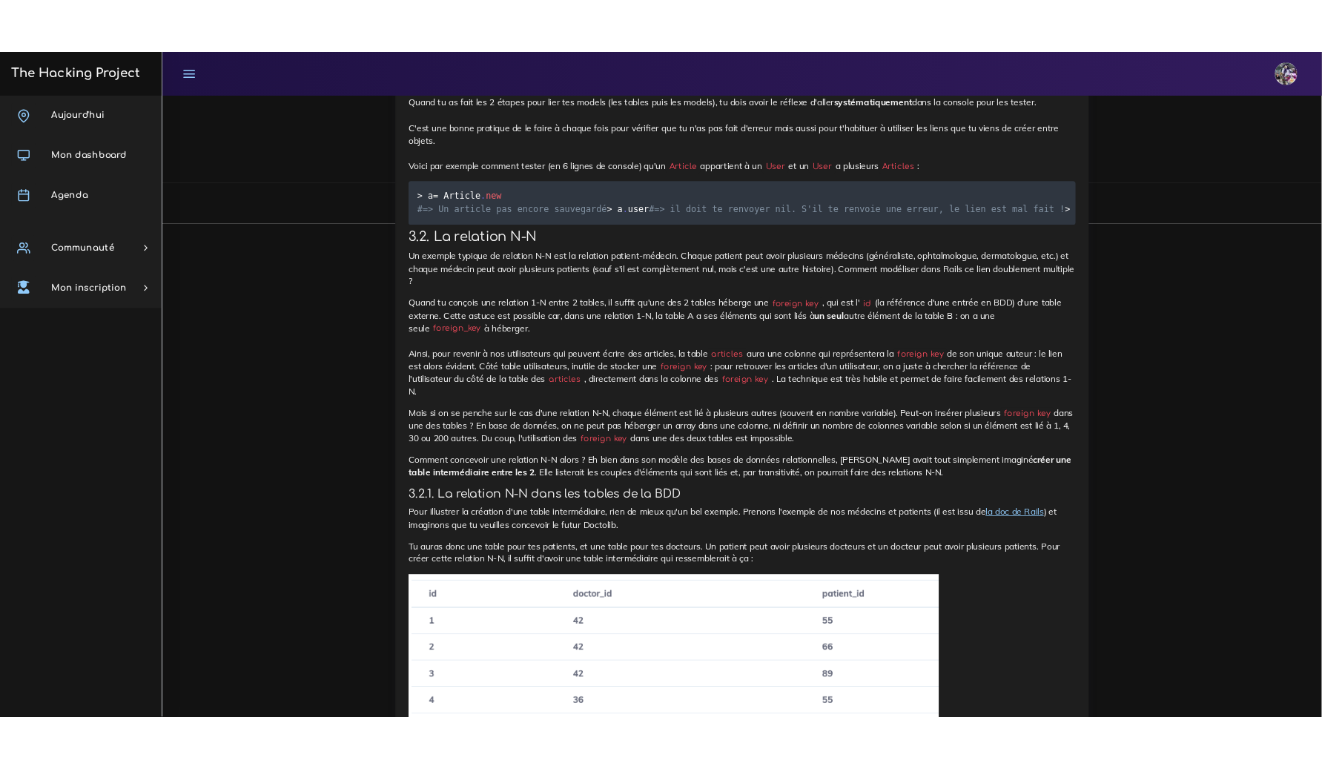
scroll to position [7552, 0]
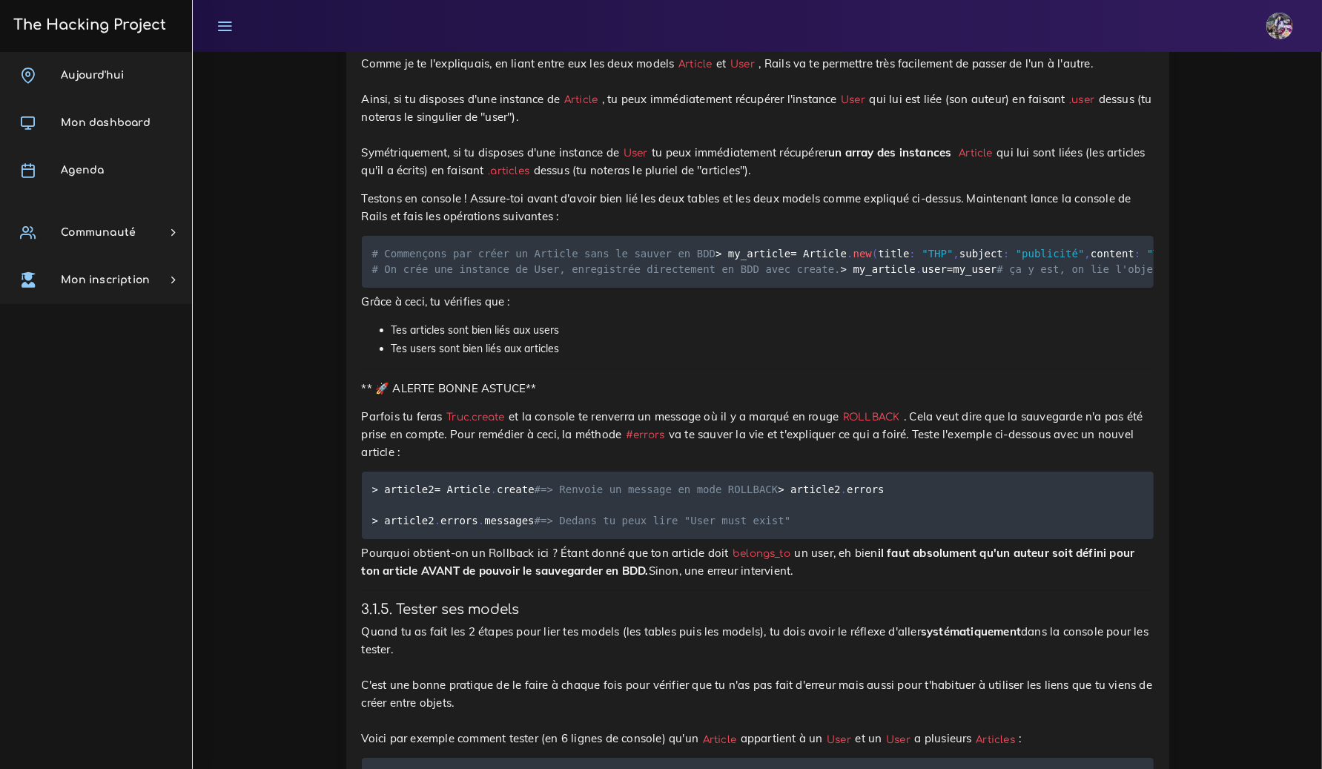
click at [160, 21] on h3 "The Hacking Project" at bounding box center [87, 25] width 157 height 16
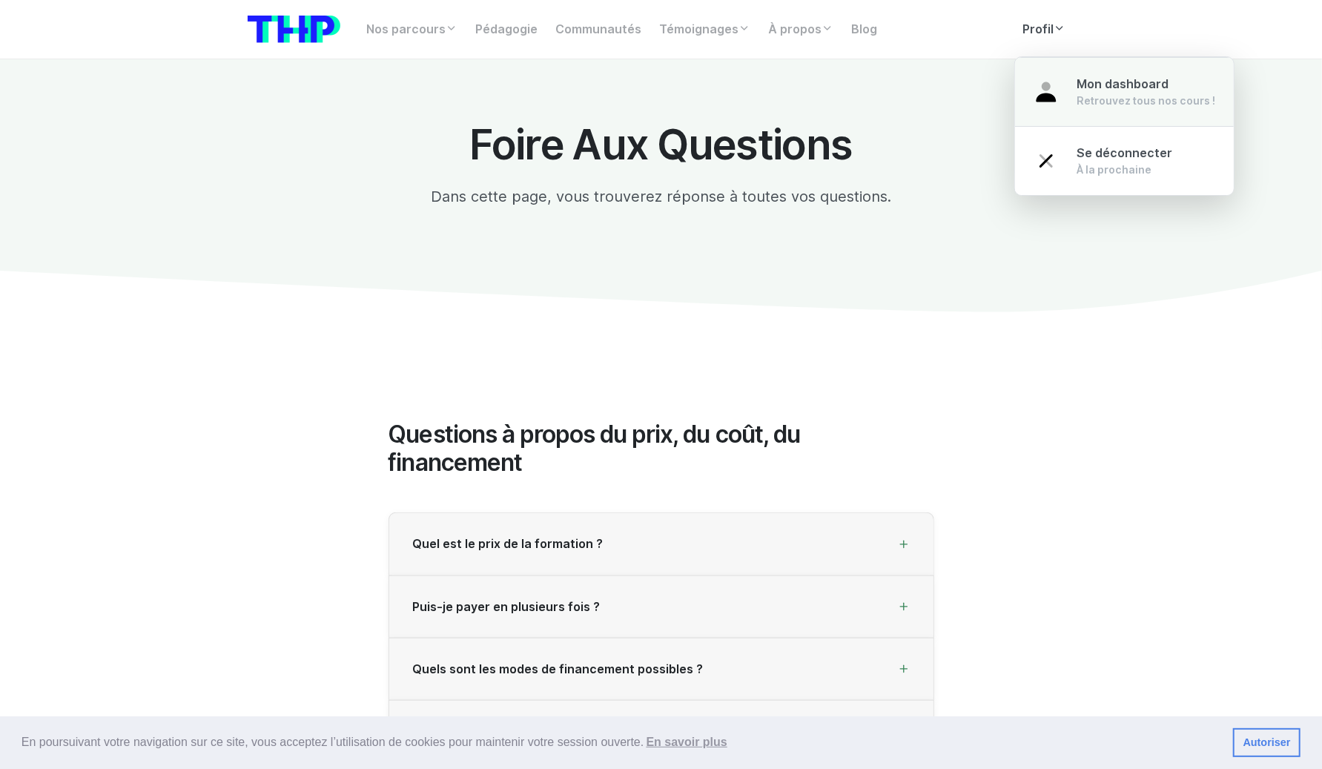
click at [1084, 83] on span "Mon dashboard" at bounding box center [1123, 84] width 92 height 14
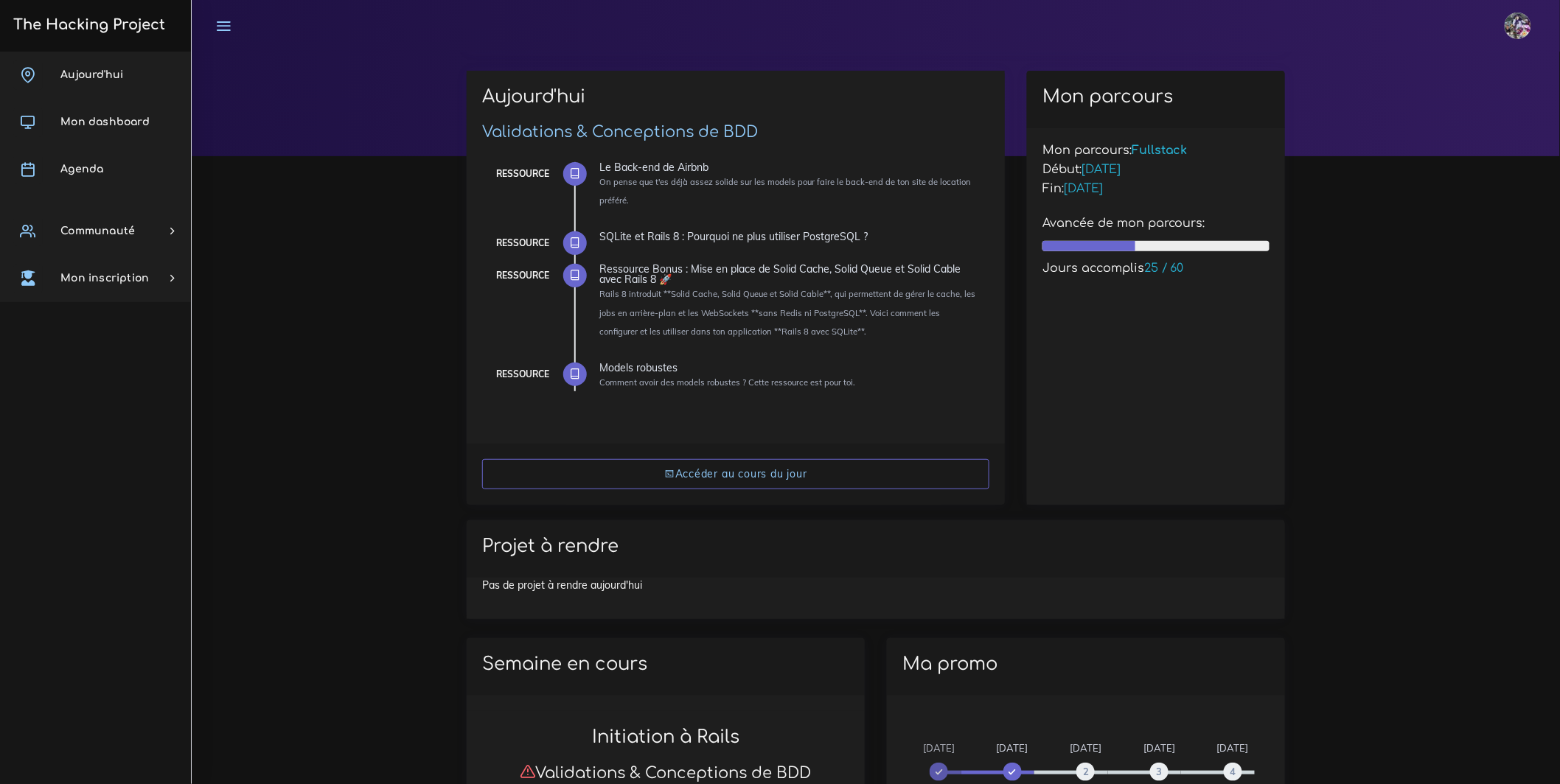
scroll to position [112, 0]
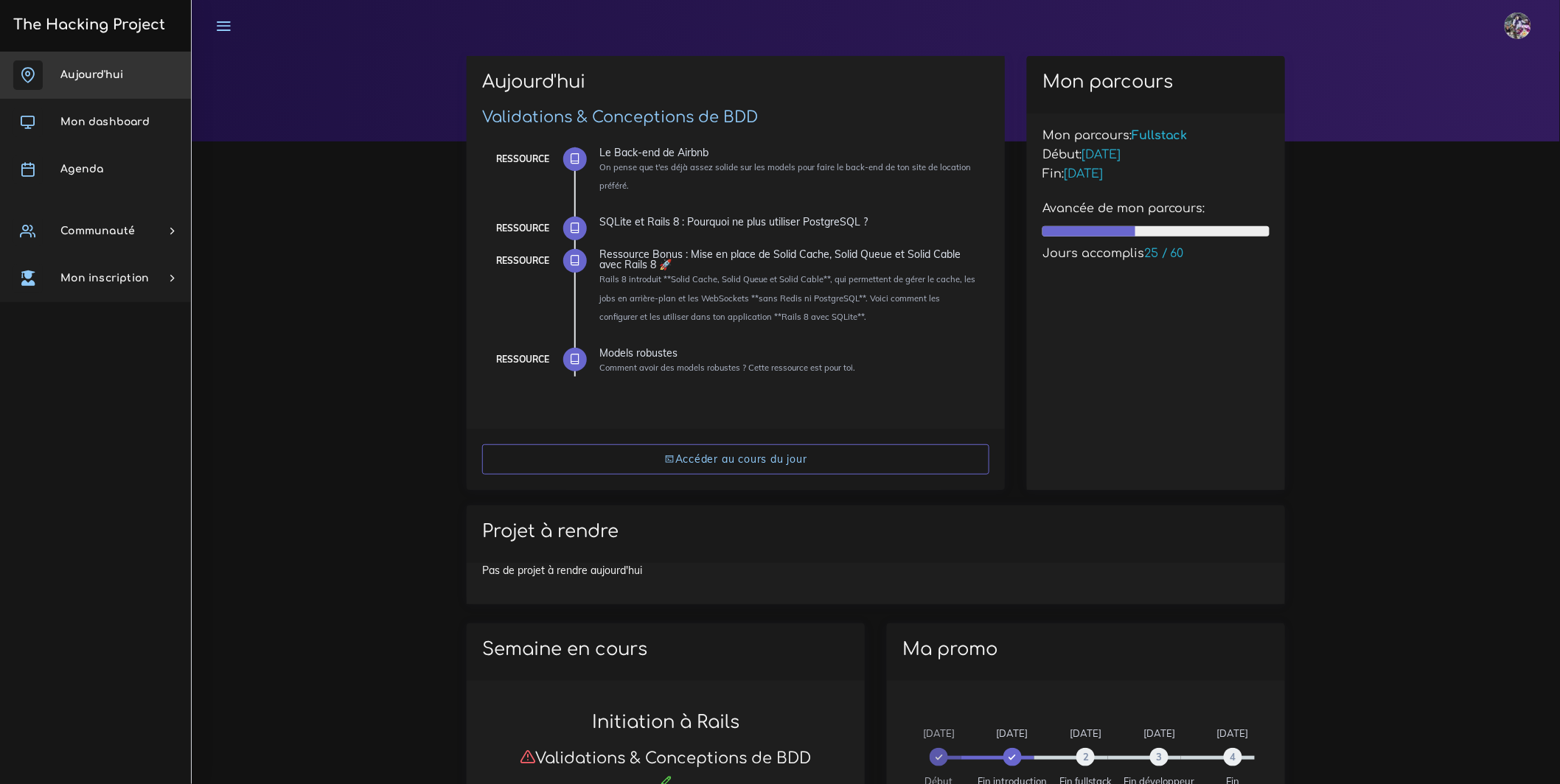
click at [184, 76] on link "Aujourd'hui" at bounding box center [95, 75] width 191 height 47
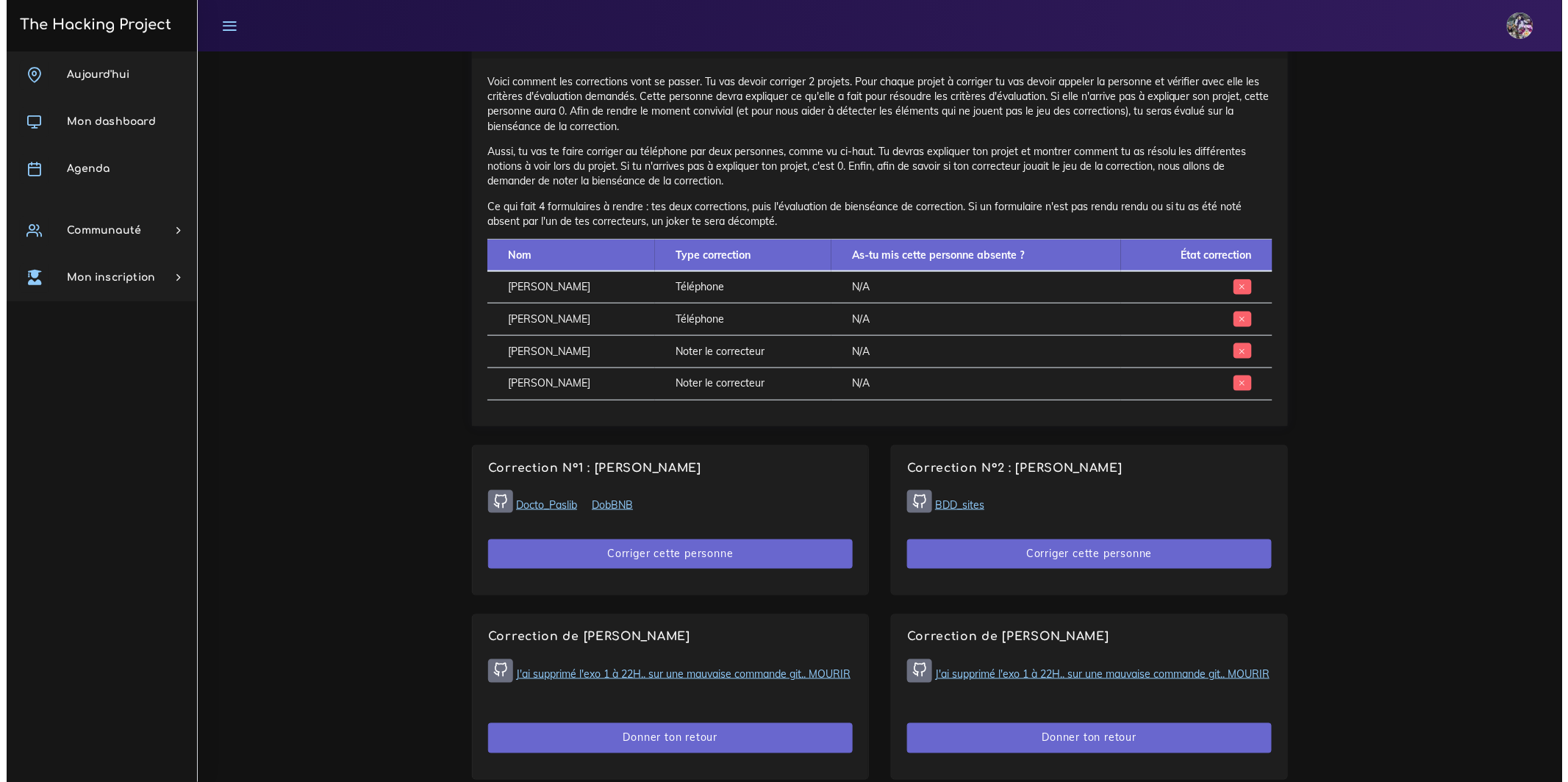
scroll to position [780, 0]
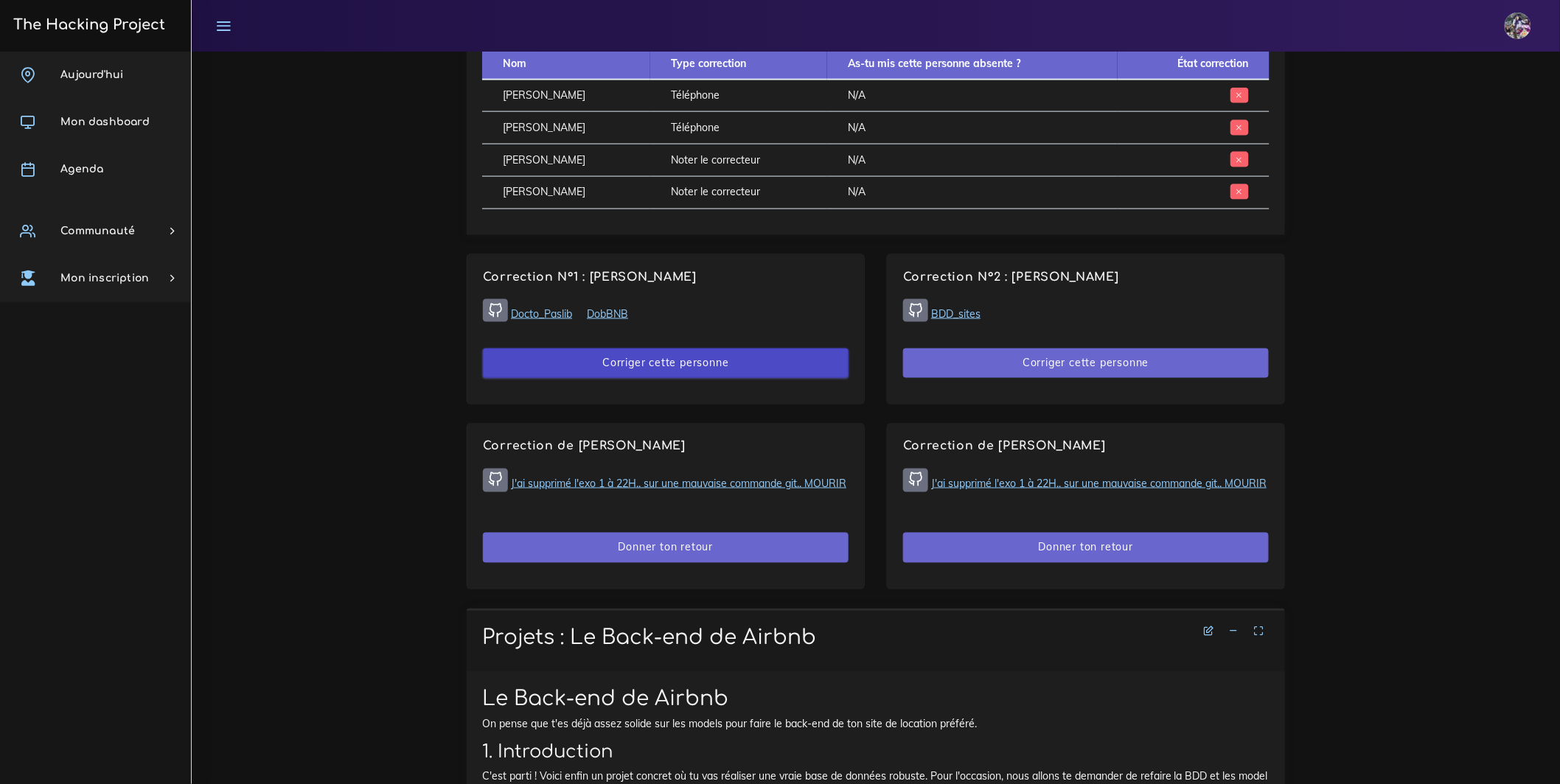
click at [683, 379] on button "Corriger cette personne" at bounding box center [666, 364] width 366 height 30
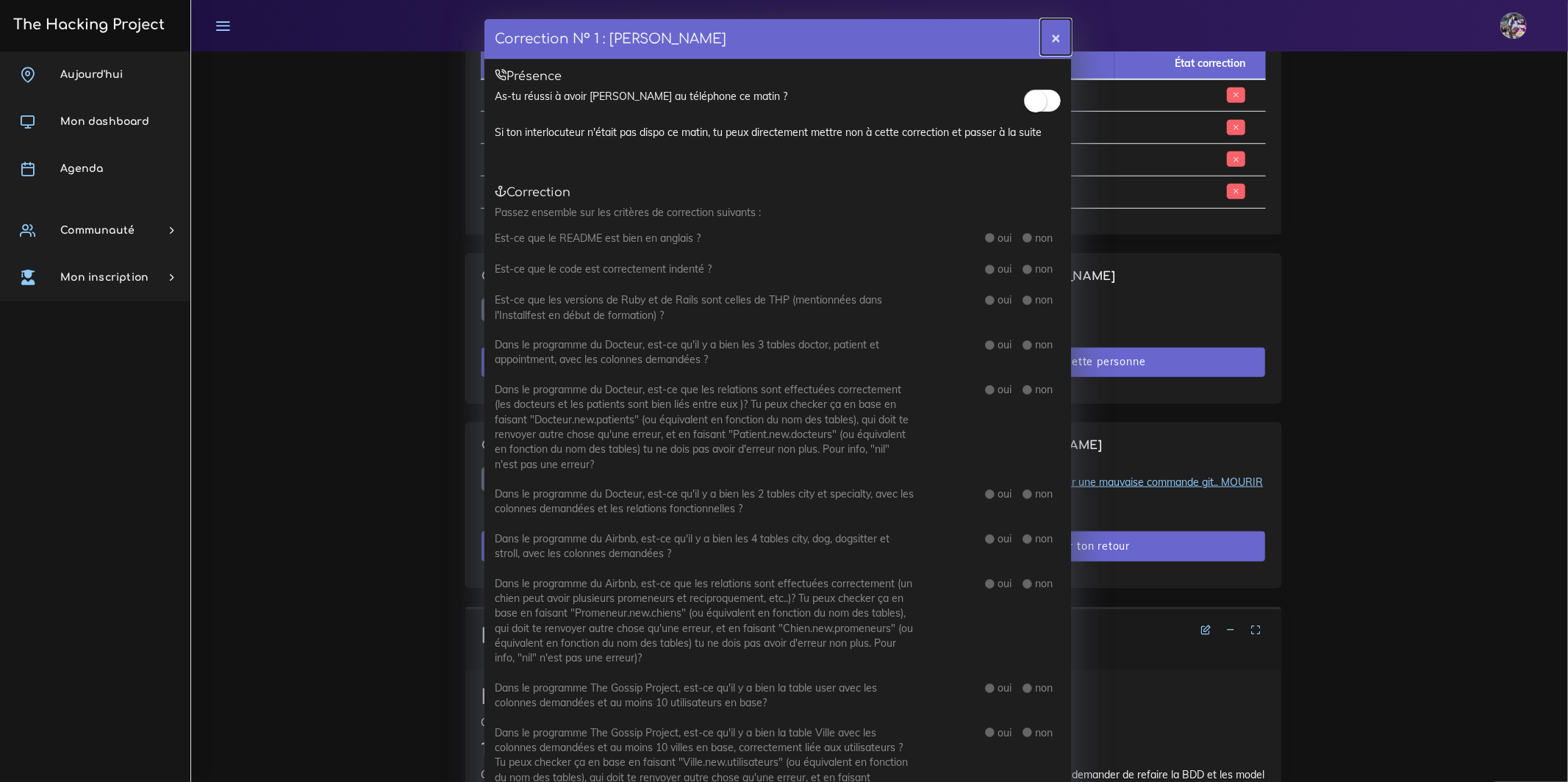
click at [1046, 39] on button "×" at bounding box center [1056, 37] width 30 height 36
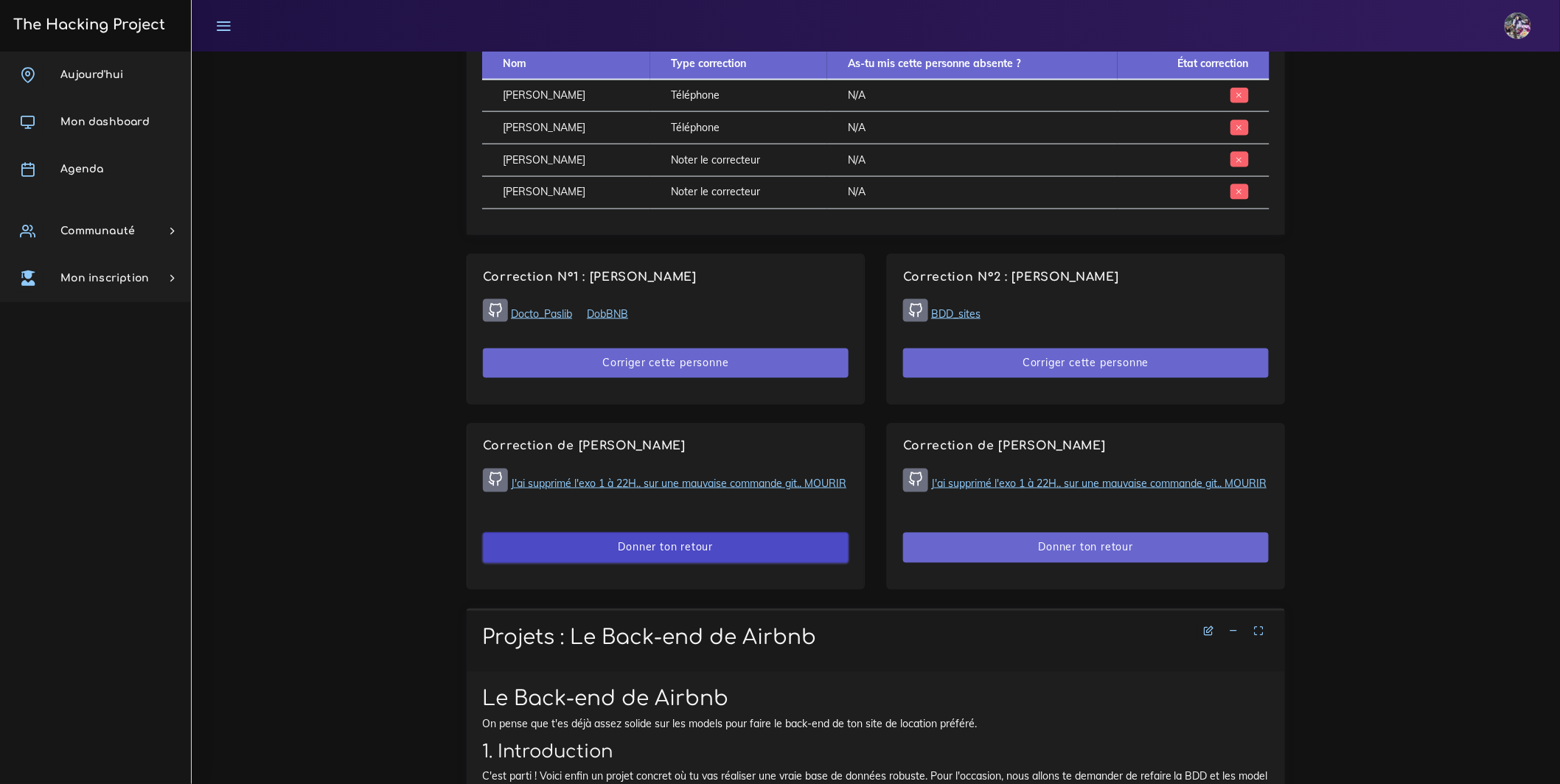
click at [811, 563] on button "Donner ton retour" at bounding box center [666, 548] width 366 height 30
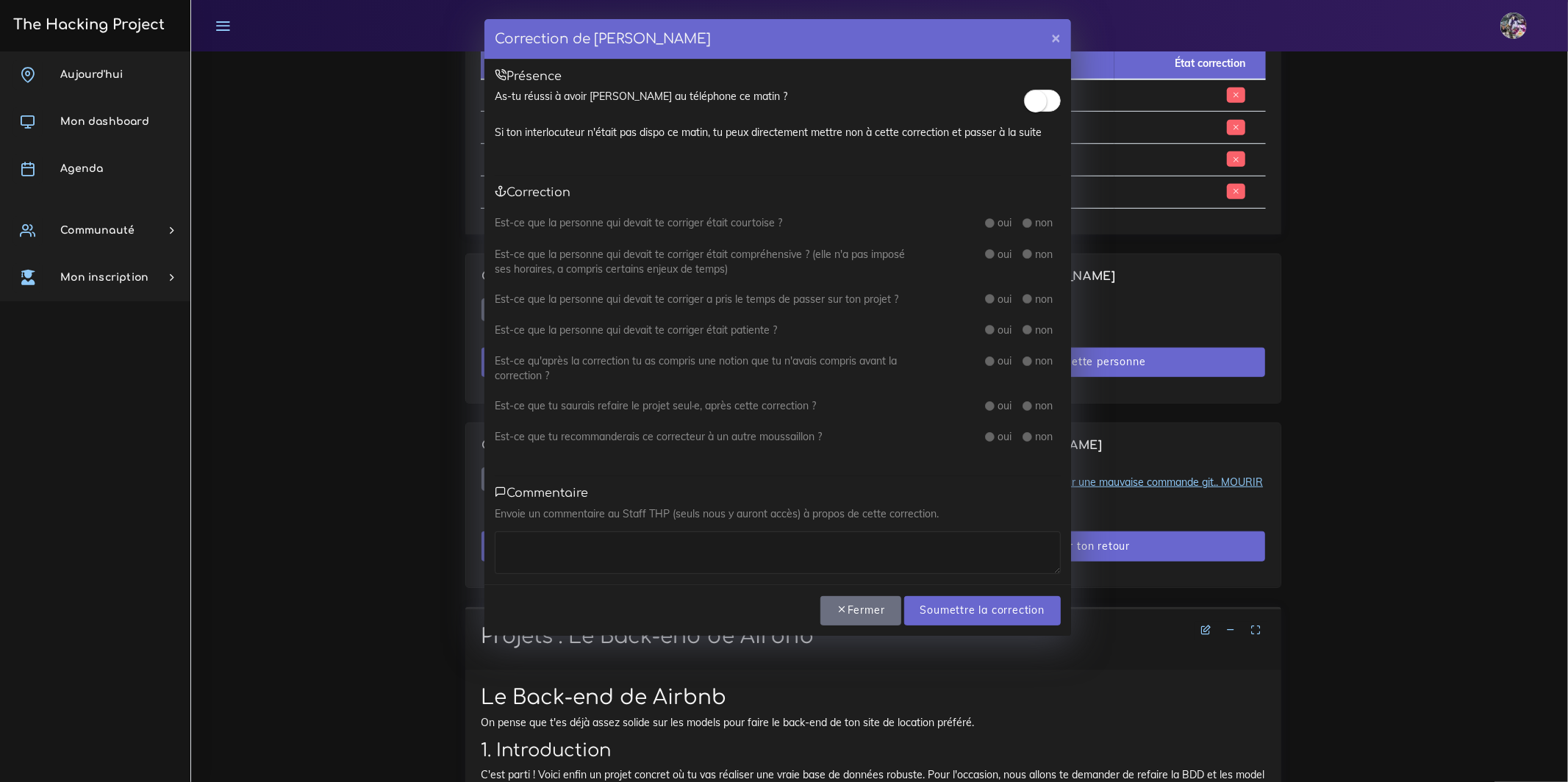
click at [1059, 86] on div "Présence As-tu réussi à avoir [PERSON_NAME] au téléphone ce matin ? Si ton inte…" at bounding box center [778, 321] width 587 height 524
click at [1057, 92] on span at bounding box center [1042, 100] width 37 height 22
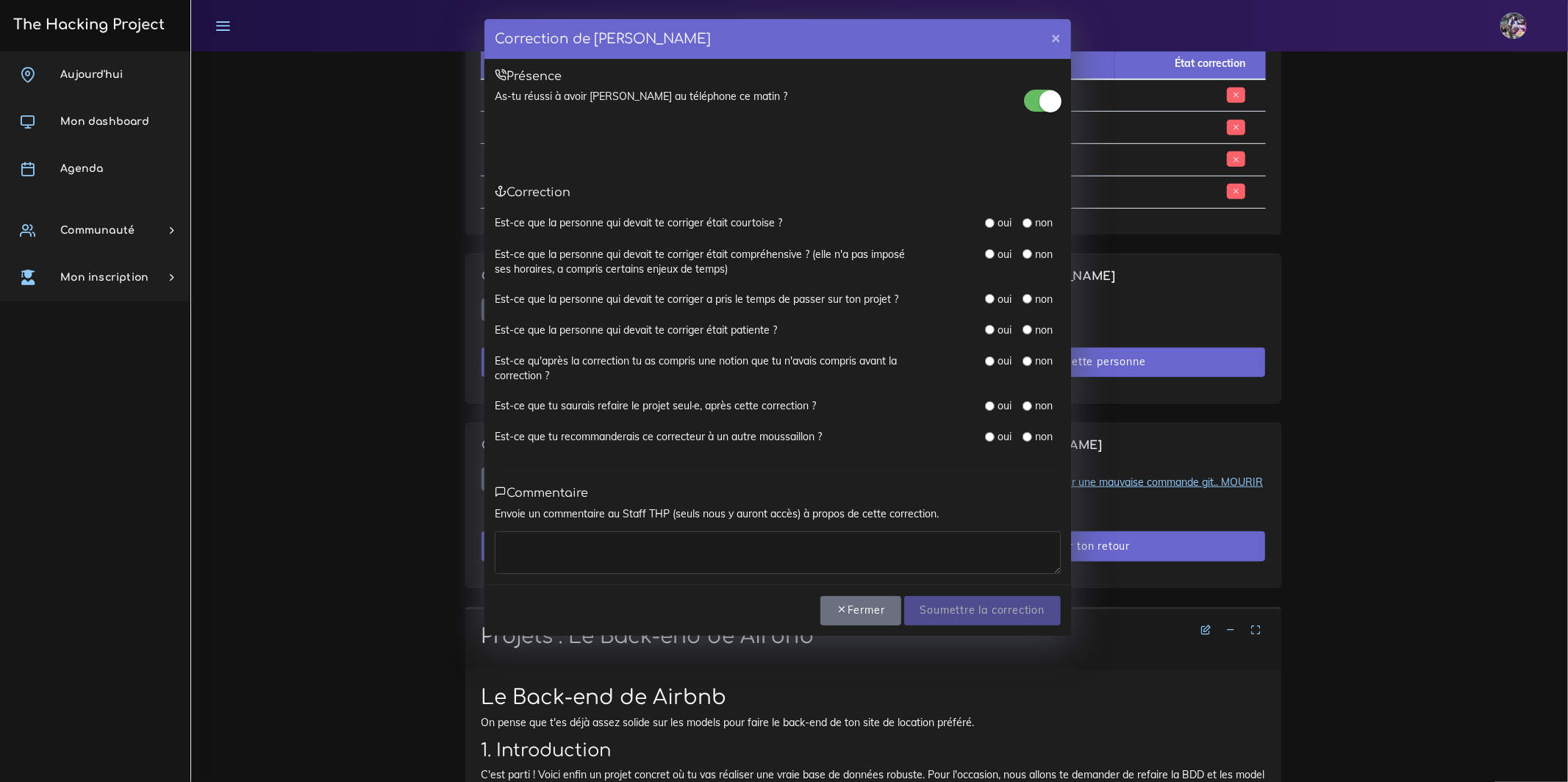
click at [992, 232] on div "Est-ce que la personne qui devait te corriger était courtoise ? oui non" at bounding box center [777, 230] width 566 height 31
click at [985, 224] on input "radio" at bounding box center [990, 223] width 10 height 10
radio input "true"
click at [985, 263] on div "oui non" at bounding box center [998, 262] width 147 height 30
click at [986, 250] on input "radio" at bounding box center [990, 254] width 10 height 10
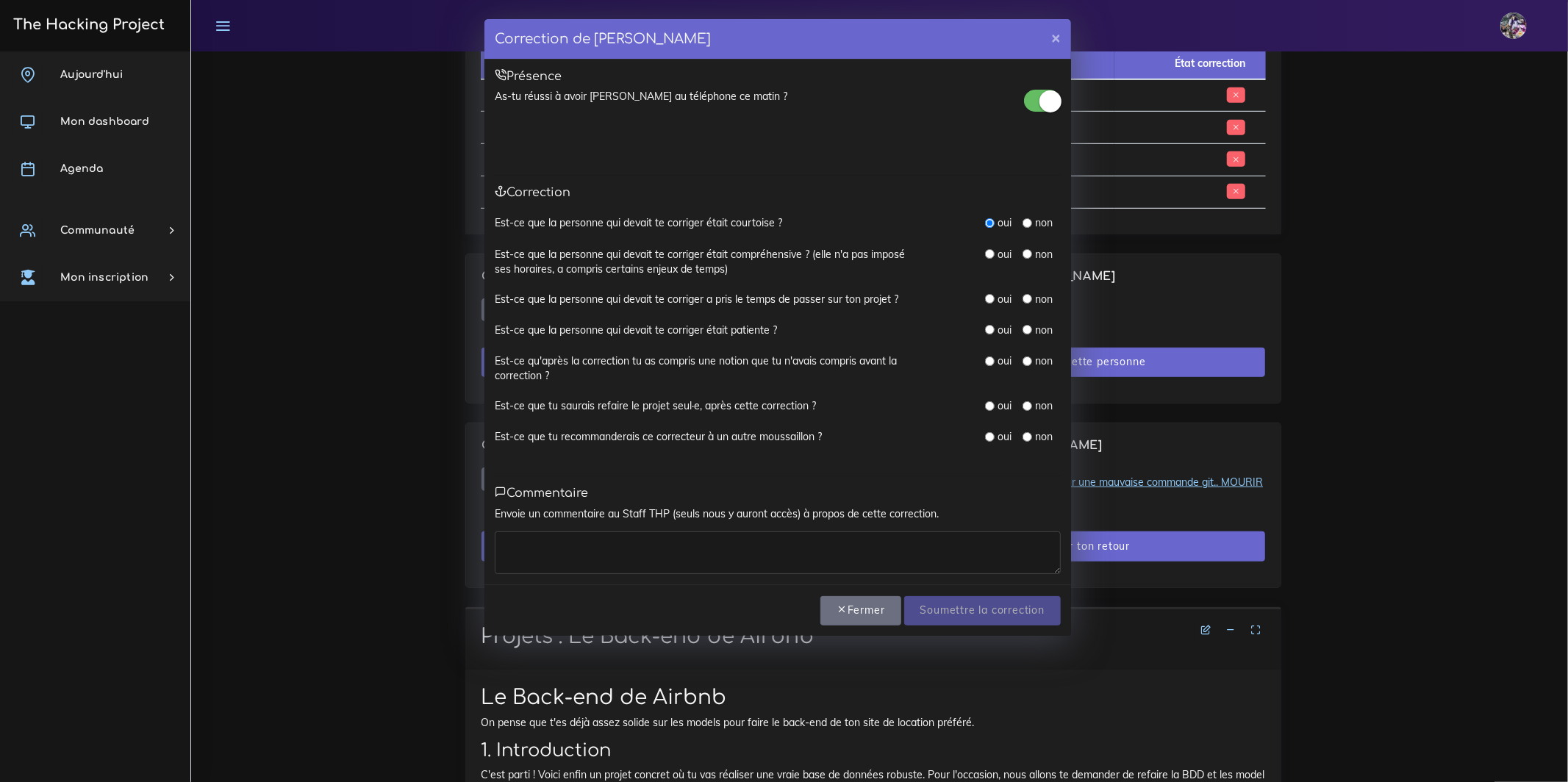
radio input "true"
click at [979, 305] on div "oui non" at bounding box center [998, 299] width 147 height 16
click at [988, 297] on input "radio" at bounding box center [990, 299] width 10 height 10
radio input "true"
click at [987, 333] on input "radio" at bounding box center [990, 330] width 10 height 10
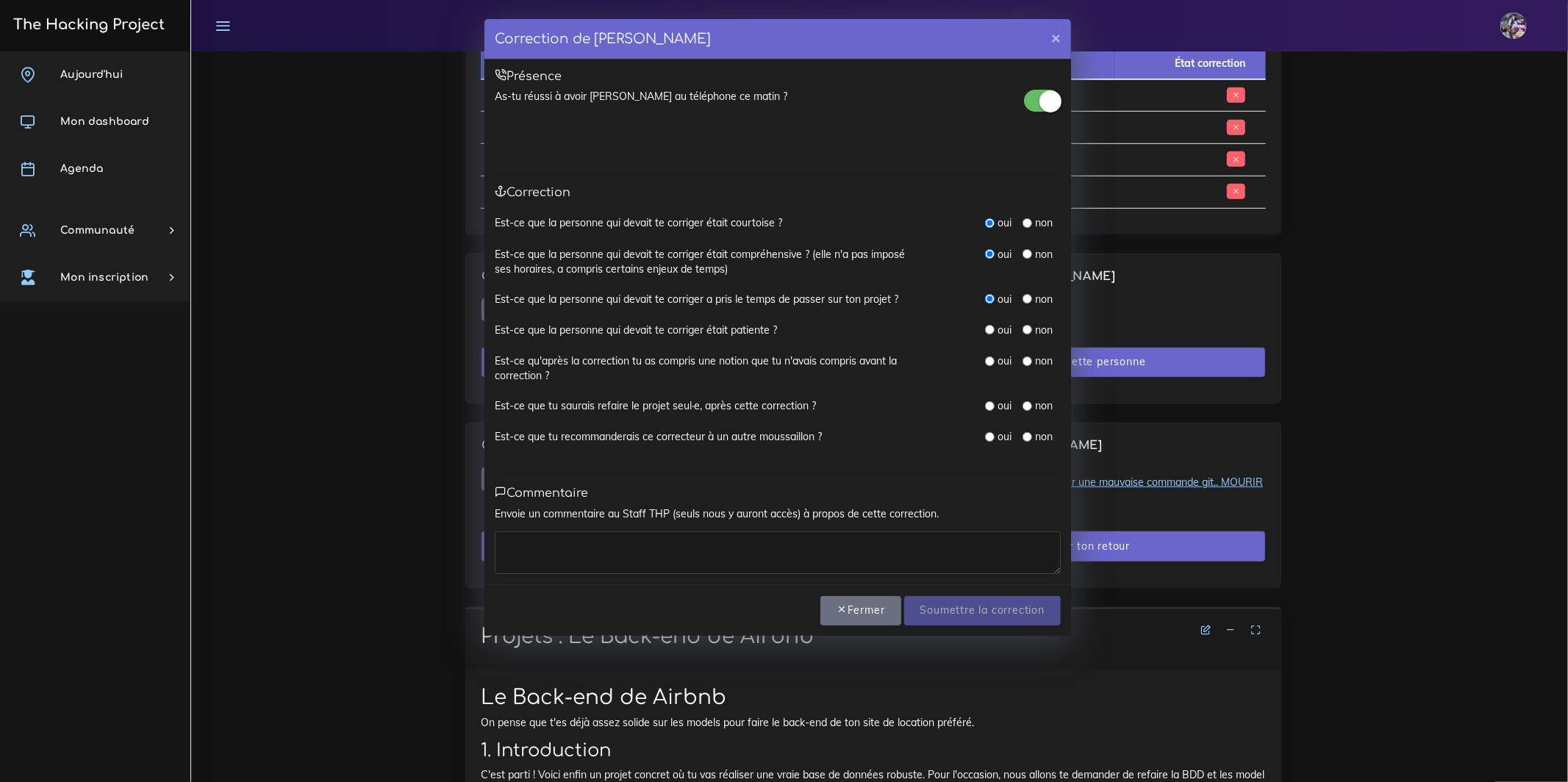
radio input "true"
click at [994, 363] on div "oui" at bounding box center [998, 361] width 27 height 15
click at [989, 408] on input "radio" at bounding box center [990, 406] width 10 height 10
radio input "true"
drag, startPoint x: 985, startPoint y: 354, endPoint x: 993, endPoint y: 362, distance: 11.3
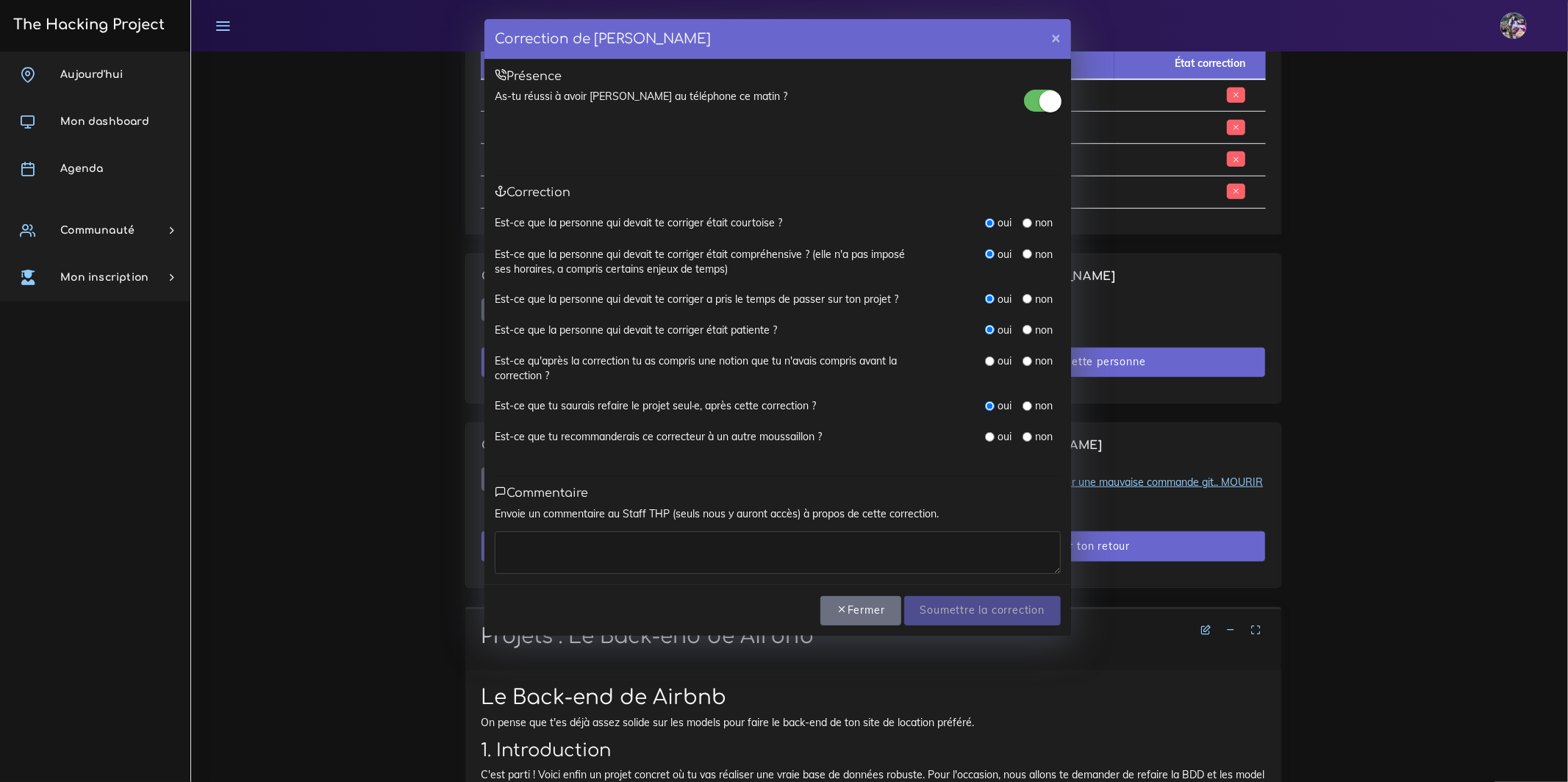
click at [985, 357] on input "radio" at bounding box center [990, 362] width 10 height 10
radio input "true"
click at [996, 367] on div "oui non" at bounding box center [1023, 362] width 75 height 16
click at [991, 365] on div "oui" at bounding box center [998, 361] width 27 height 15
click at [987, 434] on input "radio" at bounding box center [990, 437] width 10 height 10
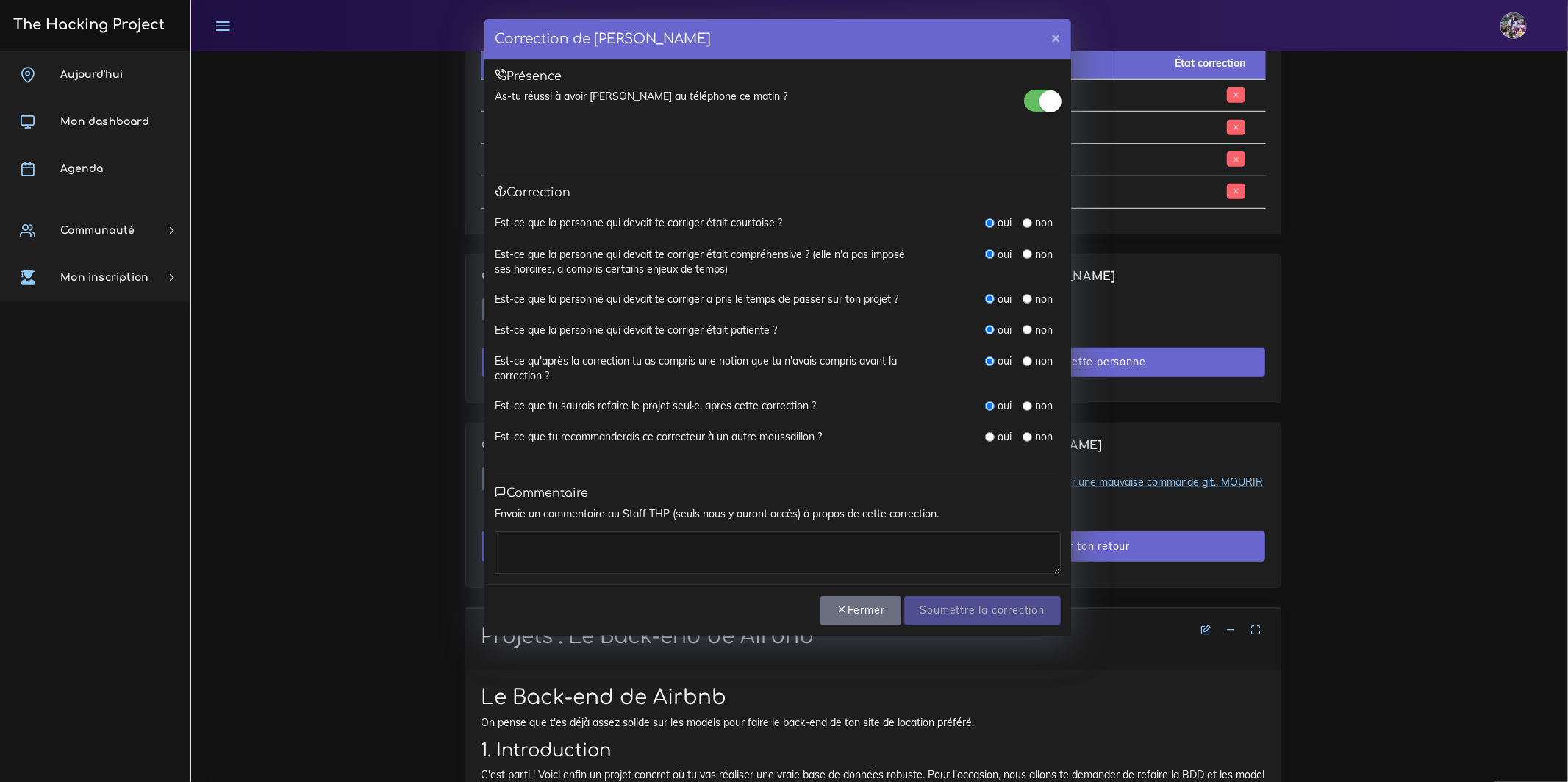
radio input "true"
click at [867, 570] on textarea at bounding box center [777, 552] width 566 height 43
click at [708, 554] on textarea at bounding box center [777, 552] width 566 height 43
click at [934, 571] on textarea "." at bounding box center [777, 552] width 566 height 43
click at [932, 567] on textarea "." at bounding box center [777, 552] width 566 height 43
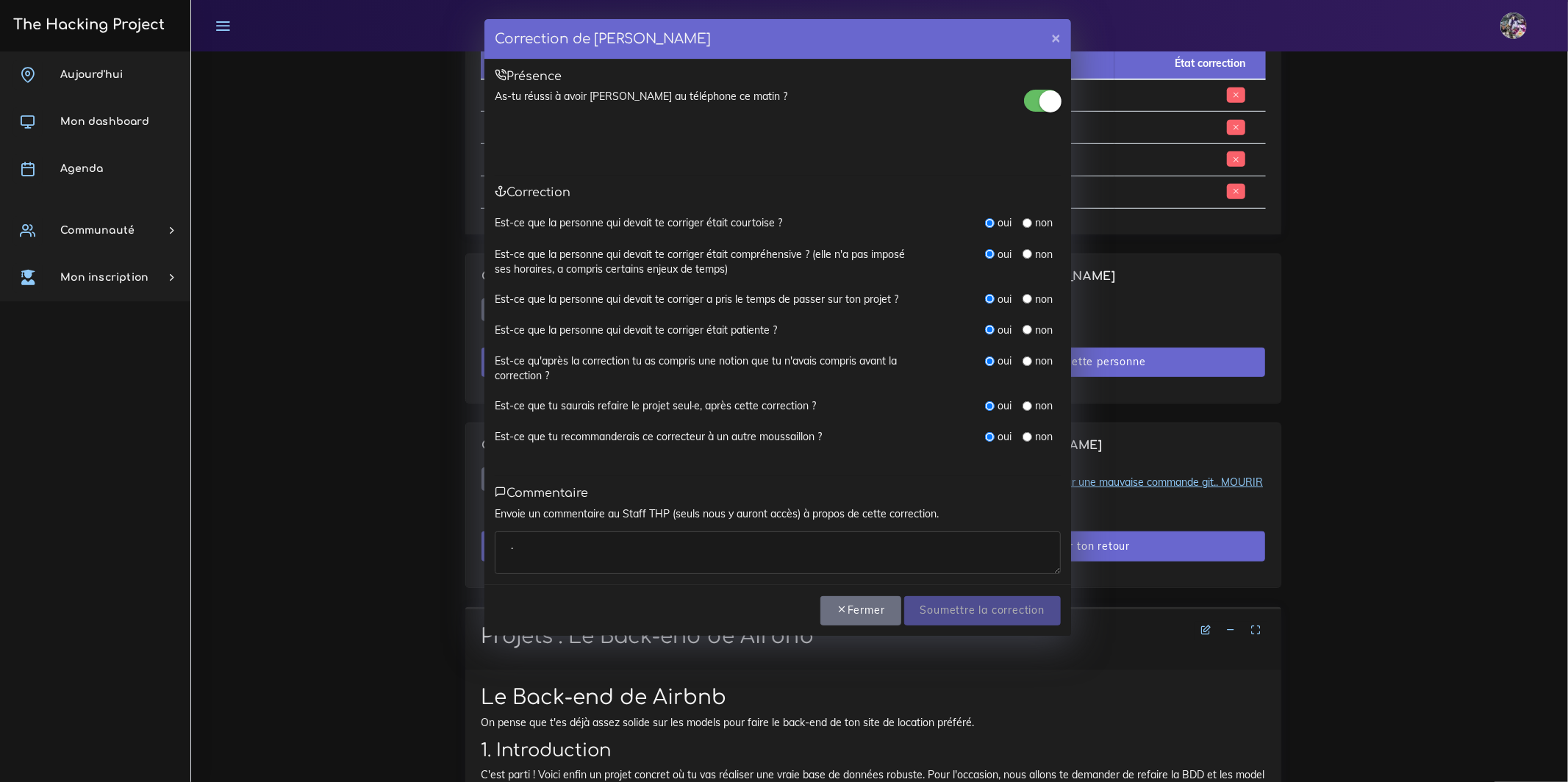
click at [935, 593] on div "Toutes les questions sont obligatoires, on y retourne ? Fermer Soumettre la cor…" at bounding box center [778, 610] width 587 height 53
click at [848, 558] on textarea "." at bounding box center [777, 552] width 566 height 43
click at [905, 596] on div "Toutes les questions sont obligatoires, on y retourne ?" at bounding box center [929, 596] width 284 height 1
click at [736, 574] on textarea "." at bounding box center [777, 552] width 566 height 43
type textarea "..."
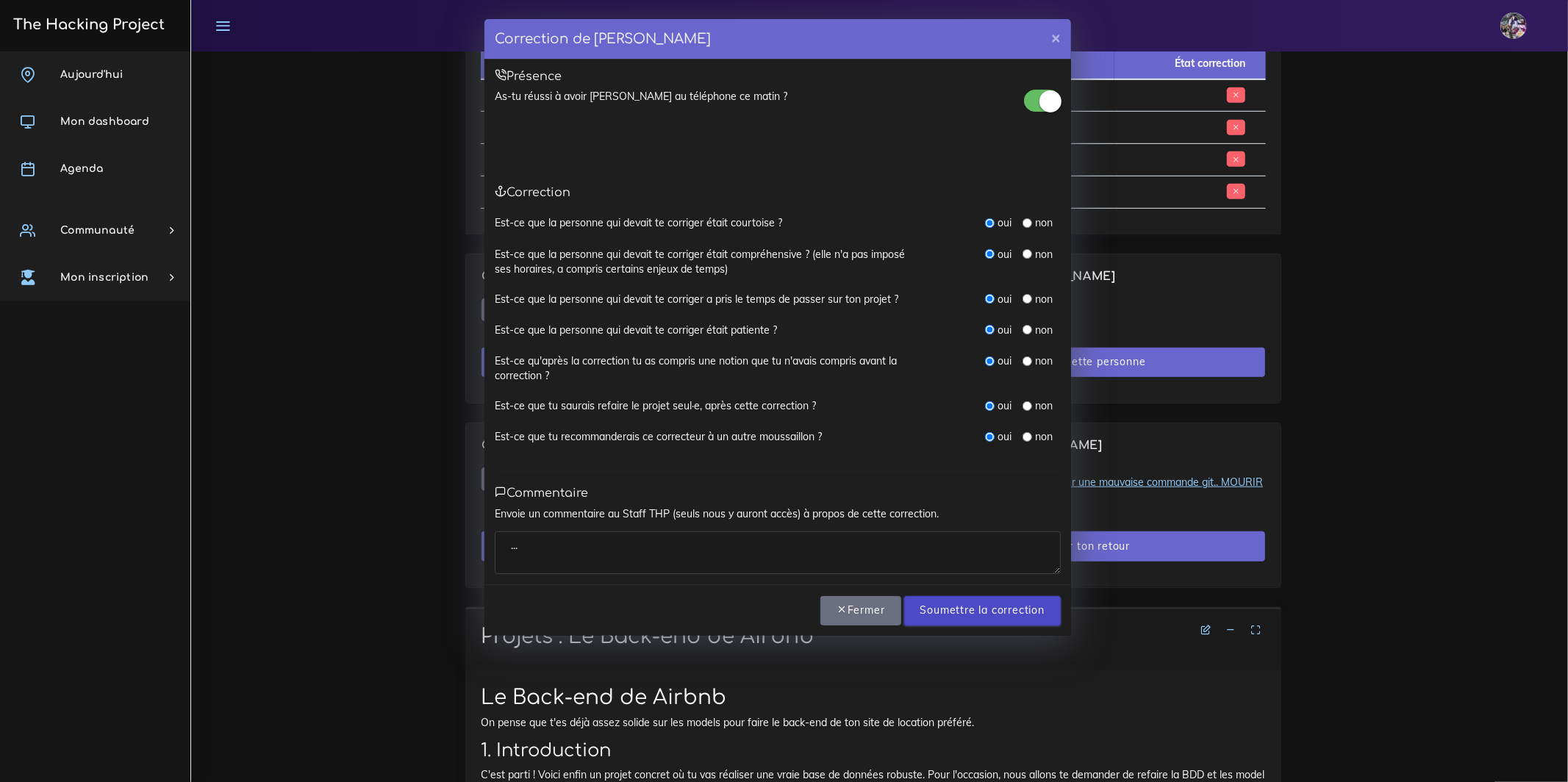
drag, startPoint x: 966, startPoint y: 605, endPoint x: 979, endPoint y: 605, distance: 13.0
click at [966, 613] on input "Soumettre la correction" at bounding box center [982, 611] width 157 height 30
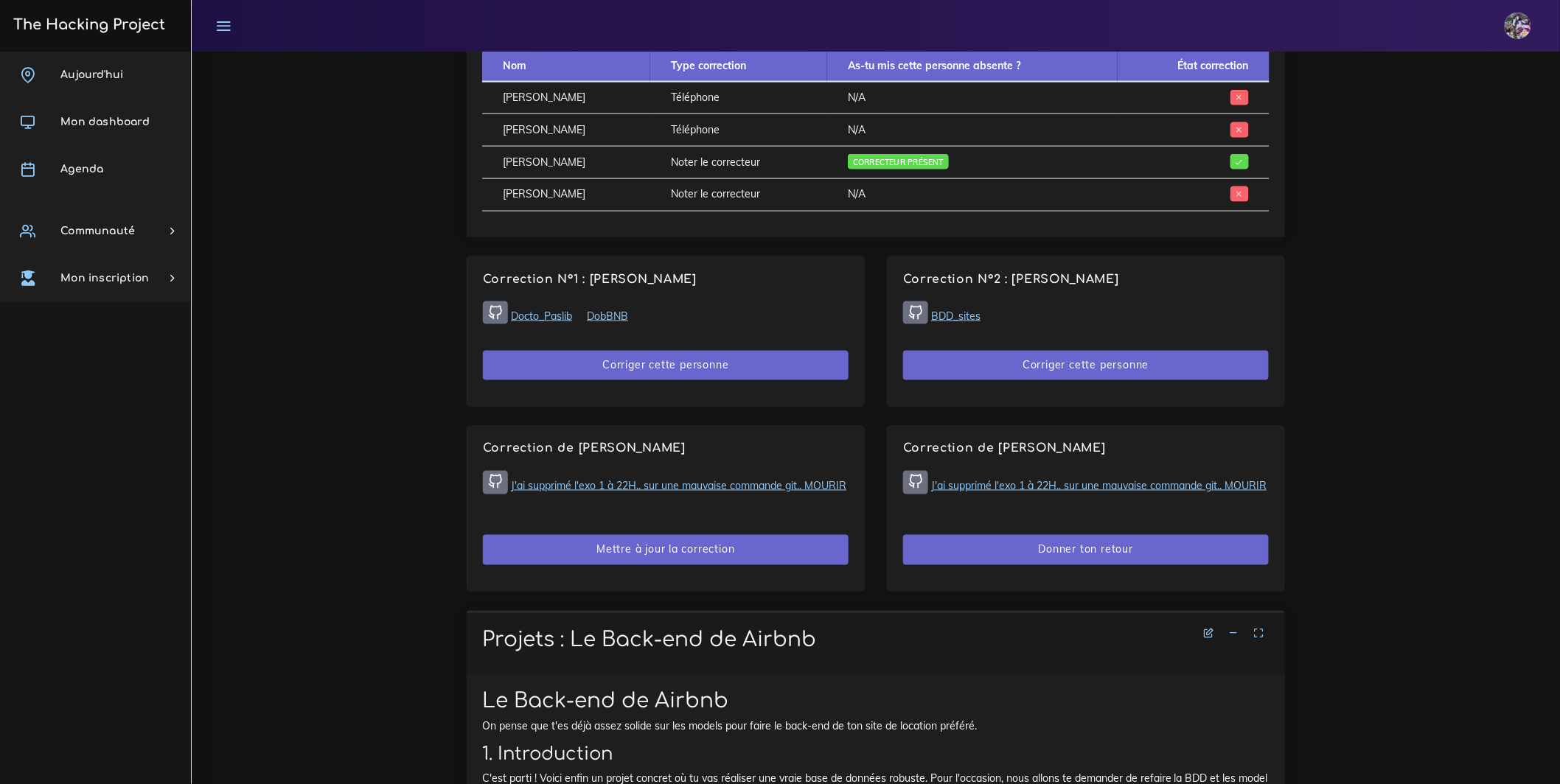
drag, startPoint x: 503, startPoint y: 186, endPoint x: 785, endPoint y: 187, distance: 282.0
click at [785, 179] on tr "[PERSON_NAME] Noter le correcteur Correcteur présent" at bounding box center [876, 163] width 787 height 33
click at [785, 179] on td "Noter le correcteur" at bounding box center [739, 163] width 177 height 33
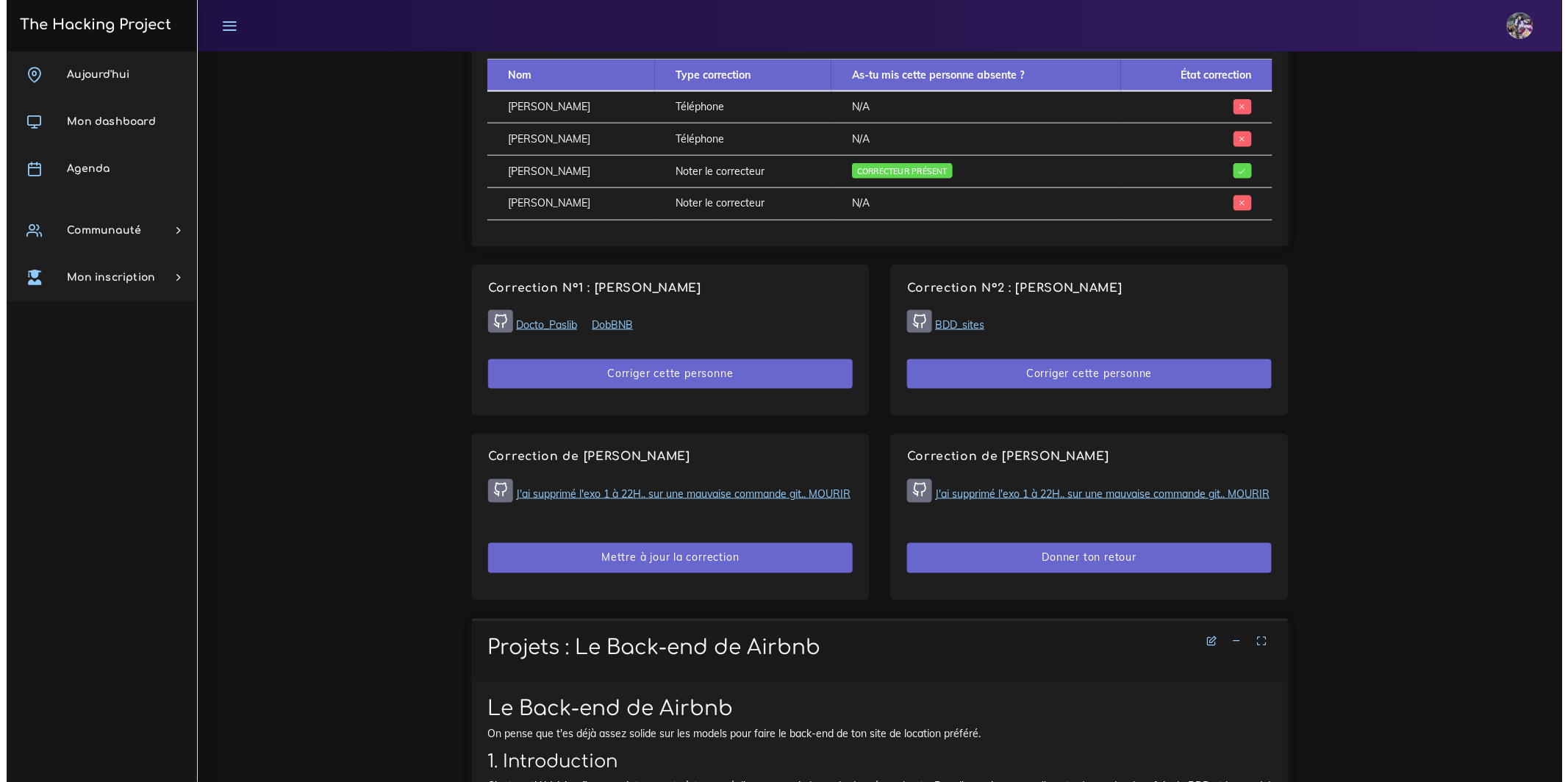
scroll to position [755, 0]
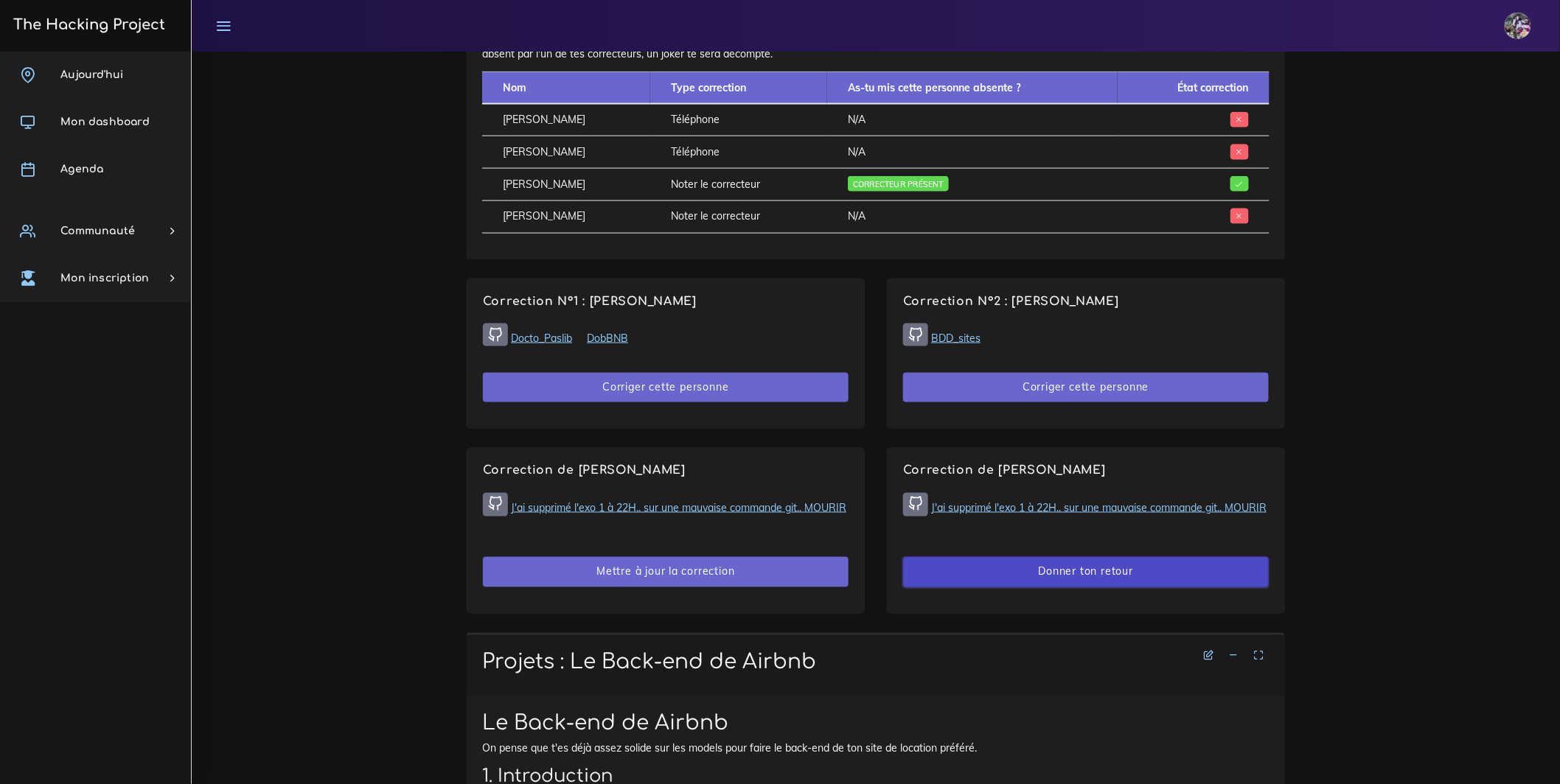
click at [1043, 587] on button "Donner ton retour" at bounding box center [1086, 572] width 366 height 30
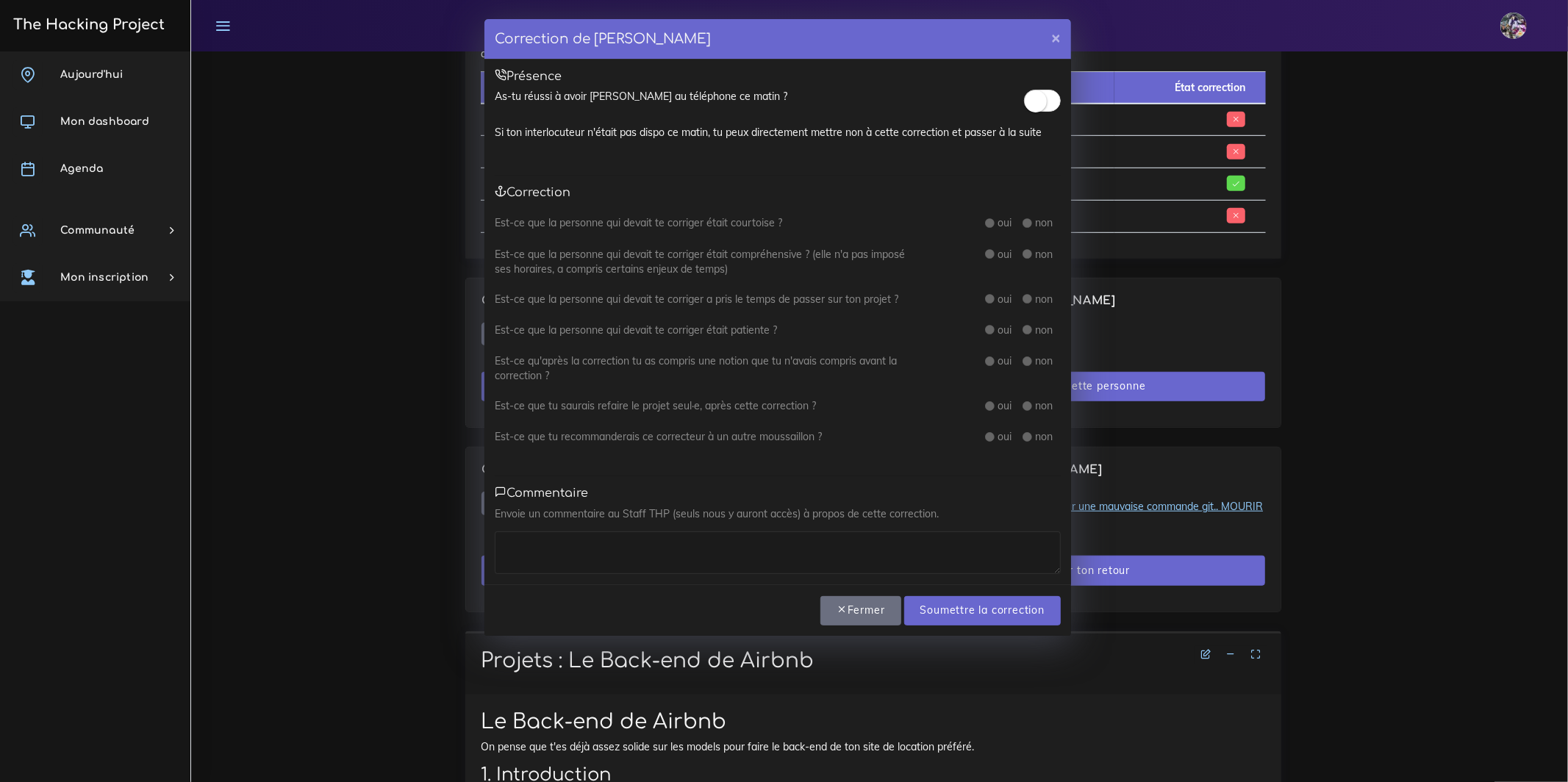
click at [1021, 89] on div "As-tu réussi à avoir [PERSON_NAME] au téléphone ce matin ?" at bounding box center [777, 99] width 566 height 20
click at [1029, 93] on span at bounding box center [1042, 100] width 37 height 22
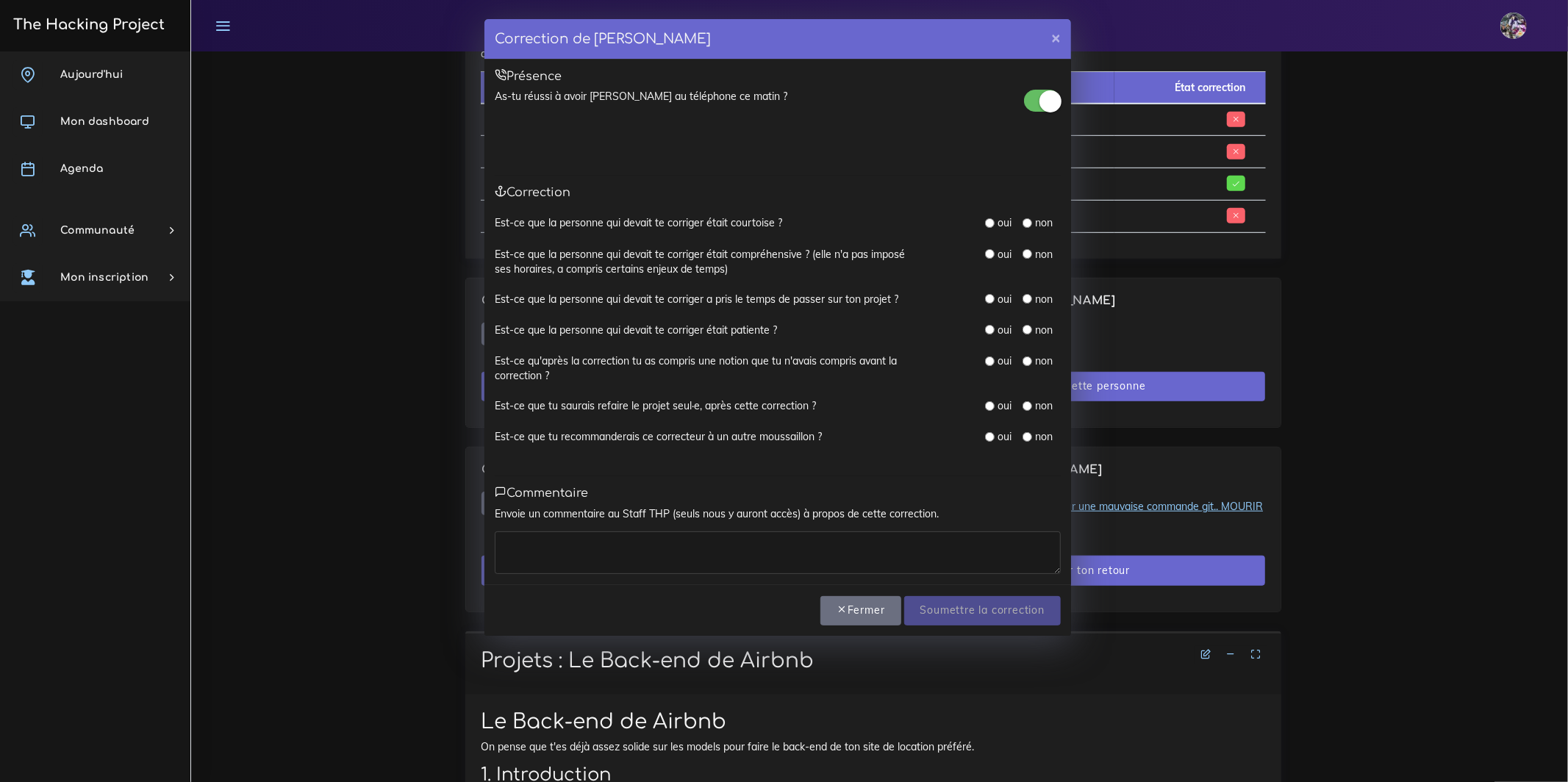
click at [985, 226] on input "radio" at bounding box center [990, 223] width 10 height 10
radio input "true"
drag, startPoint x: 989, startPoint y: 239, endPoint x: 990, endPoint y: 254, distance: 15.0
click at [990, 240] on div "Est-ce que la personne qui devait te corriger était courtoise ? oui non" at bounding box center [777, 230] width 566 height 31
drag, startPoint x: 990, startPoint y: 262, endPoint x: 990, endPoint y: 253, distance: 9.0
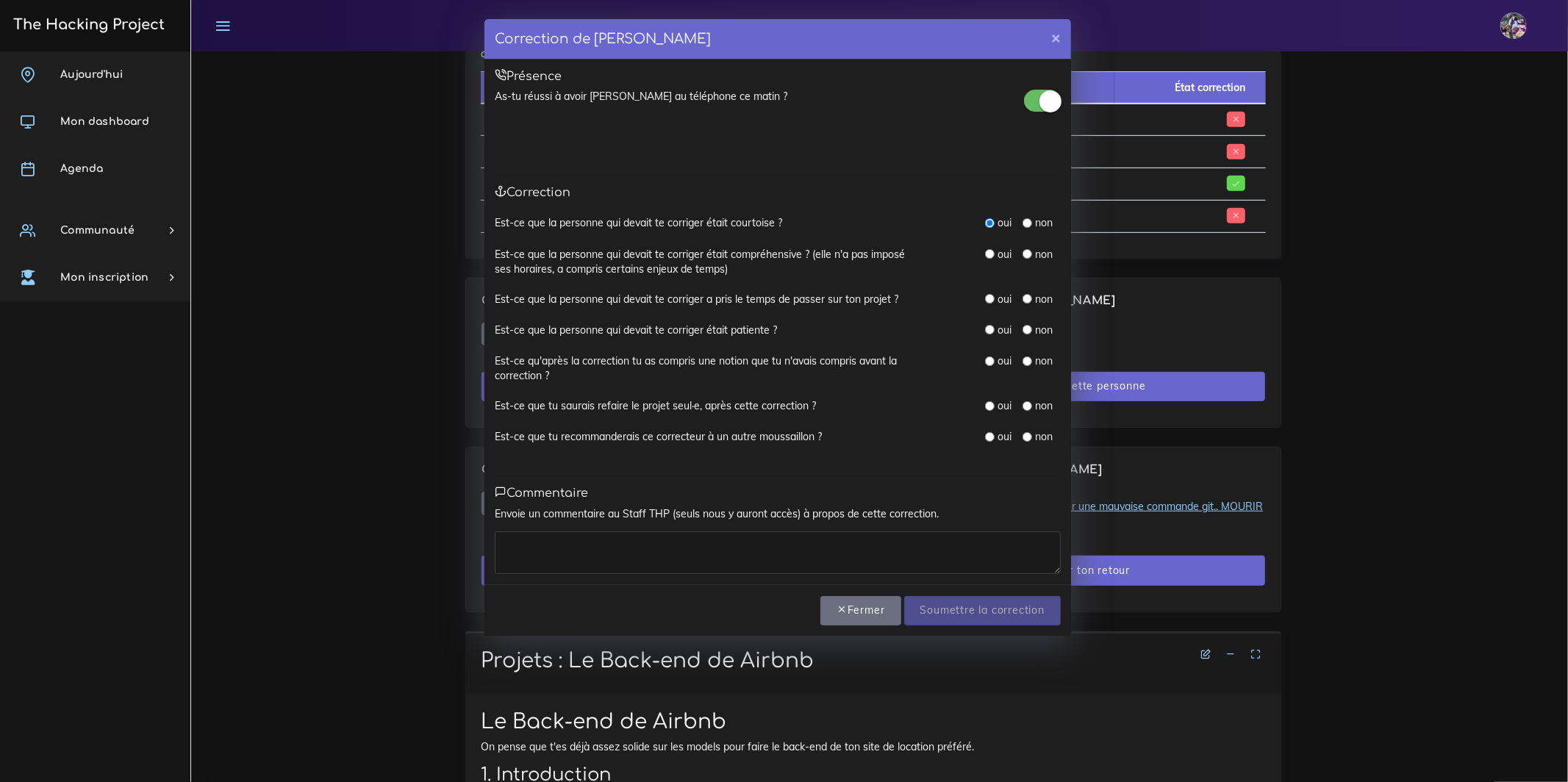
click at [989, 262] on div "oui non" at bounding box center [1023, 255] width 75 height 16
click at [990, 253] on input "radio" at bounding box center [990, 254] width 10 height 10
radio input "true"
click at [988, 308] on div "Est-ce que la personne qui devait te corriger a pris le temps de passer sur ton…" at bounding box center [777, 306] width 566 height 31
click at [989, 301] on input "radio" at bounding box center [990, 299] width 10 height 10
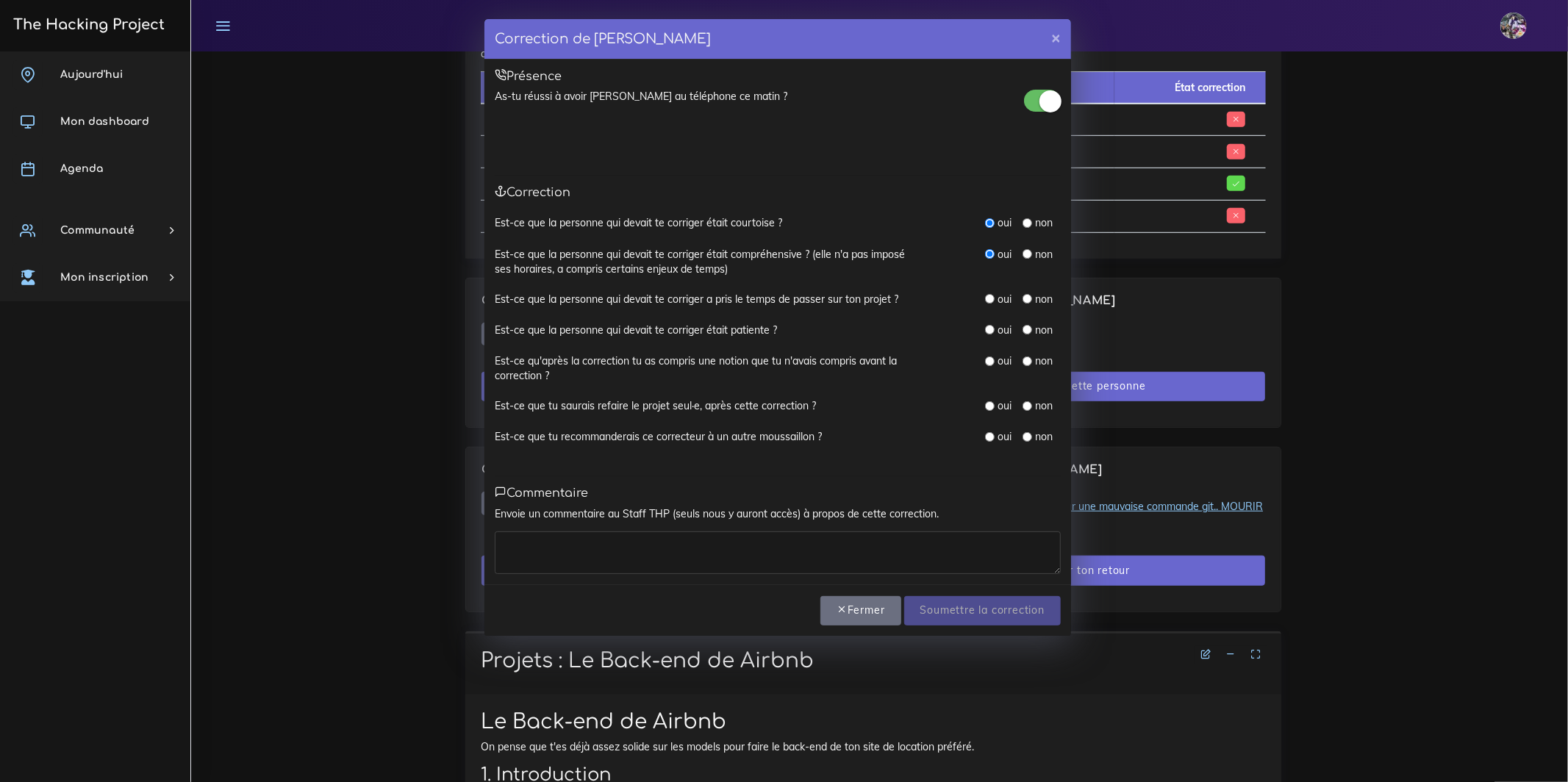
radio input "true"
click at [989, 331] on input "radio" at bounding box center [990, 330] width 10 height 10
radio input "true"
click at [987, 357] on input "radio" at bounding box center [990, 362] width 10 height 10
radio input "true"
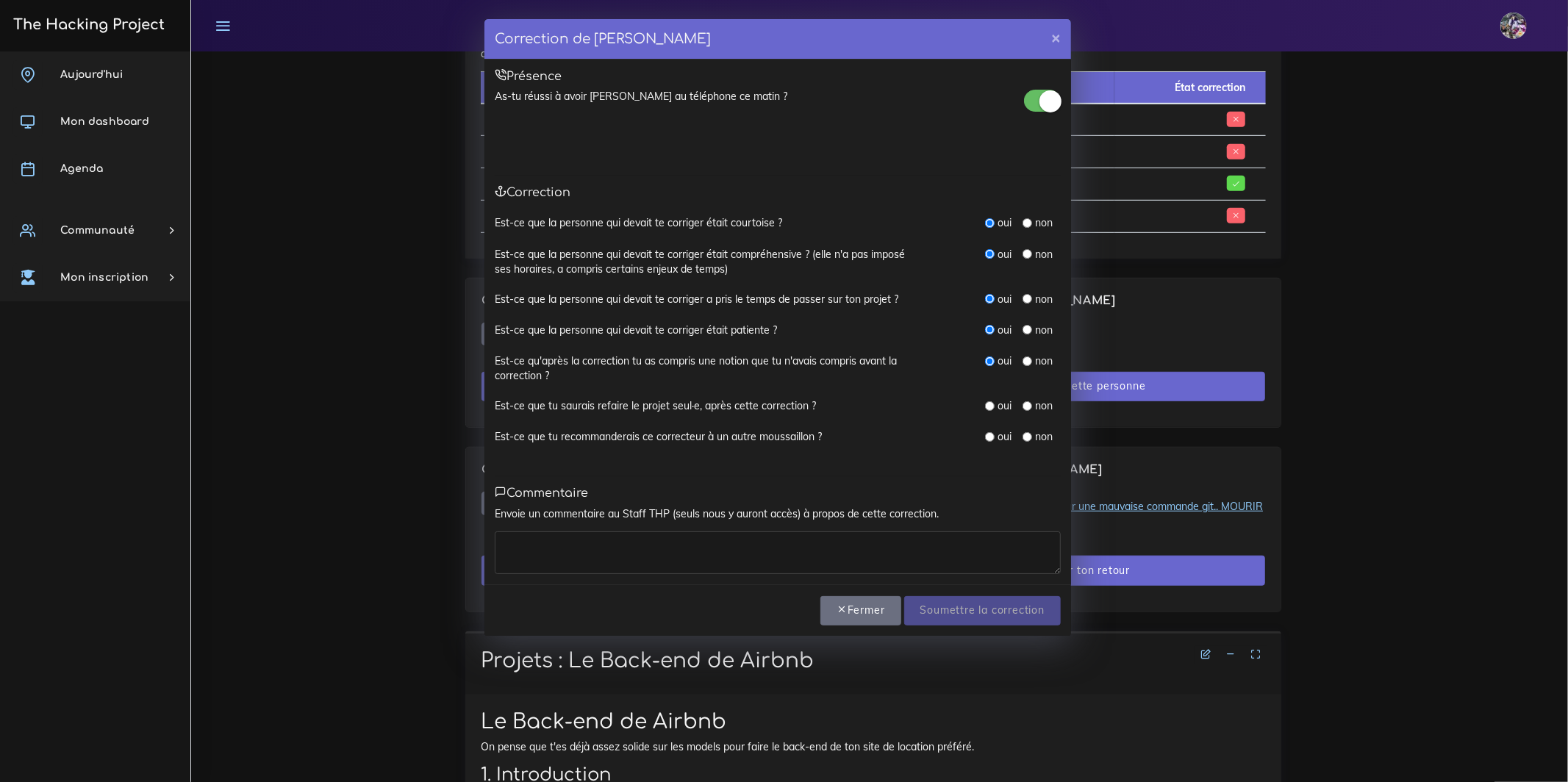
click at [990, 401] on input "radio" at bounding box center [990, 406] width 10 height 10
radio input "true"
click at [988, 420] on div "Est-ce que tu saurais refaire le projet seul·e, après cette correction ? oui non" at bounding box center [777, 413] width 566 height 31
click at [999, 457] on div "Est-ce que tu recommanderais ce correcteur à un autre moussaillon ? oui non" at bounding box center [777, 444] width 566 height 31
click at [998, 437] on label "oui" at bounding box center [1005, 436] width 14 height 15
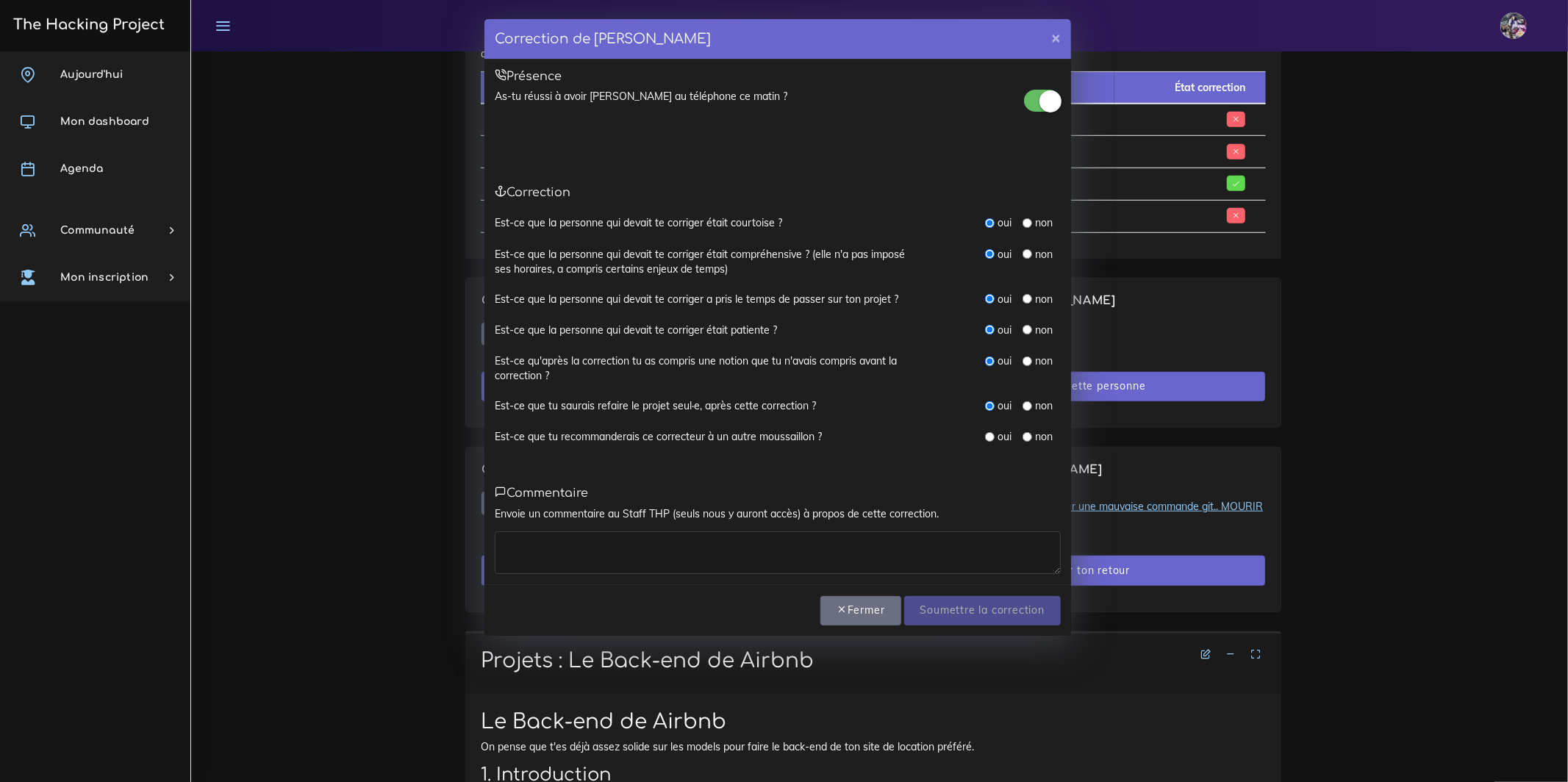
click at [994, 436] on div "oui" at bounding box center [998, 436] width 27 height 15
click at [993, 434] on div "oui" at bounding box center [998, 436] width 27 height 15
click at [991, 434] on input "radio" at bounding box center [990, 437] width 10 height 10
radio input "true"
click at [935, 555] on textarea at bounding box center [777, 552] width 566 height 43
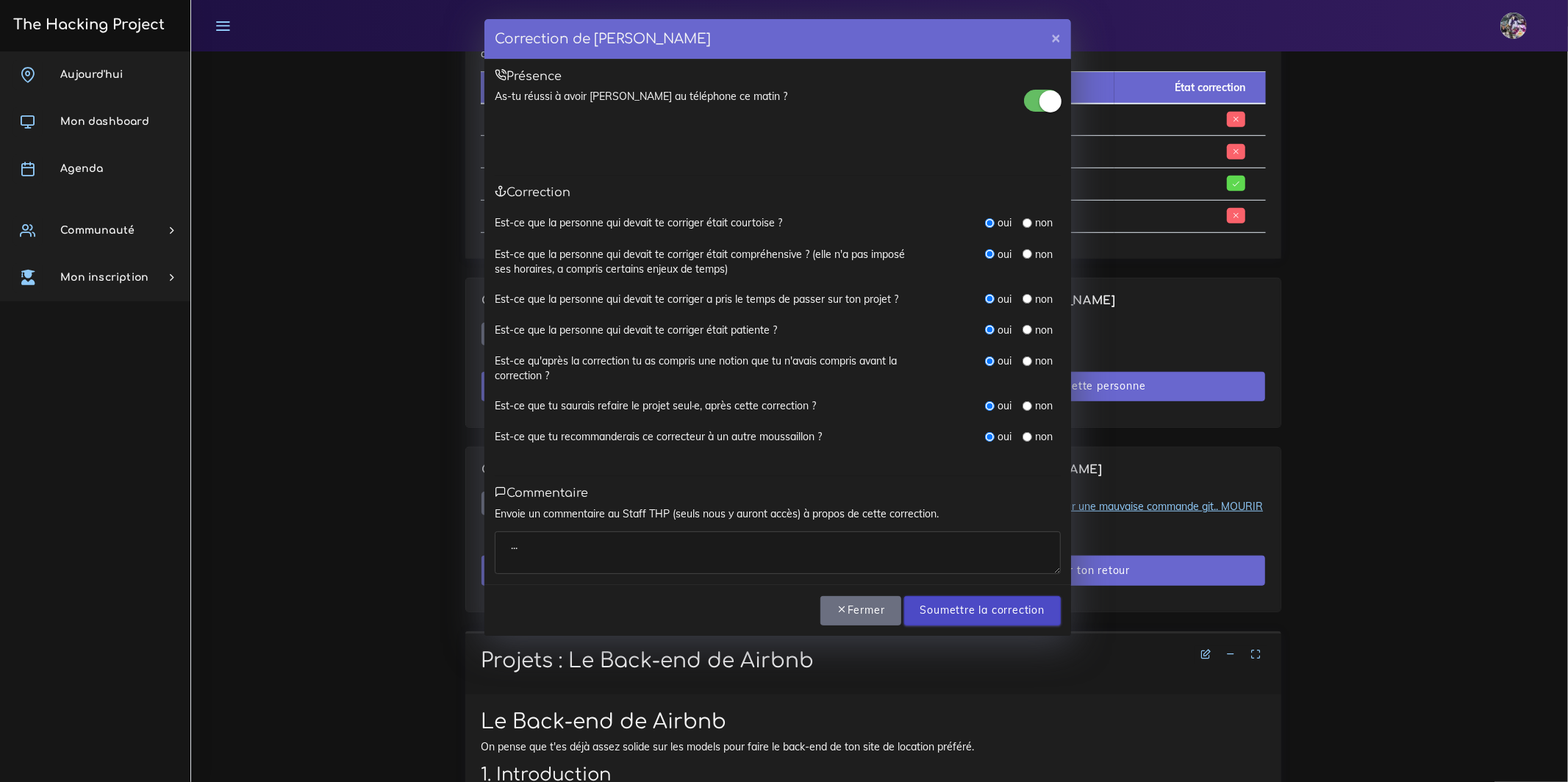
type textarea "..."
click at [973, 610] on input "Soumettre la correction" at bounding box center [982, 611] width 157 height 30
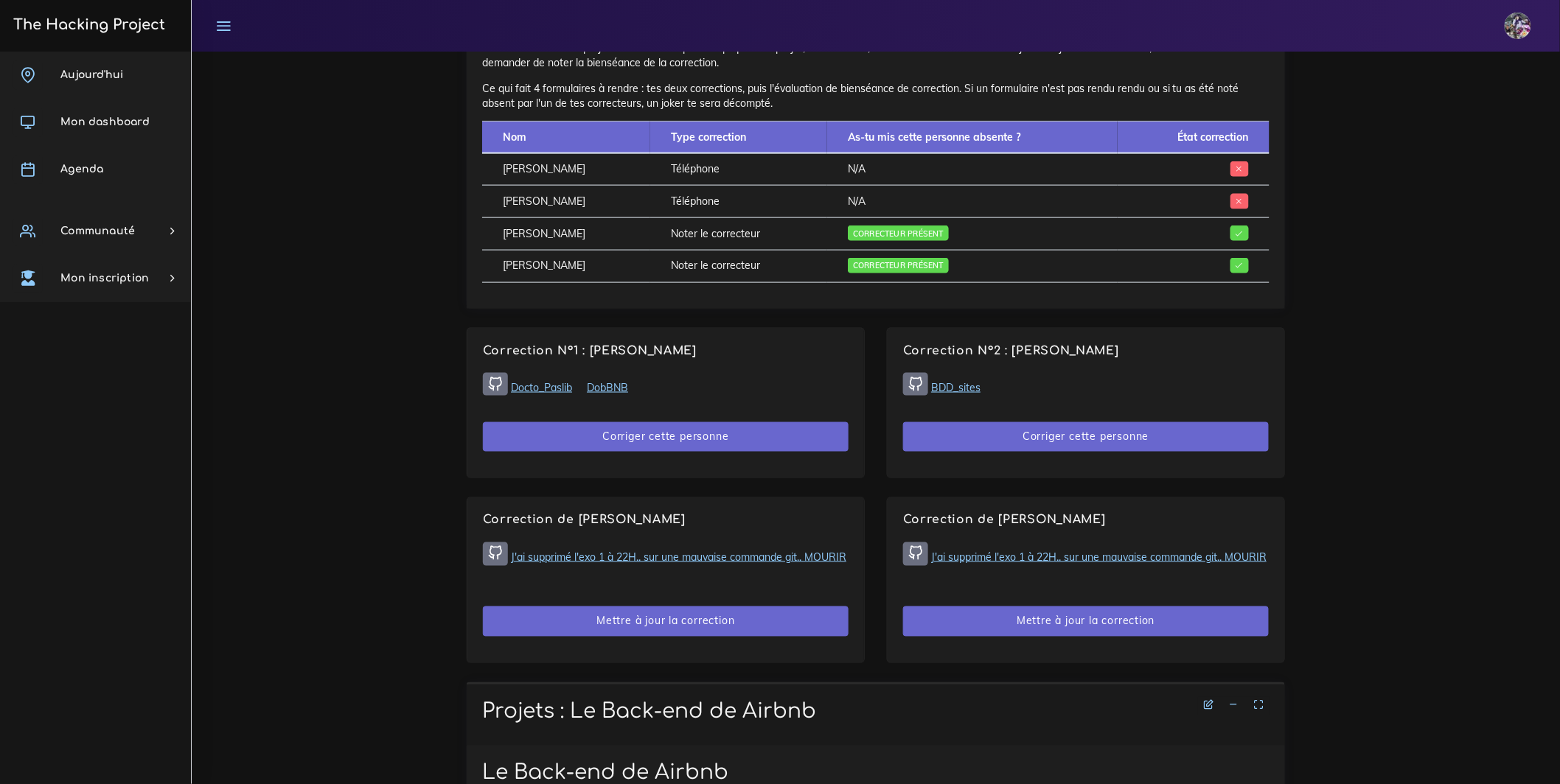
scroll to position [698, 0]
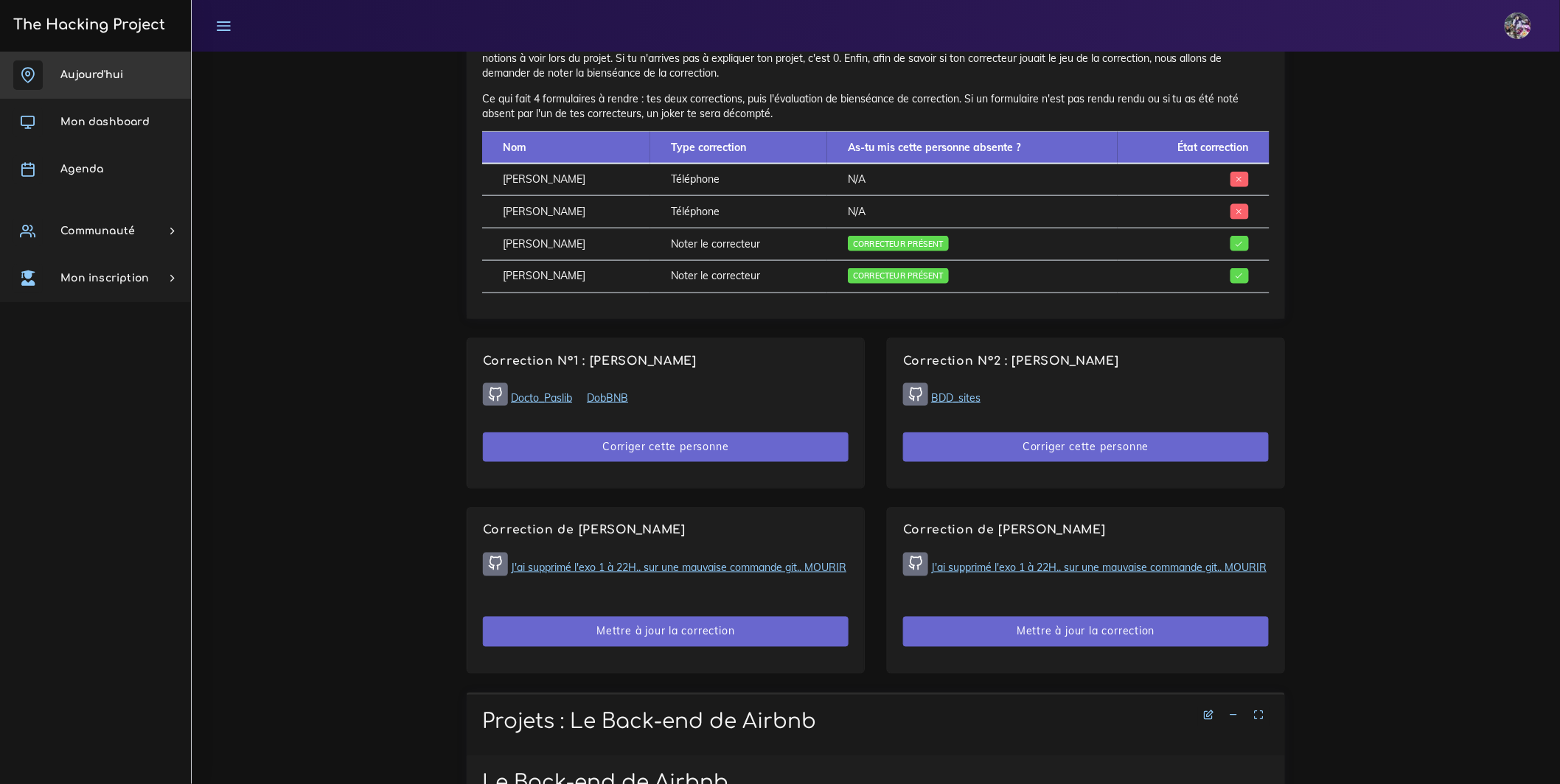
click at [127, 67] on link "Aujourd'hui" at bounding box center [95, 75] width 191 height 47
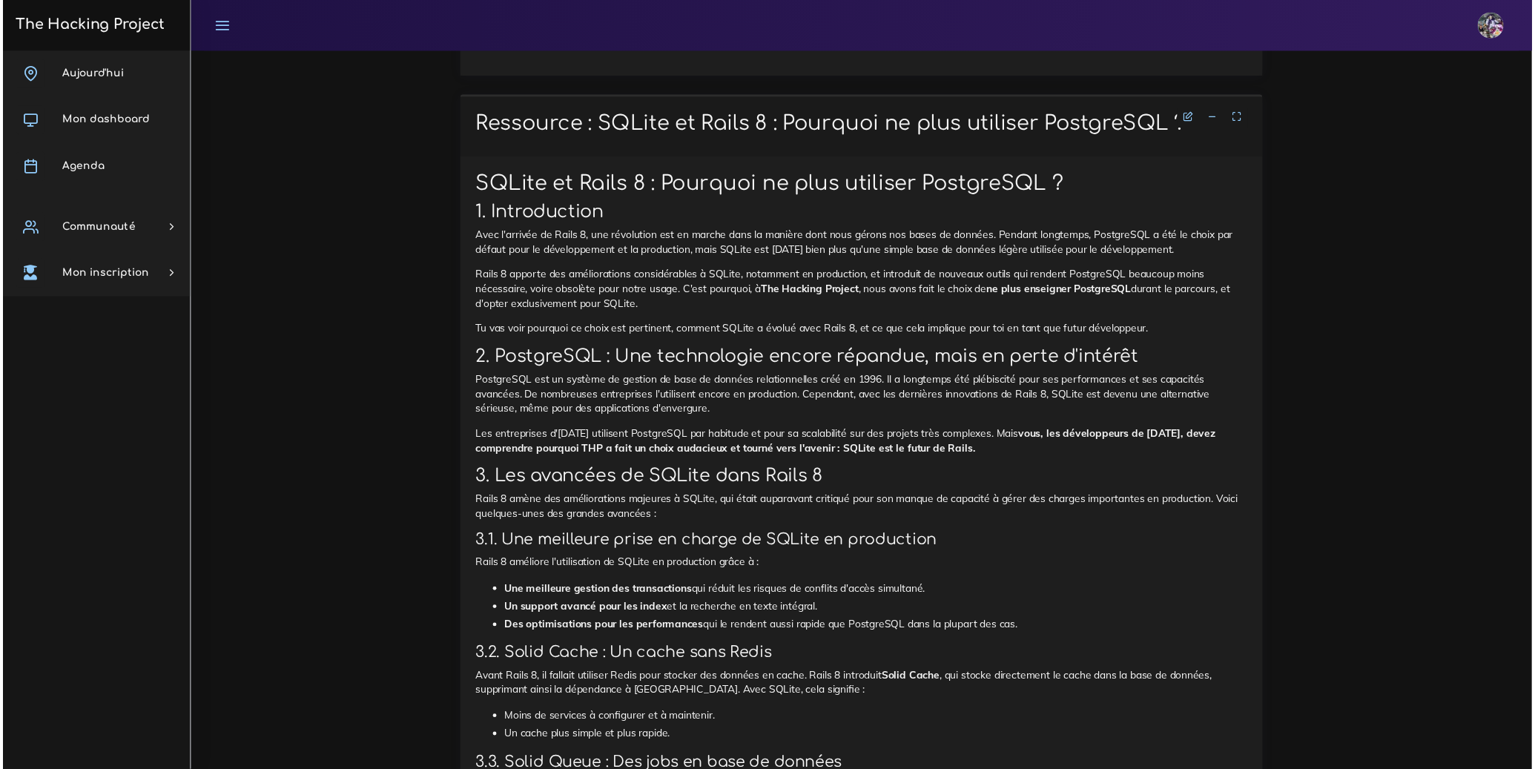
scroll to position [4217, 0]
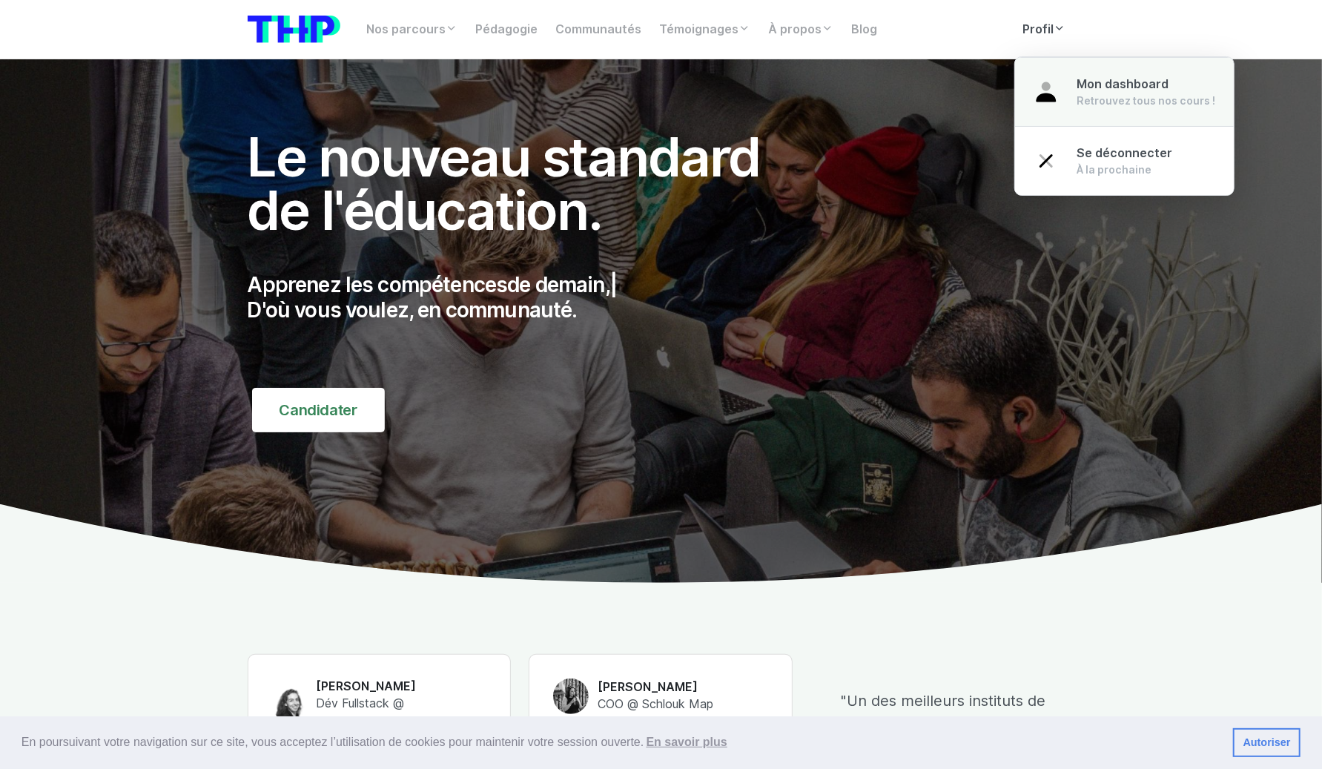
click at [1097, 90] on div "Mon dashboard Retrouvez tous nos cours !" at bounding box center [1146, 92] width 139 height 33
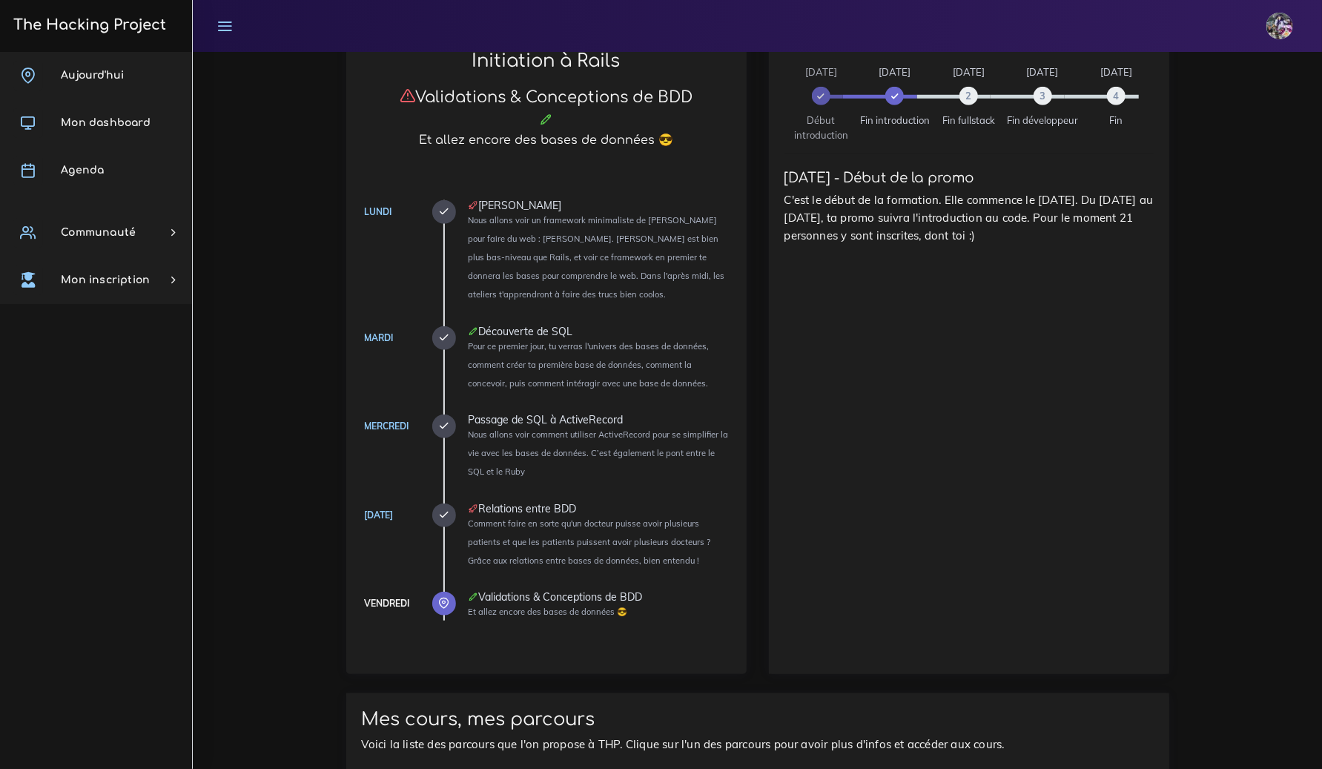
scroll to position [651, 0]
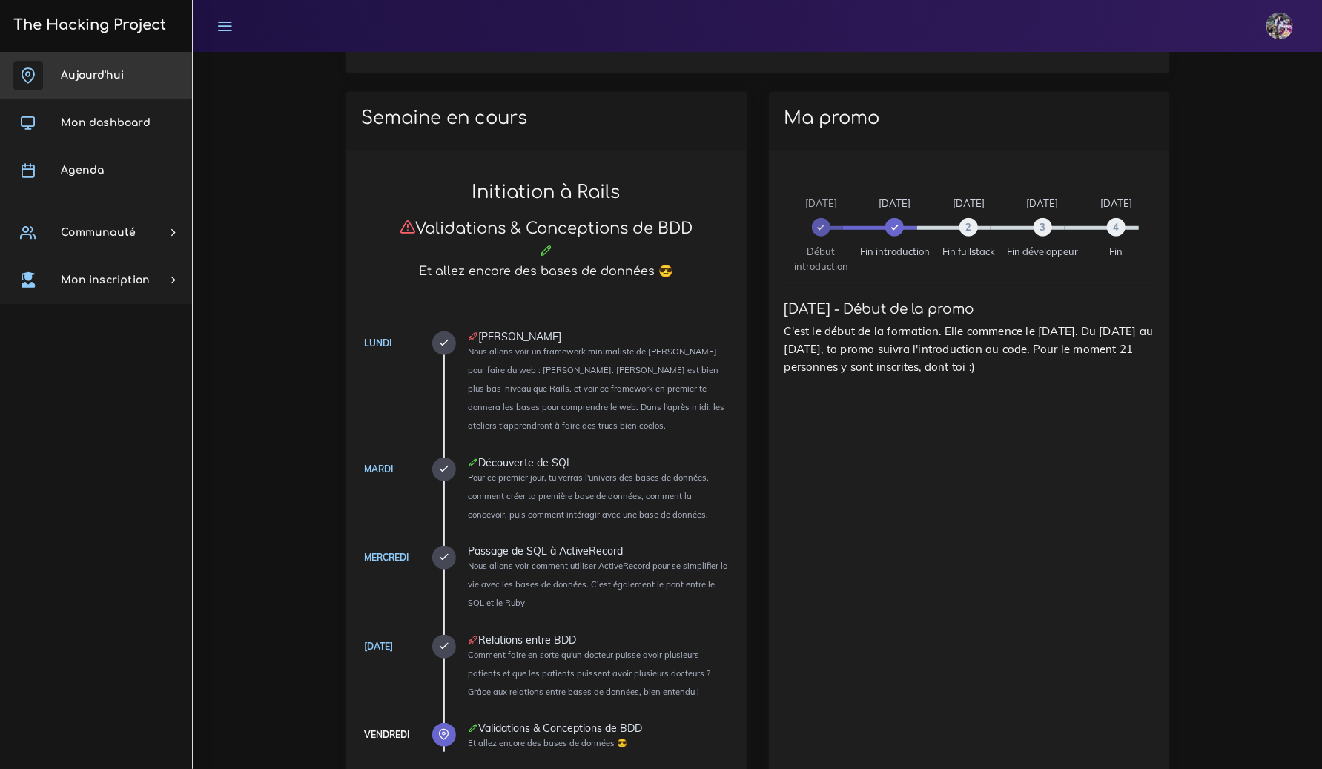
click at [156, 86] on link "Aujourd'hui" at bounding box center [96, 75] width 192 height 47
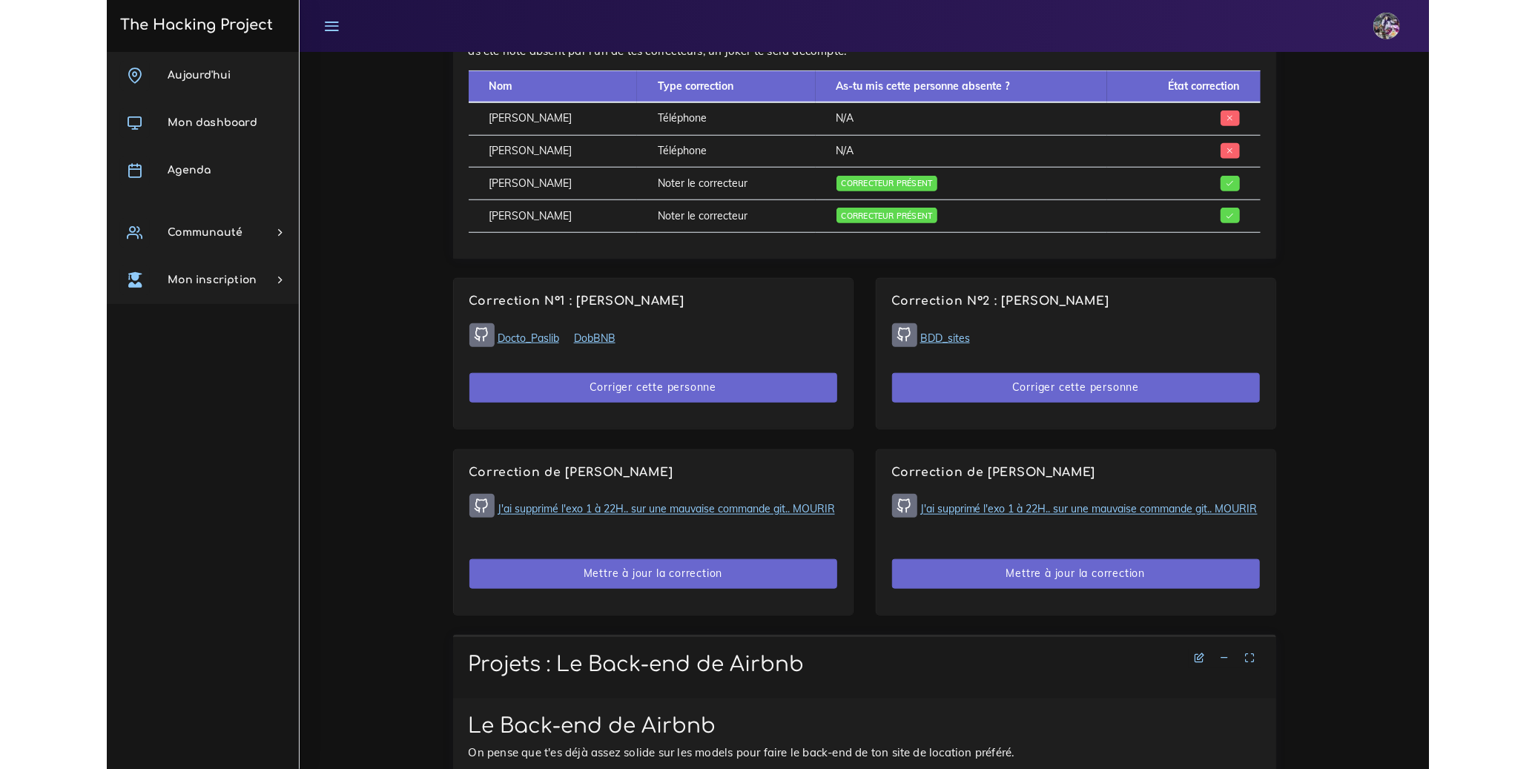
scroll to position [931, 0]
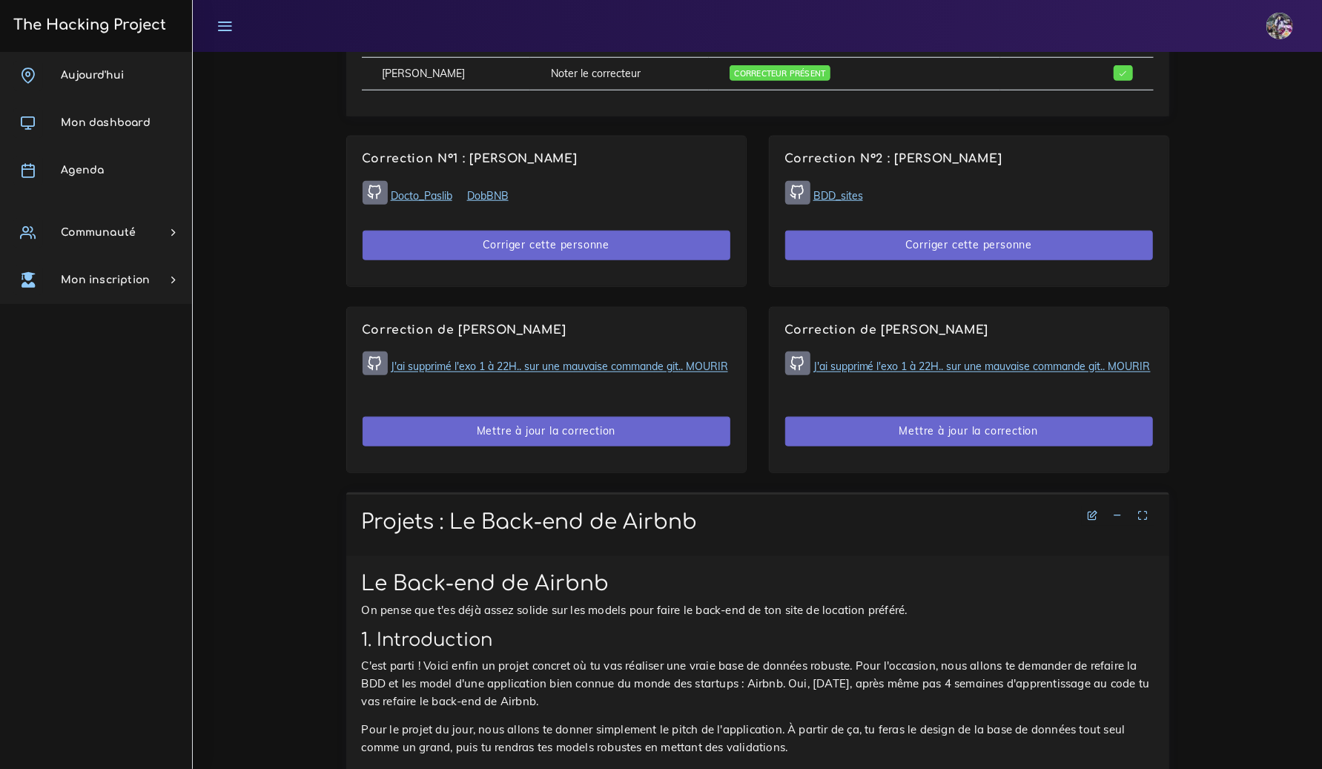
click at [451, 195] on link "Docto_Paslib" at bounding box center [422, 195] width 62 height 13
click at [501, 200] on link "DobBNB" at bounding box center [488, 195] width 42 height 13
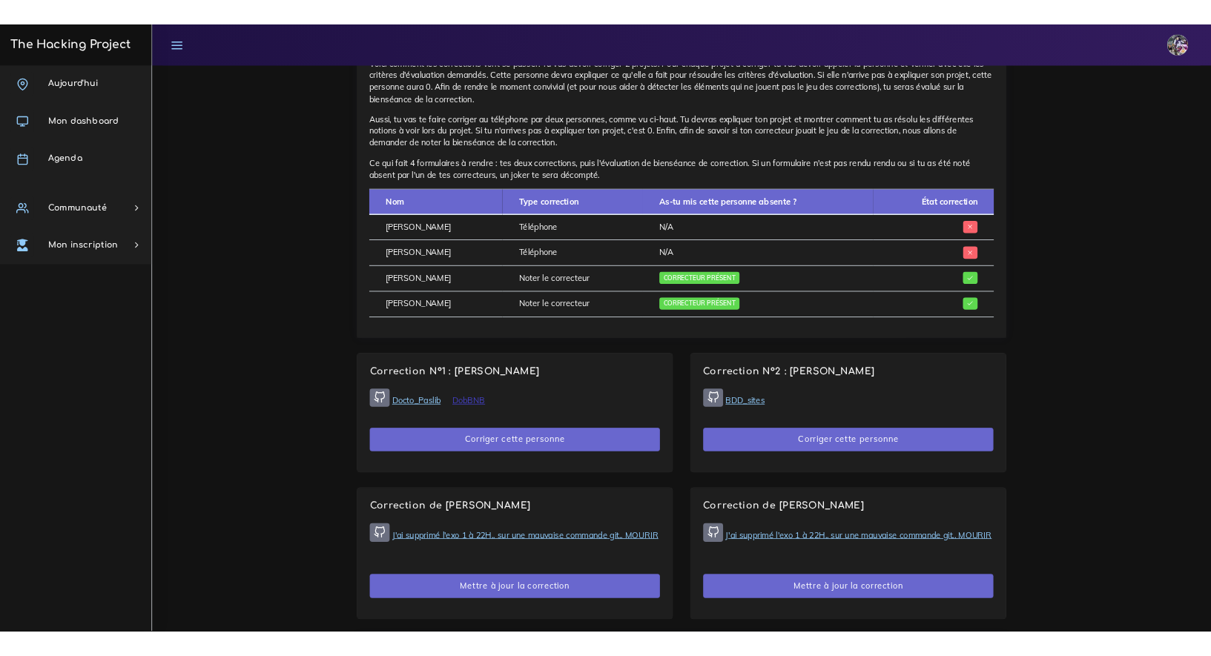
scroll to position [716, 0]
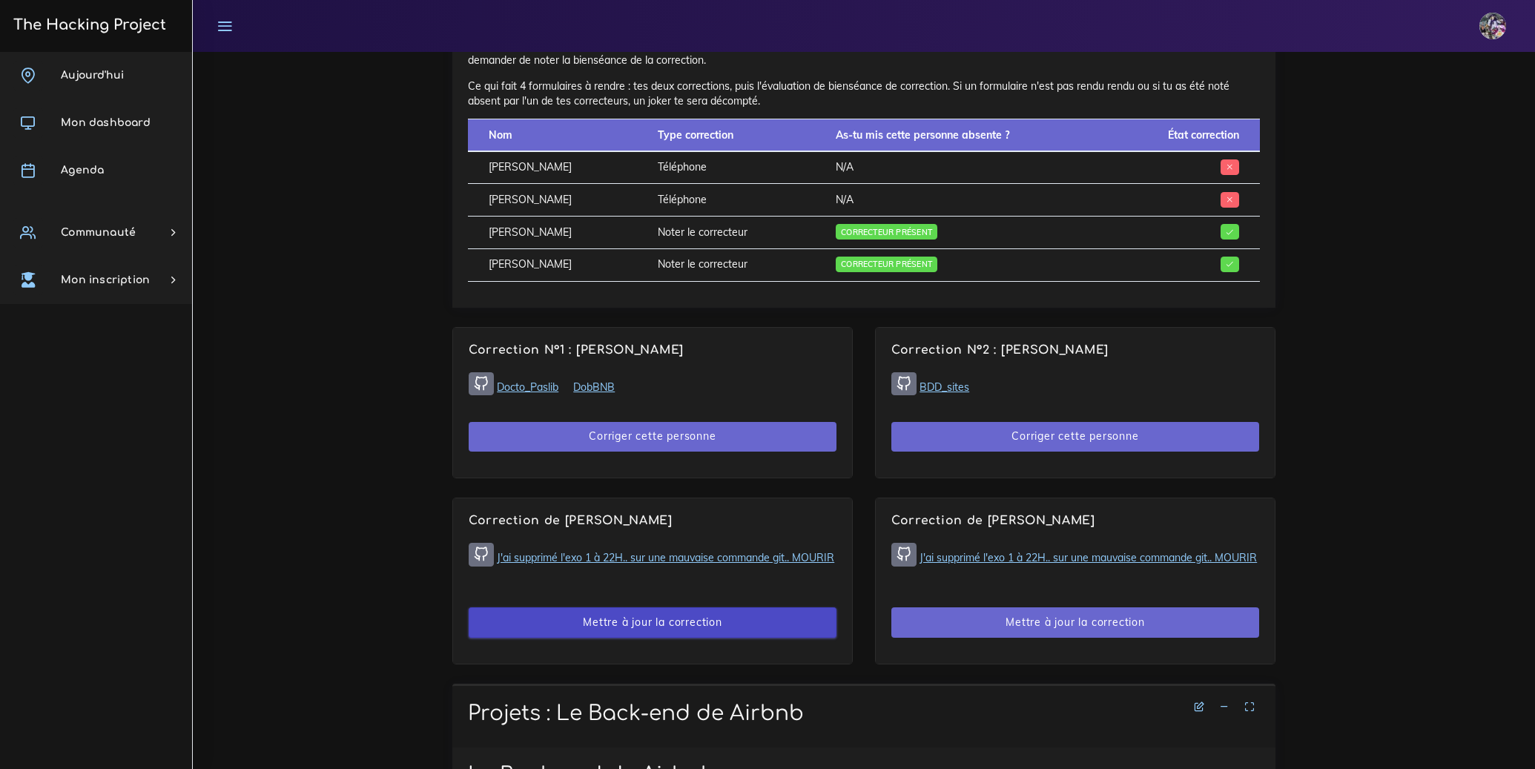
click at [698, 638] on button "Mettre à jour la correction" at bounding box center [653, 622] width 368 height 30
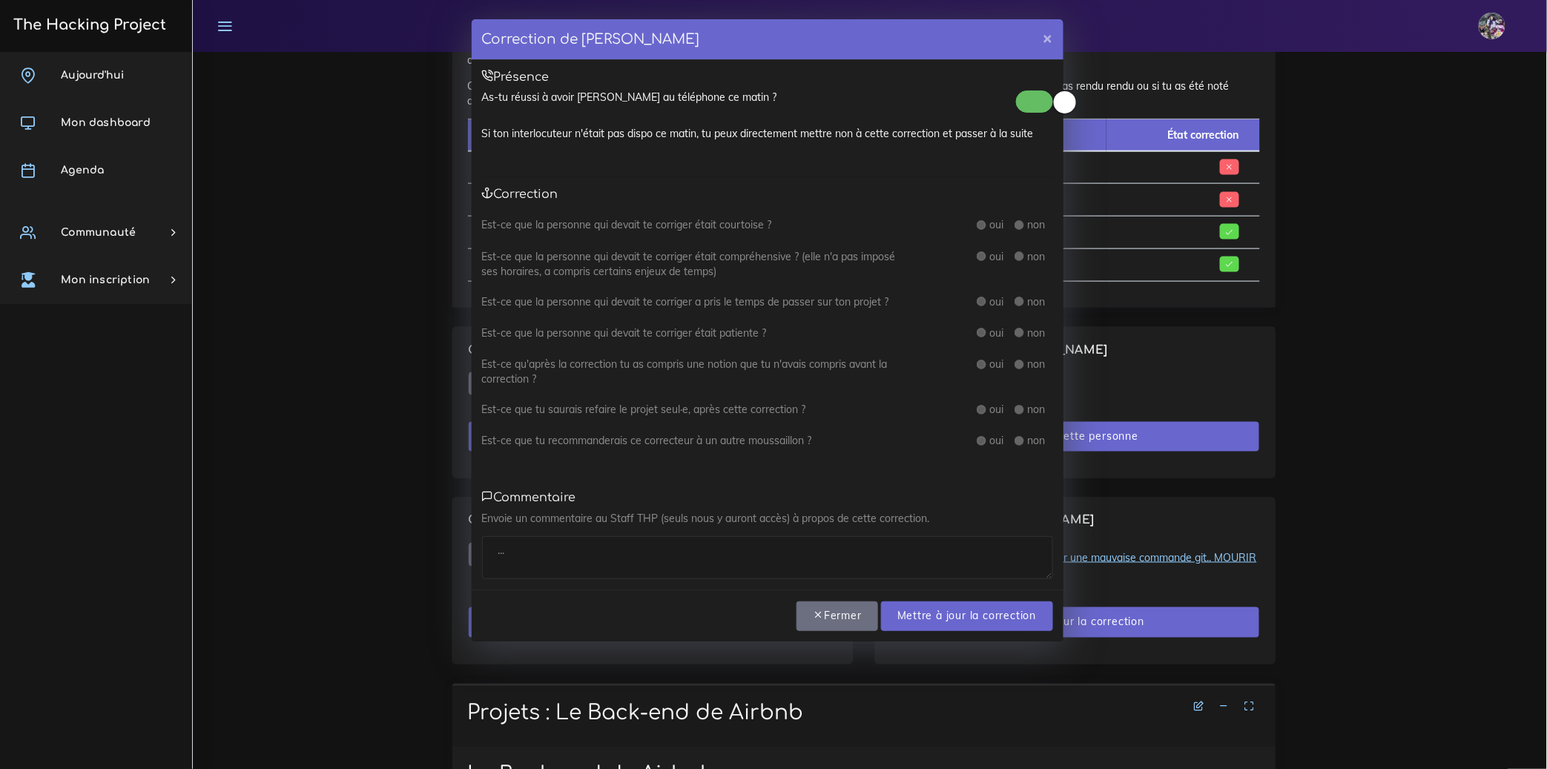
click at [1026, 115] on div at bounding box center [1034, 105] width 37 height 30
click at [1026, 109] on span at bounding box center [1034, 101] width 37 height 22
click at [1034, 105] on small at bounding box center [1028, 102] width 22 height 22
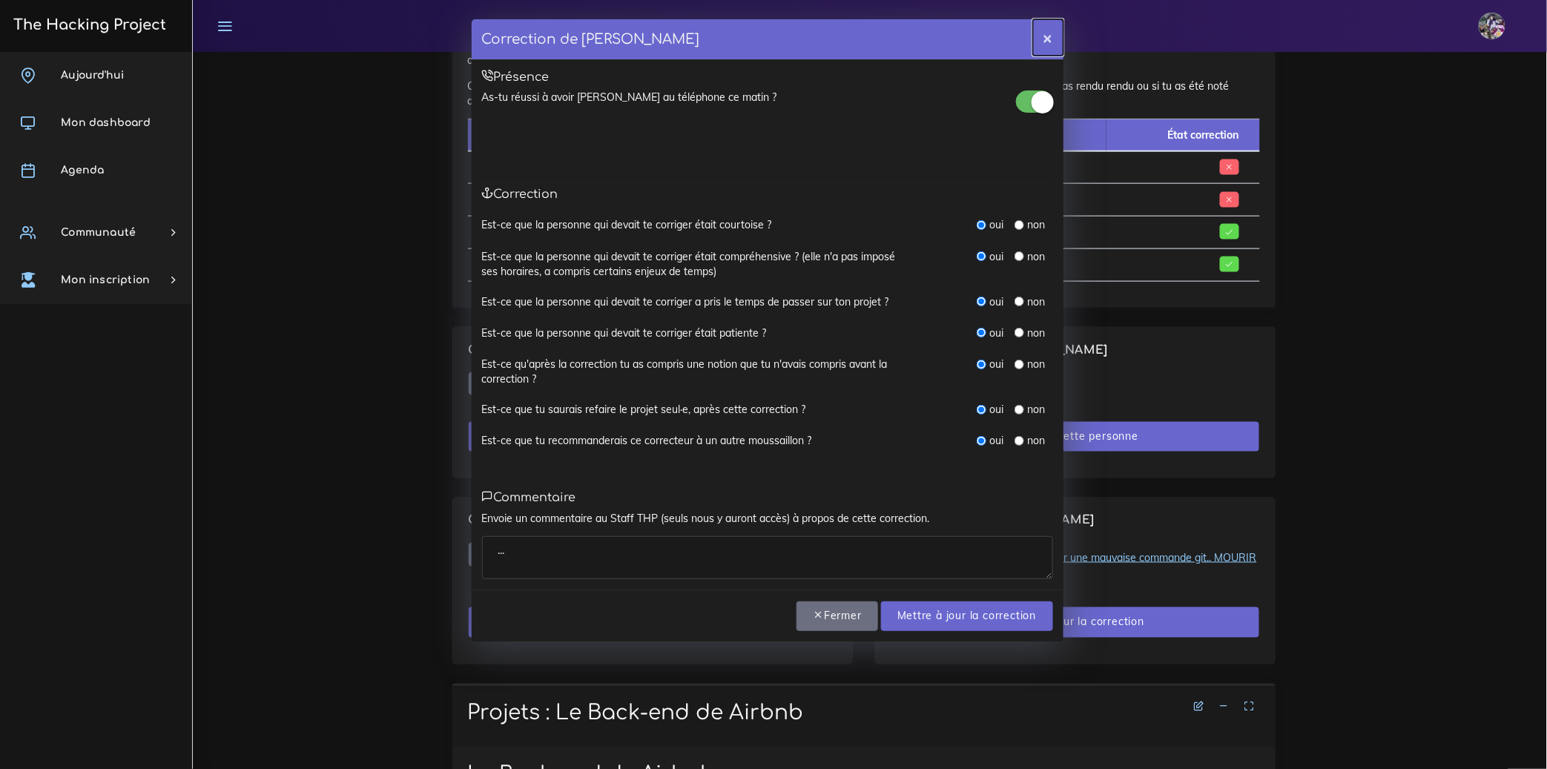
click at [1055, 33] on button "×" at bounding box center [1048, 37] width 30 height 36
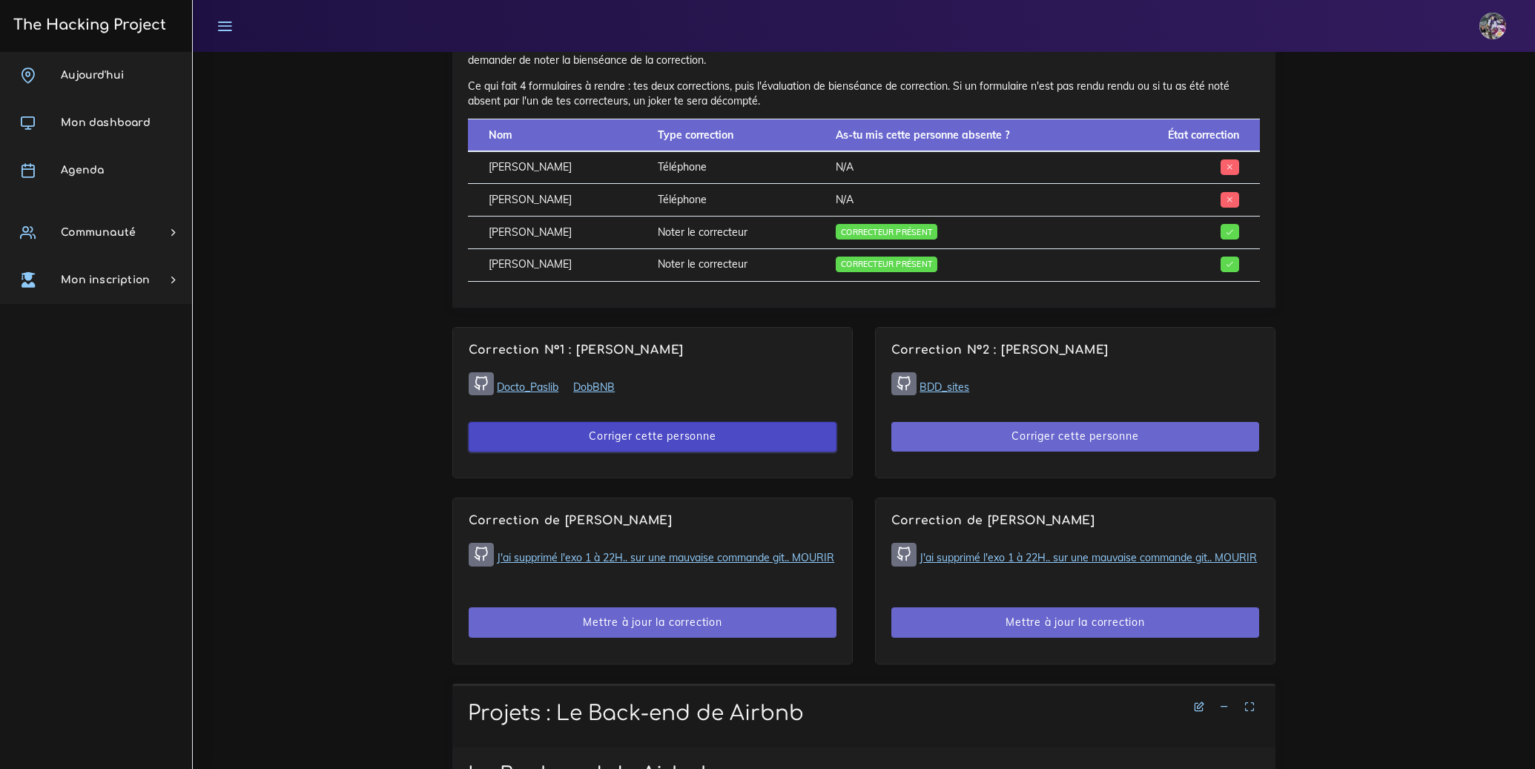
click at [731, 452] on button "Corriger cette personne" at bounding box center [653, 437] width 368 height 30
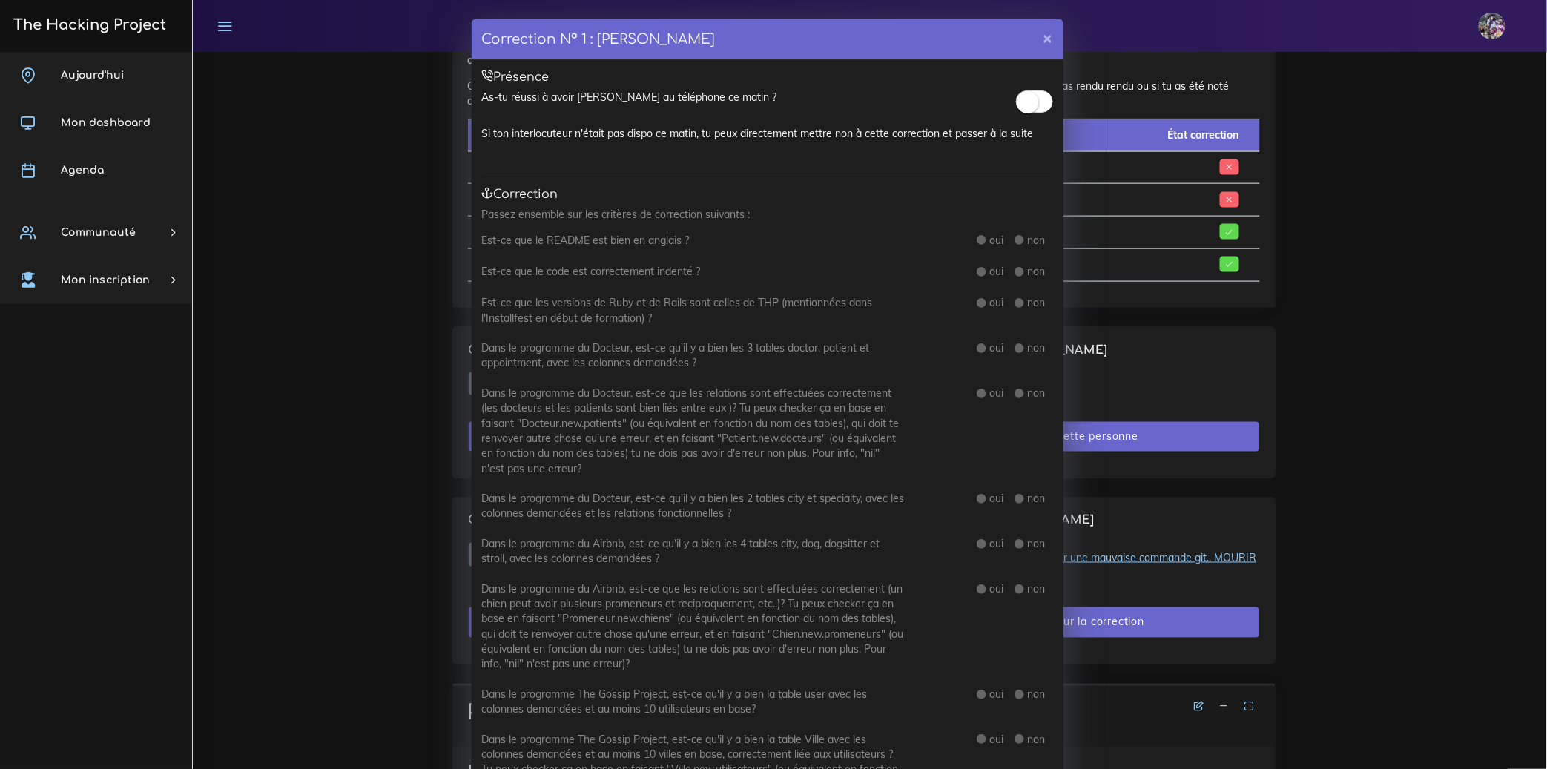
click at [1016, 113] on div at bounding box center [1034, 105] width 37 height 30
click at [1043, 99] on span at bounding box center [1034, 101] width 37 height 22
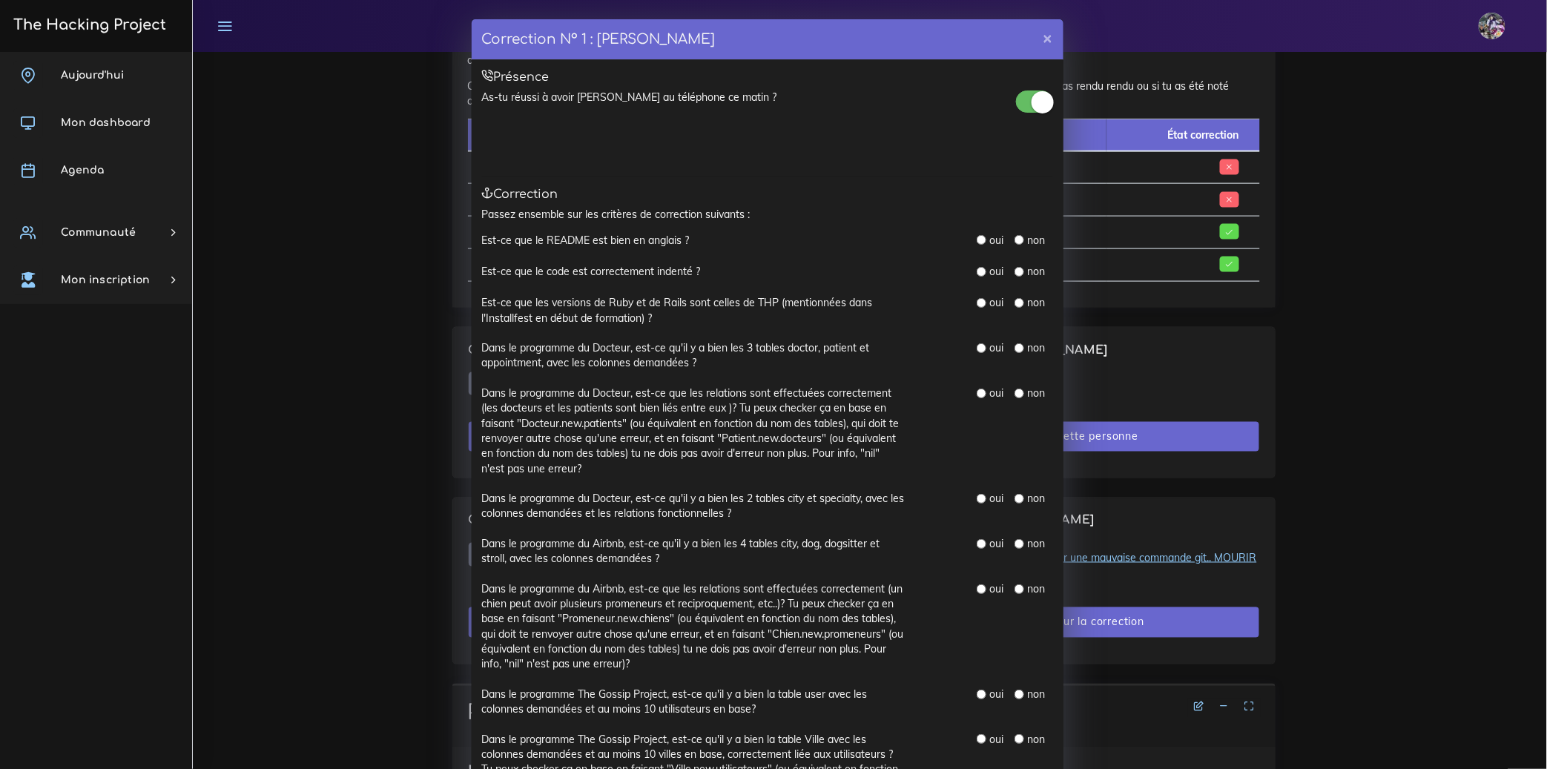
click at [977, 242] on input "radio" at bounding box center [982, 240] width 10 height 10
radio input "true"
click at [977, 277] on input "radio" at bounding box center [982, 272] width 10 height 10
radio input "true"
drag, startPoint x: 977, startPoint y: 300, endPoint x: 954, endPoint y: 281, distance: 29.4
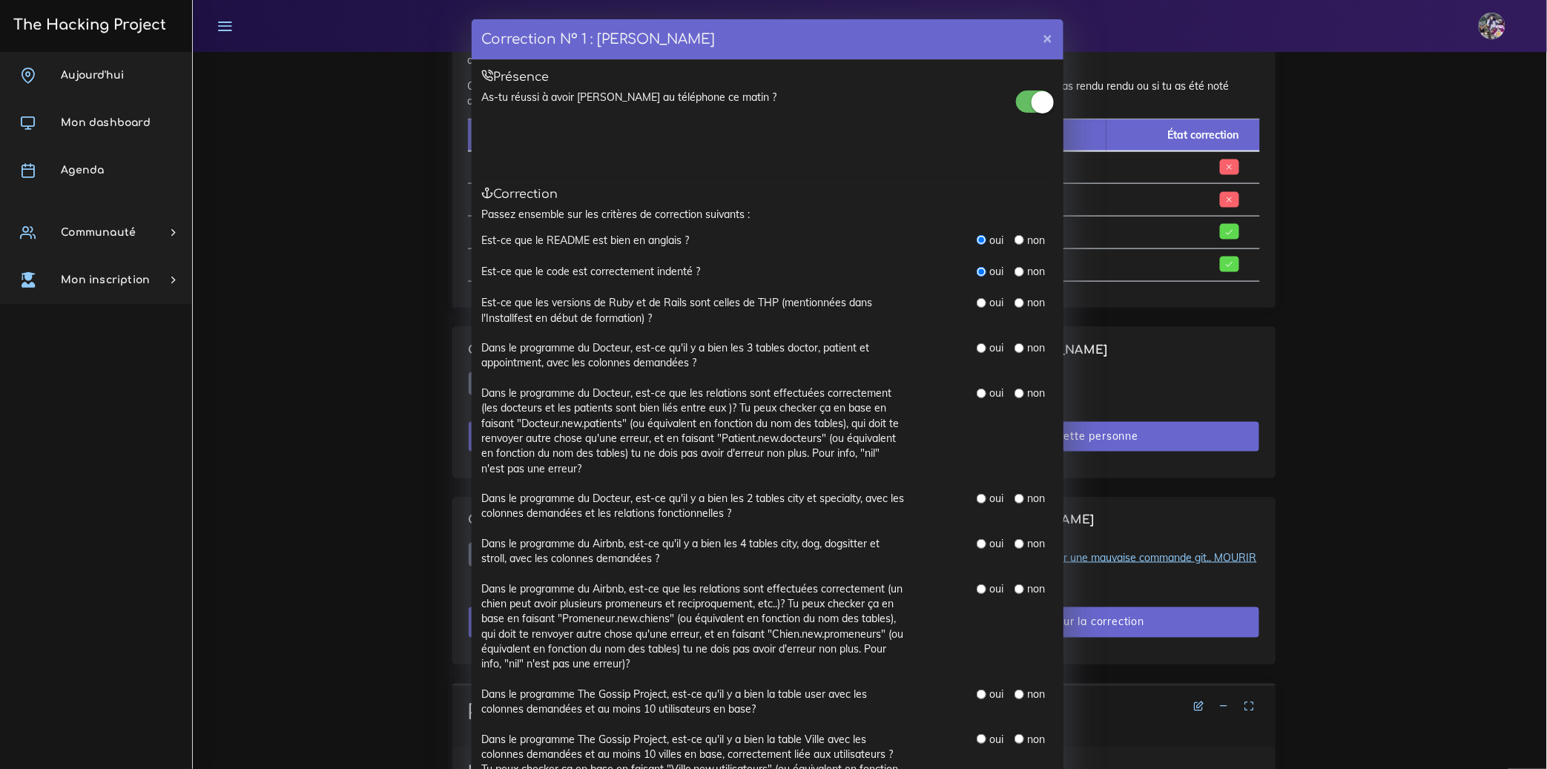
click at [977, 300] on input "radio" at bounding box center [982, 303] width 10 height 10
radio input "true"
drag, startPoint x: 474, startPoint y: 349, endPoint x: 825, endPoint y: 357, distance: 350.8
click at [825, 357] on div "Dans le programme du Docteur, est-ce qu'il y a bien les 3 tables doctor, patien…" at bounding box center [693, 355] width 445 height 30
click at [660, 416] on label "Dans le programme du Docteur, est-ce que les relations sont effectuées correcte…" at bounding box center [693, 431] width 423 height 90
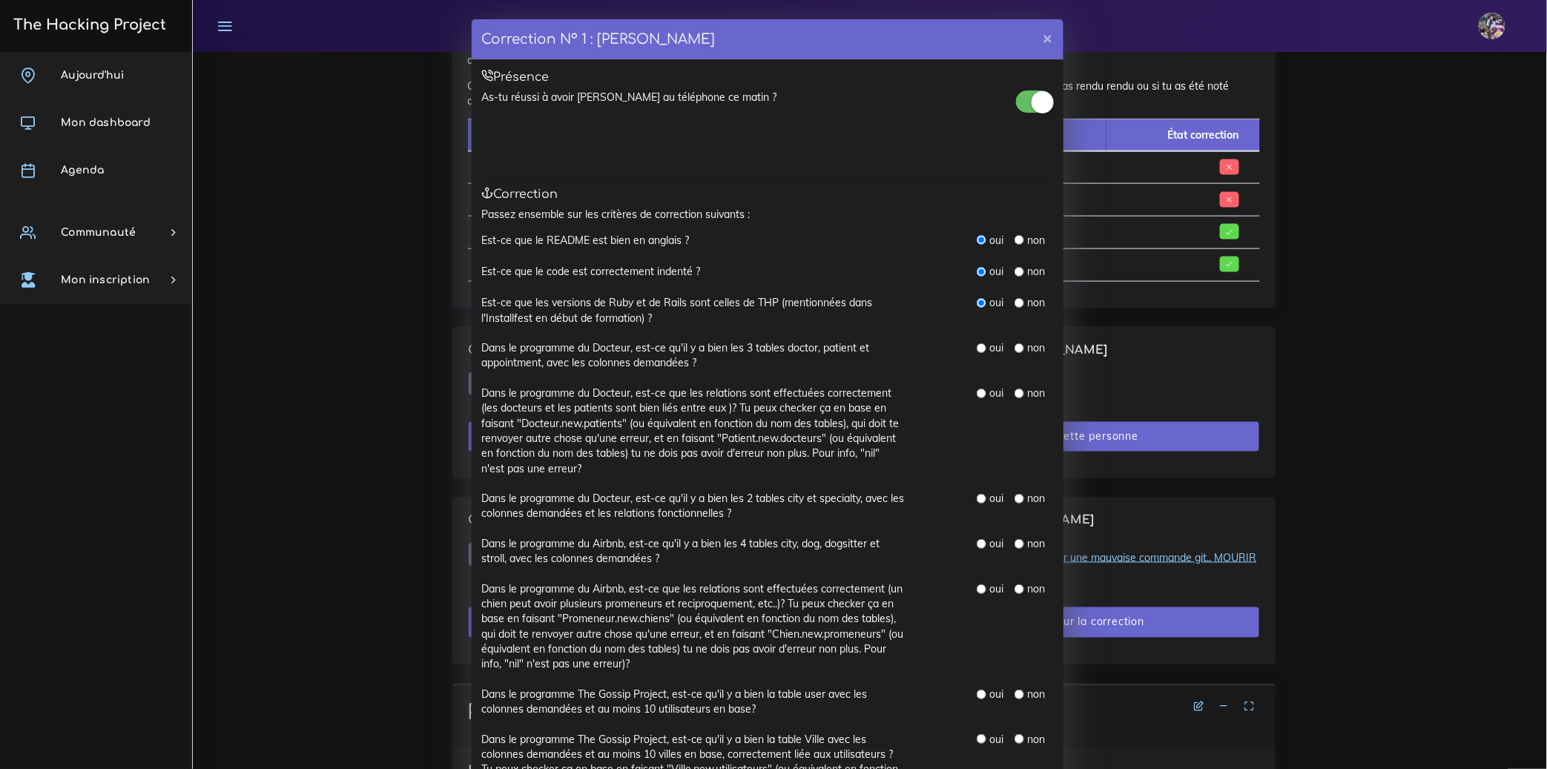
click at [514, 426] on label "Dans le programme du Docteur, est-ce que les relations sont effectuées correcte…" at bounding box center [693, 431] width 423 height 90
drag, startPoint x: 514, startPoint y: 426, endPoint x: 612, endPoint y: 432, distance: 98.8
click at [612, 432] on label "Dans le programme du Docteur, est-ce que les relations sont effectuées correcte…" at bounding box center [693, 431] width 423 height 90
click at [614, 431] on label "Dans le programme du Docteur, est-ce que les relations sont effectuées correcte…" at bounding box center [693, 431] width 423 height 90
click at [979, 350] on input "radio" at bounding box center [982, 348] width 10 height 10
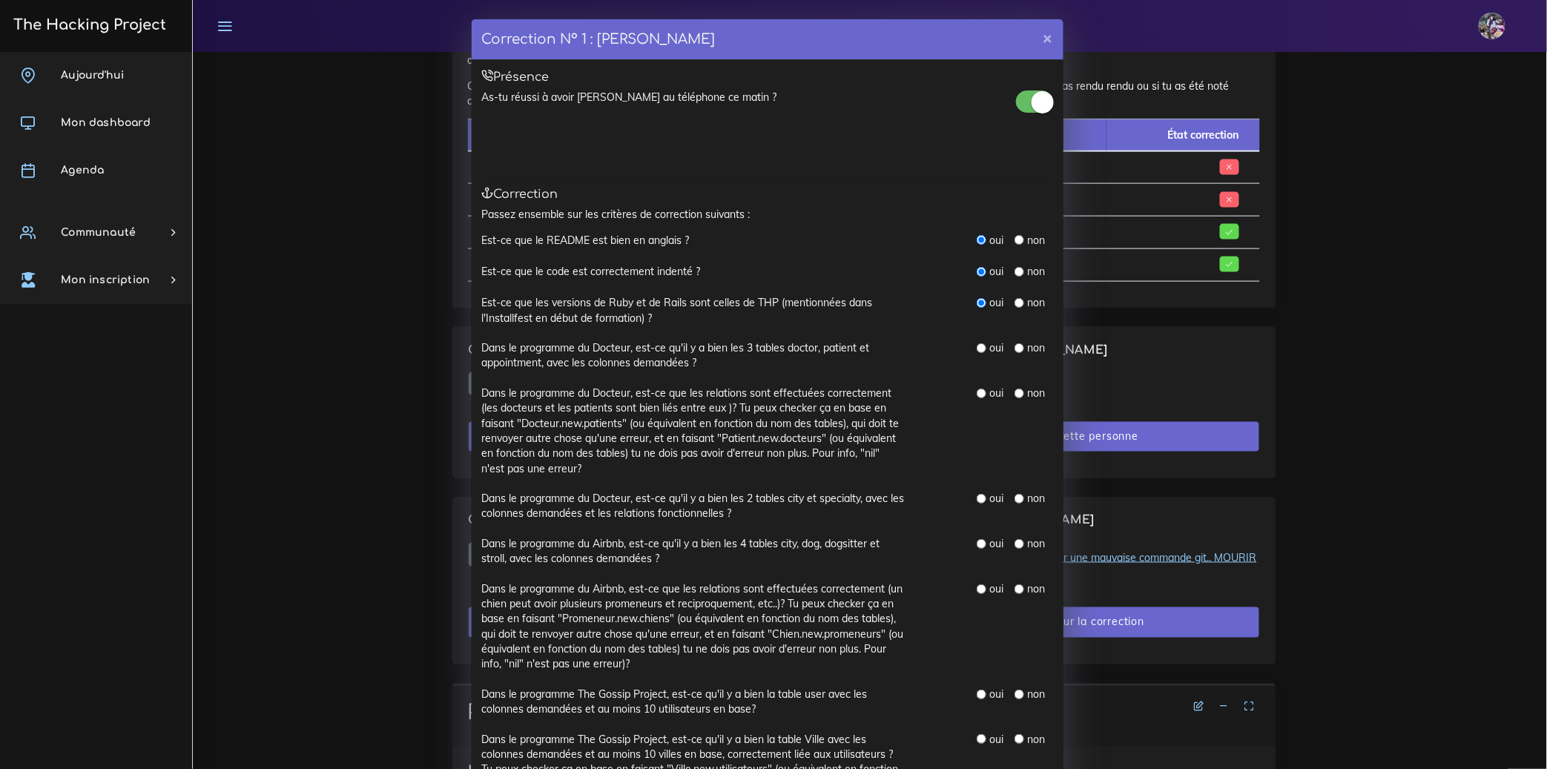
radio input "true"
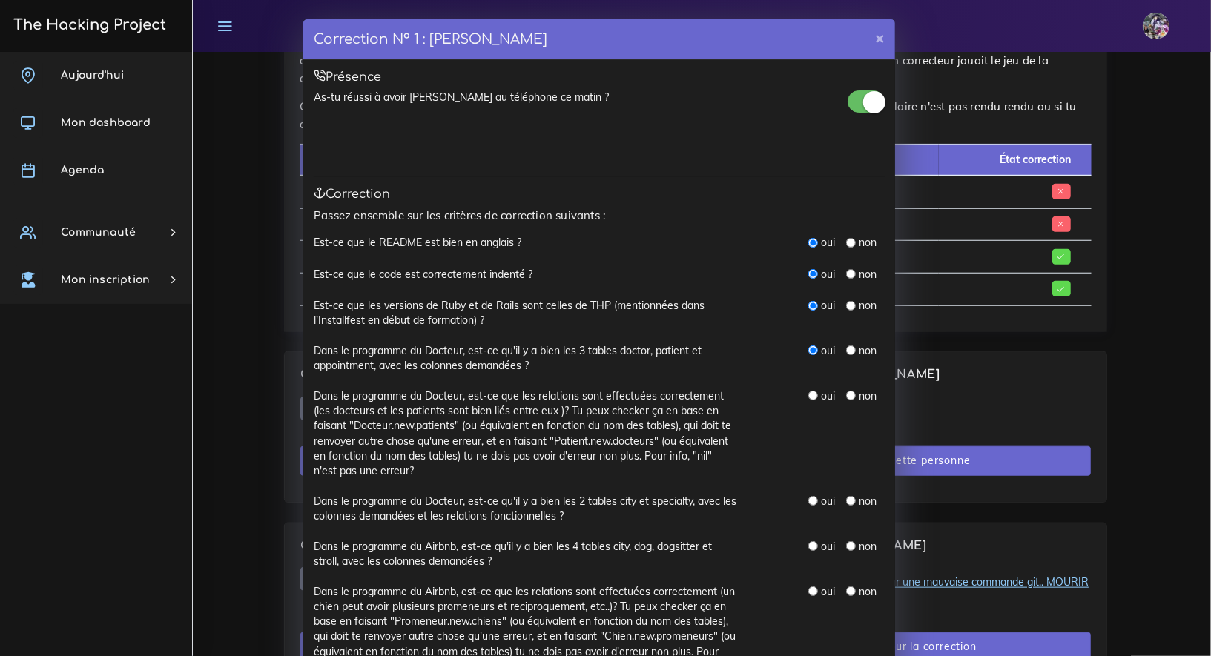
click at [808, 393] on input "radio" at bounding box center [813, 396] width 10 height 10
radio input "true"
click at [808, 501] on input "radio" at bounding box center [813, 501] width 10 height 10
radio input "true"
click at [808, 544] on input "radio" at bounding box center [813, 546] width 10 height 10
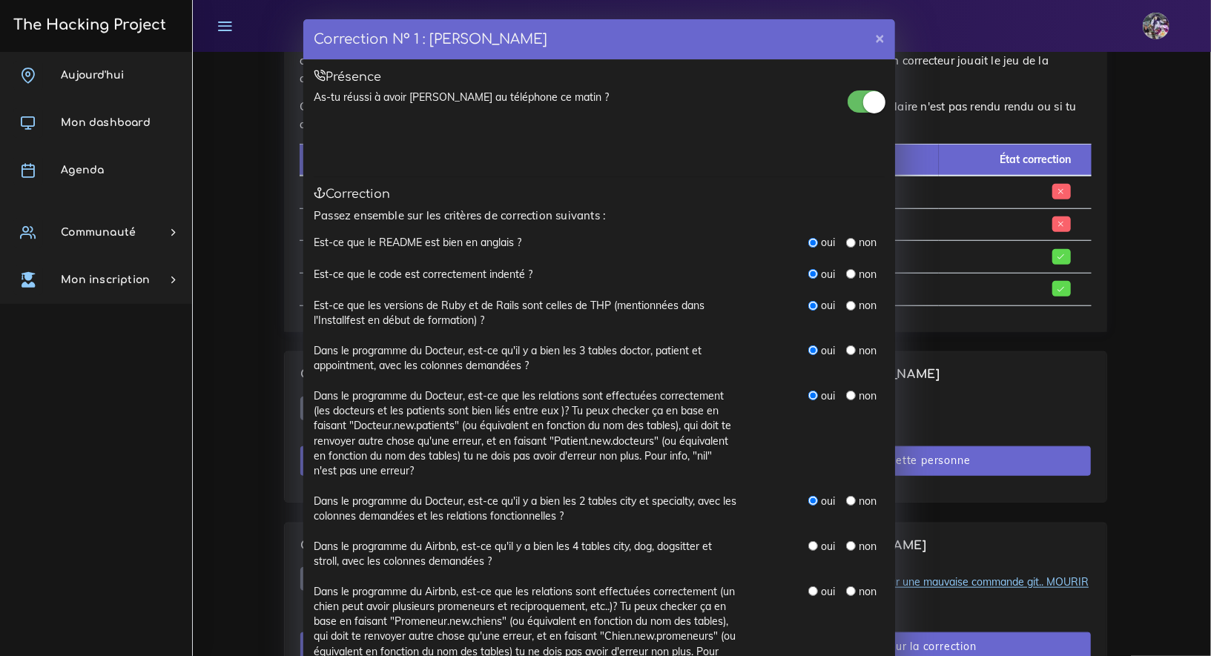
radio input "true"
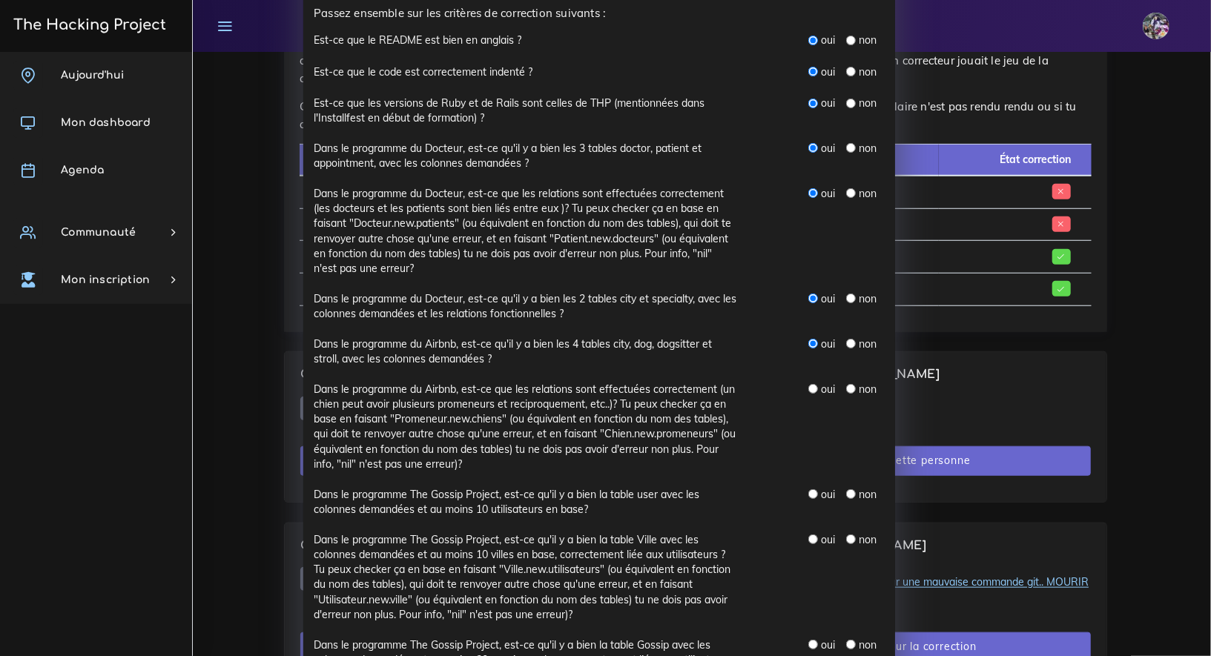
scroll to position [268, 0]
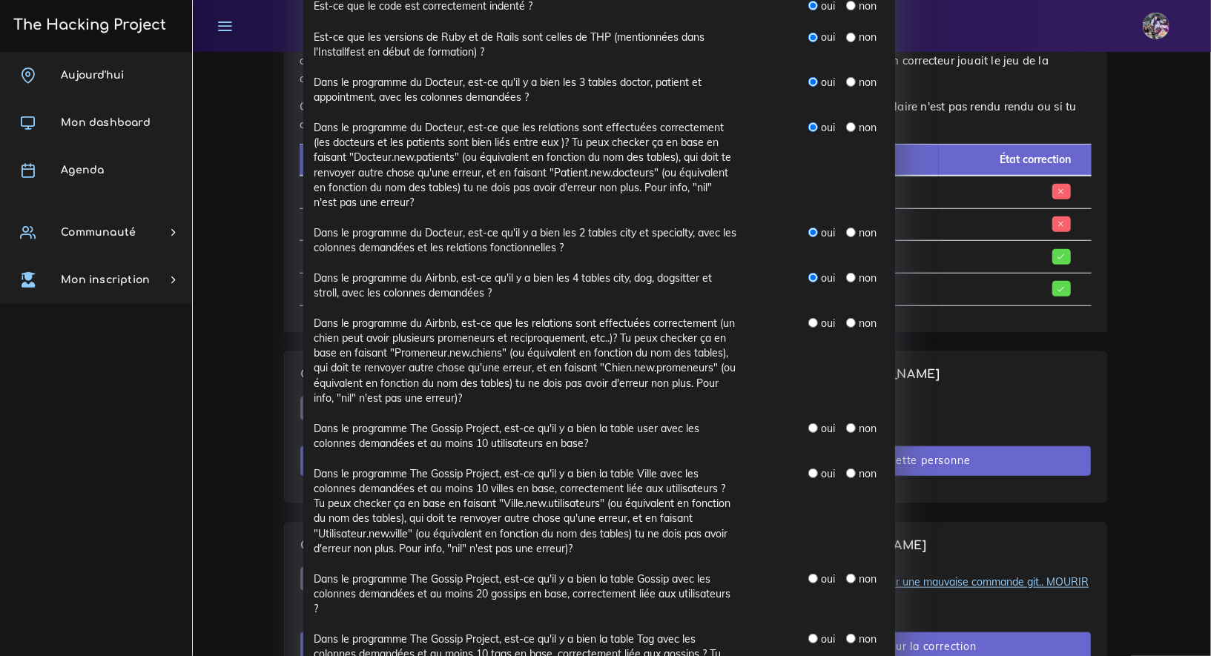
click at [848, 320] on input "radio" at bounding box center [851, 323] width 10 height 10
radio input "true"
click at [846, 320] on input "radio" at bounding box center [851, 323] width 10 height 10
click at [846, 426] on input "radio" at bounding box center [851, 428] width 10 height 10
radio input "true"
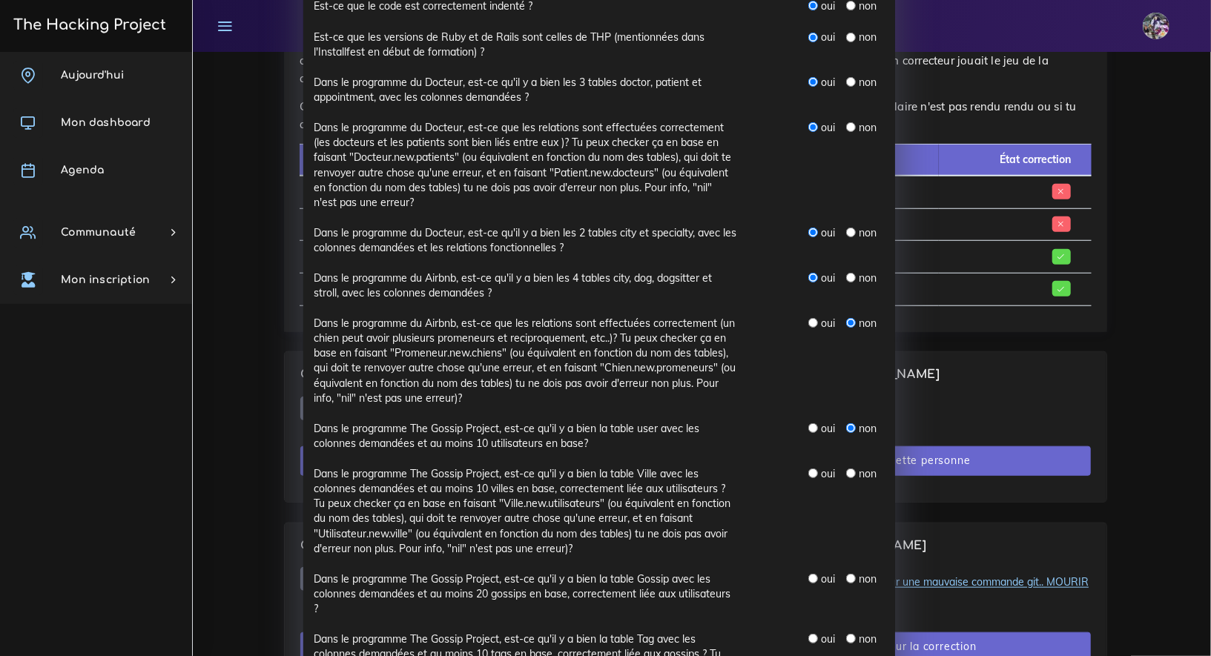
click at [847, 478] on div "non" at bounding box center [861, 473] width 30 height 15
click at [846, 473] on input "radio" at bounding box center [851, 474] width 10 height 10
radio input "true"
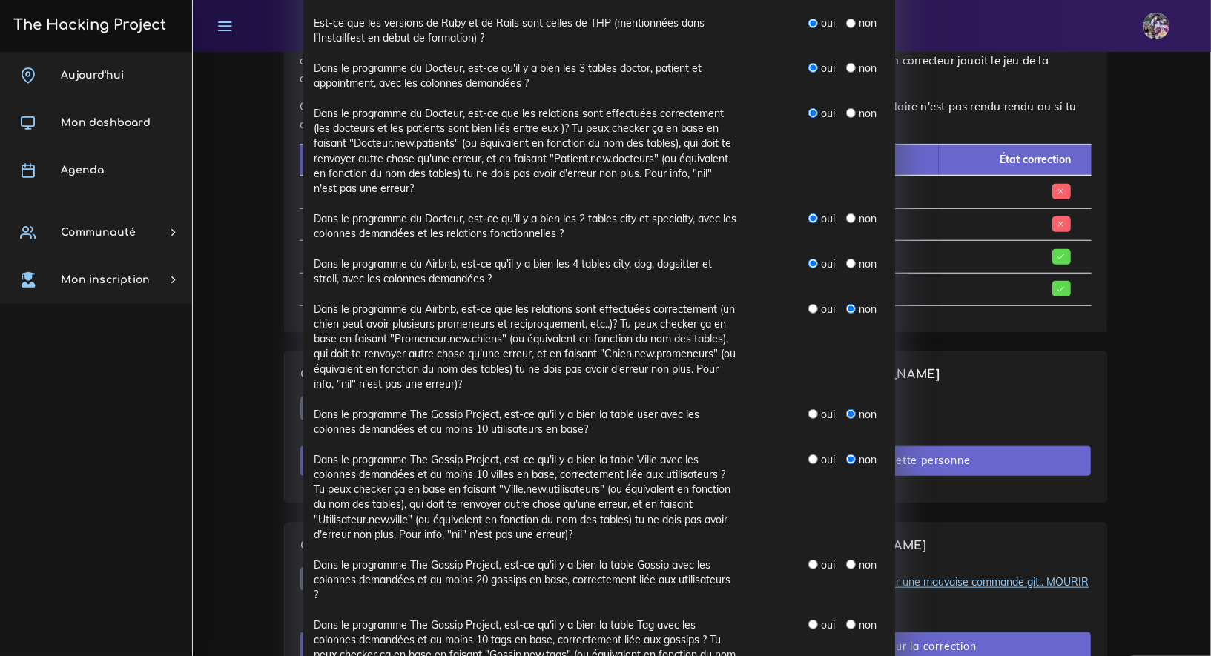
scroll to position [405, 0]
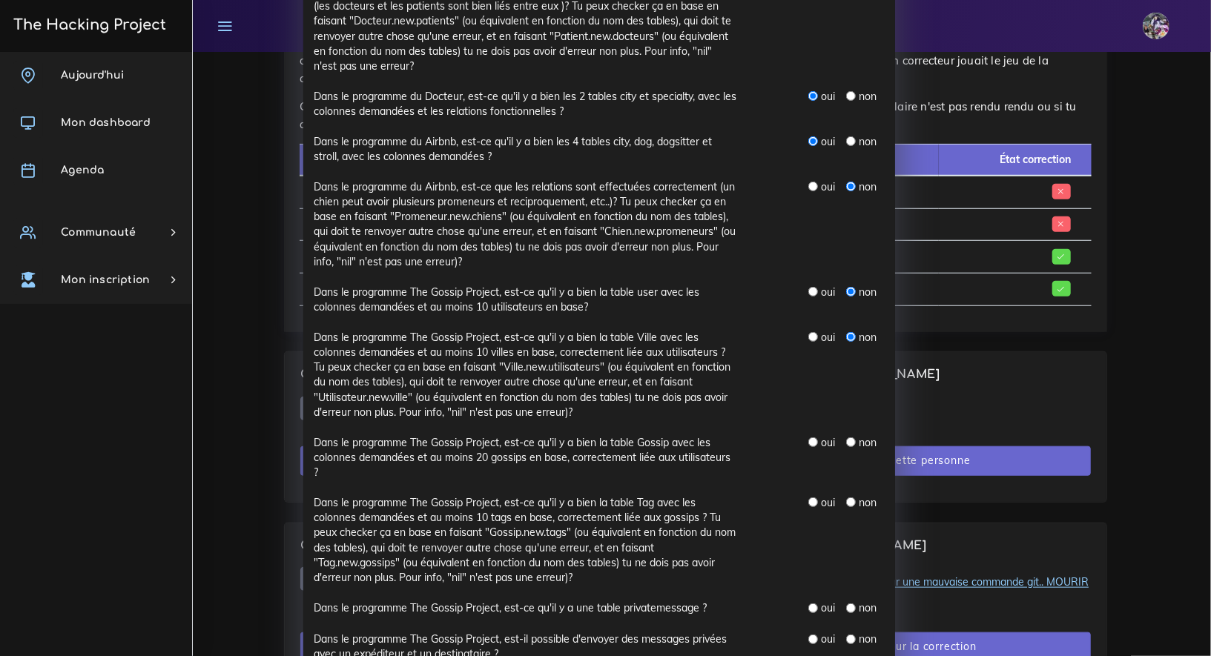
click at [846, 445] on input "radio" at bounding box center [851, 442] width 10 height 10
radio input "true"
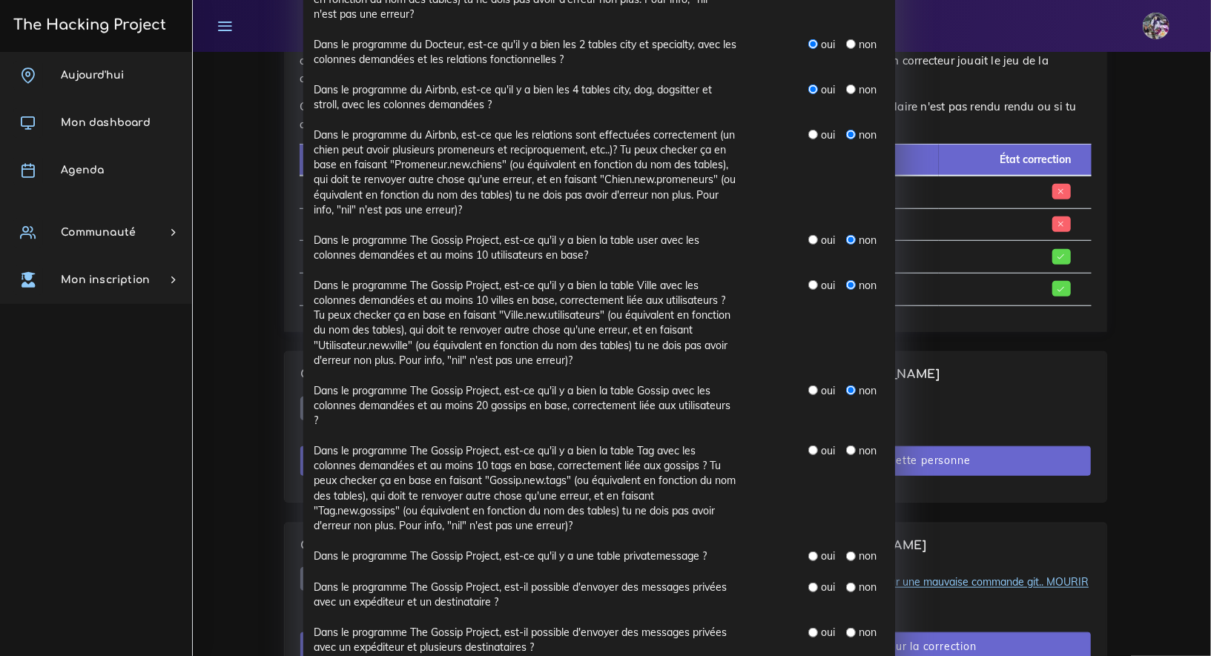
click at [846, 454] on input "radio" at bounding box center [851, 451] width 10 height 10
radio input "true"
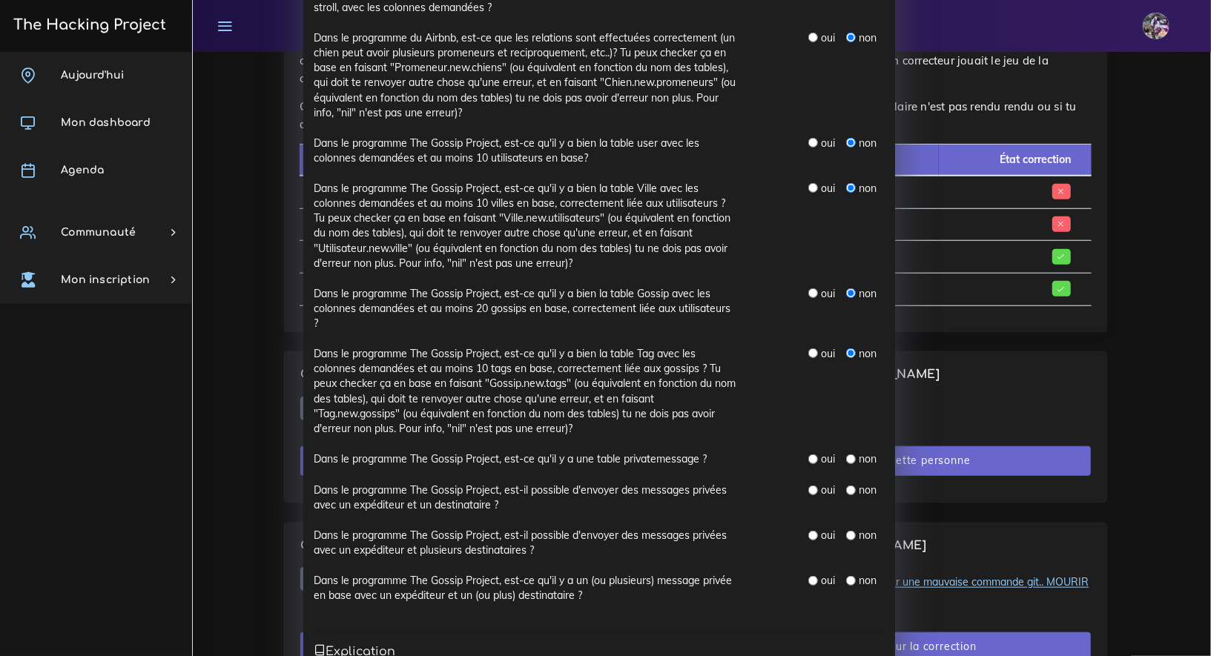
scroll to position [621, 0]
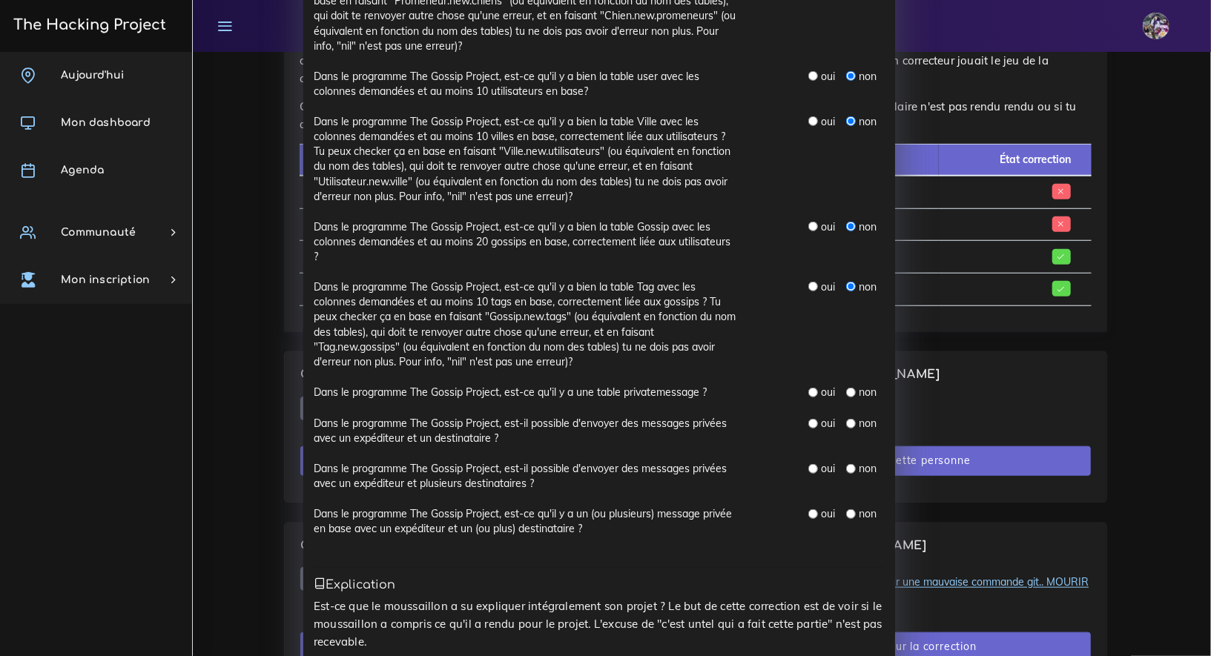
click at [846, 386] on div "non" at bounding box center [861, 392] width 30 height 15
click at [847, 392] on input "radio" at bounding box center [851, 393] width 10 height 10
radio input "true"
click at [848, 420] on input "radio" at bounding box center [851, 424] width 10 height 10
radio input "true"
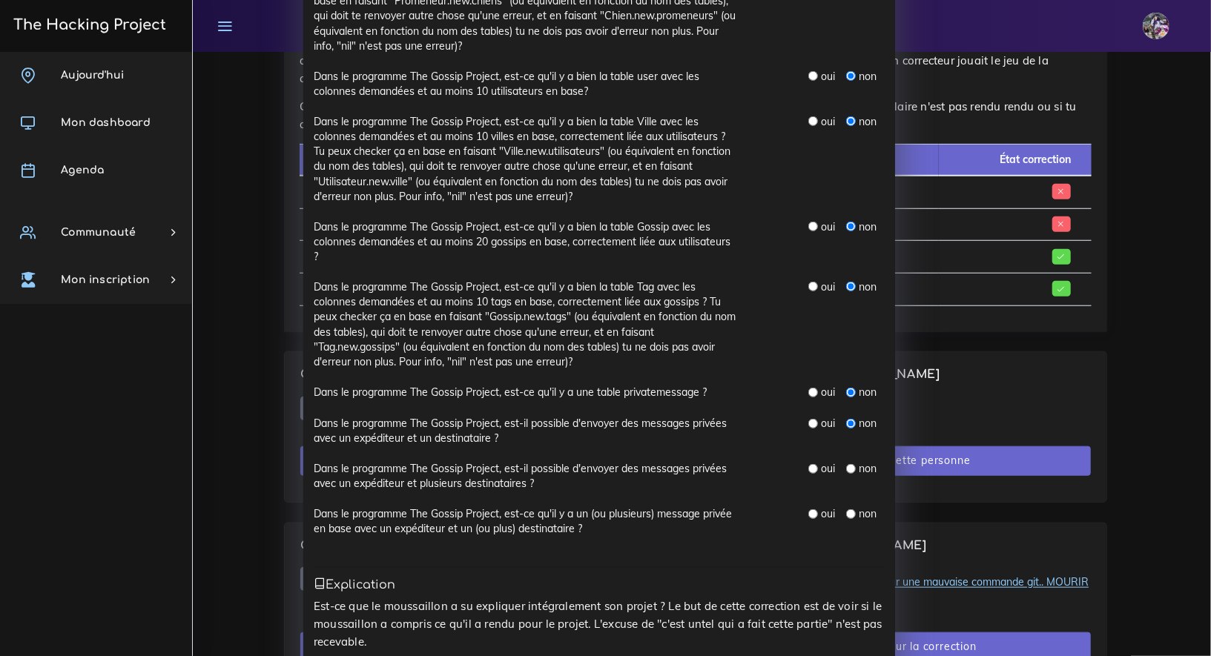
click at [846, 464] on input "radio" at bounding box center [851, 469] width 10 height 10
radio input "true"
click at [848, 512] on div "non" at bounding box center [861, 513] width 30 height 15
click at [848, 514] on input "radio" at bounding box center [851, 514] width 10 height 10
radio input "true"
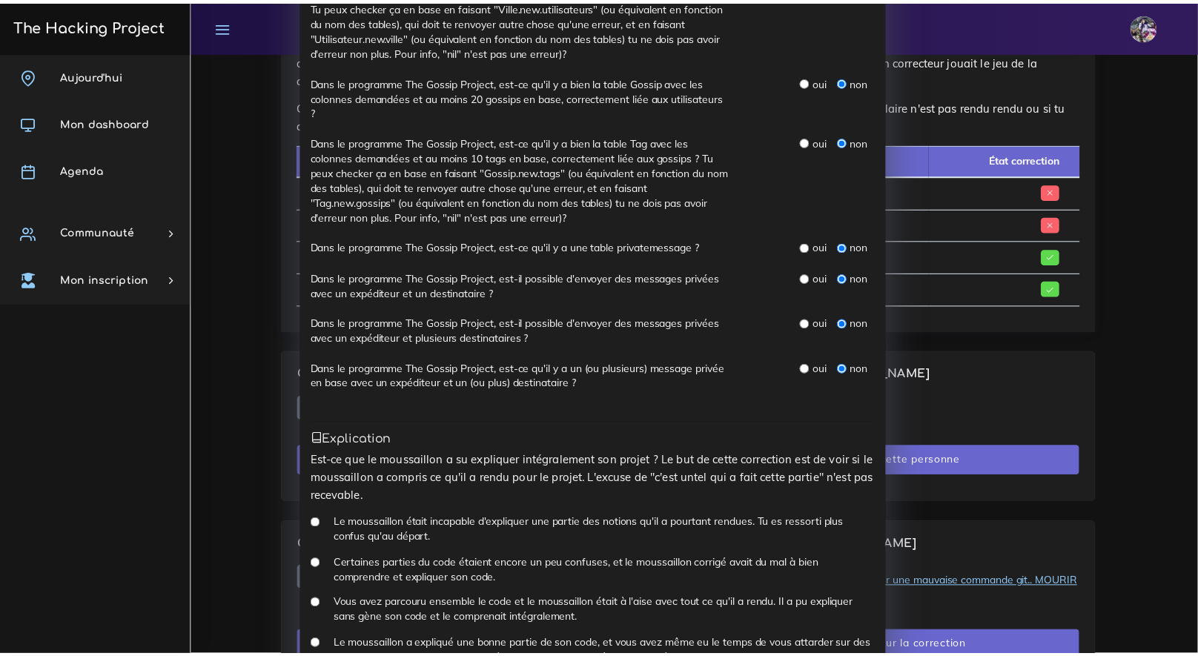
scroll to position [707, 0]
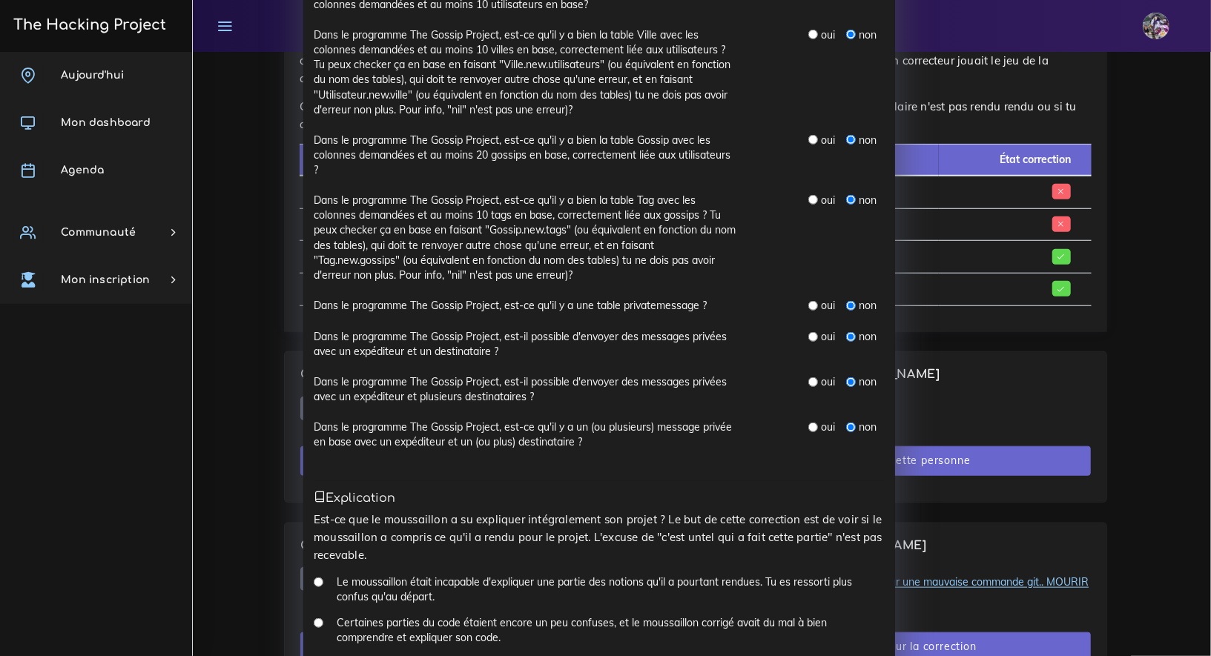
click at [219, 79] on div "Correction N° 1 : Florian ASTIER × Présence As-tu réussi à avoir Florian au tél…" at bounding box center [605, 328] width 1211 height 656
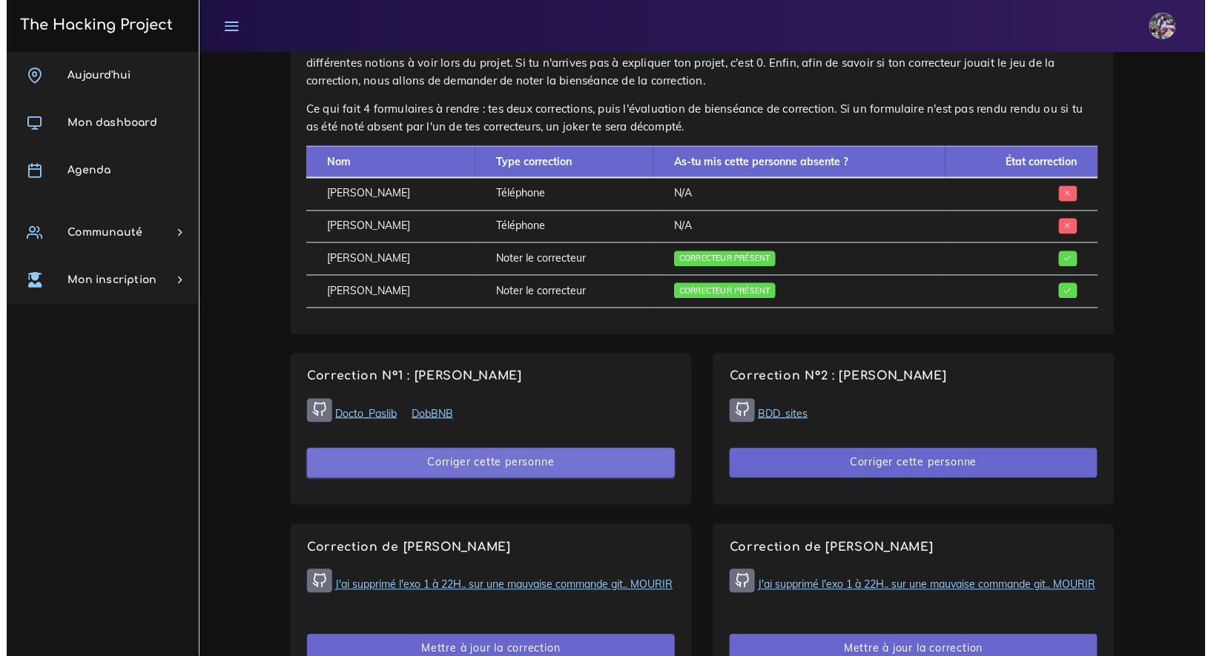
scroll to position [713, 0]
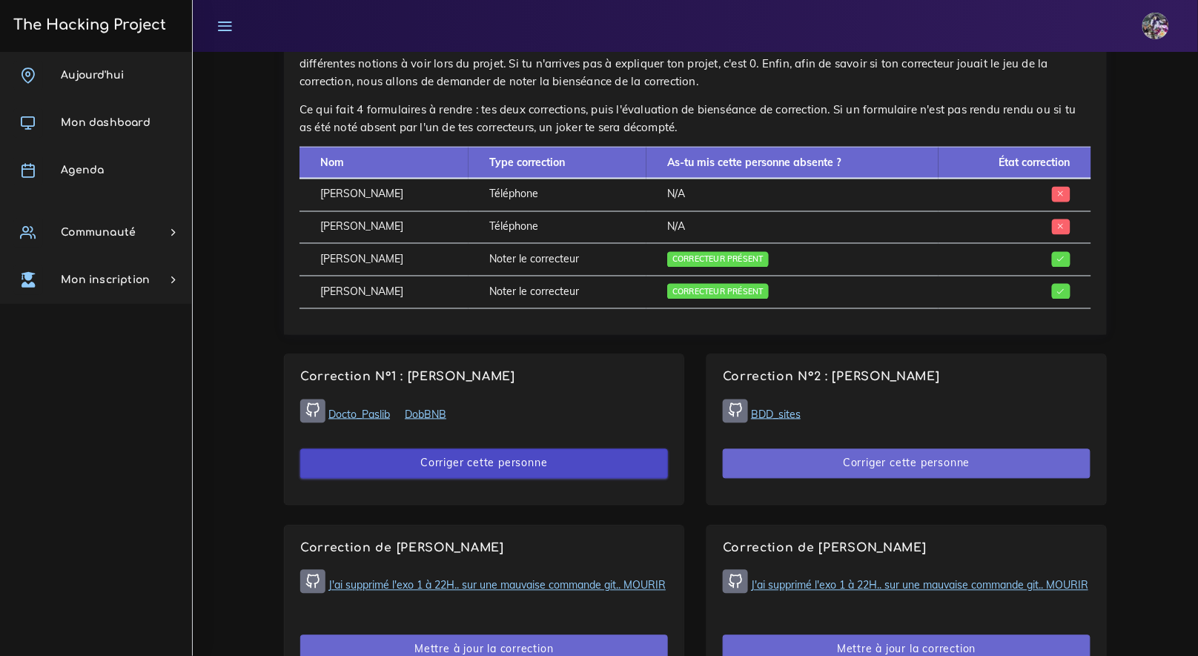
click at [532, 460] on button "Corriger cette personne" at bounding box center [484, 464] width 368 height 30
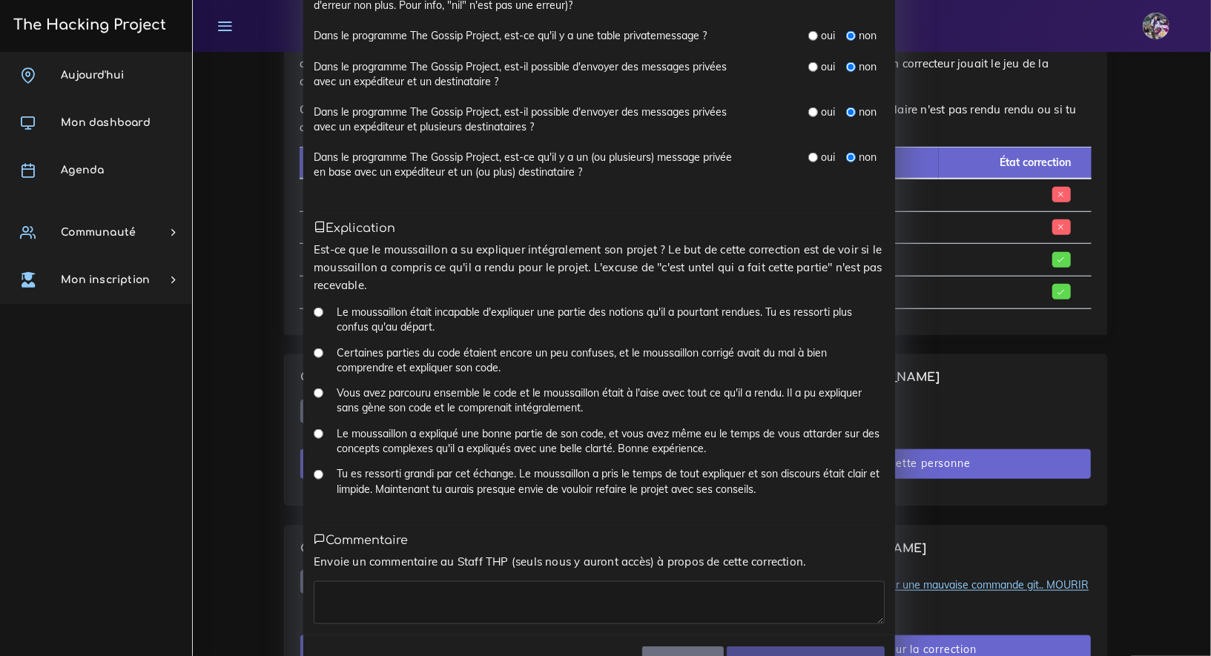
scroll to position [1023, 0]
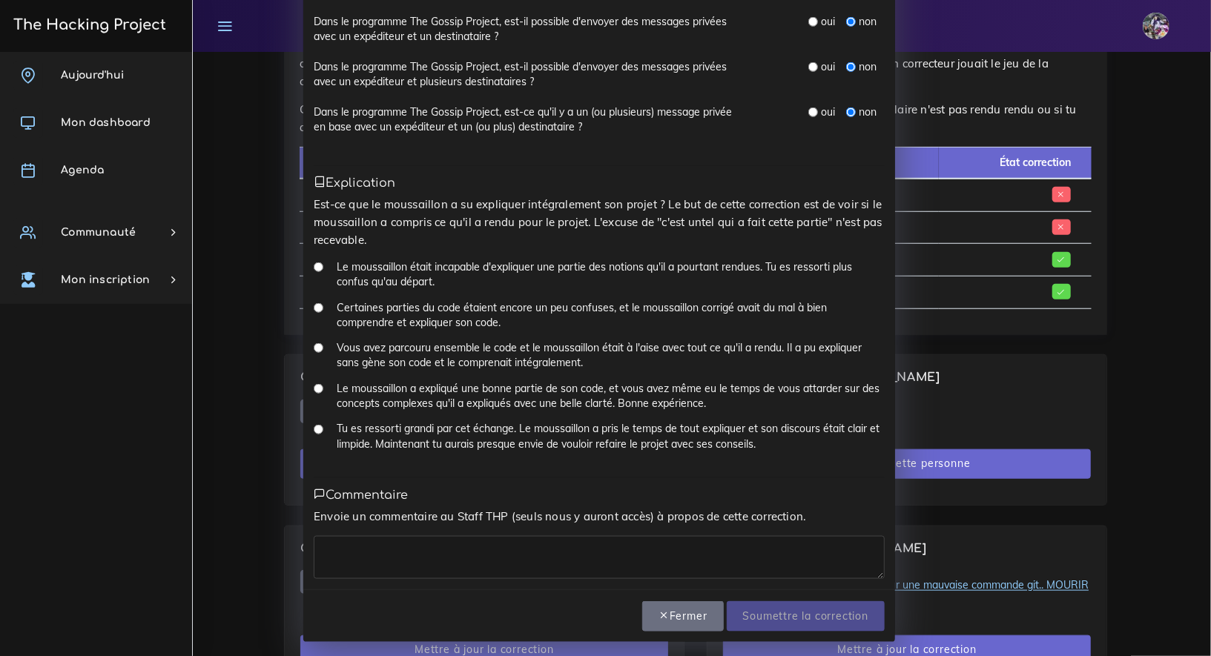
click at [318, 385] on div "Le moussaillon a expliqué une bonne partie de son code, et vous avez même eu le…" at bounding box center [599, 401] width 571 height 41
click at [314, 388] on input "Le moussaillon a expliqué une bonne partie de son code, et vous avez même eu le…" at bounding box center [319, 389] width 10 height 10
radio input "true"
click at [337, 423] on label "Tu es ressorti grandi par cet échange. Le moussaillon a pris le temps de tout e…" at bounding box center [611, 436] width 548 height 30
click at [323, 425] on input "Tu es ressorti grandi par cet échange. Le moussaillon a pris le temps de tout e…" at bounding box center [319, 430] width 10 height 10
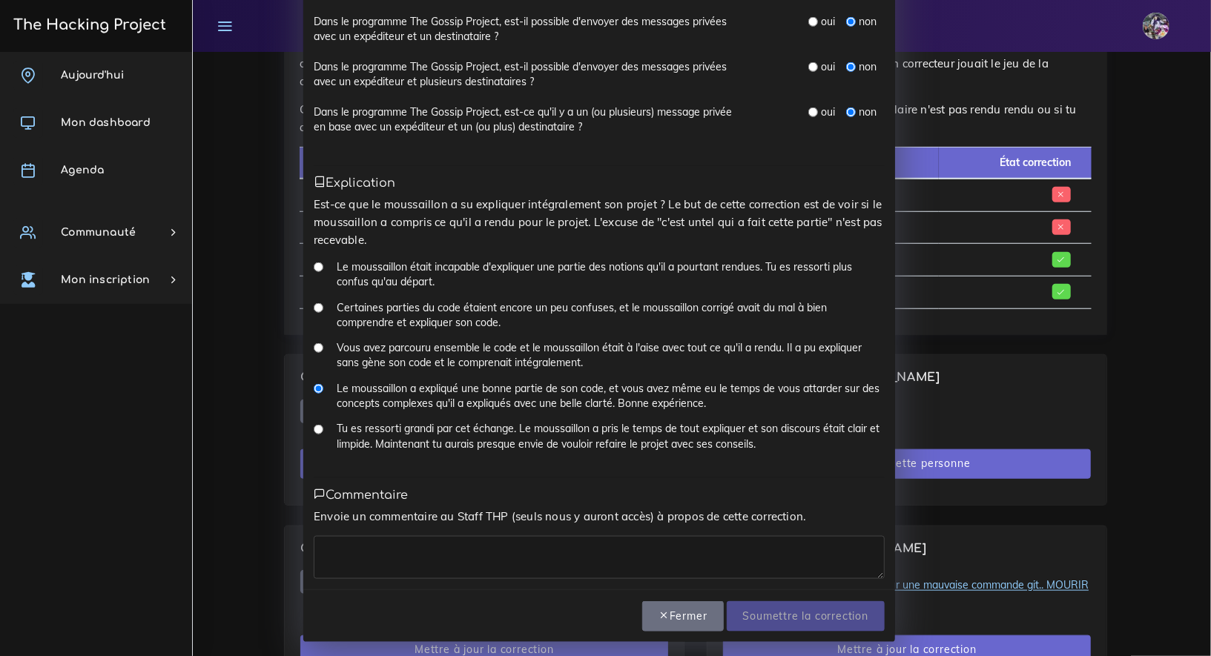
radio input "true"
click at [544, 541] on textarea at bounding box center [599, 557] width 571 height 43
type textarea "Bravo pour le taff mon flow"
click at [810, 610] on input "Soumettre la correction" at bounding box center [806, 616] width 158 height 30
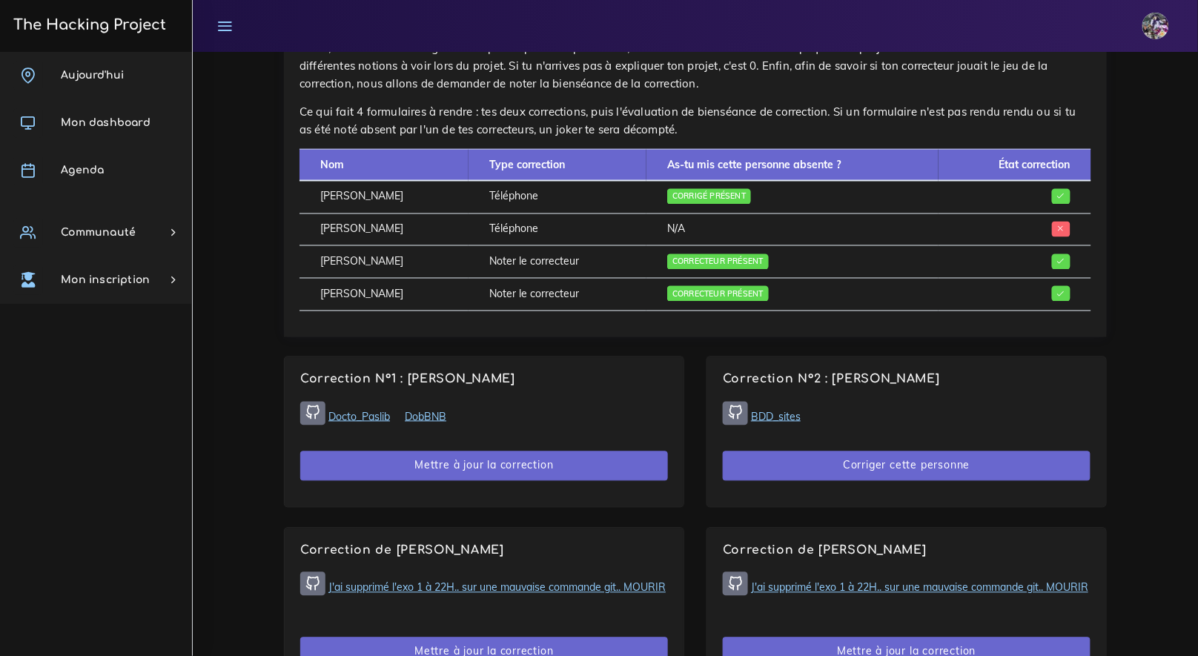
drag, startPoint x: 580, startPoint y: 246, endPoint x: 535, endPoint y: 231, distance: 47.8
click at [564, 241] on tbody "ASTIER Florian Téléphone Corrigé présent LOGAN Joseph Téléphone N/A ASTIER Flor…" at bounding box center [696, 246] width 792 height 131
click at [488, 227] on td "Téléphone" at bounding box center [558, 230] width 178 height 33
drag, startPoint x: 317, startPoint y: 229, endPoint x: 1083, endPoint y: 230, distance: 766.0
click at [1083, 230] on tr "LOGAN Joseph Téléphone N/A" at bounding box center [696, 230] width 792 height 33
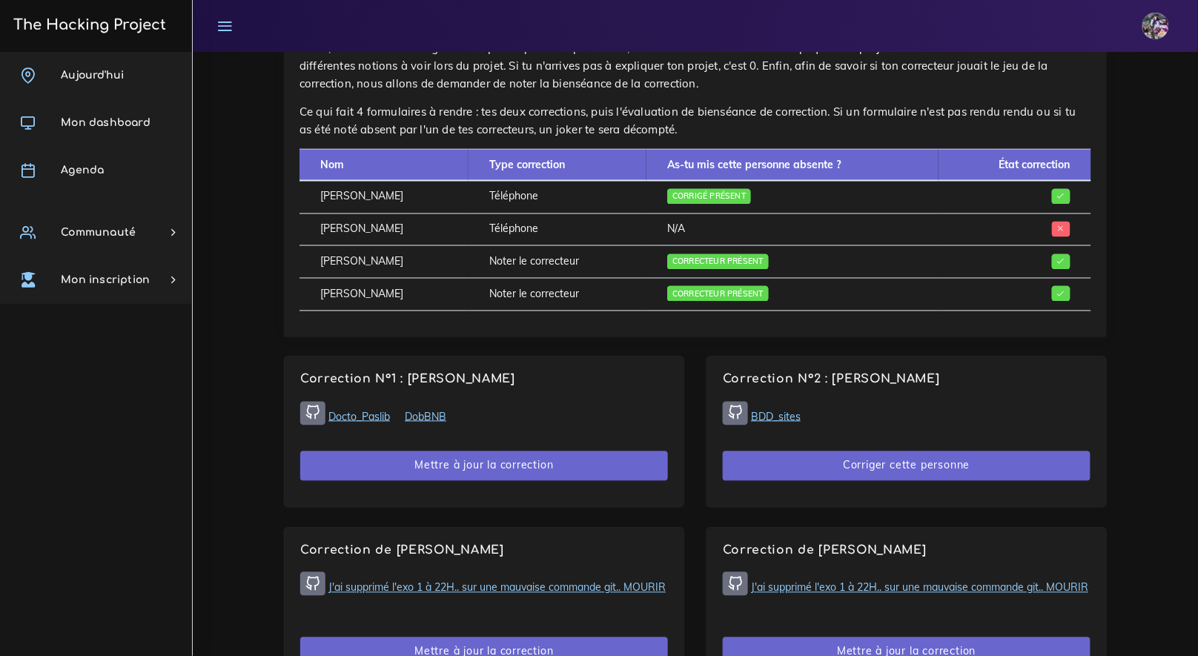
drag, startPoint x: 725, startPoint y: 233, endPoint x: 754, endPoint y: 233, distance: 28.9
click at [756, 233] on td "N/A" at bounding box center [793, 230] width 292 height 33
click at [143, 29] on h3 "The Hacking Project" at bounding box center [87, 25] width 157 height 16
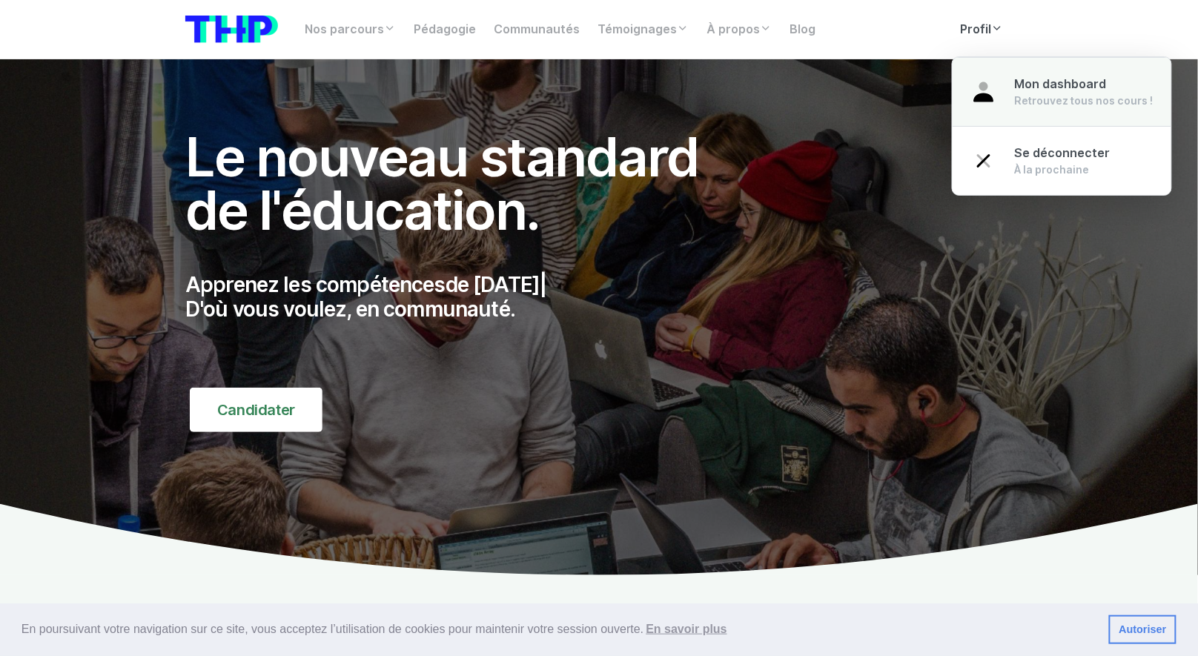
click at [1016, 91] on div "Mon dashboard Retrouvez tous nos cours !" at bounding box center [1084, 92] width 139 height 33
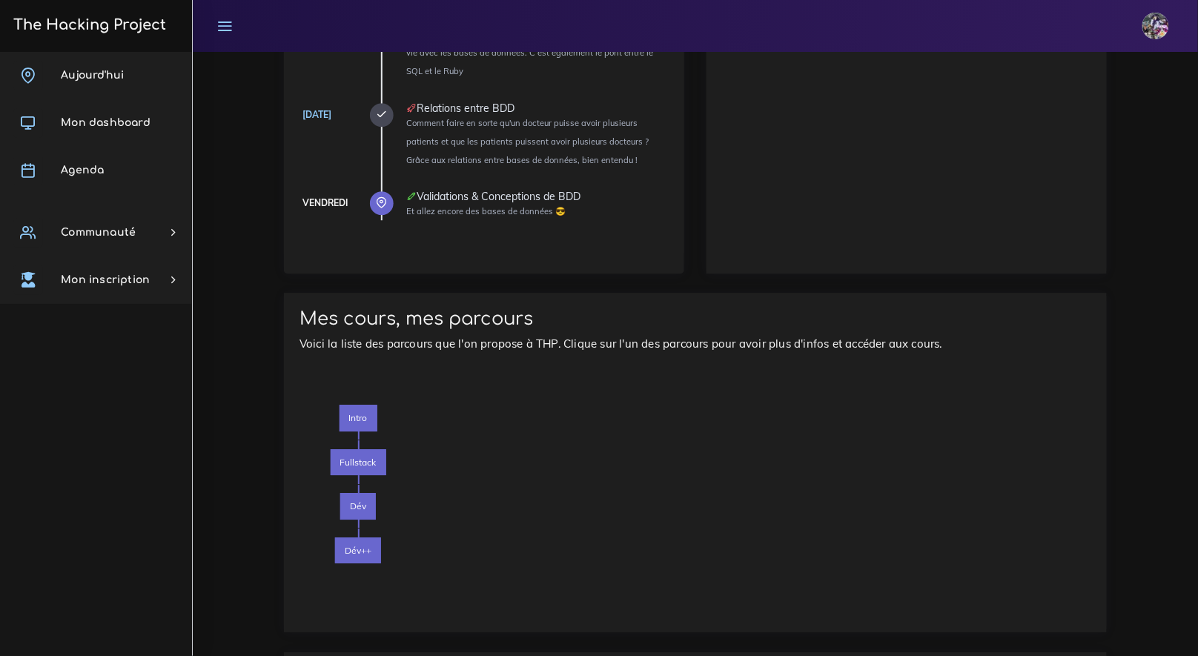
scroll to position [1298, 0]
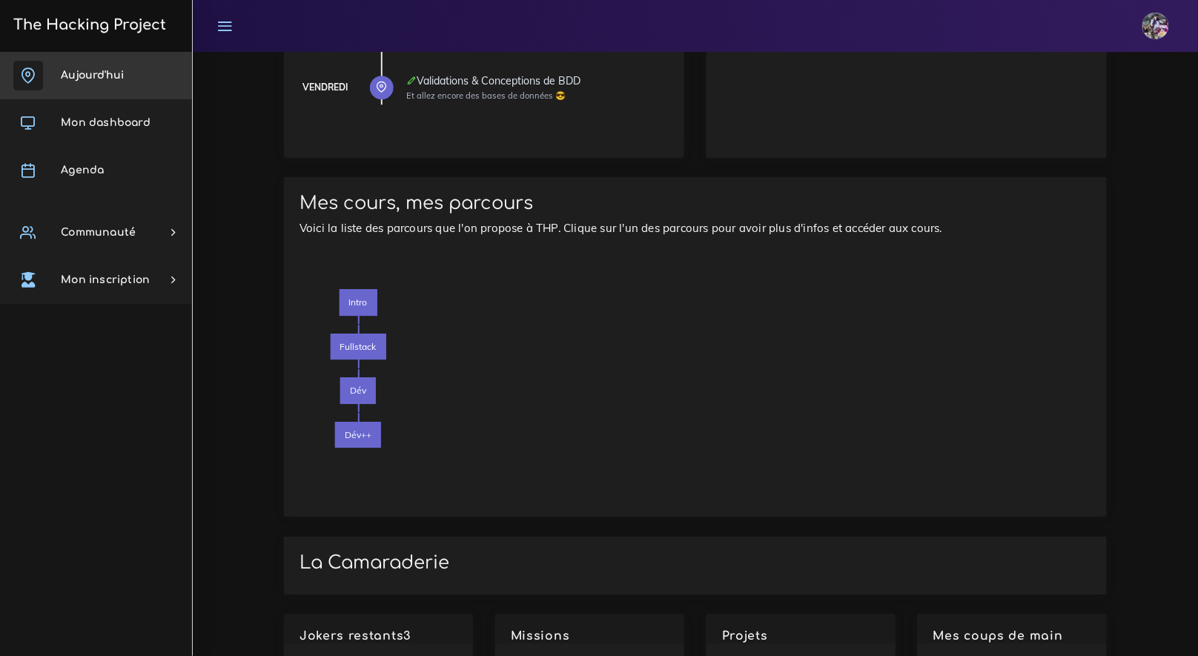
click at [138, 92] on link "Aujourd'hui" at bounding box center [96, 75] width 192 height 47
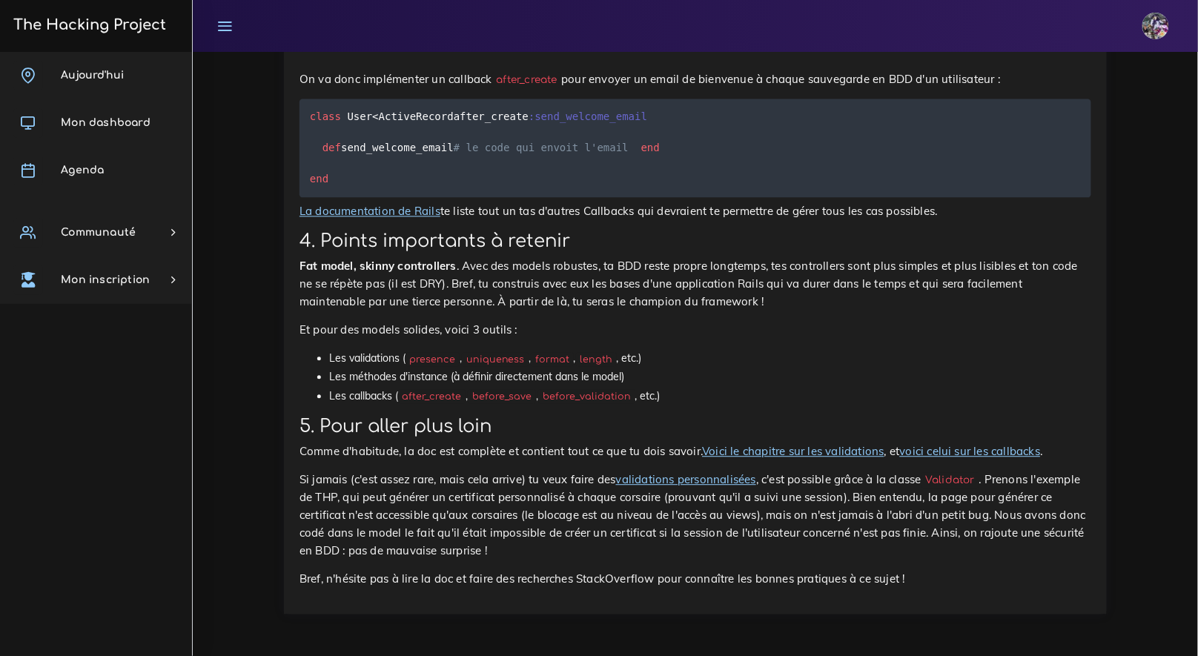
scroll to position [12313, 0]
click at [110, 63] on link "Aujourd'hui" at bounding box center [96, 75] width 192 height 47
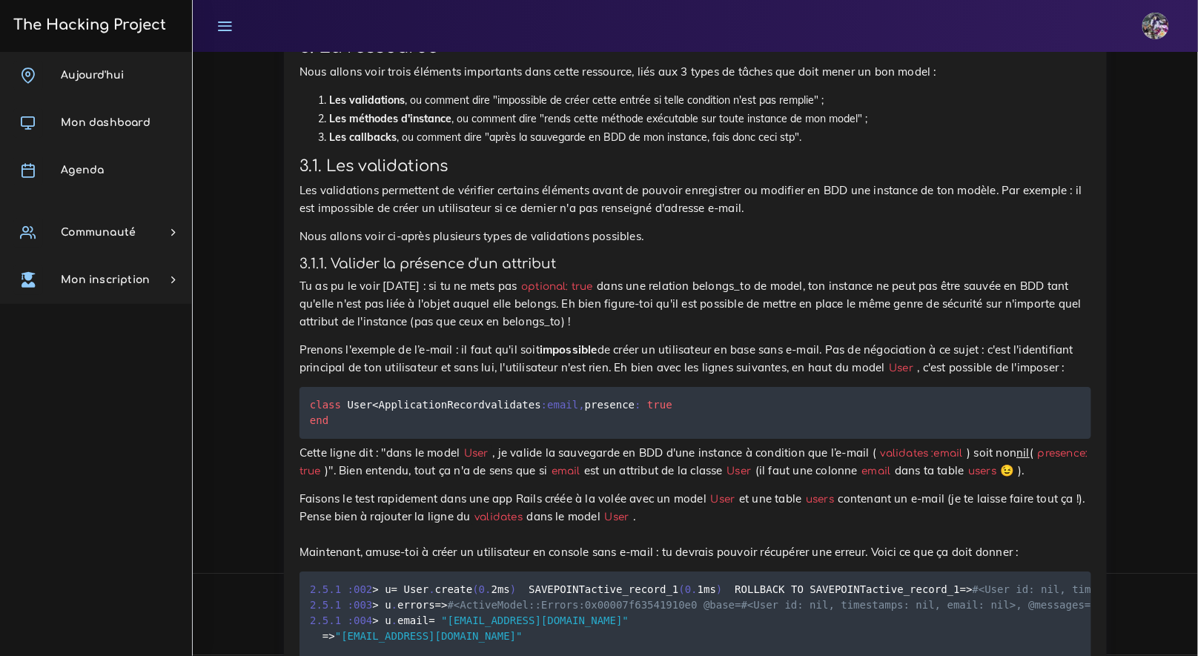
scroll to position [9404, 0]
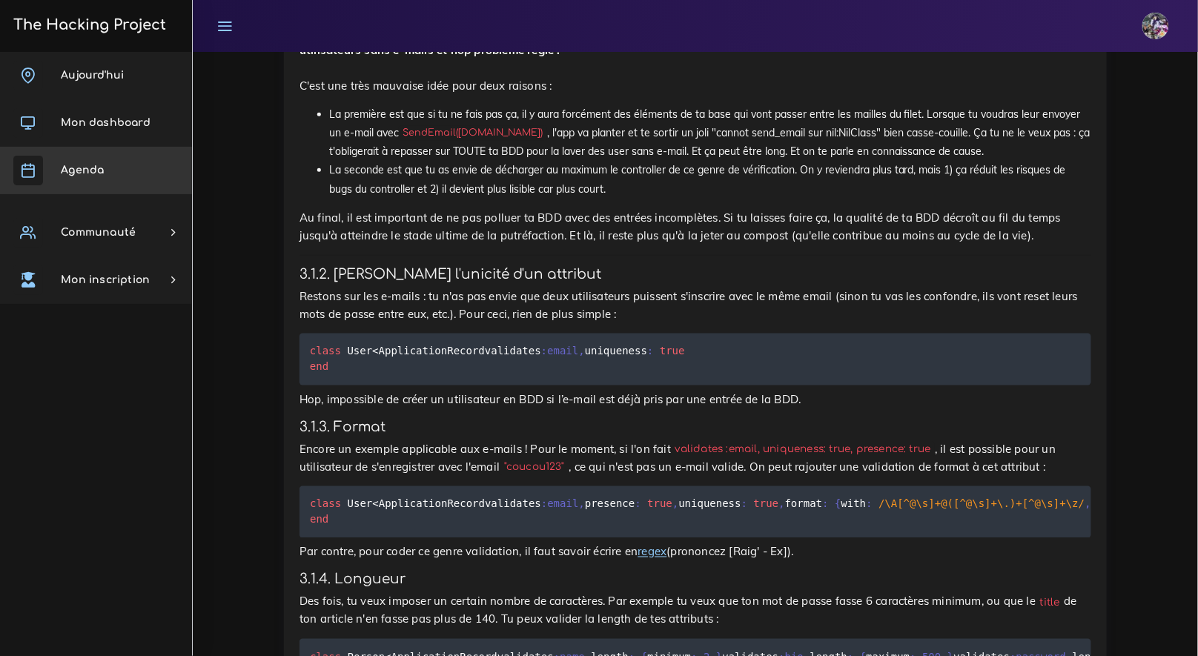
click at [119, 159] on link "Agenda" at bounding box center [96, 170] width 192 height 47
click at [119, 161] on link "Agenda" at bounding box center [96, 170] width 192 height 47
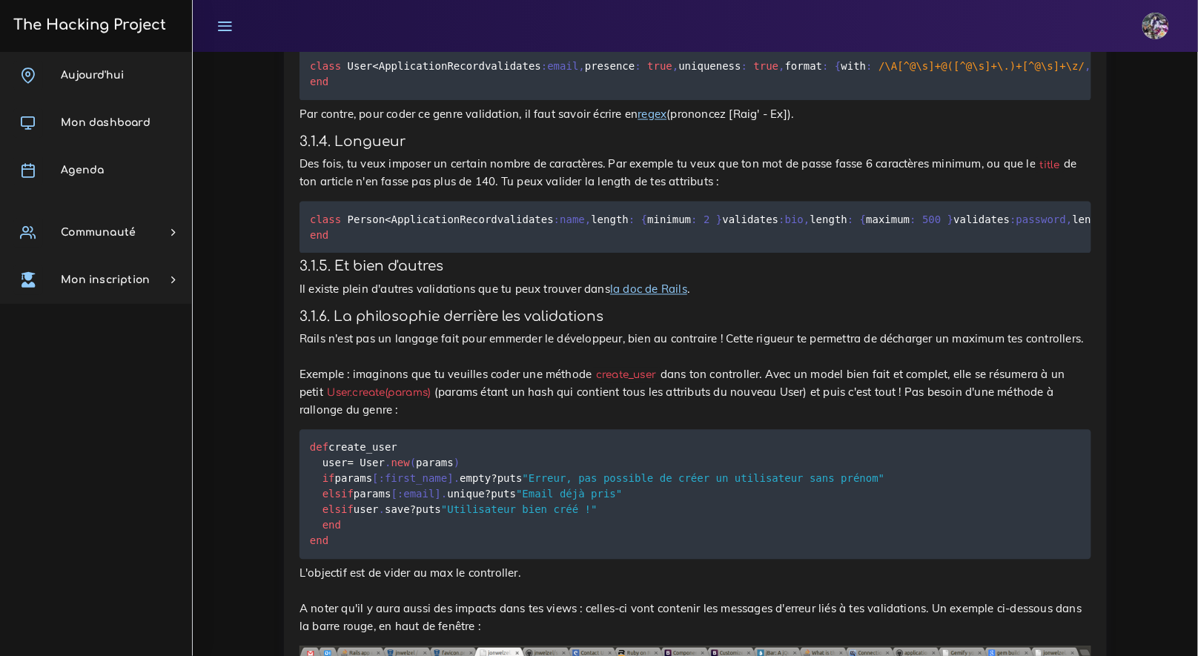
scroll to position [9847, 0]
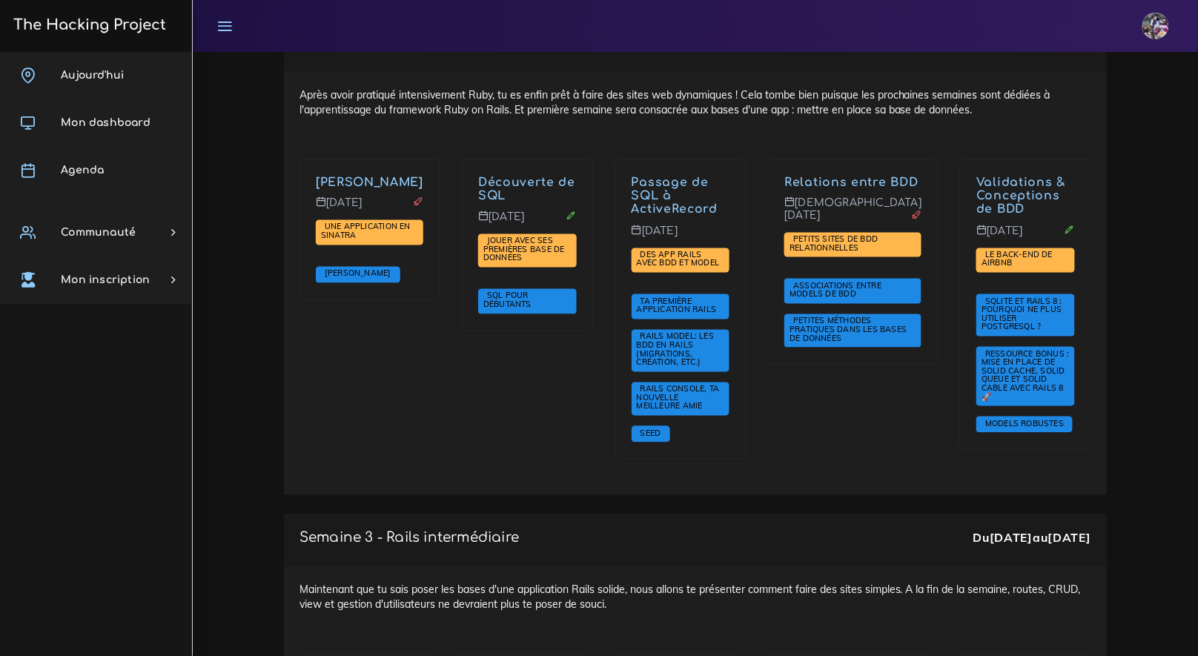
scroll to position [2537, 0]
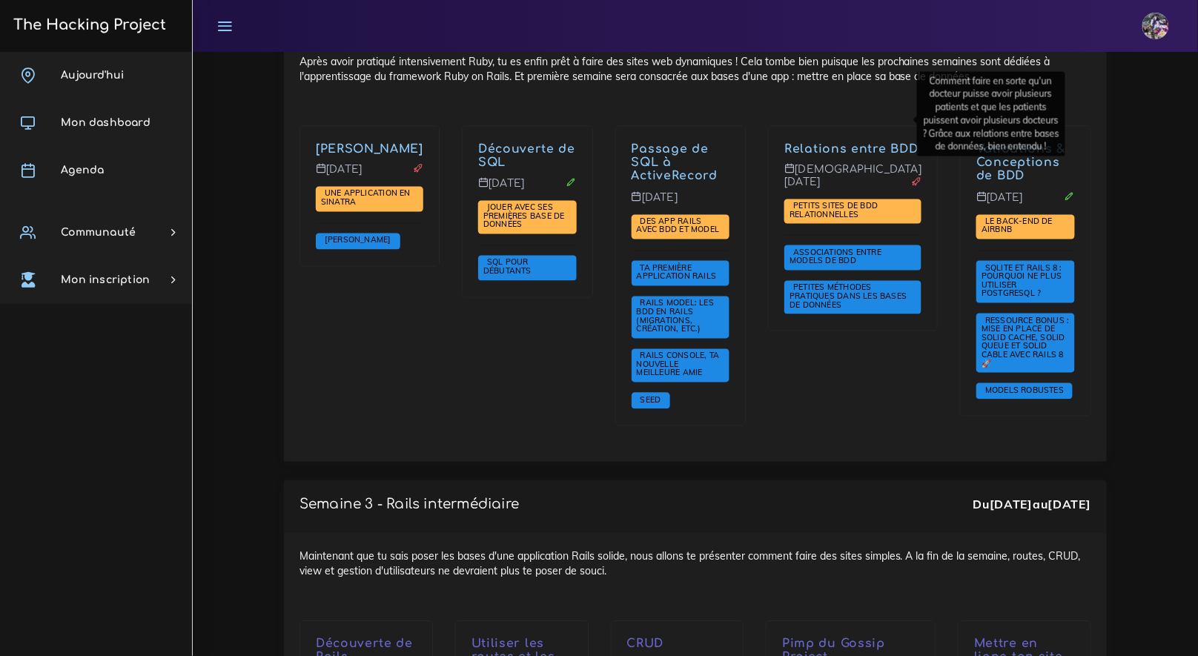
click at [867, 142] on p "Relations entre BDD" at bounding box center [853, 149] width 137 height 14
click at [866, 142] on link "Relations entre BDD" at bounding box center [851, 148] width 133 height 13
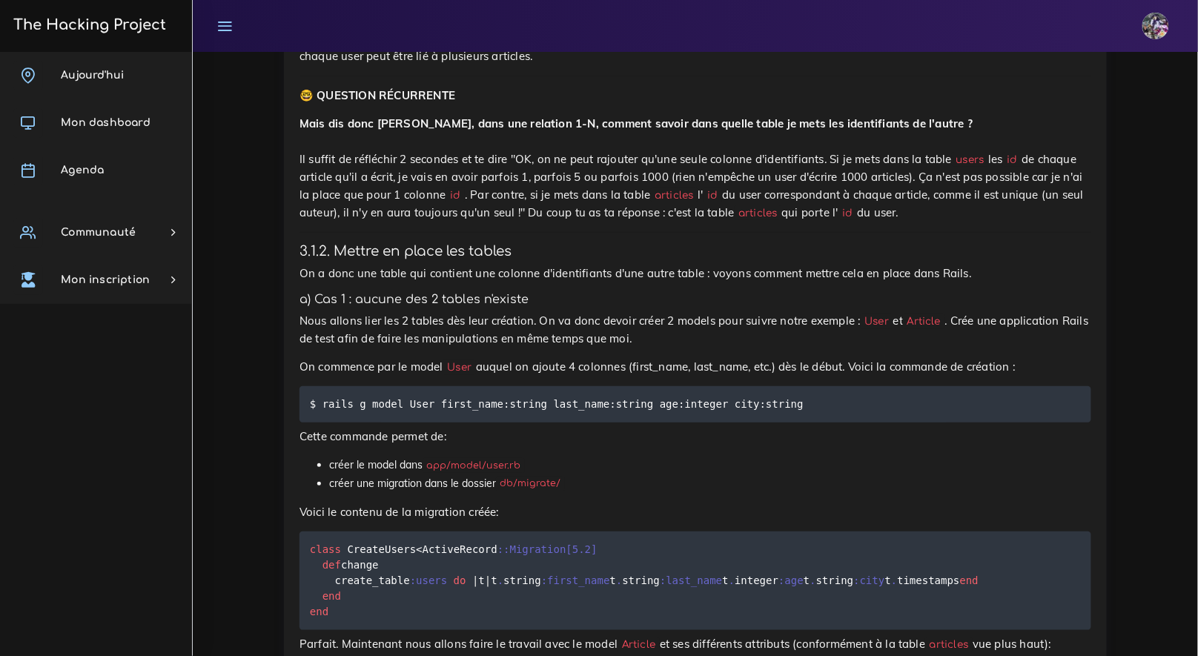
scroll to position [5456, 0]
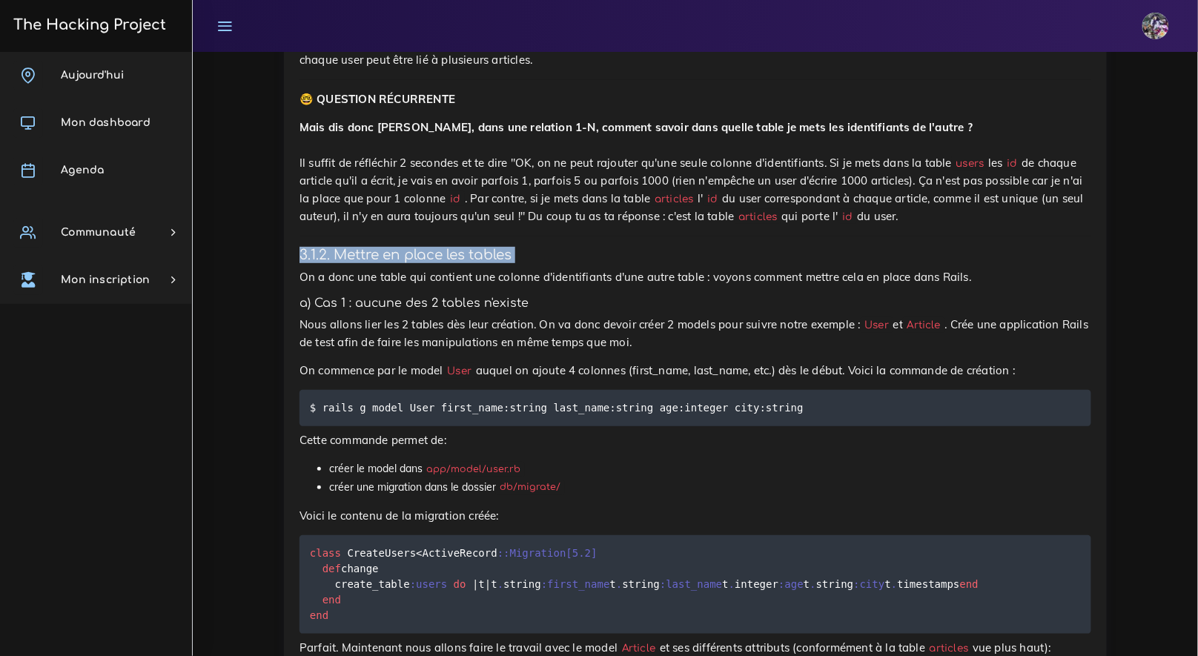
drag, startPoint x: 307, startPoint y: 249, endPoint x: 528, endPoint y: 278, distance: 222.9
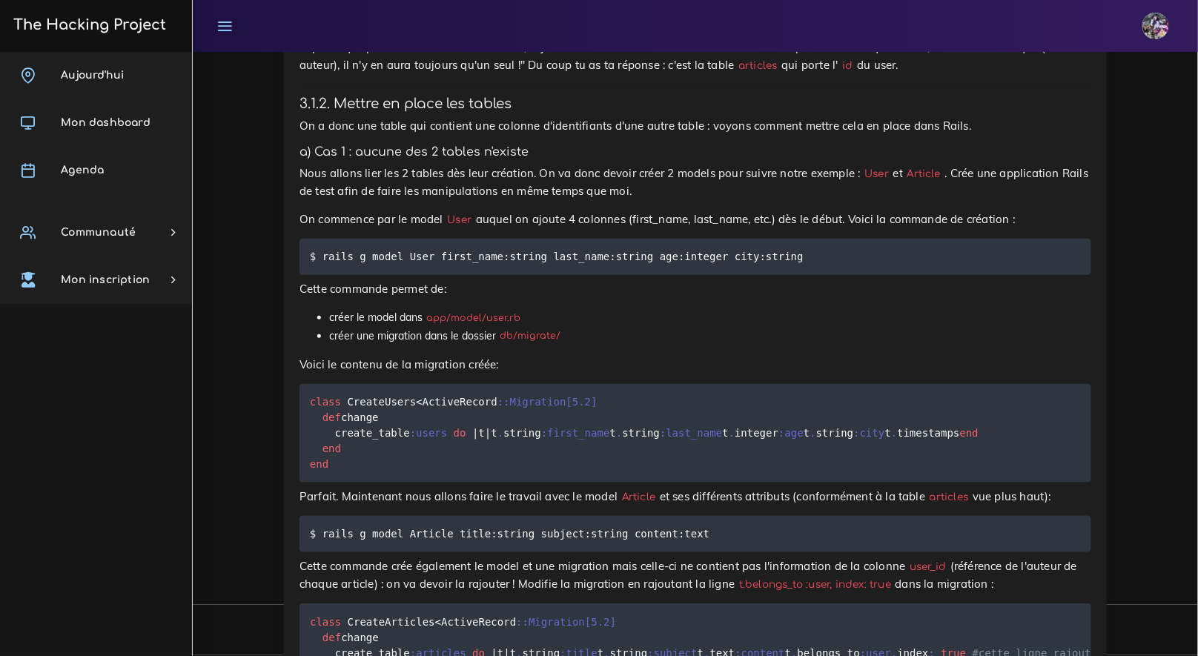
scroll to position [5724, 0]
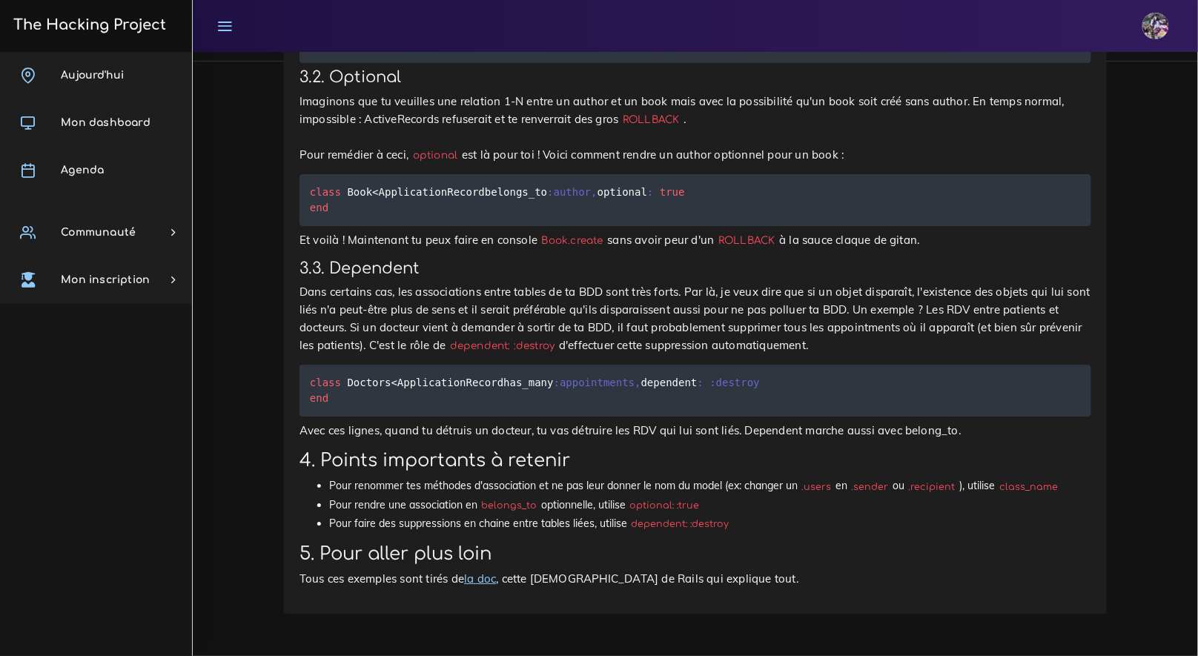
drag, startPoint x: 1211, startPoint y: 136, endPoint x: 1193, endPoint y: 643, distance: 507.5
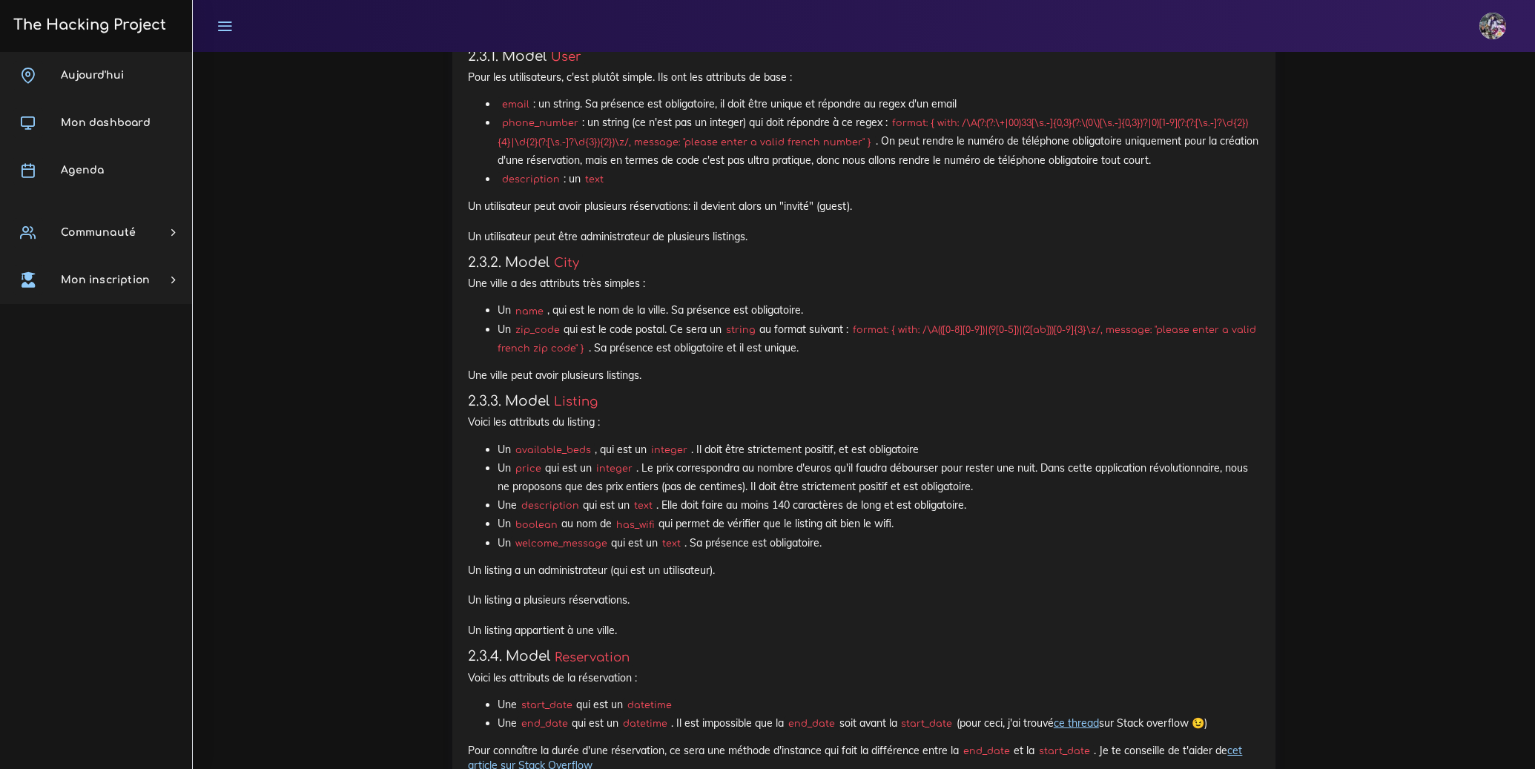
scroll to position [2610, 0]
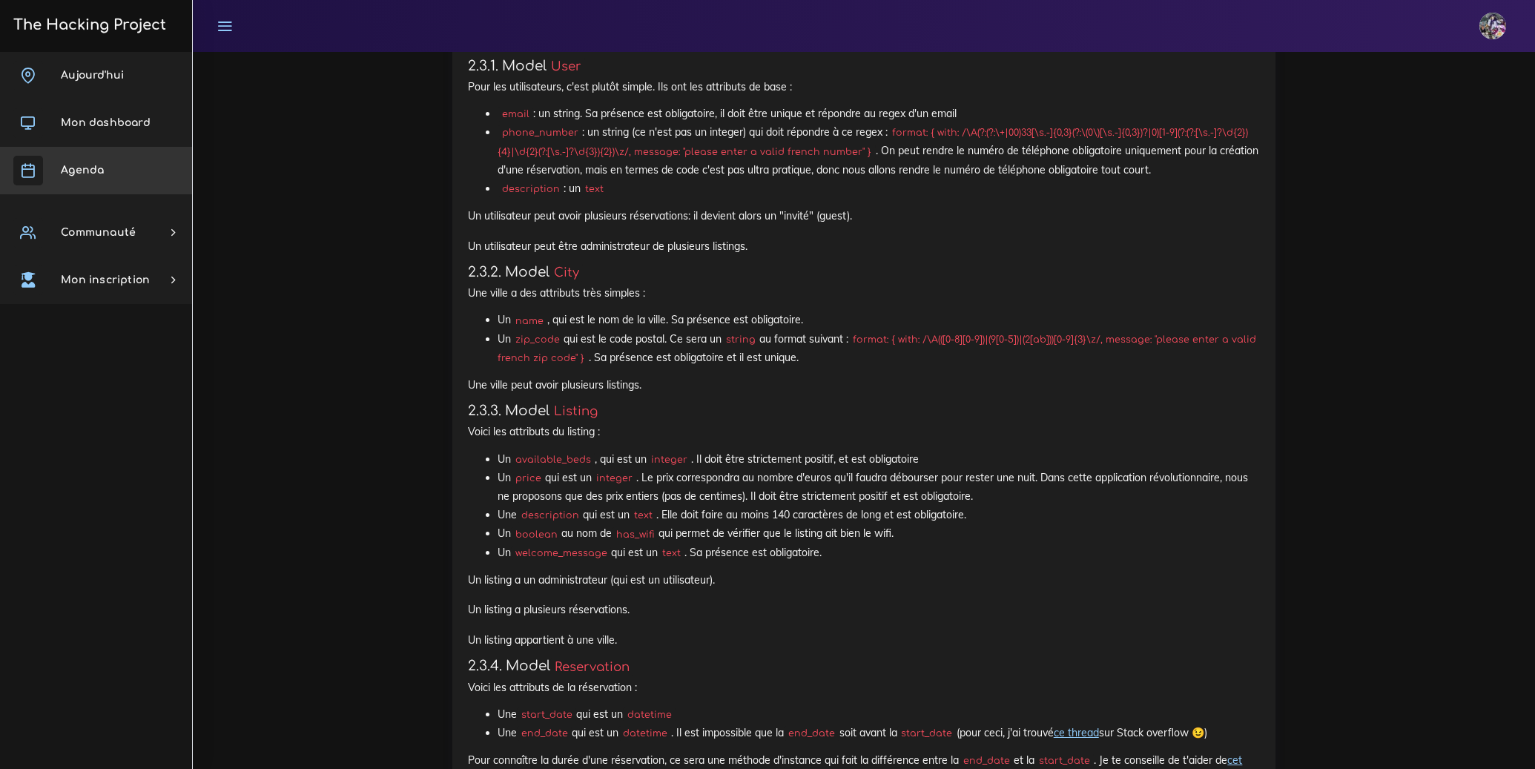
click at [128, 171] on link "Agenda" at bounding box center [96, 170] width 192 height 47
click at [124, 175] on link "Agenda" at bounding box center [96, 170] width 192 height 47
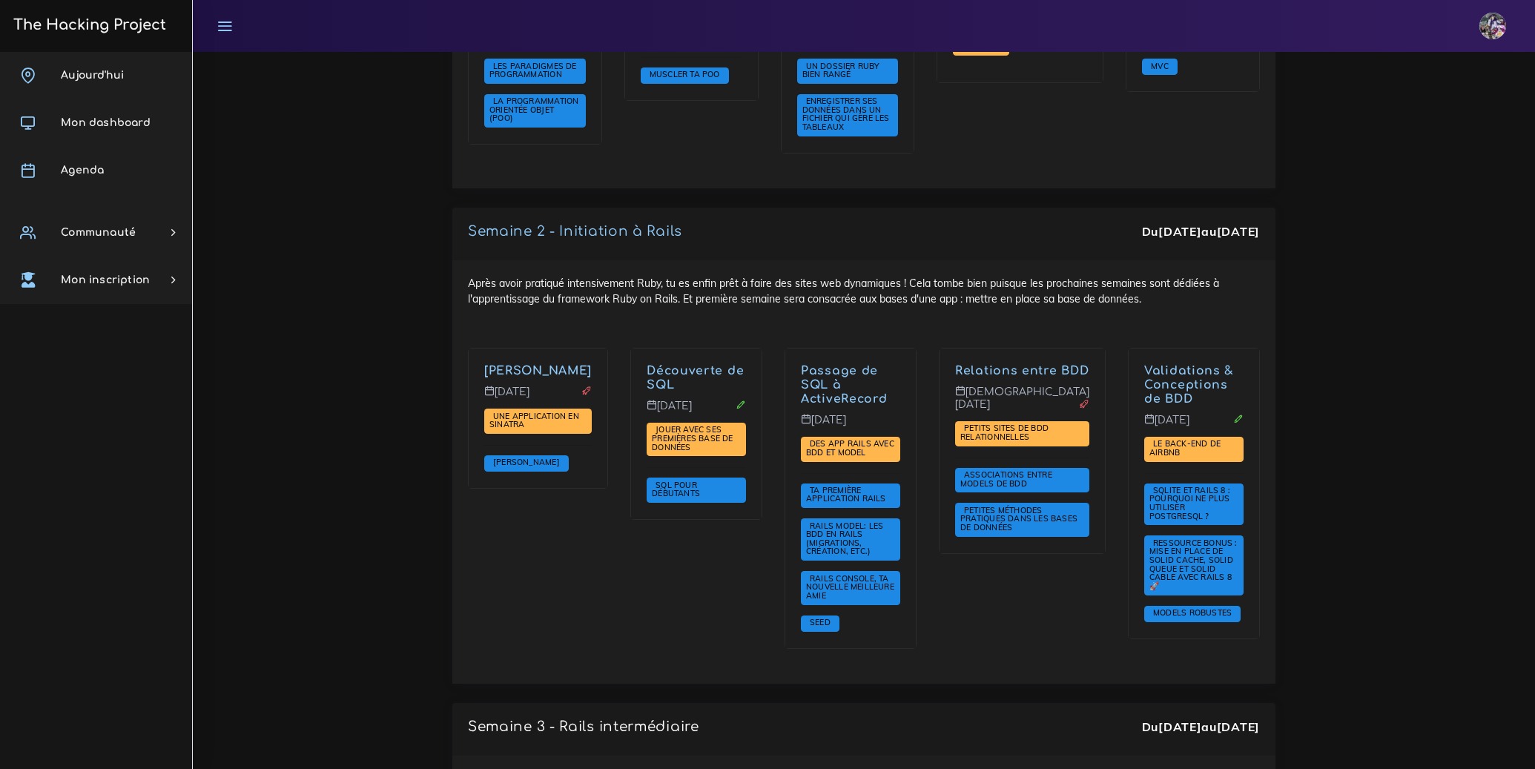
scroll to position [2322, 0]
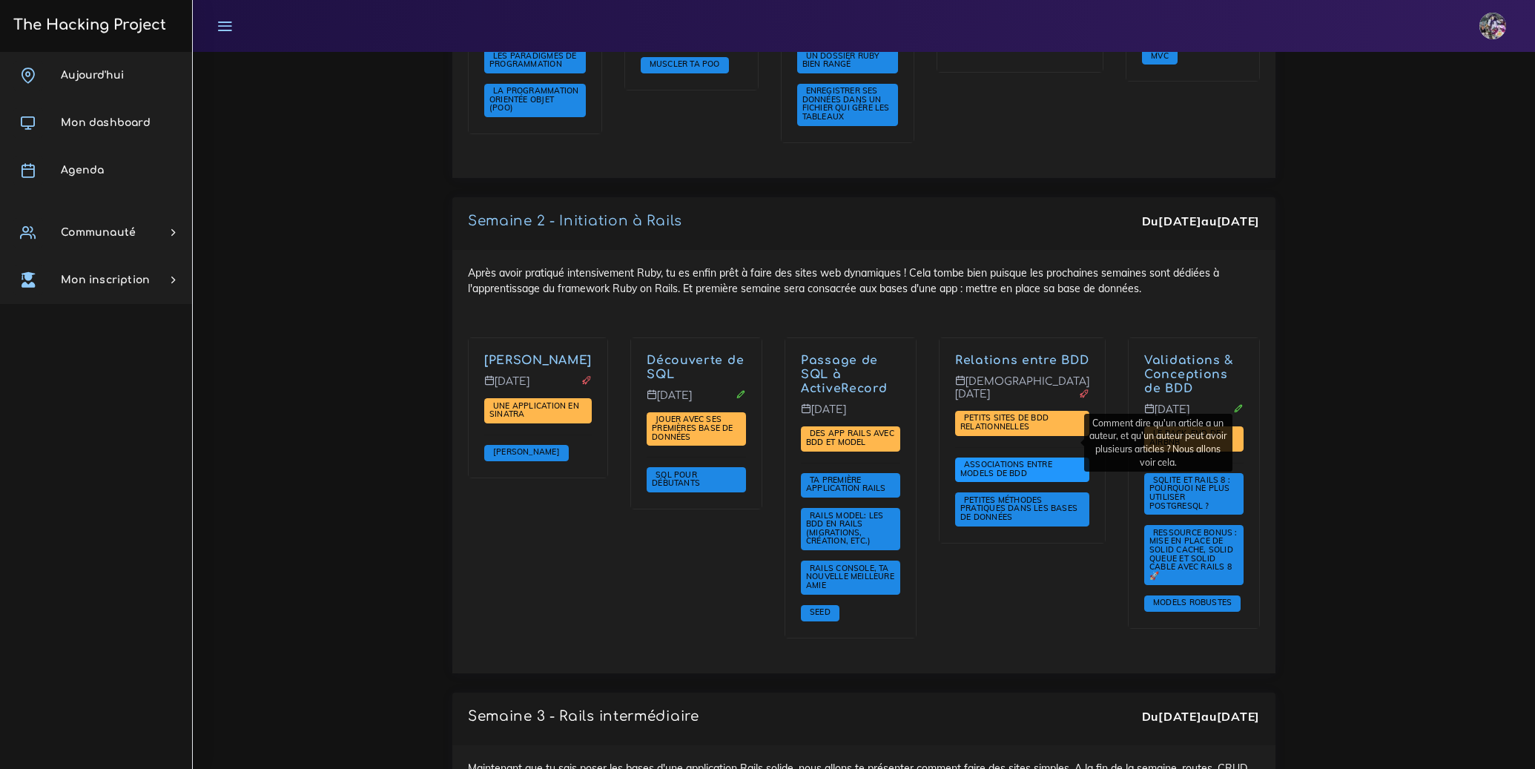
click at [1028, 459] on span "Associations entre models de BDD" at bounding box center [1006, 468] width 92 height 19
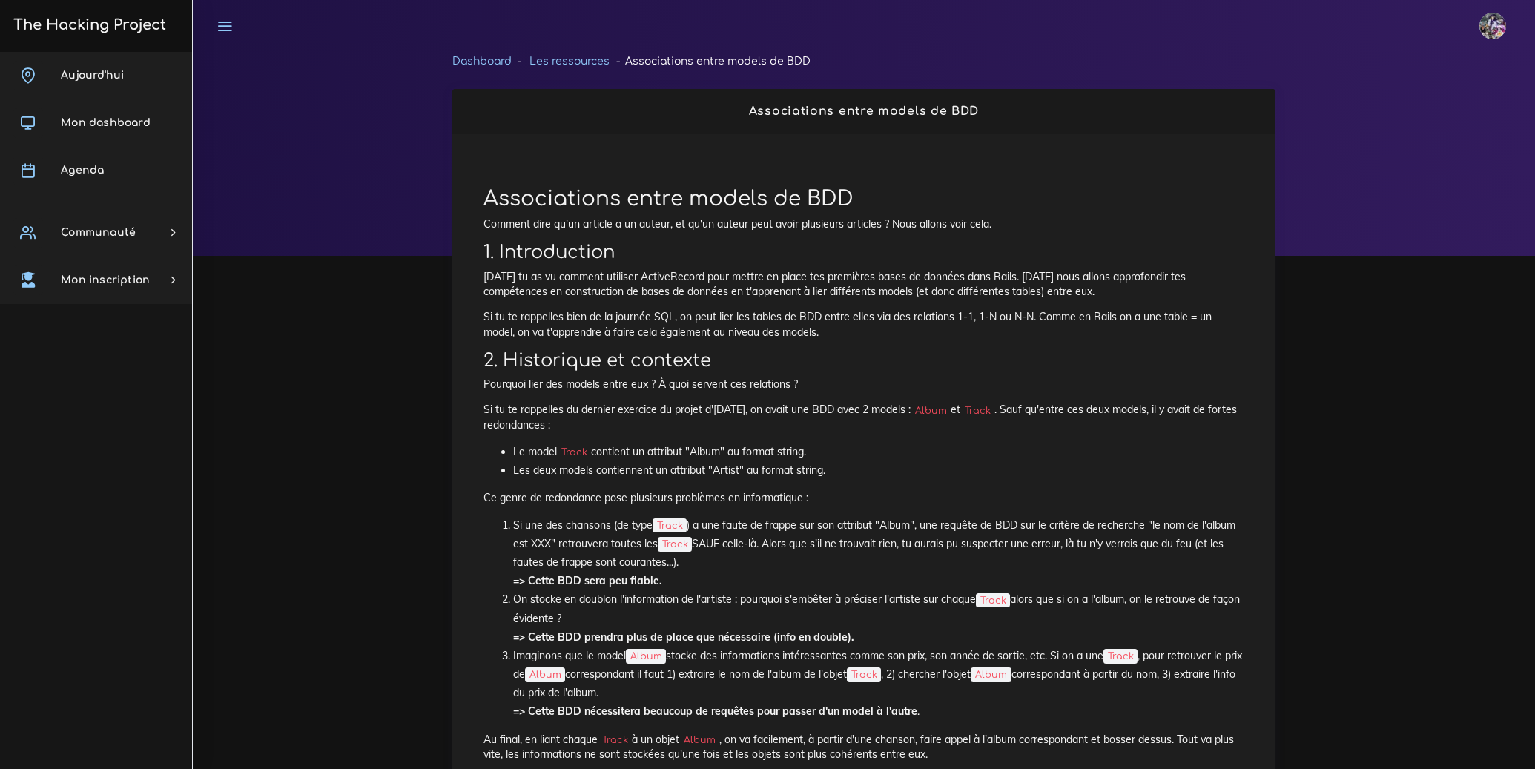
click at [572, 56] on link "Les ressources" at bounding box center [569, 61] width 80 height 11
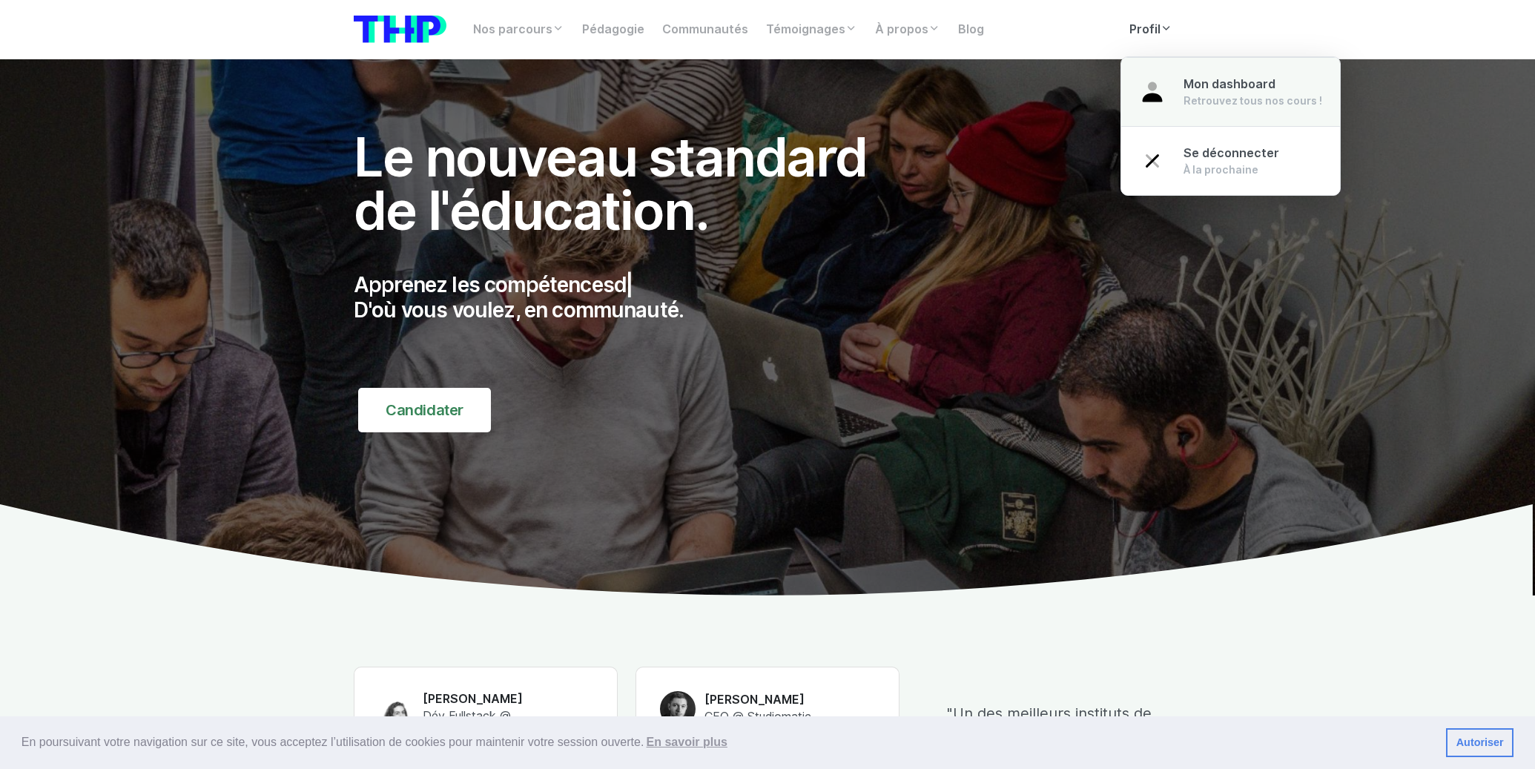
click at [1171, 81] on link "Mon dashboard Retrouvez tous nos cours !" at bounding box center [1230, 92] width 219 height 70
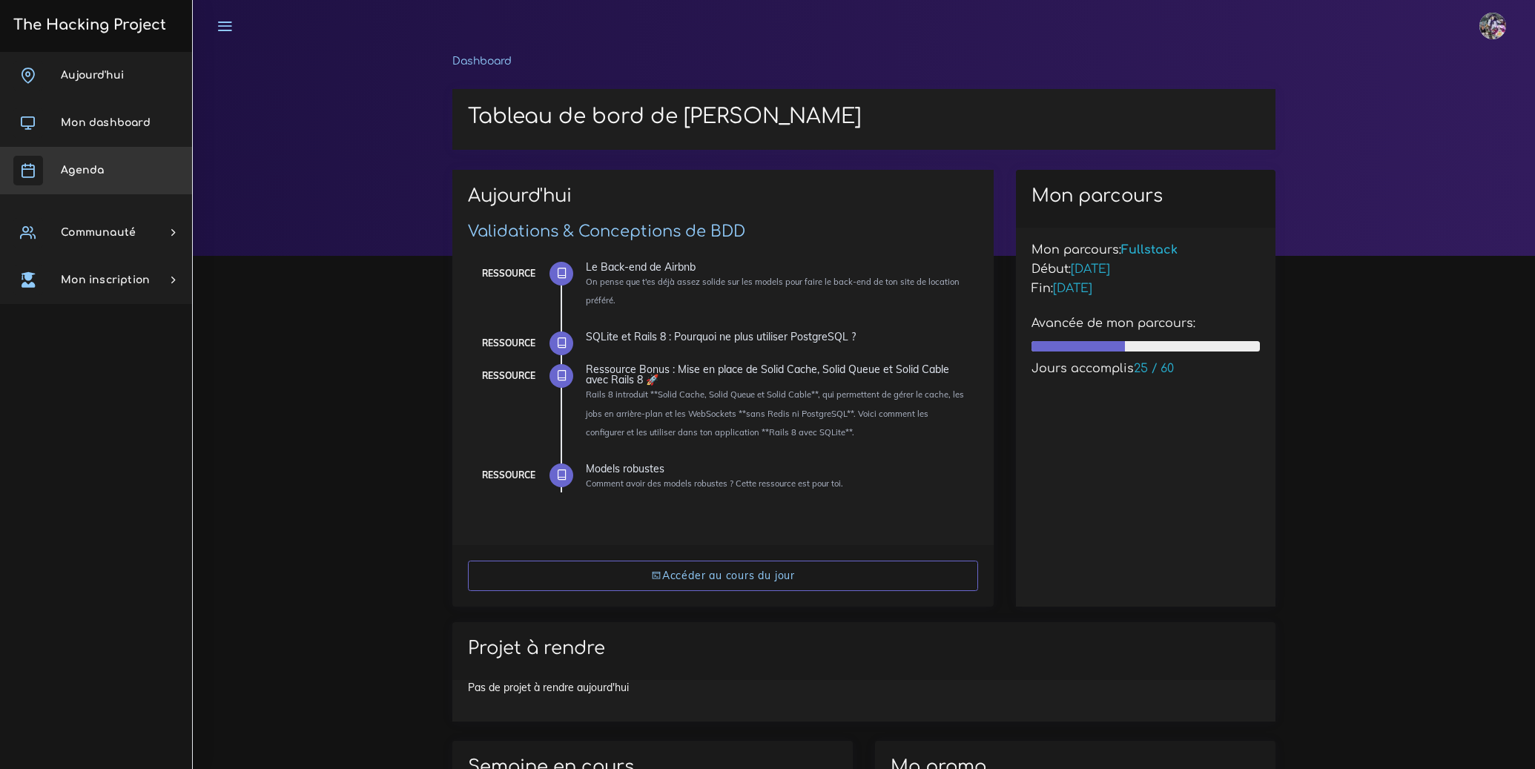
click at [86, 156] on link "Agenda" at bounding box center [96, 170] width 192 height 47
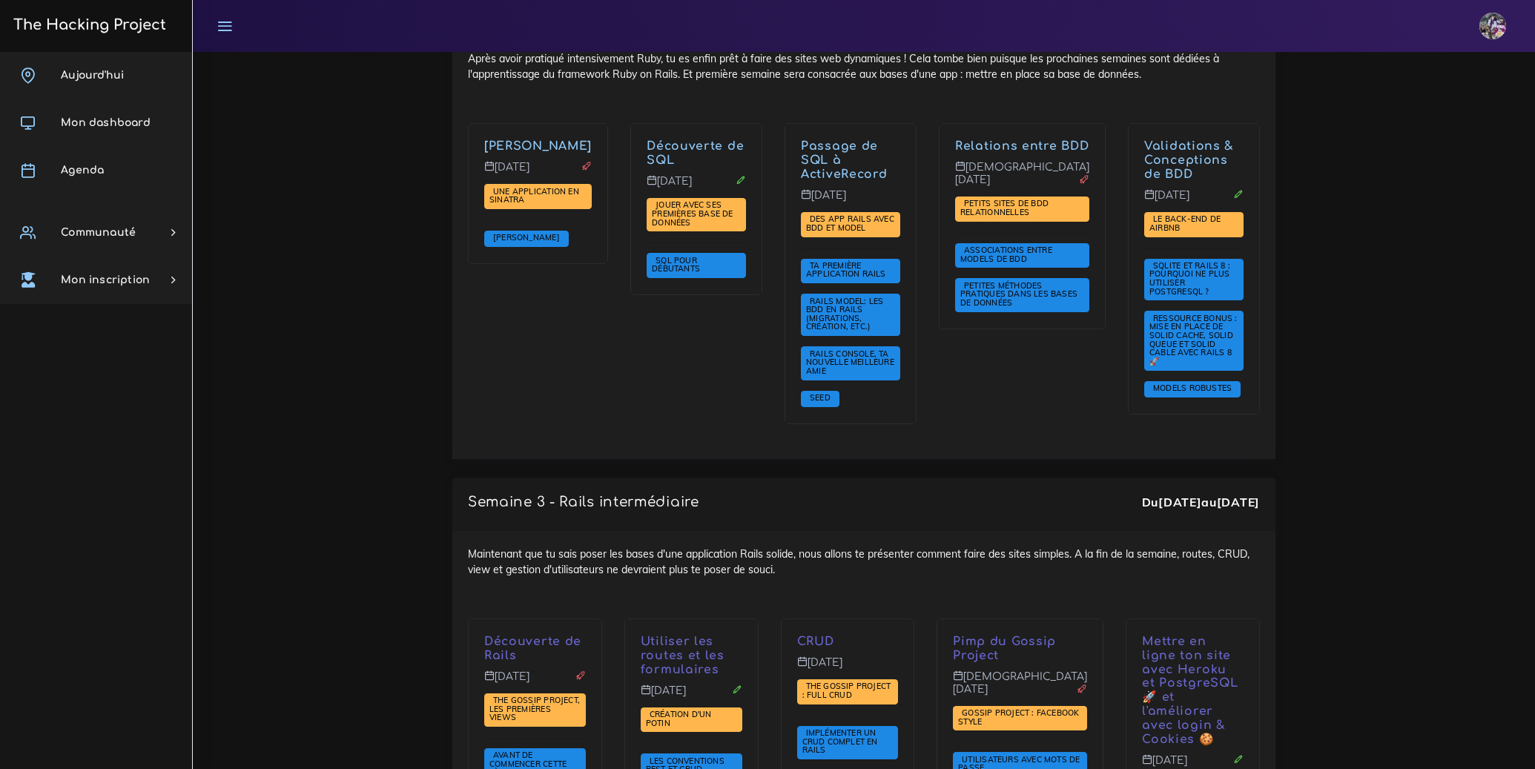
scroll to position [2414, 0]
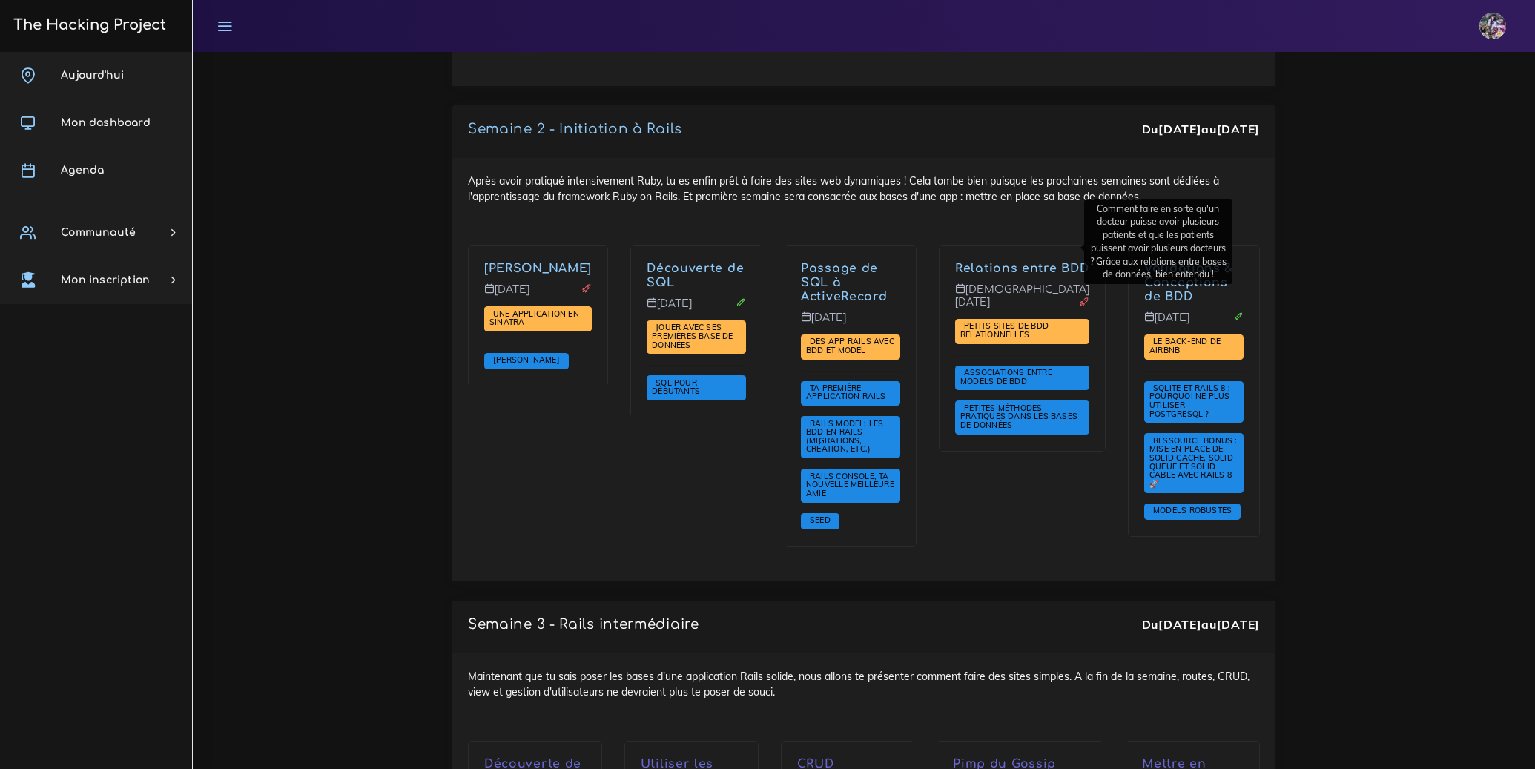
click at [1019, 262] on link "Relations entre BDD" at bounding box center [1021, 268] width 133 height 13
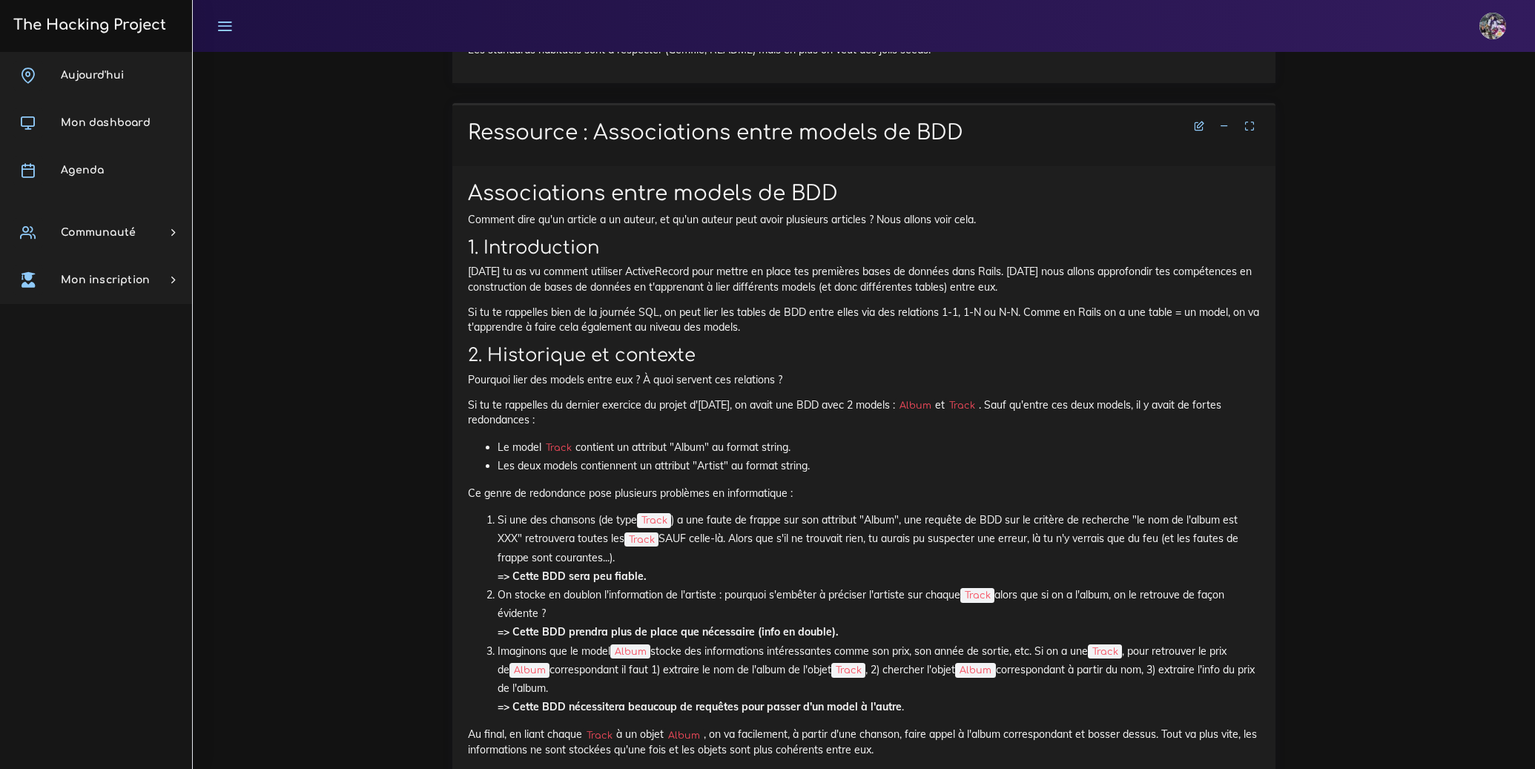
scroll to position [3728, 0]
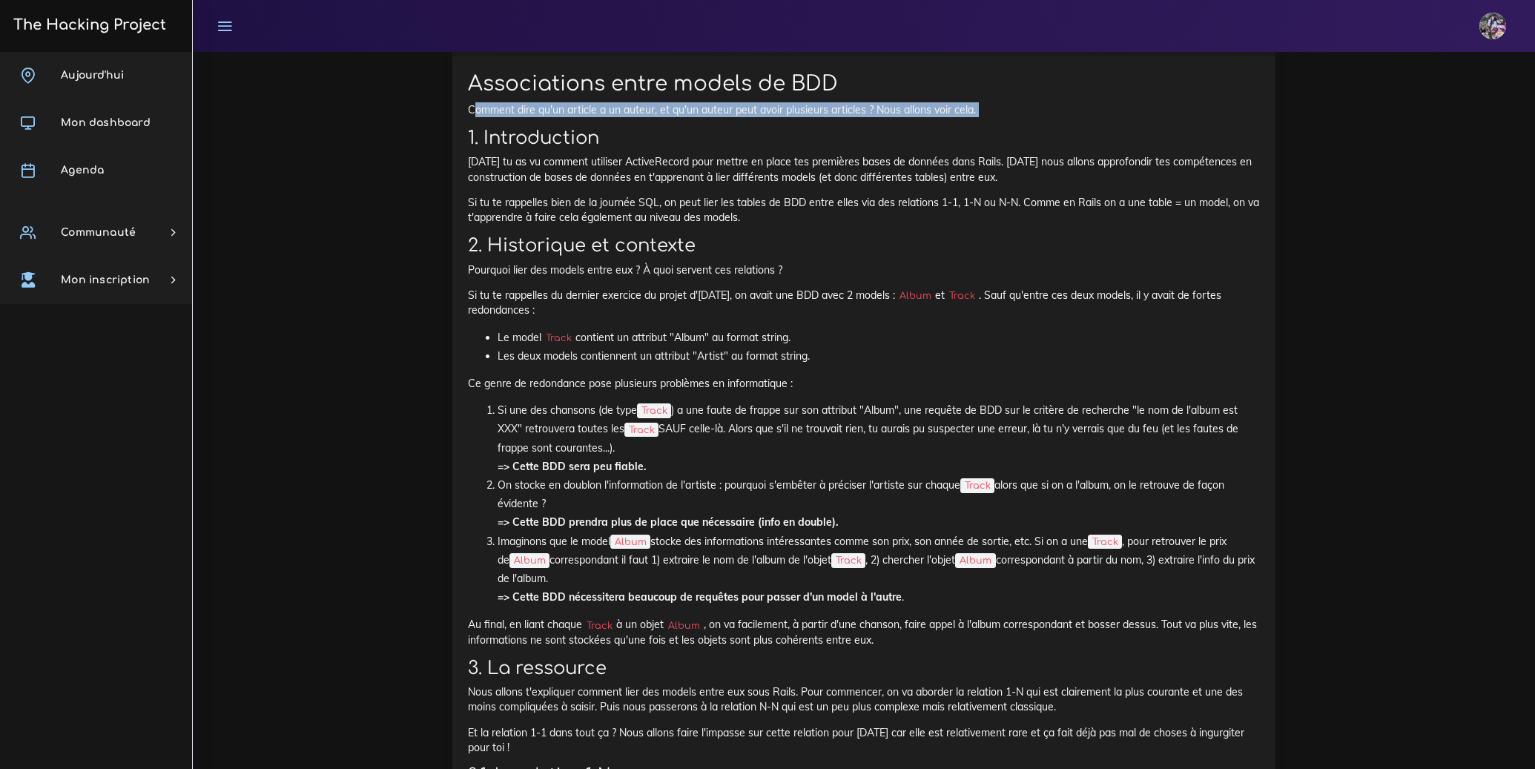
drag, startPoint x: 475, startPoint y: 445, endPoint x: 830, endPoint y: 460, distance: 355.5
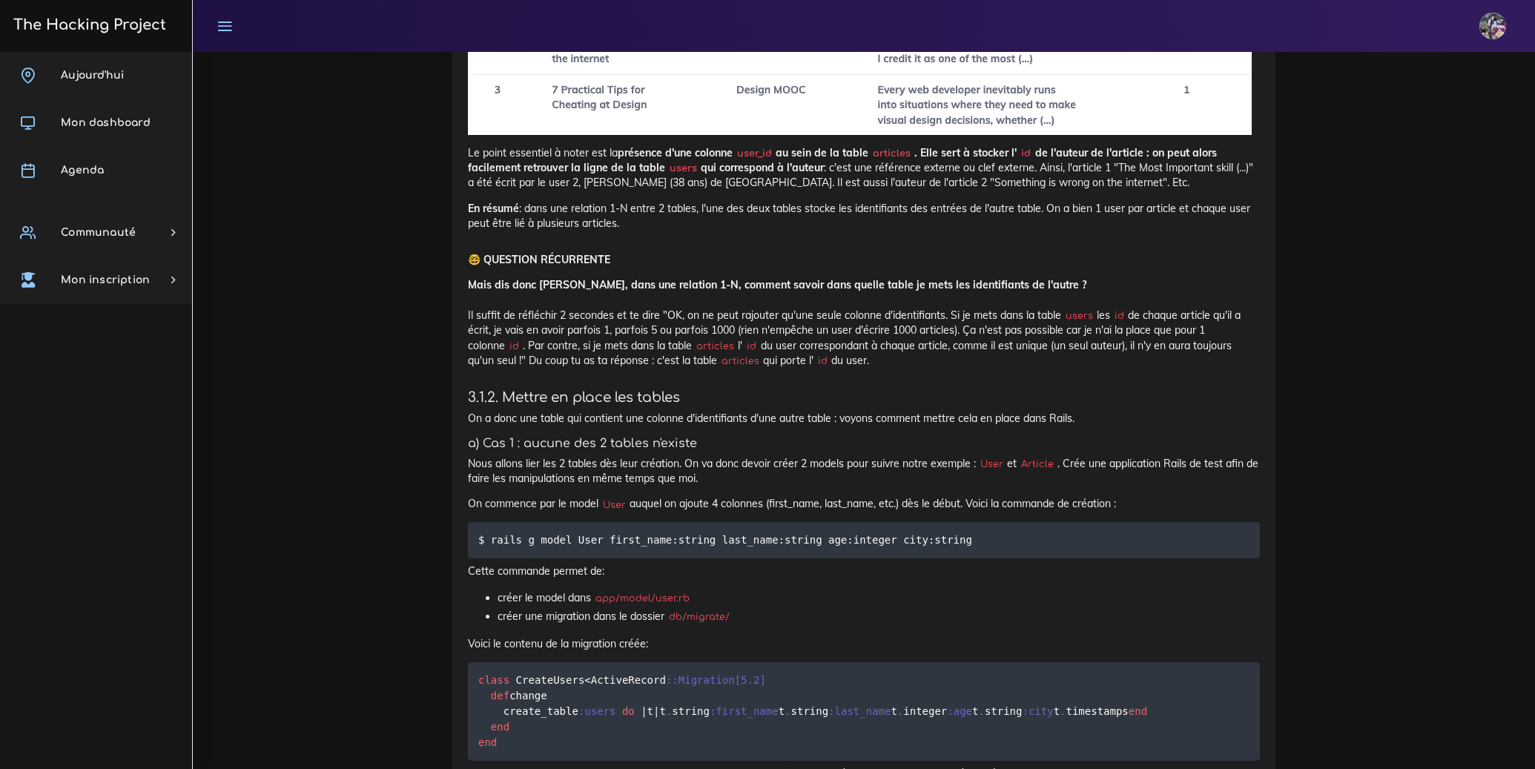
scroll to position [4980, 0]
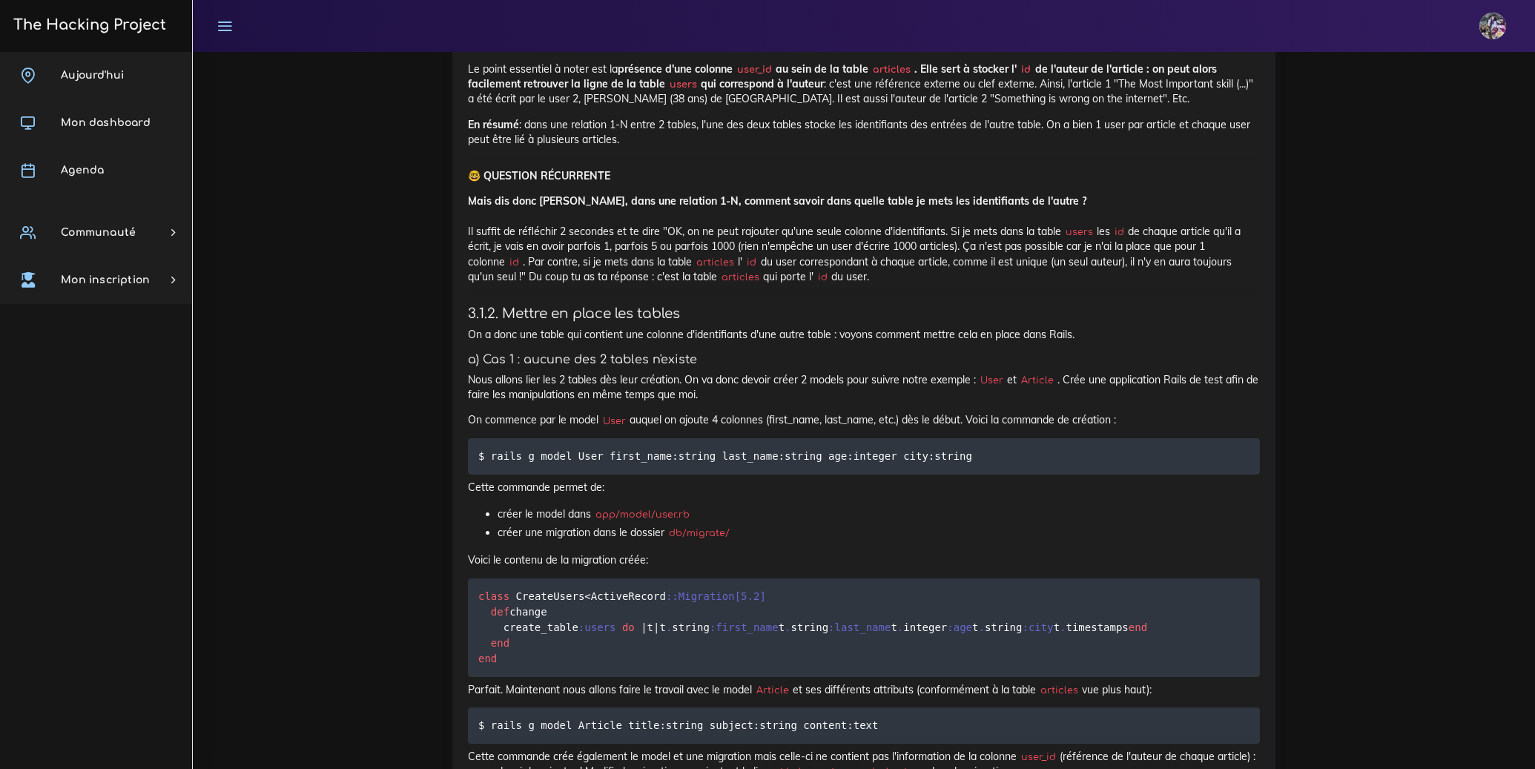
drag, startPoint x: 716, startPoint y: 572, endPoint x: 469, endPoint y: 549, distance: 247.3
click at [469, 148] on p "En résumé : dans une relation 1-N entre 2 tables, l'une des deux tables stocke …" at bounding box center [864, 132] width 792 height 30
copy p "En résumé : dans une relation 1-N entre 2 tables, l'une des deux tables stocke …"
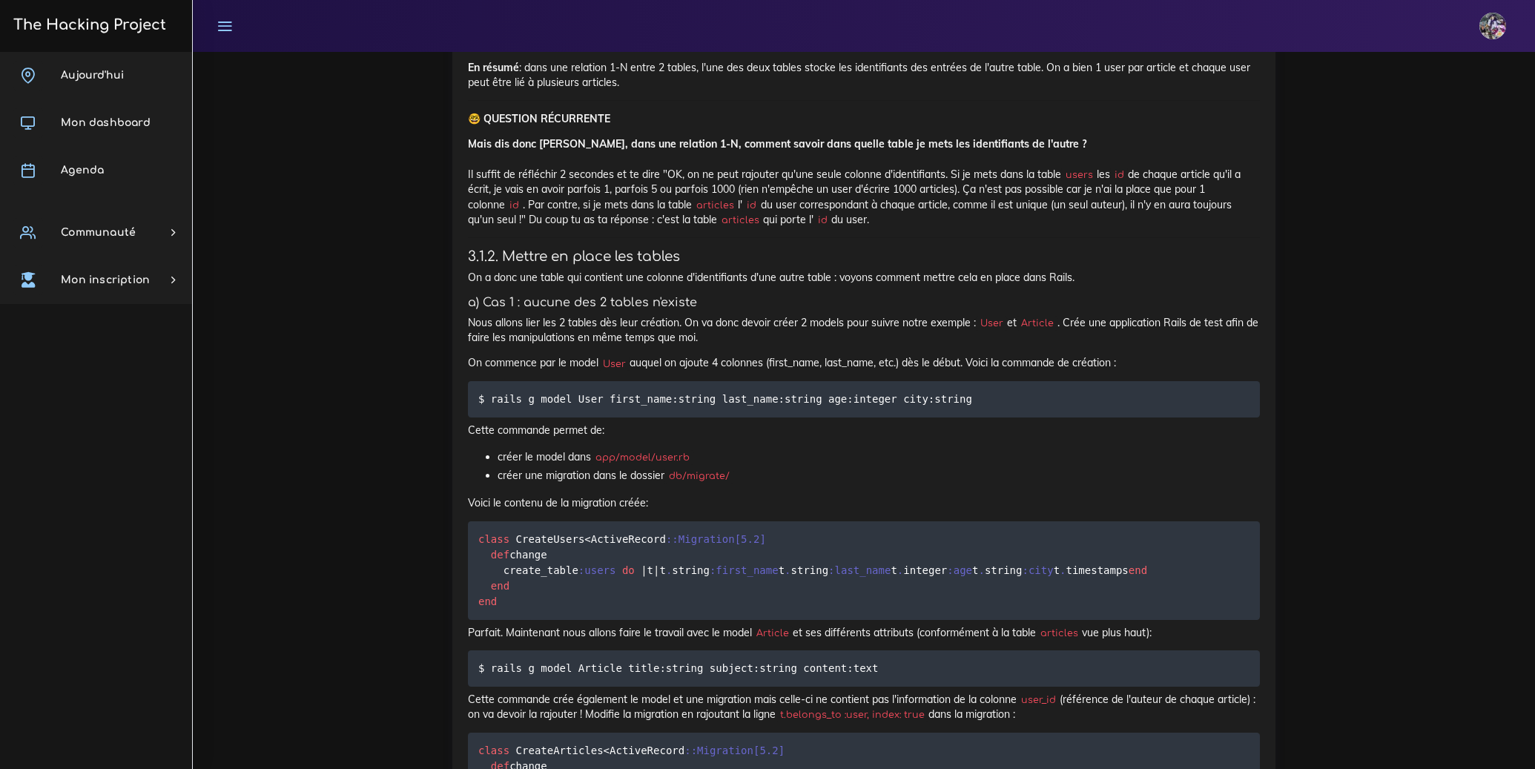
scroll to position [5296, 0]
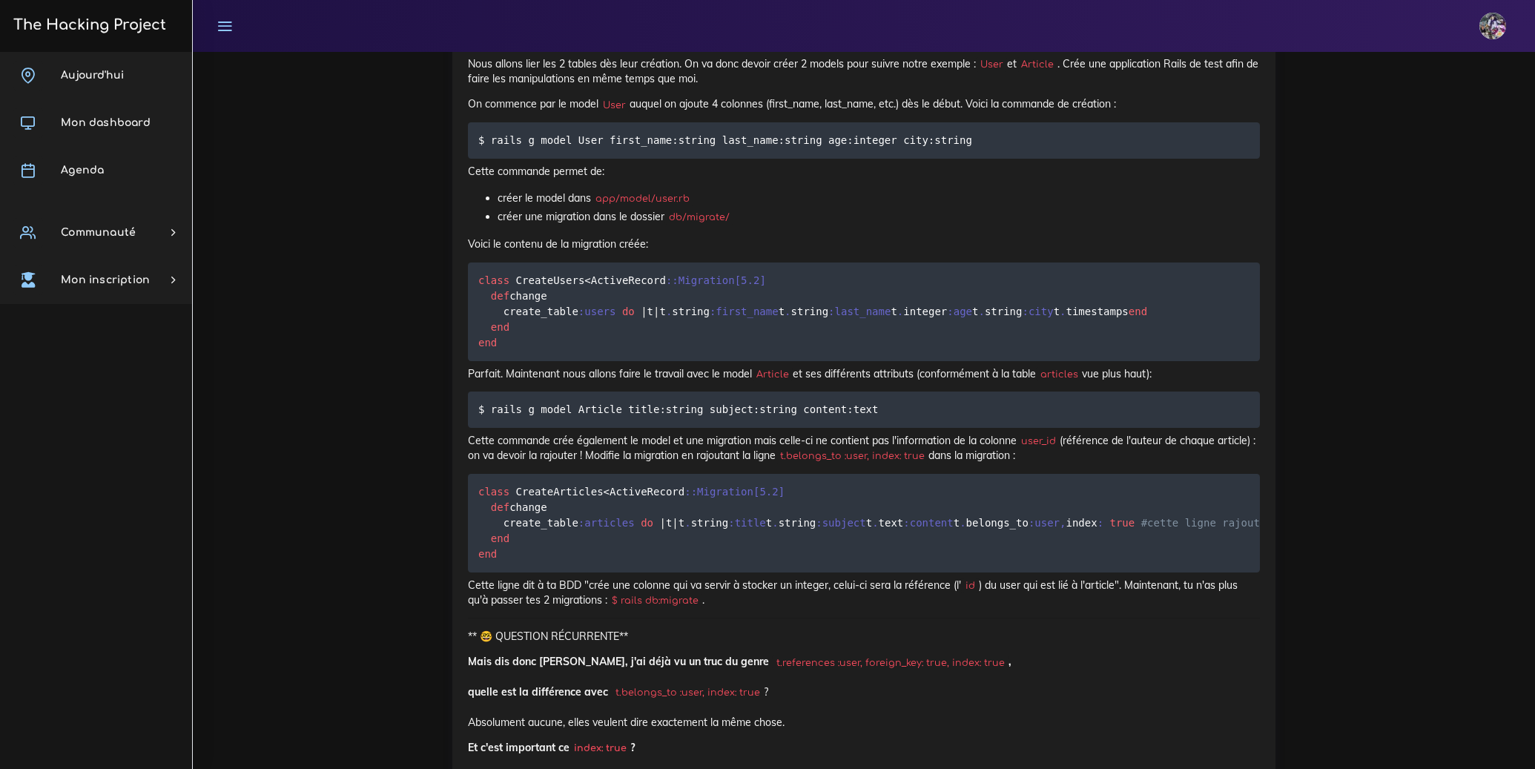
drag, startPoint x: 467, startPoint y: 296, endPoint x: 1098, endPoint y: 414, distance: 641.9
copy div "🤓 QUESTION RÉCURRENTE Mais dis donc [PERSON_NAME], dans une relation 1-N, comme…"
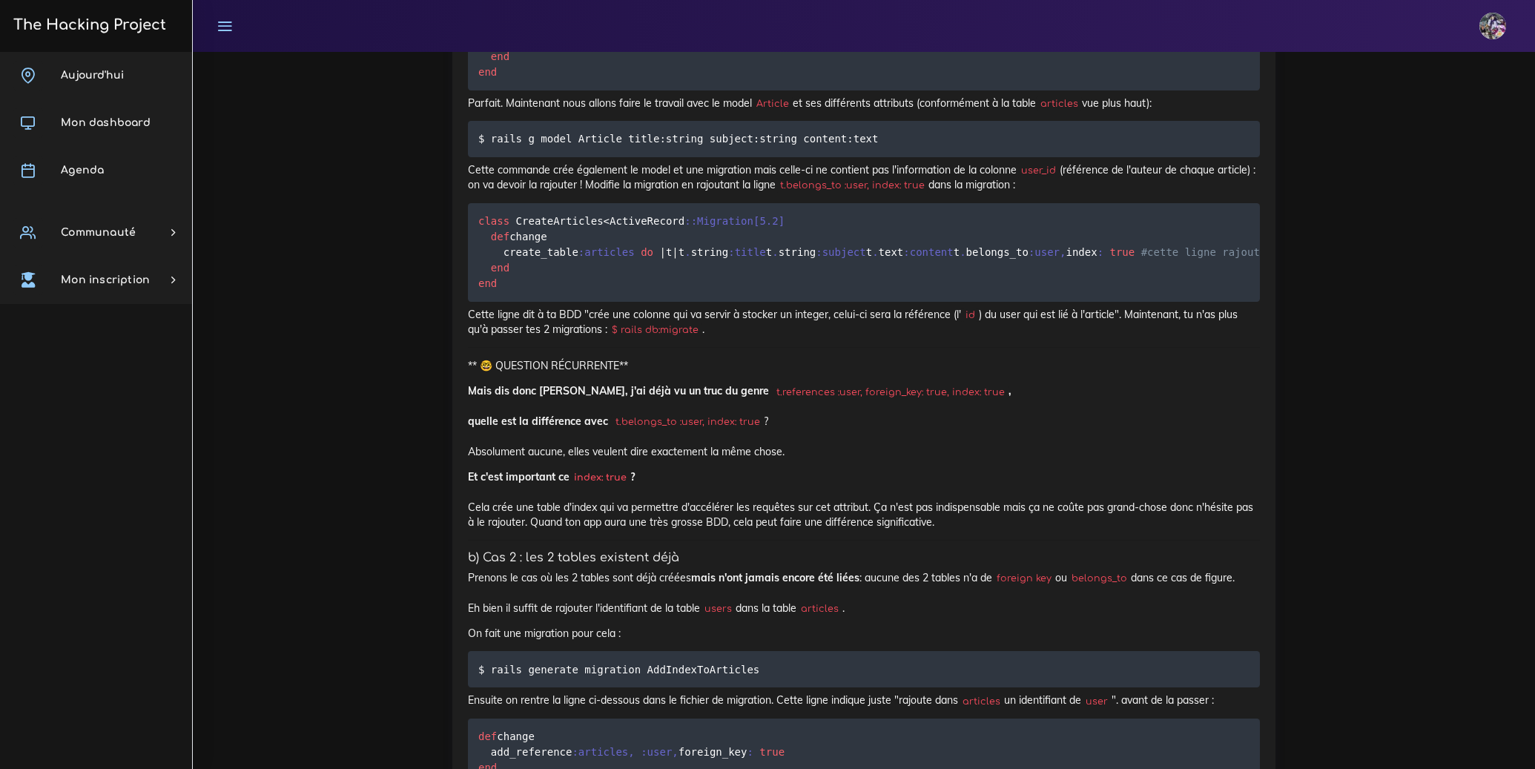
scroll to position [5570, 0]
drag, startPoint x: 494, startPoint y: 331, endPoint x: 564, endPoint y: 335, distance: 70.5
drag, startPoint x: 480, startPoint y: 333, endPoint x: 979, endPoint y: 331, distance: 499.0
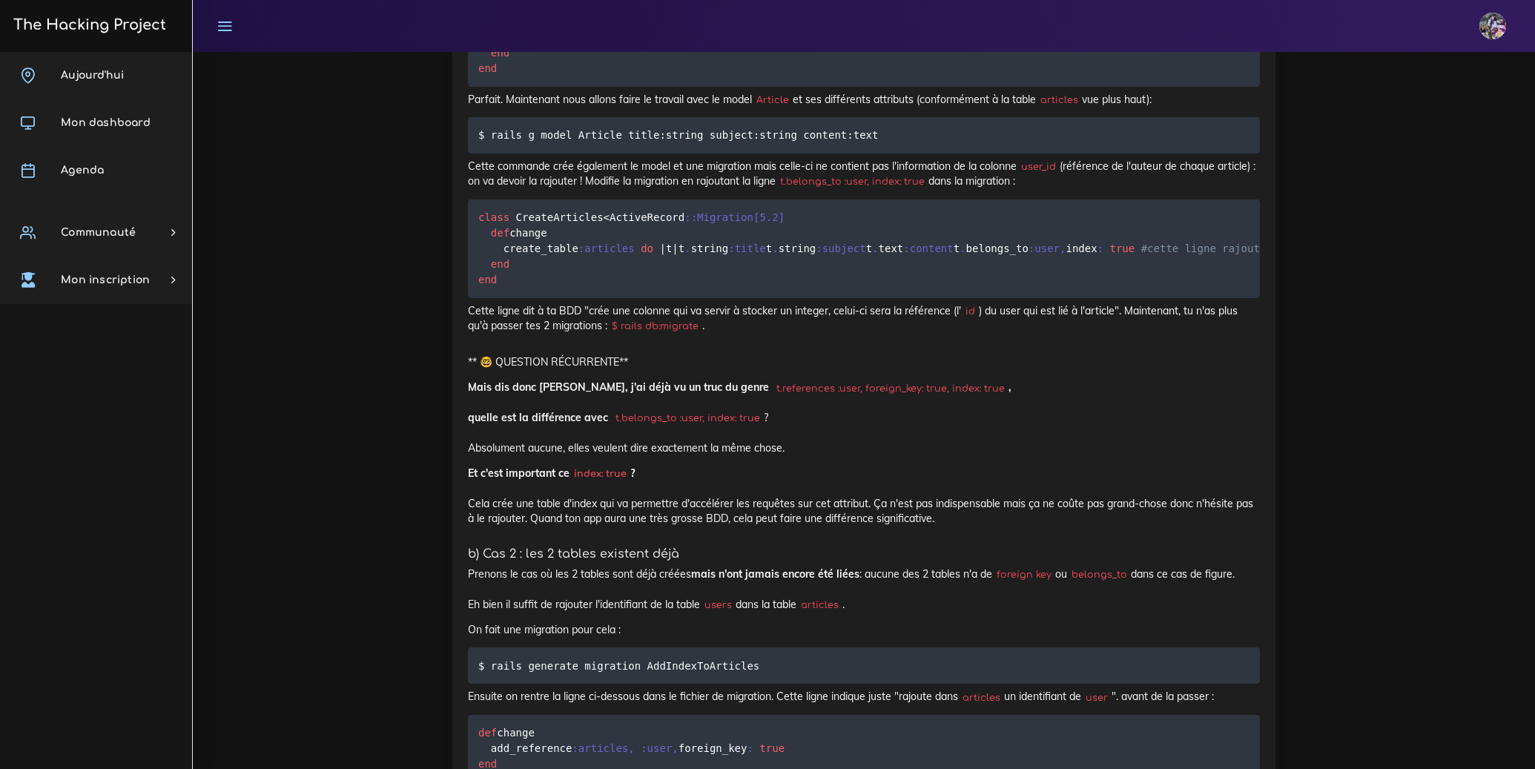
copy code "$ rails g model User first_name:string last_name:string age:integer city:string"
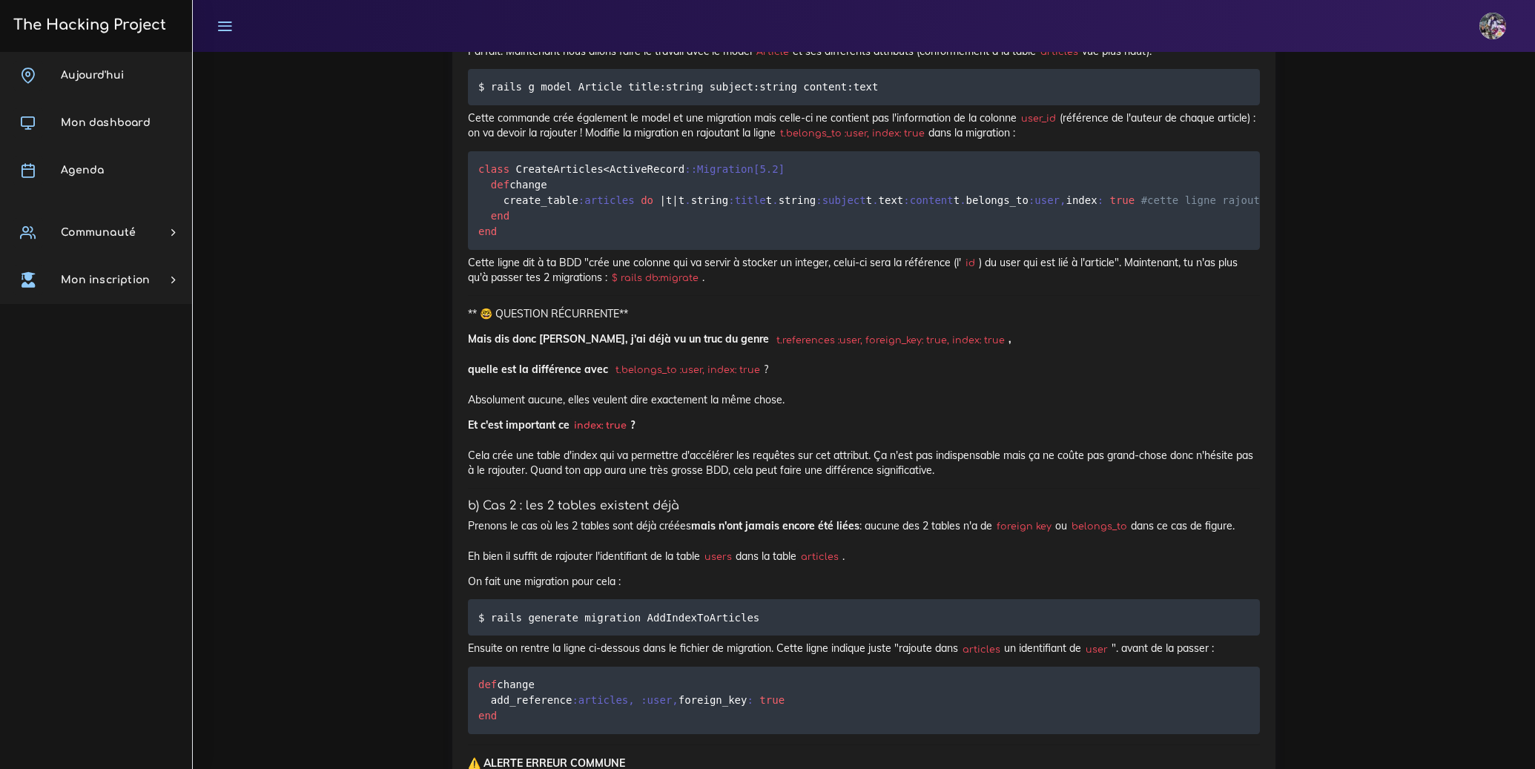
scroll to position [5699, 0]
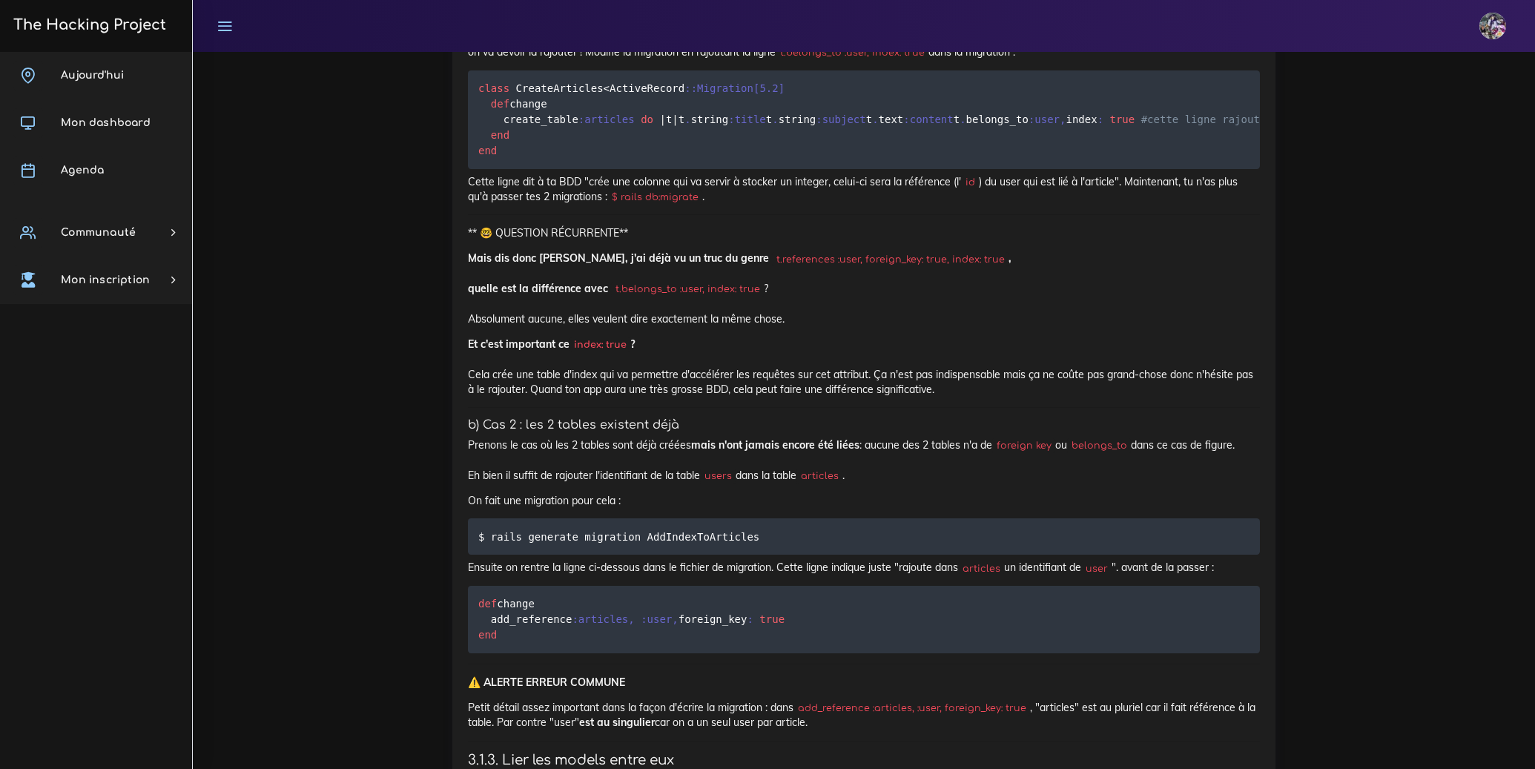
drag, startPoint x: 932, startPoint y: 595, endPoint x: 415, endPoint y: 594, distance: 516.8
copy code "$ rails g model Article title:string subject:string content:text"
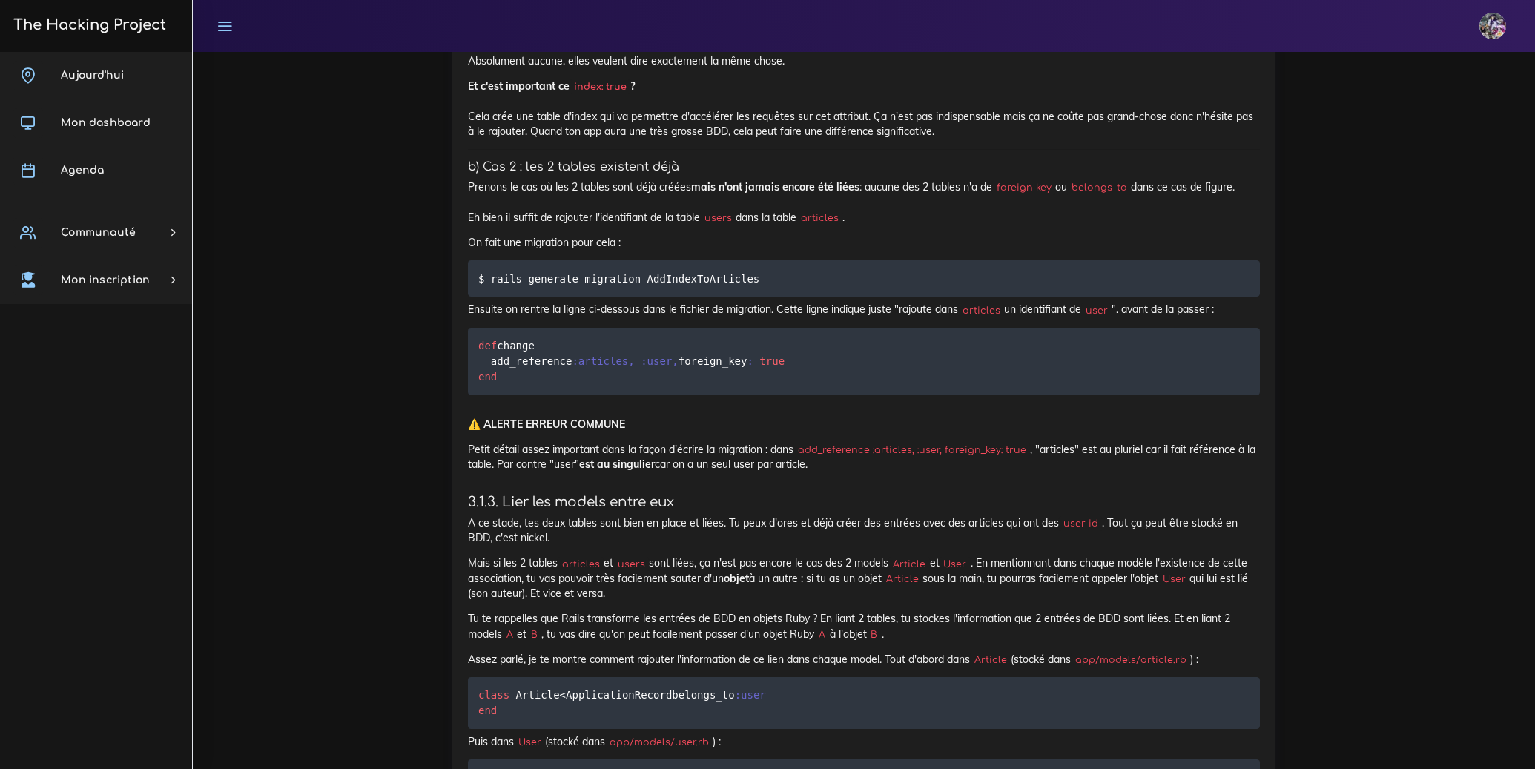
scroll to position [5931, 0]
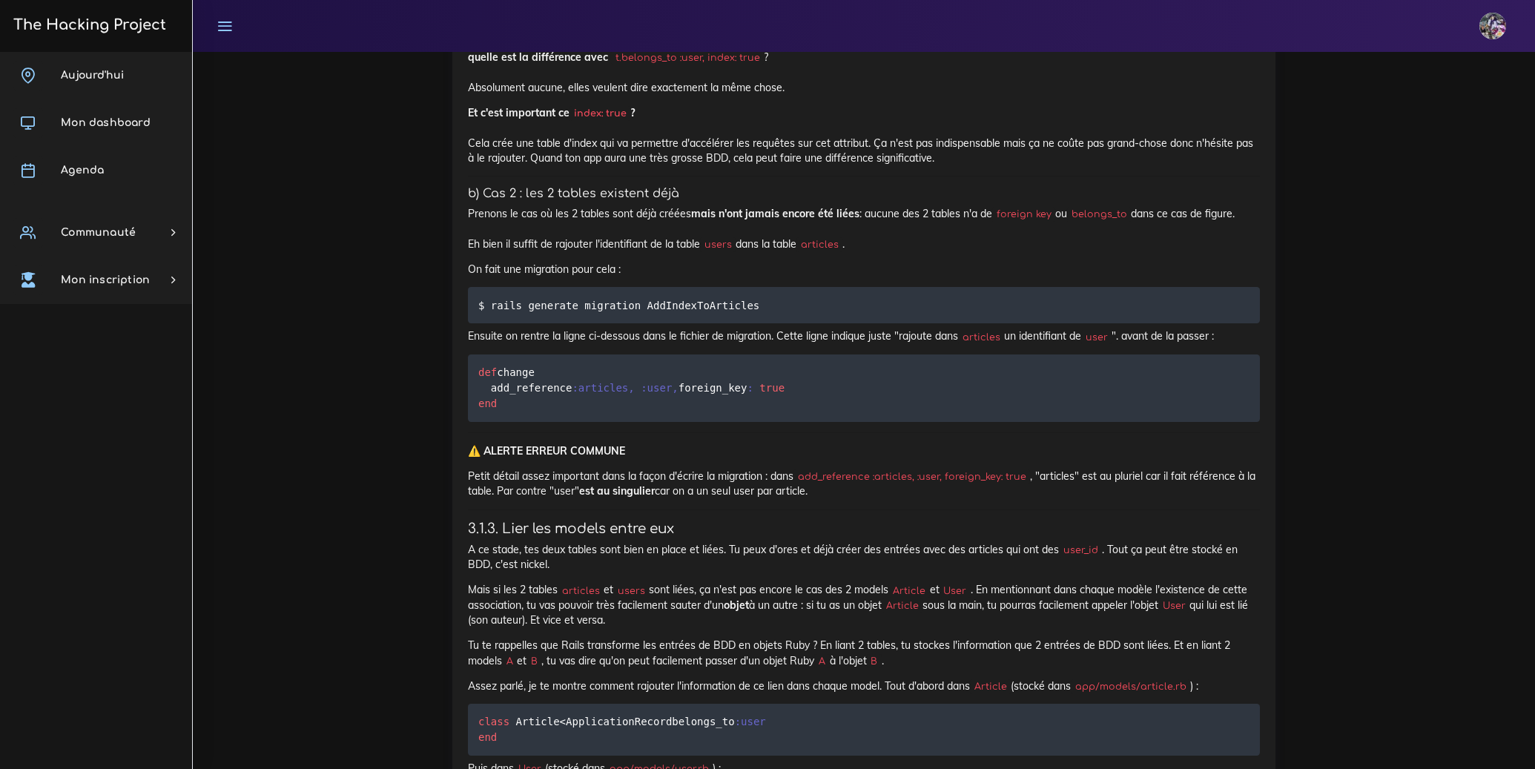
drag, startPoint x: 463, startPoint y: 392, endPoint x: 1183, endPoint y: 670, distance: 771.8
copy div "Cette commande crée également le model et une migration mais celle-ci ne contie…"
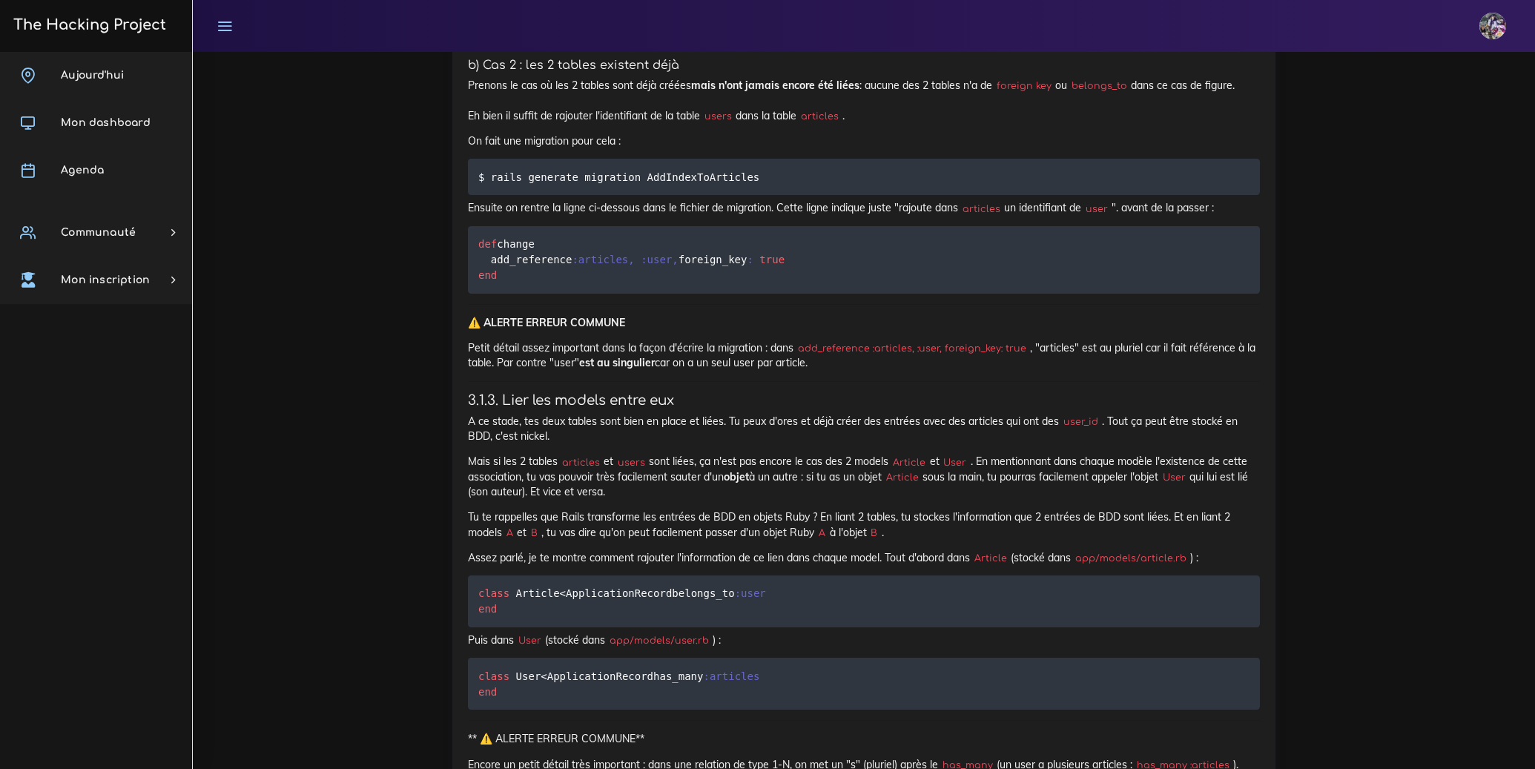
scroll to position [6247, 0]
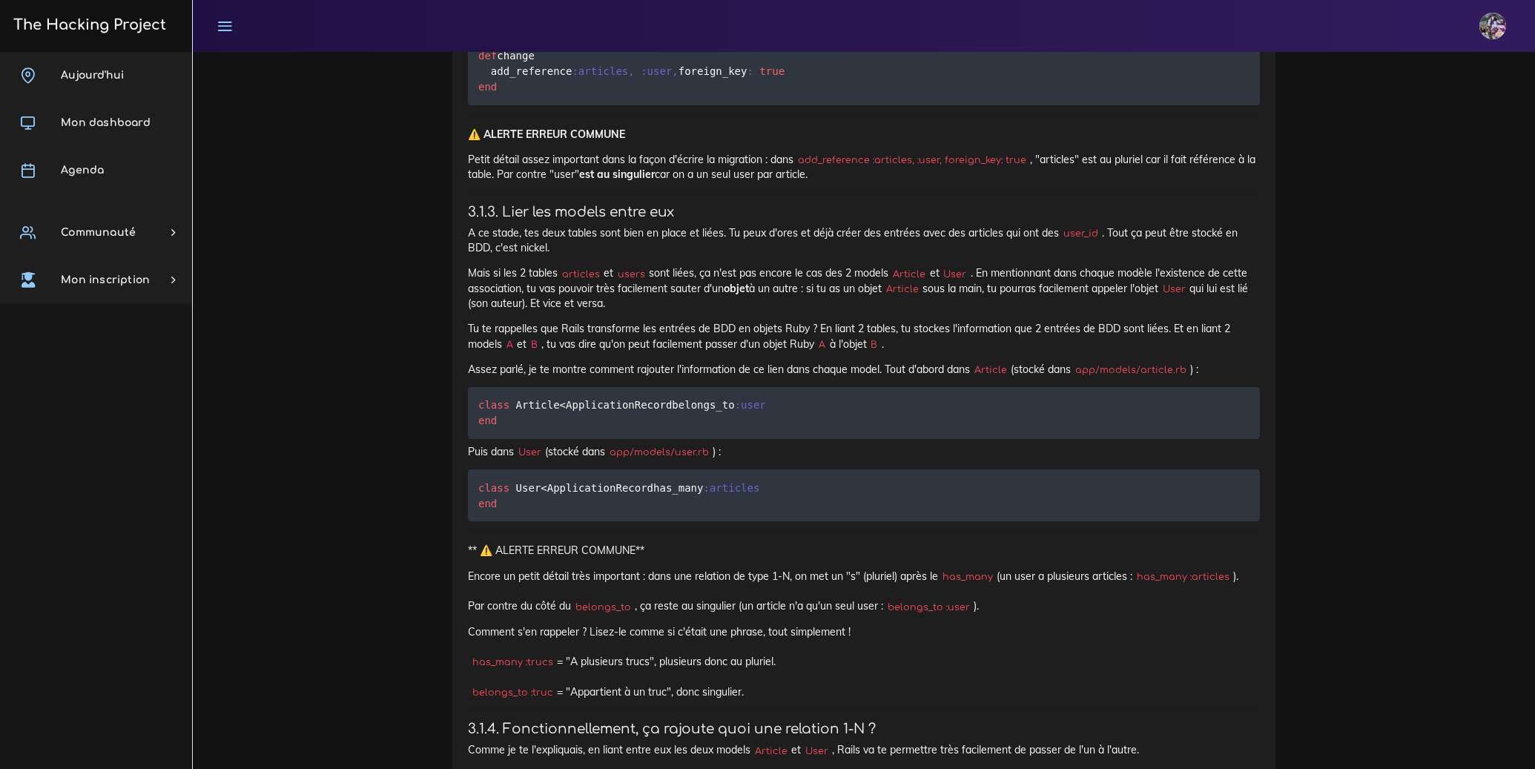
drag, startPoint x: 1104, startPoint y: 581, endPoint x: 407, endPoint y: 419, distance: 715.7
click at [369, 377] on div "Dashboard Fullstack web Initiation à Rails Relations entre BDD Initiation à Rai…" at bounding box center [864, 504] width 1342 height 13398
click at [415, 423] on div "Dashboard Fullstack web Initiation à Rails Relations entre BDD Initiation à Rai…" at bounding box center [864, 504] width 1342 height 13398
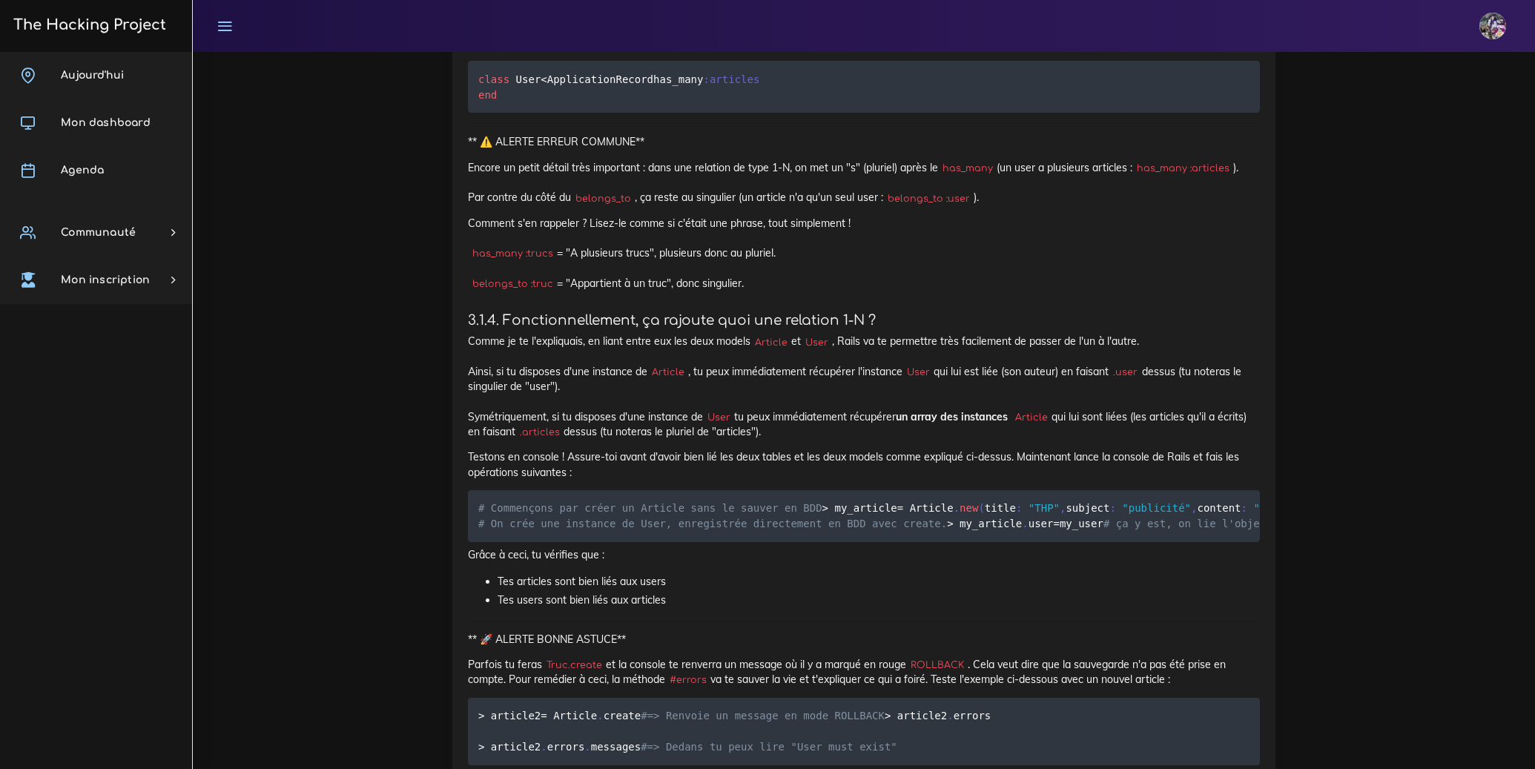
scroll to position [6657, 0]
drag, startPoint x: 470, startPoint y: 475, endPoint x: 960, endPoint y: 556, distance: 496.1
copy div "Prenons le cas où les 2 tables sont déjà créées mais n'ont jamais encore été li…"
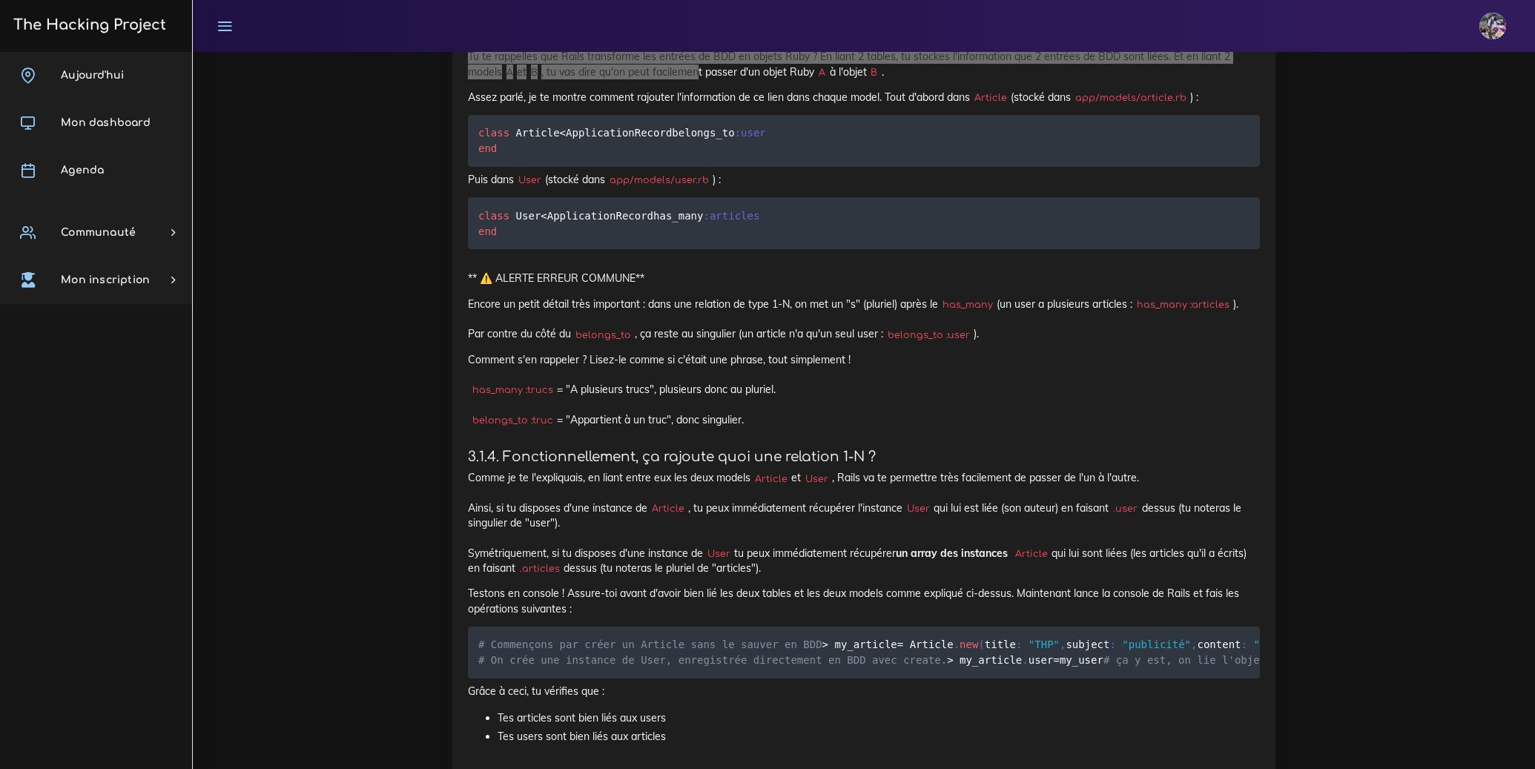
scroll to position [6535, 0]
